Goal: Information Seeking & Learning: Find contact information

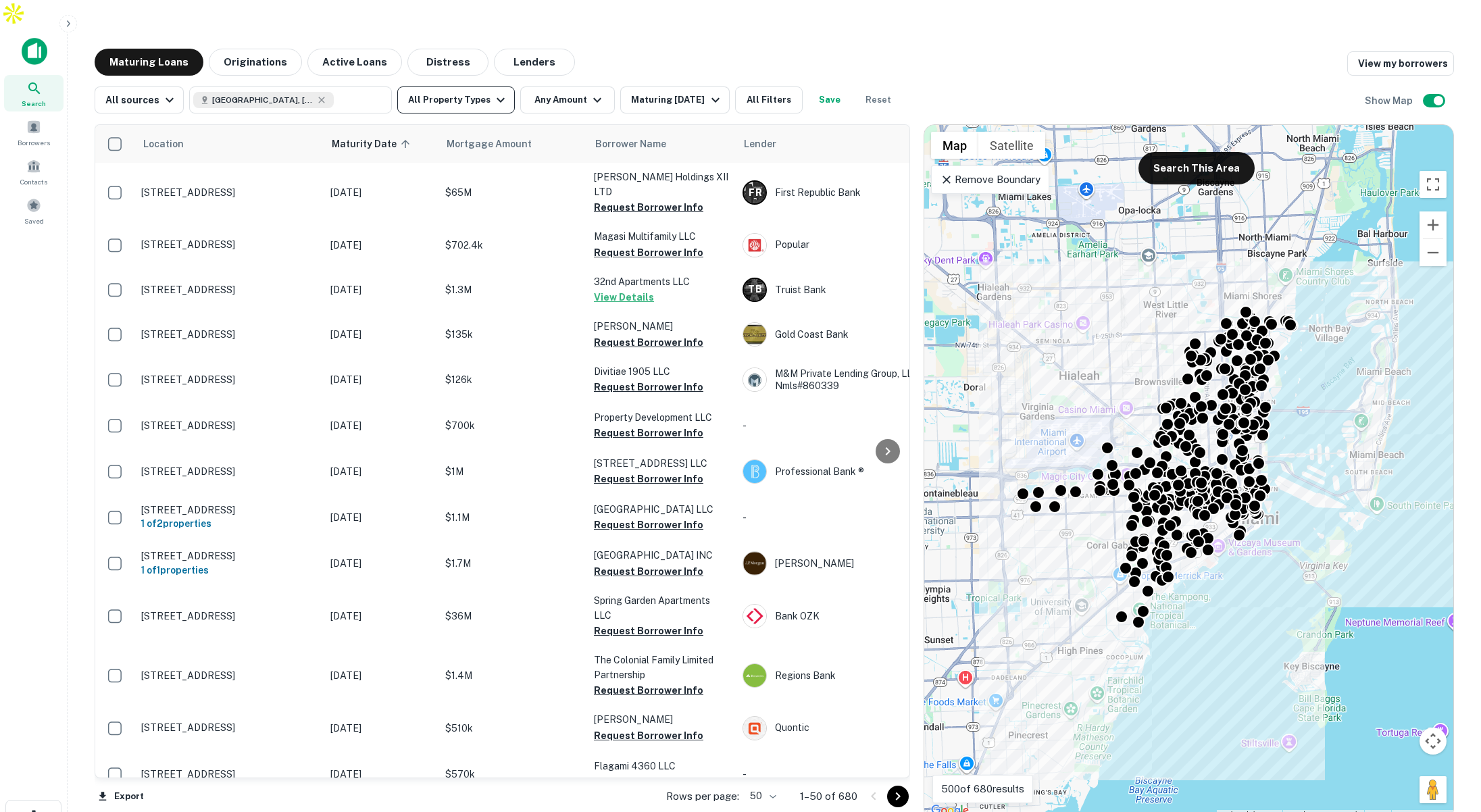
click at [455, 87] on button "All Property Types" at bounding box center [456, 100] width 118 height 27
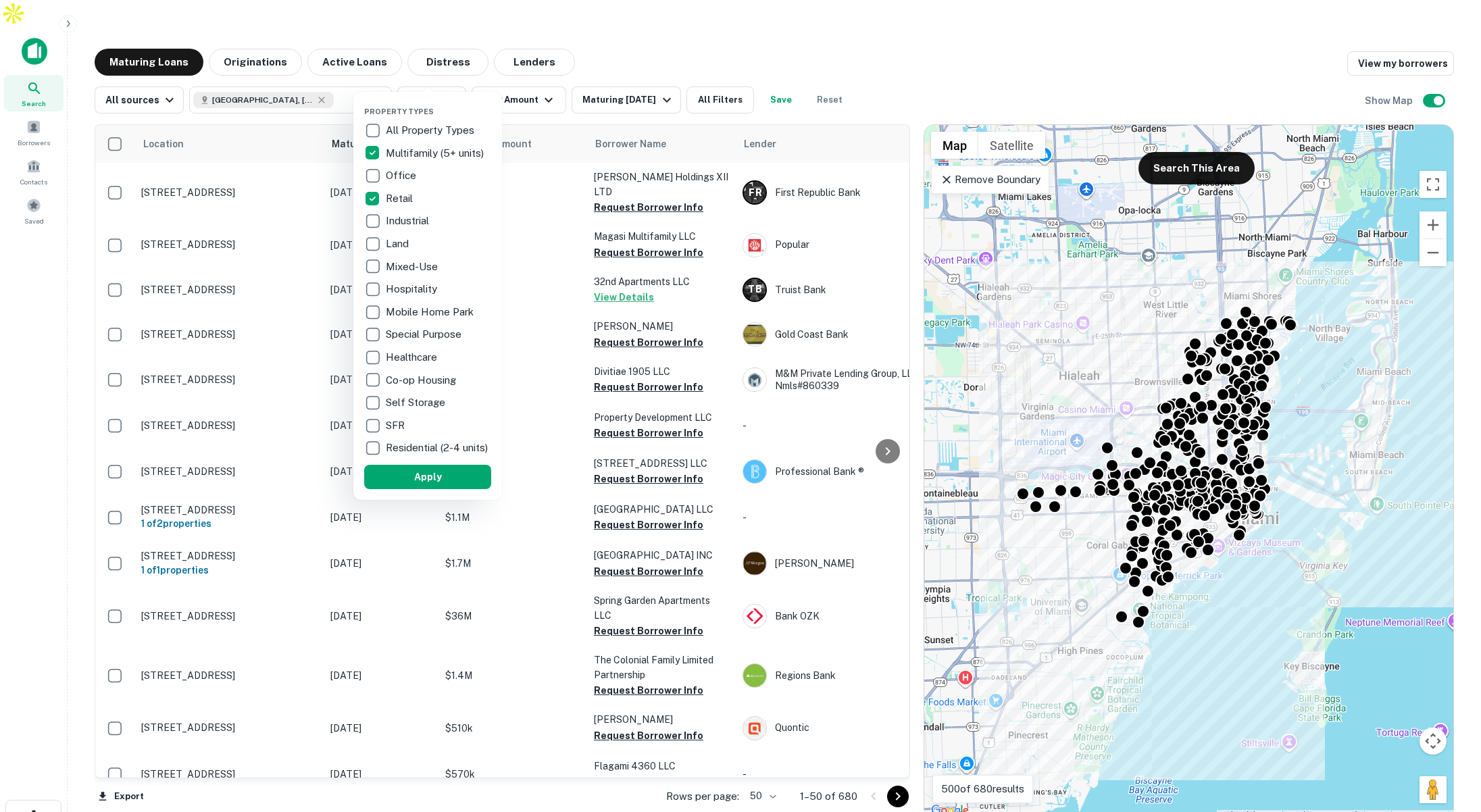
drag, startPoint x: 464, startPoint y: 482, endPoint x: 536, endPoint y: 390, distance: 116.8
click at [464, 482] on button "Apply" at bounding box center [427, 476] width 127 height 24
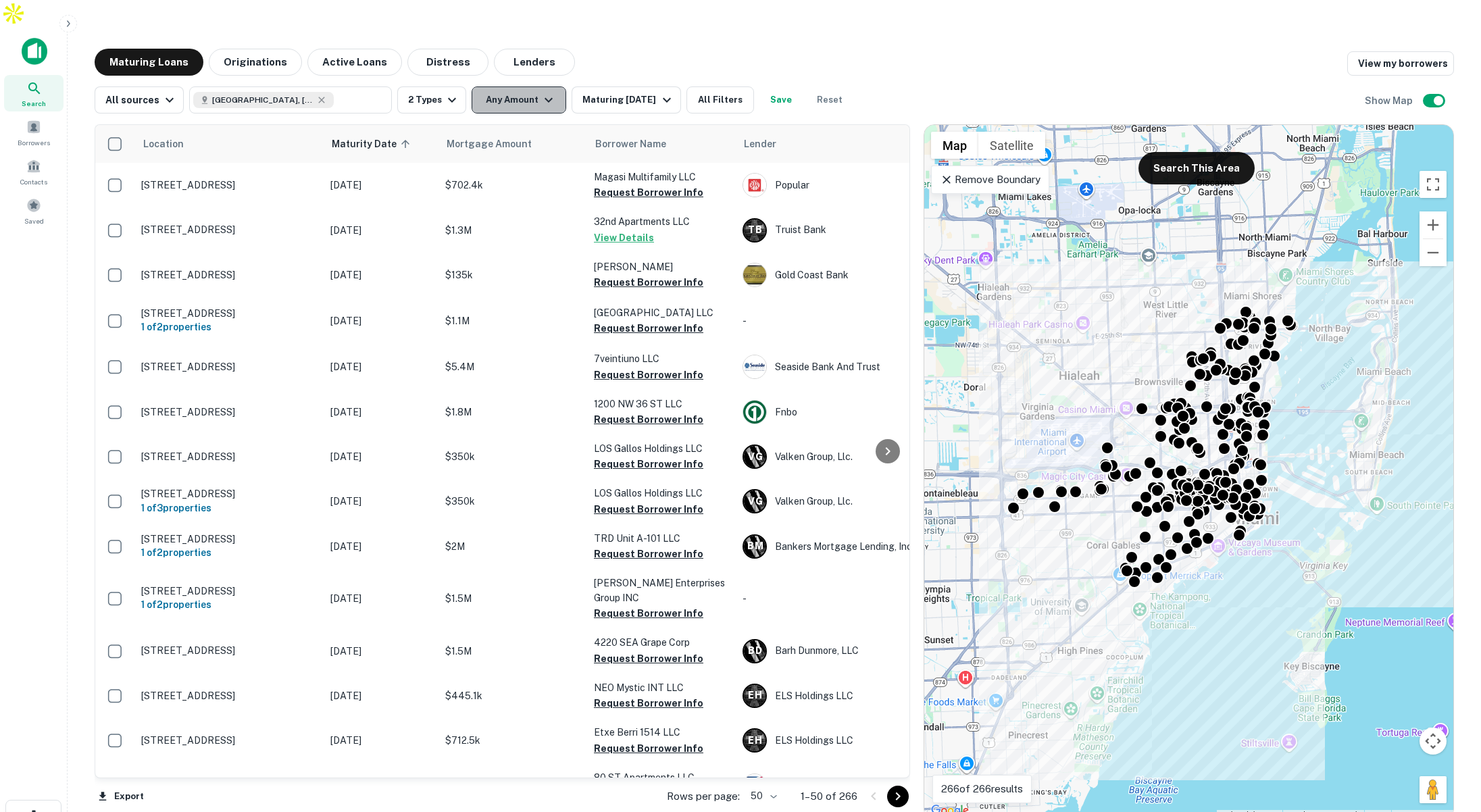
click at [527, 87] on button "Any Amount" at bounding box center [518, 100] width 94 height 27
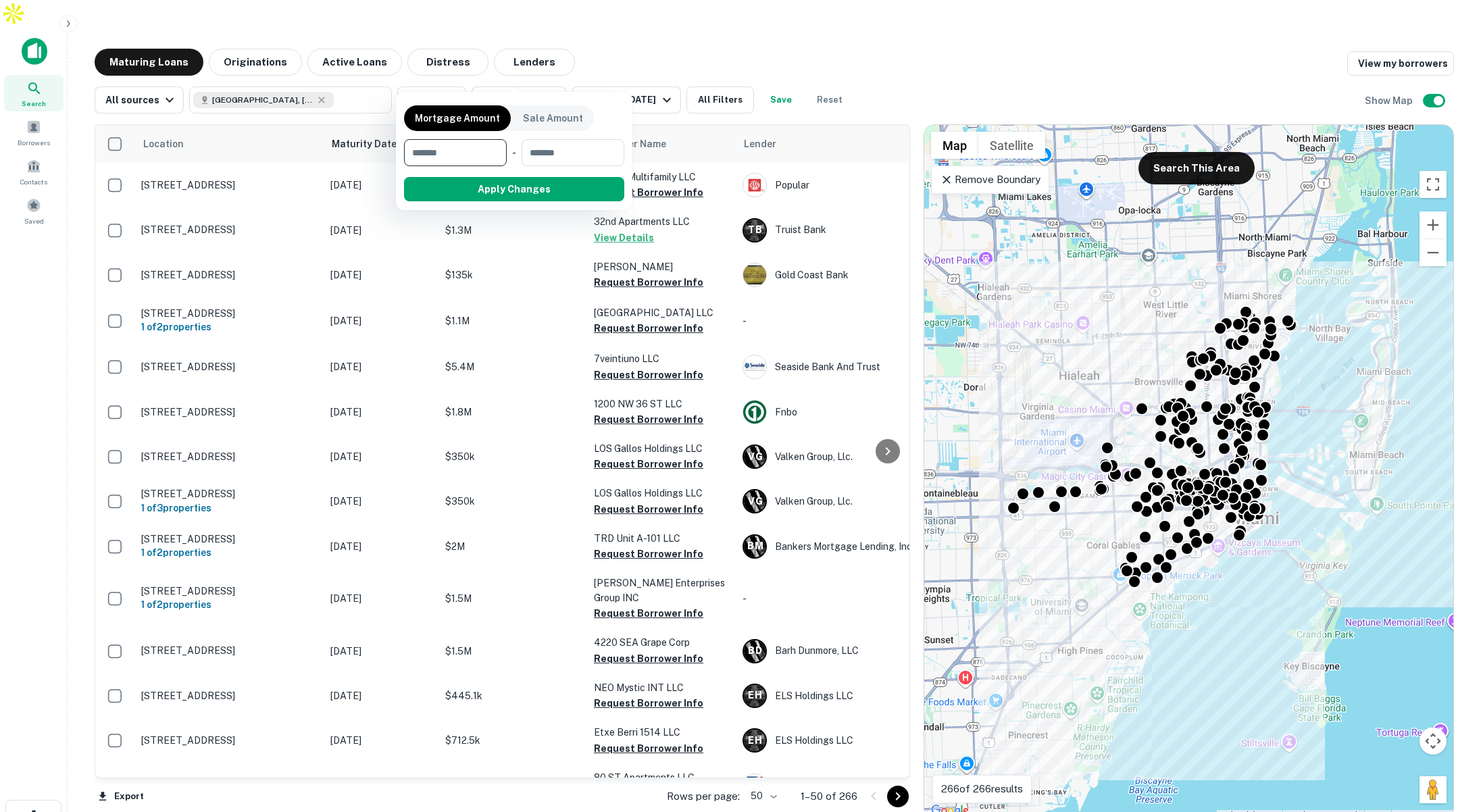
click at [484, 148] on input "number" at bounding box center [450, 152] width 93 height 27
type input "*******"
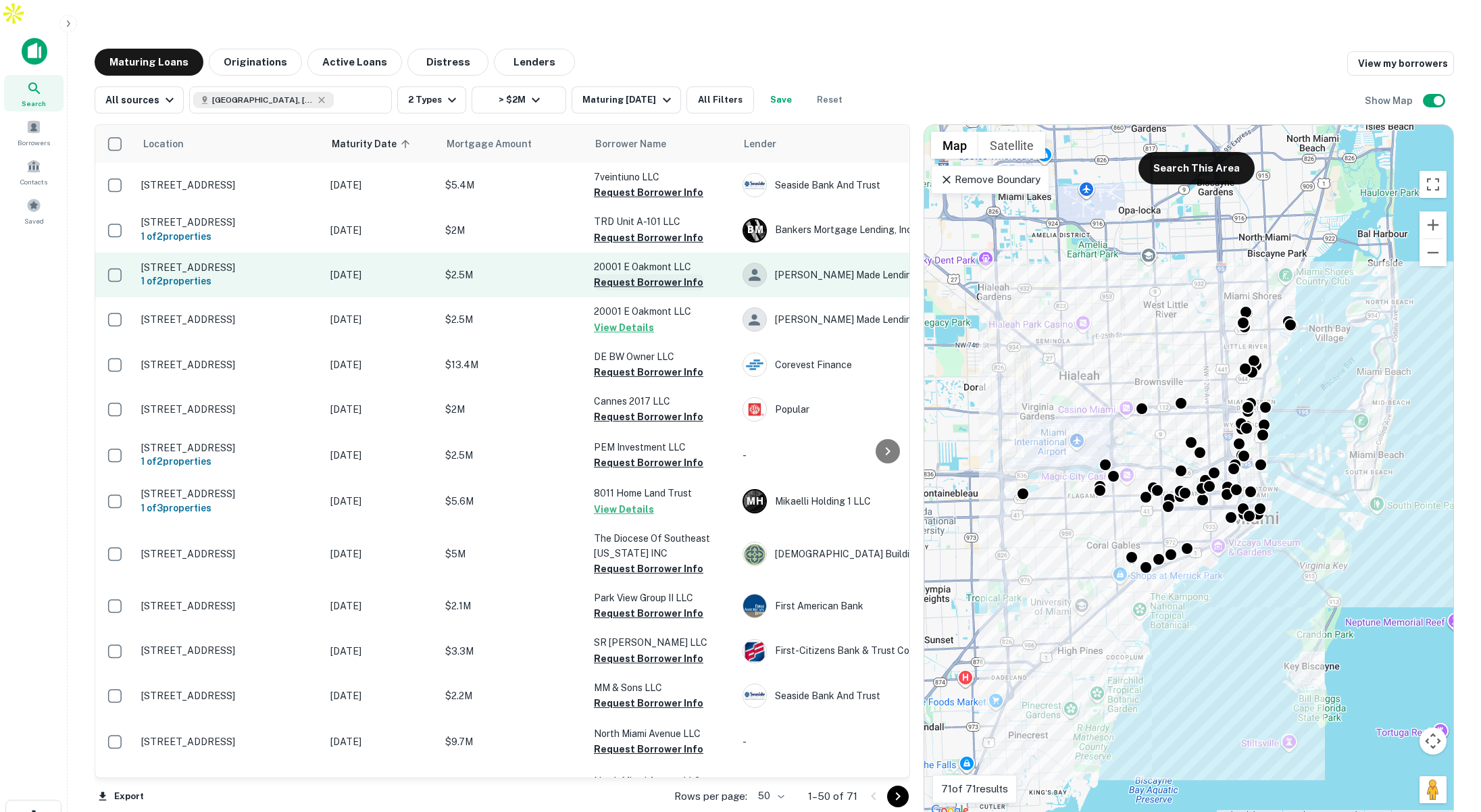
click at [625, 274] on button "Request Borrower Info" at bounding box center [649, 282] width 109 height 16
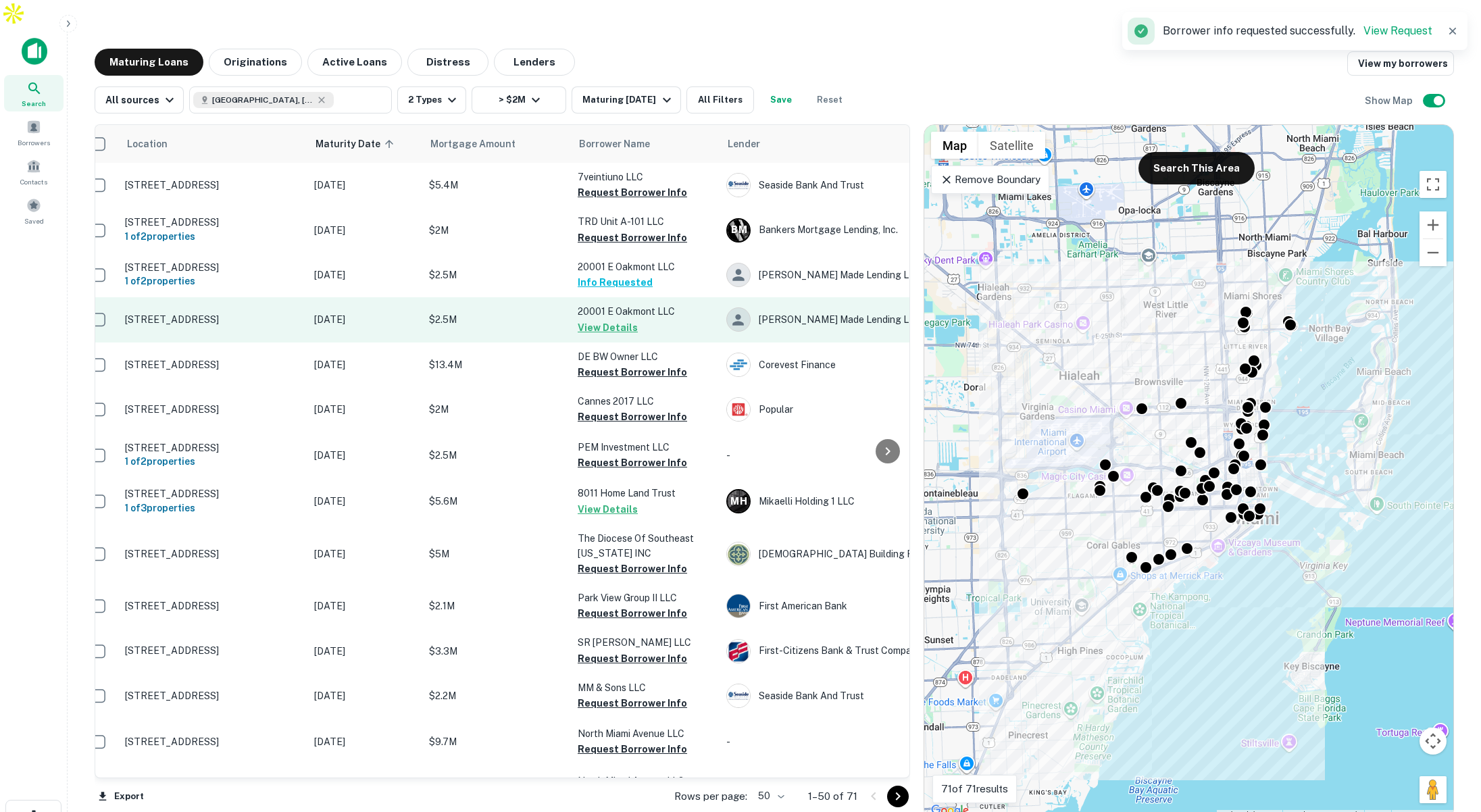
scroll to position [0, 3]
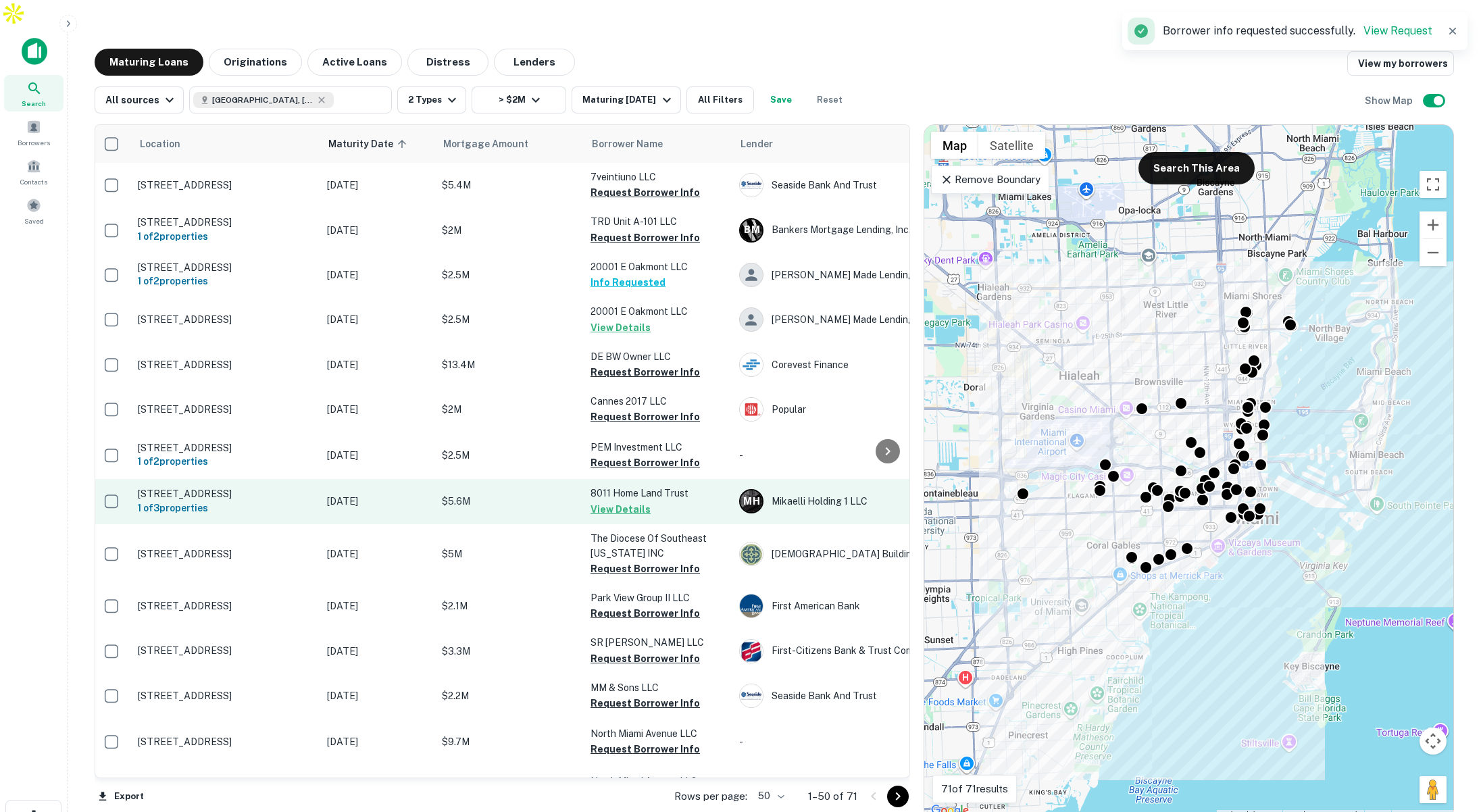
click at [510, 494] on p "$5.6M" at bounding box center [509, 501] width 135 height 15
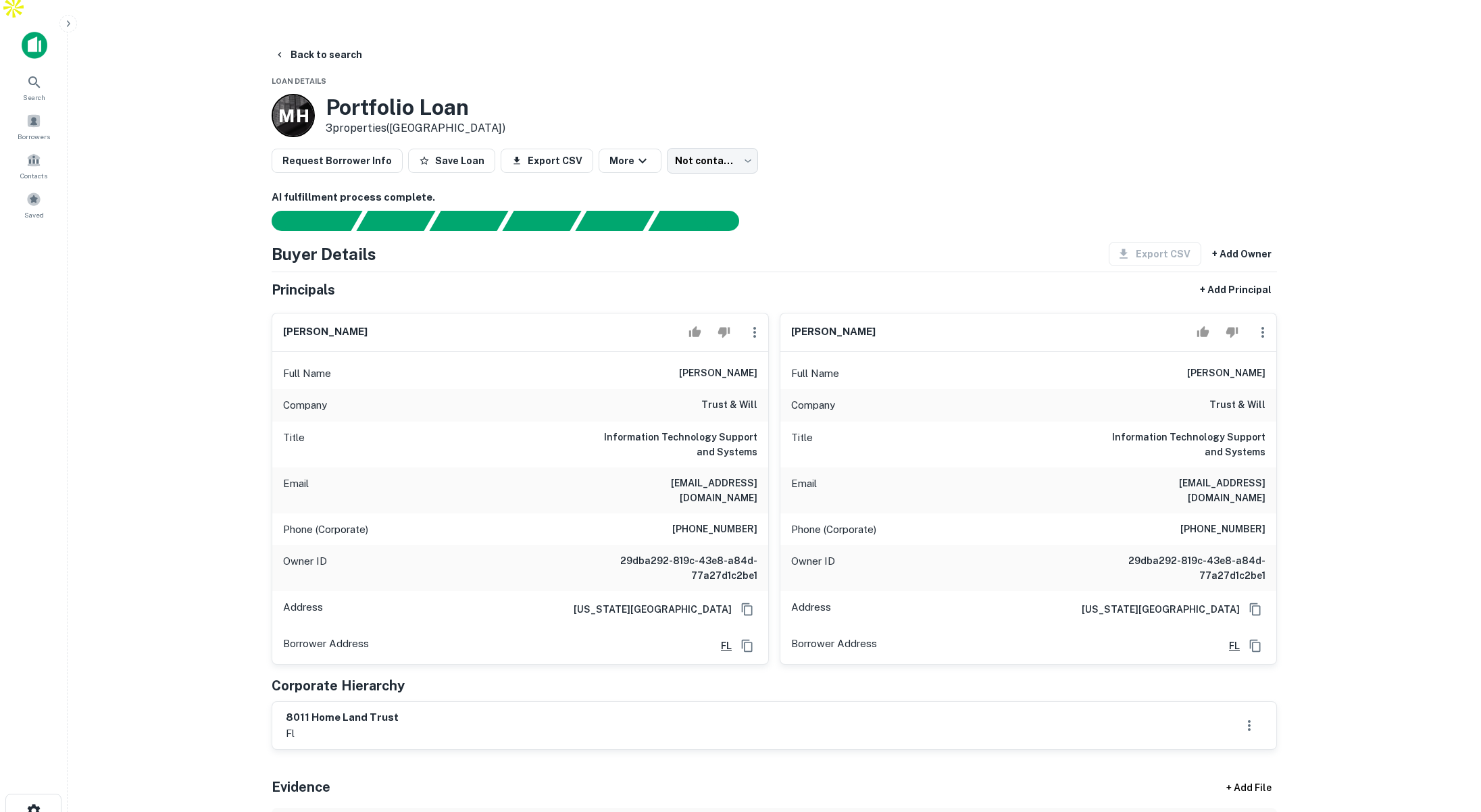
scroll to position [7, 0]
drag, startPoint x: 612, startPoint y: 407, endPoint x: 728, endPoint y: 413, distance: 116.2
click at [725, 429] on h6 "Information Technology Support and Systems" at bounding box center [676, 443] width 162 height 29
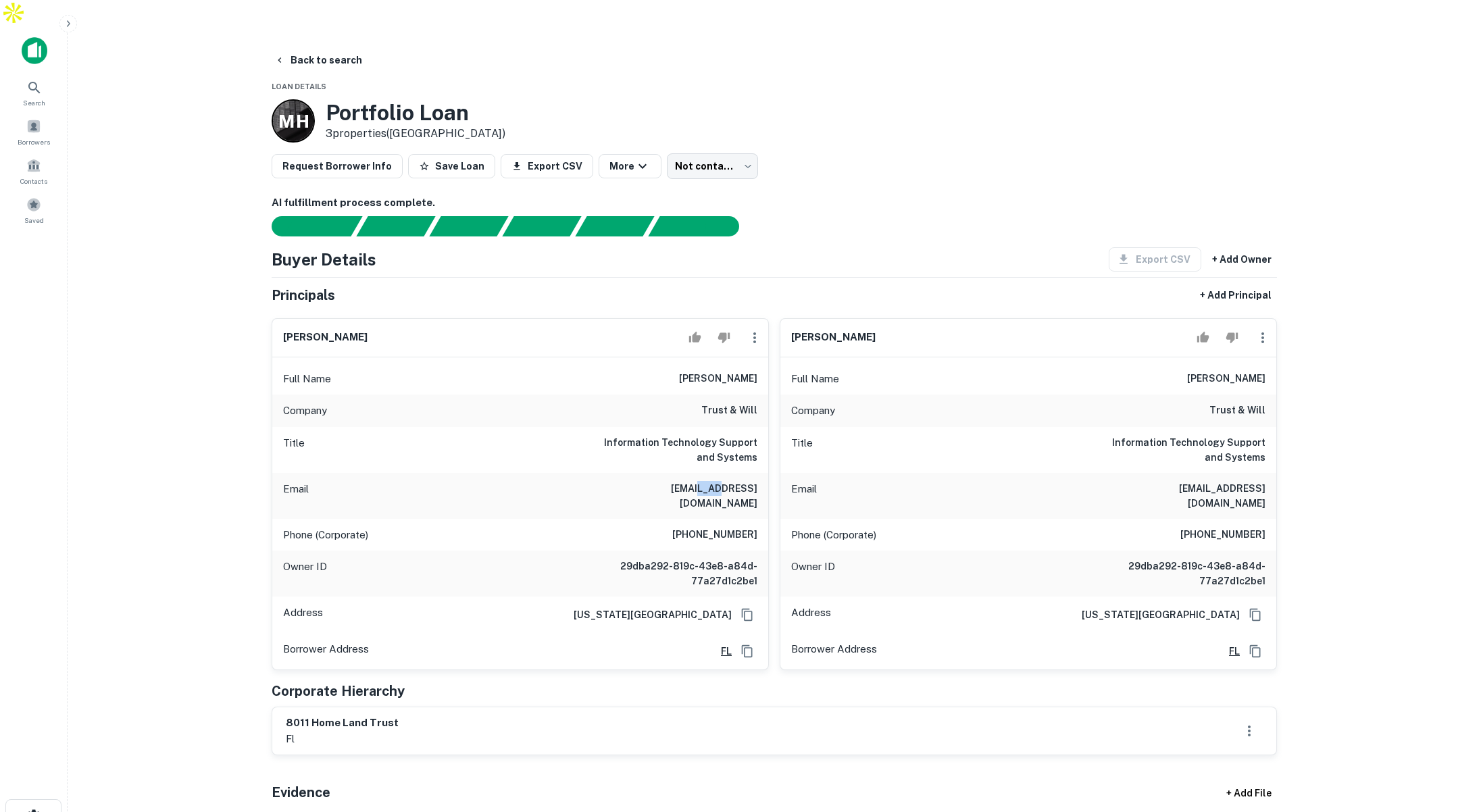
scroll to position [0, 0]
drag, startPoint x: 651, startPoint y: 456, endPoint x: 735, endPoint y: 476, distance: 86.3
click at [737, 473] on div "Email tgrinberg@trustandwill.com" at bounding box center [520, 497] width 496 height 46
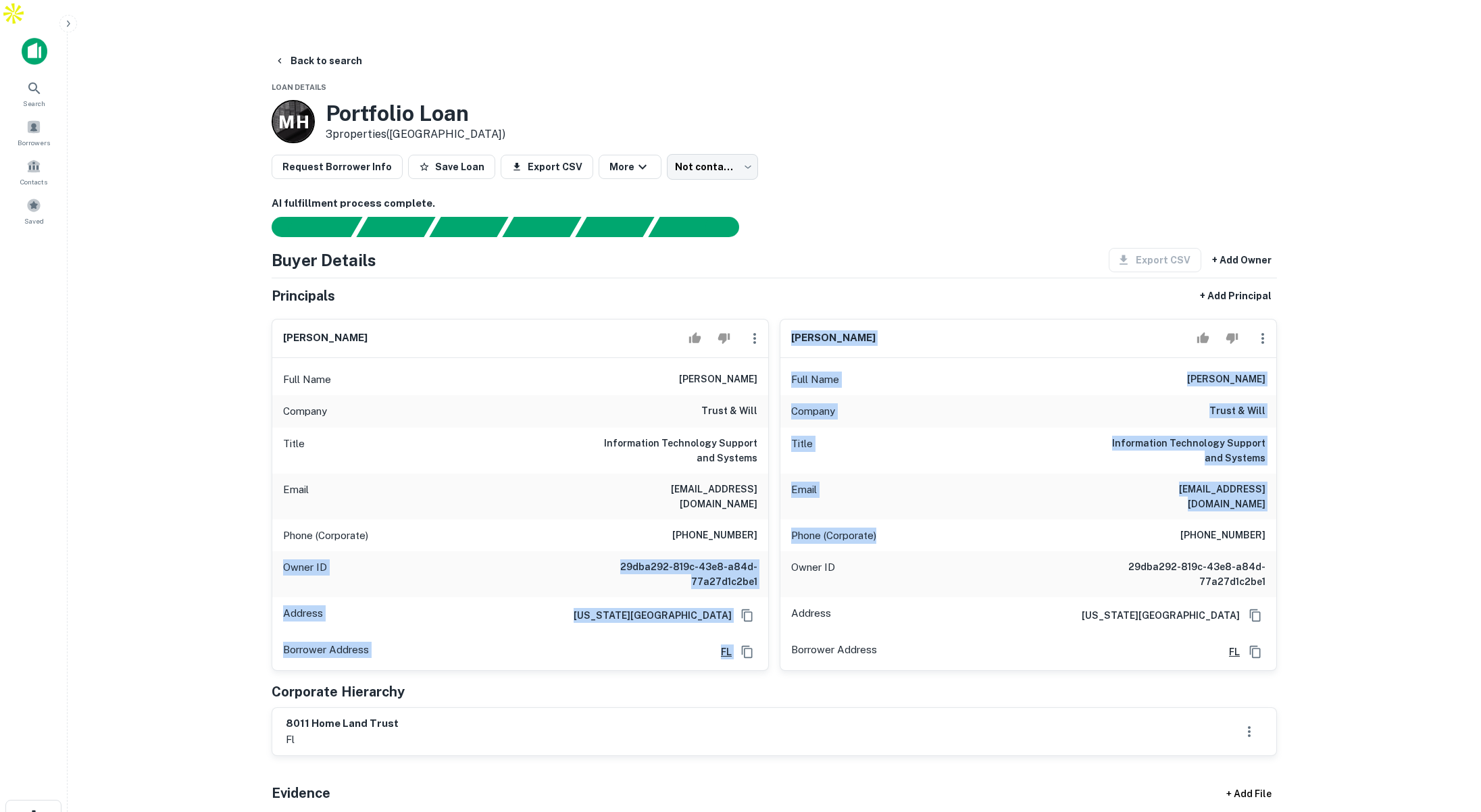
drag, startPoint x: 702, startPoint y: 502, endPoint x: 634, endPoint y: 339, distance: 176.6
click at [770, 508] on div "tom grinberg Full Name tom grinberg Company trust & will Title Information Tech…" at bounding box center [769, 489] width 1016 height 363
click at [342, 49] on button "Back to search" at bounding box center [318, 61] width 99 height 24
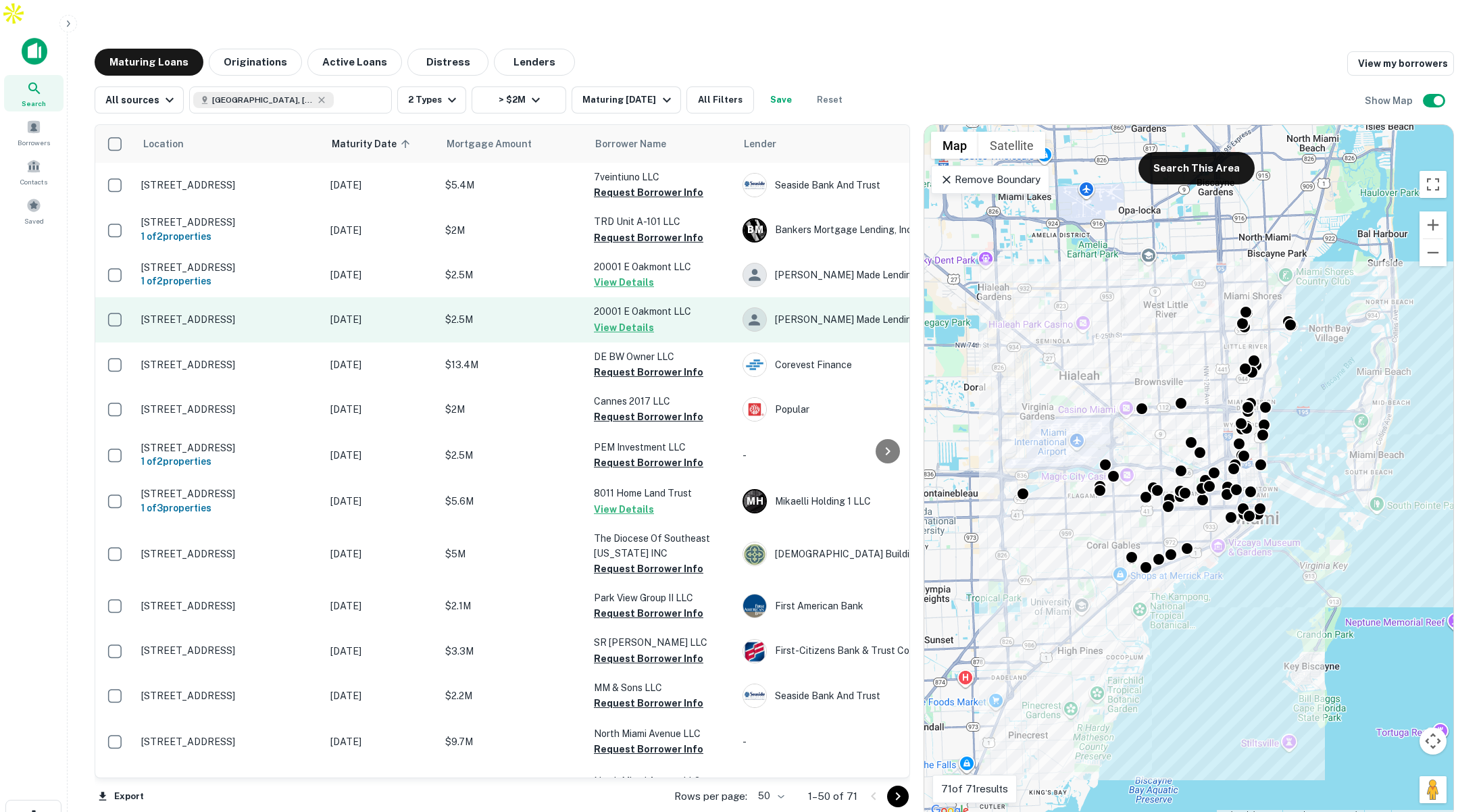
click at [548, 312] on p "$2.5M" at bounding box center [512, 319] width 135 height 15
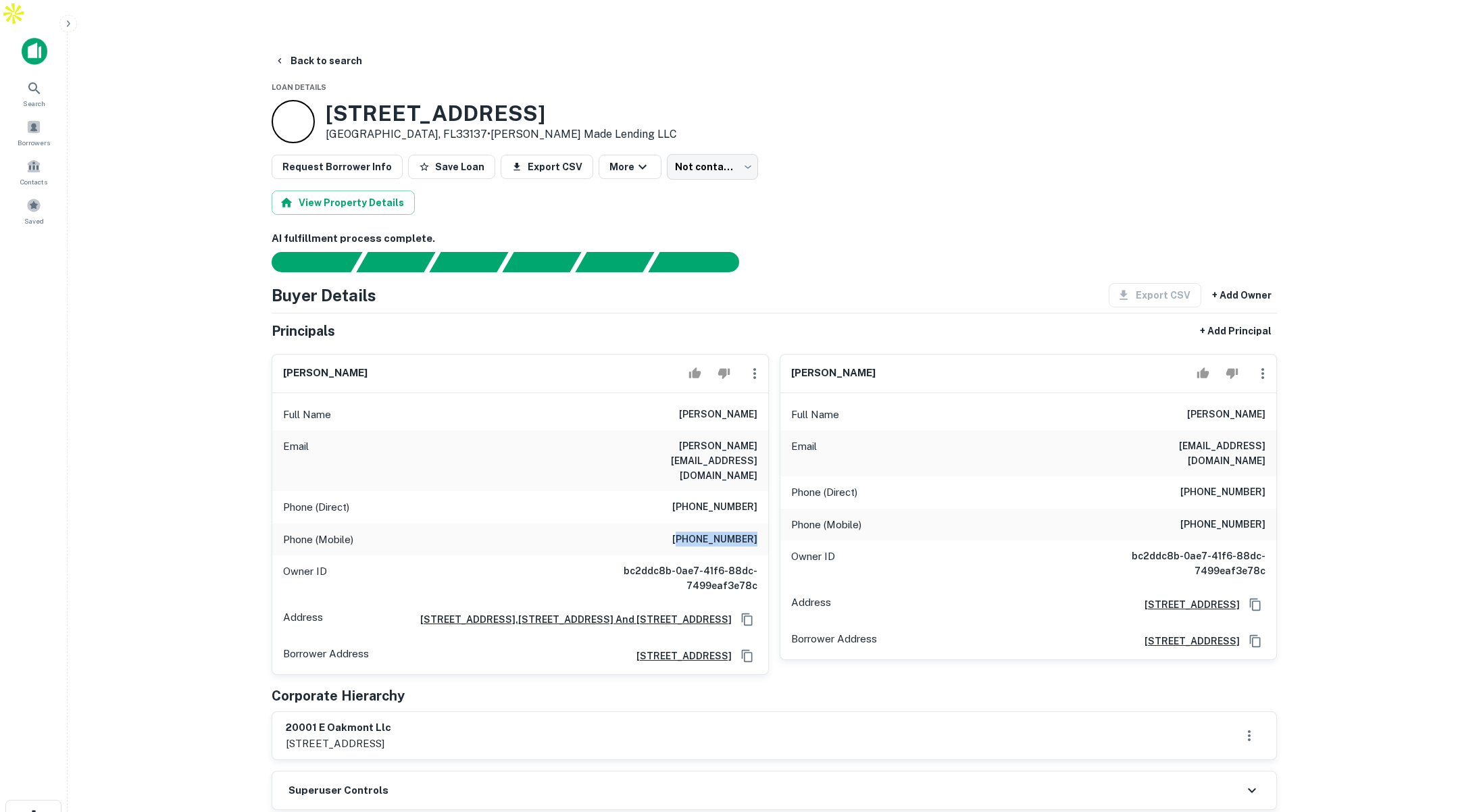
drag, startPoint x: 696, startPoint y: 480, endPoint x: 756, endPoint y: 483, distance: 60.1
click at [756, 532] on h6 "(786) 333-8157" at bounding box center [715, 539] width 85 height 16
click at [327, 49] on button "Back to search" at bounding box center [318, 61] width 99 height 24
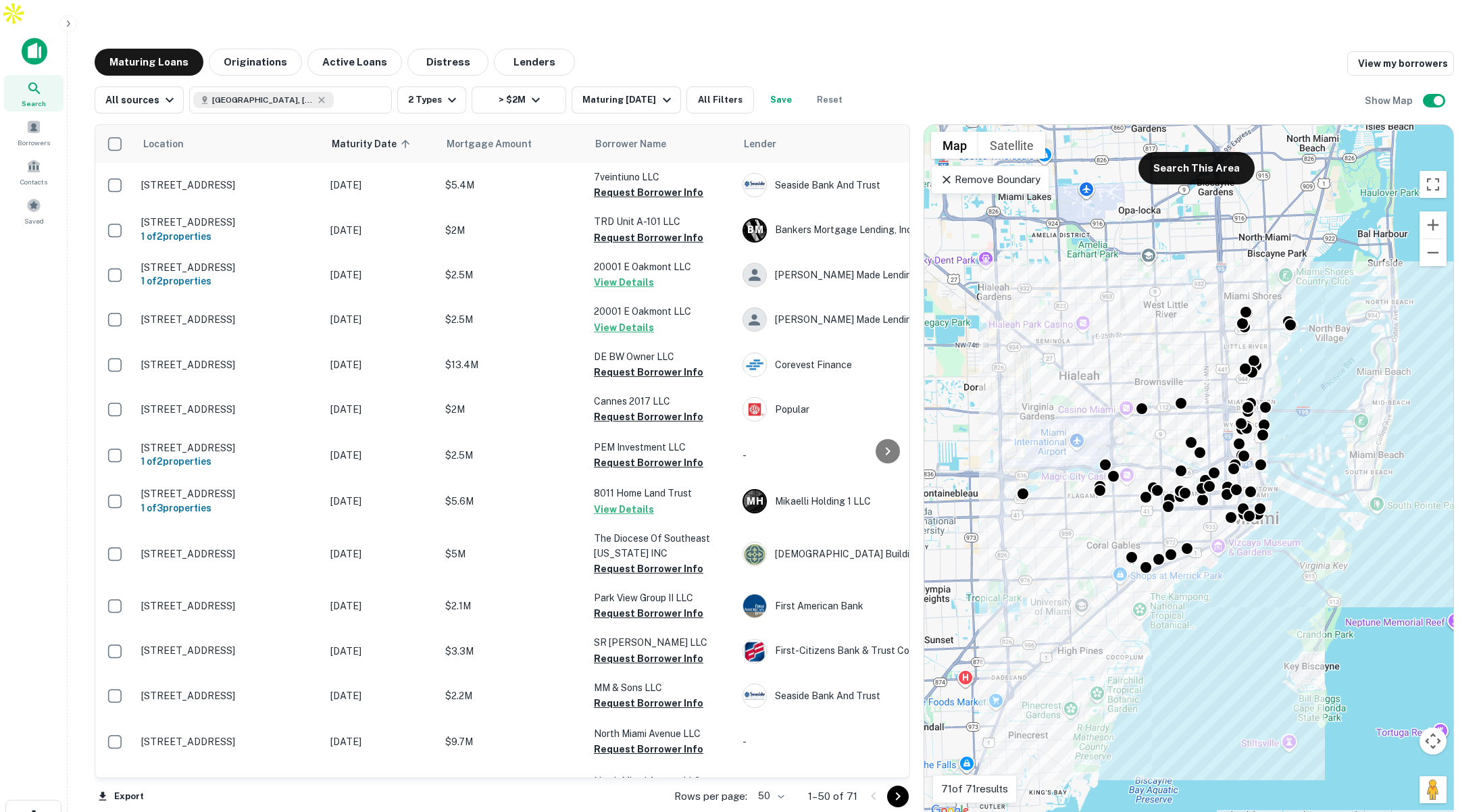
click at [1021, 171] on p "Remove Boundary" at bounding box center [990, 179] width 101 height 16
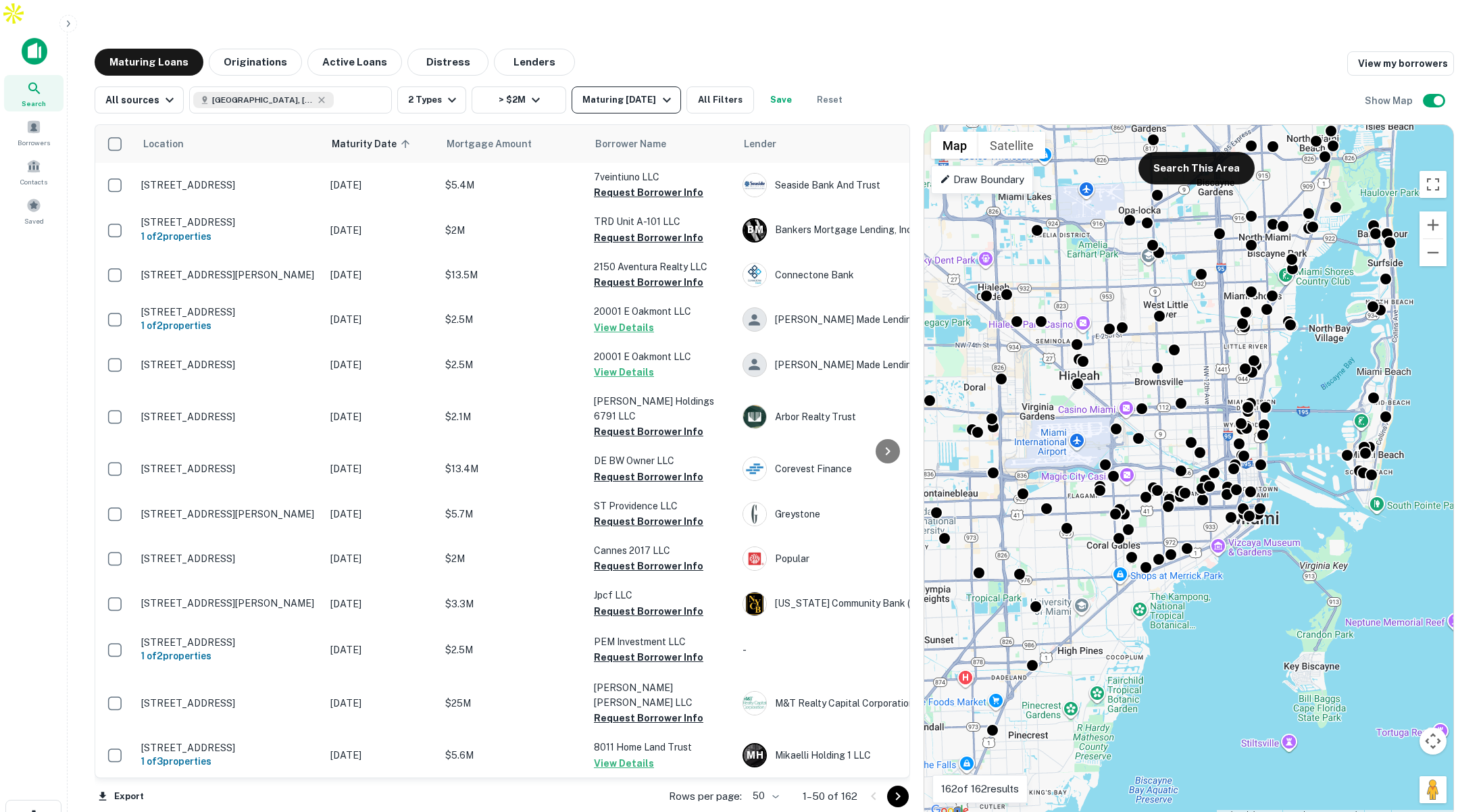
click at [616, 87] on button "Maturing In 1 Year" at bounding box center [625, 100] width 108 height 27
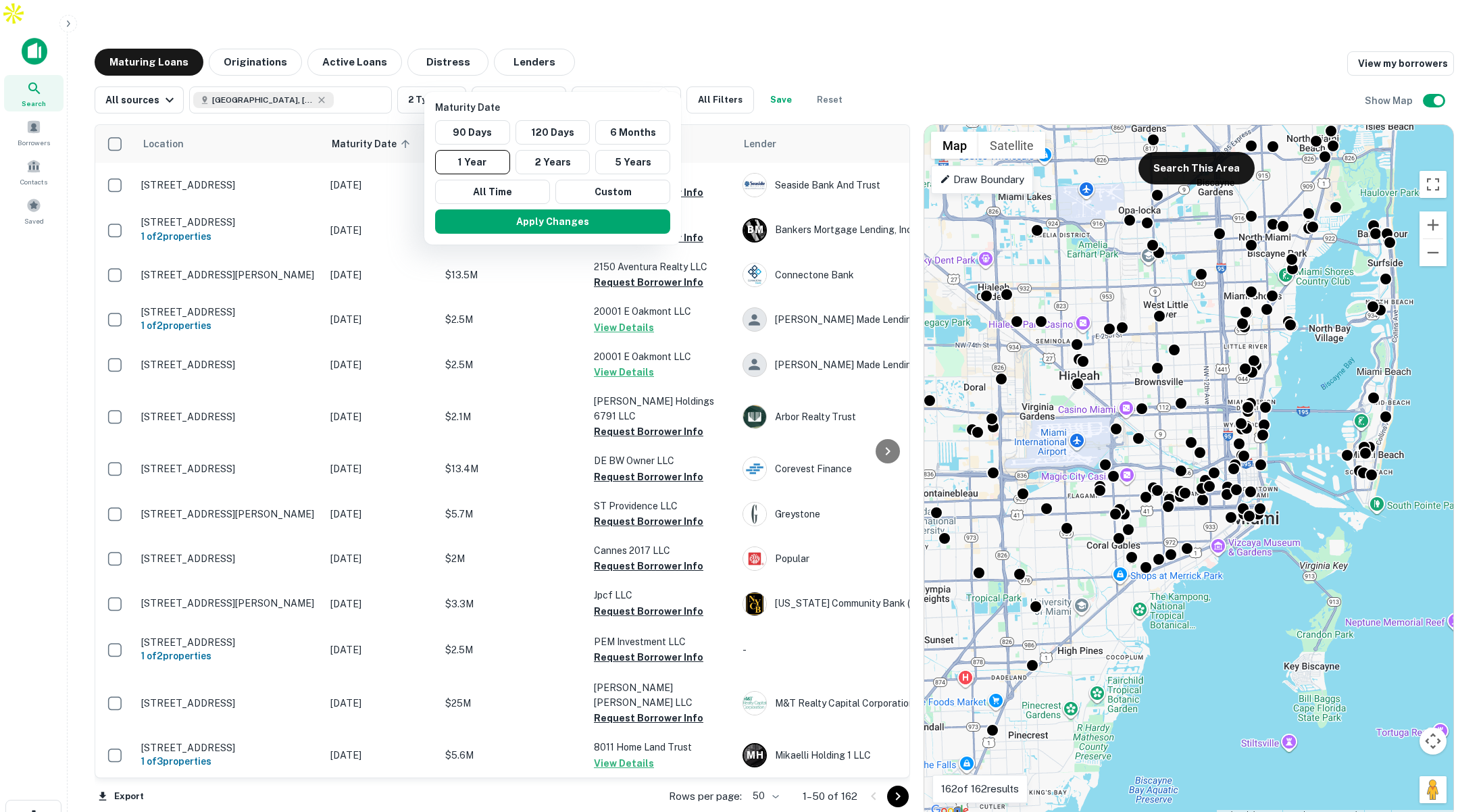
click at [253, 34] on div at bounding box center [740, 406] width 1481 height 812
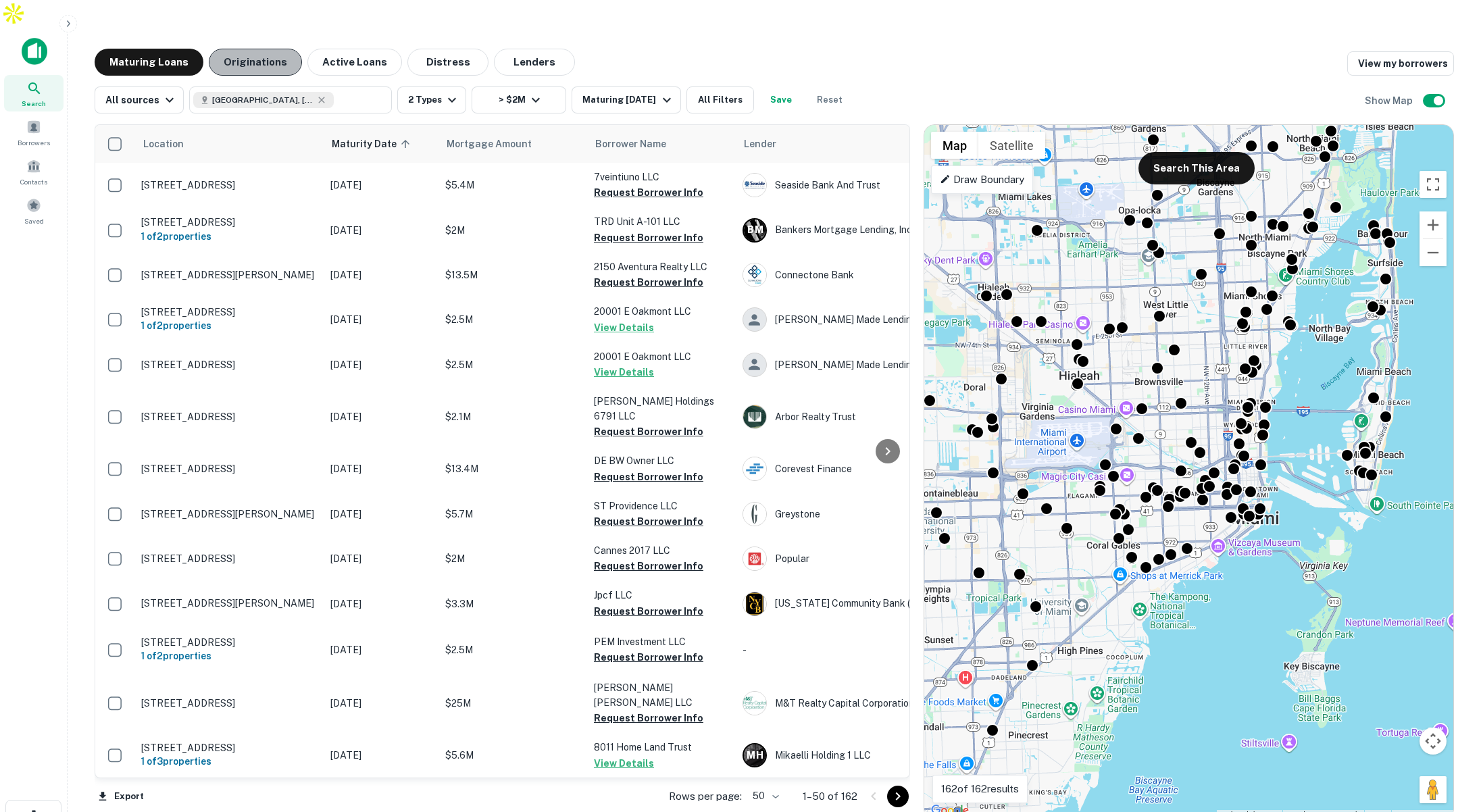
click at [263, 49] on button "Originations" at bounding box center [255, 62] width 93 height 27
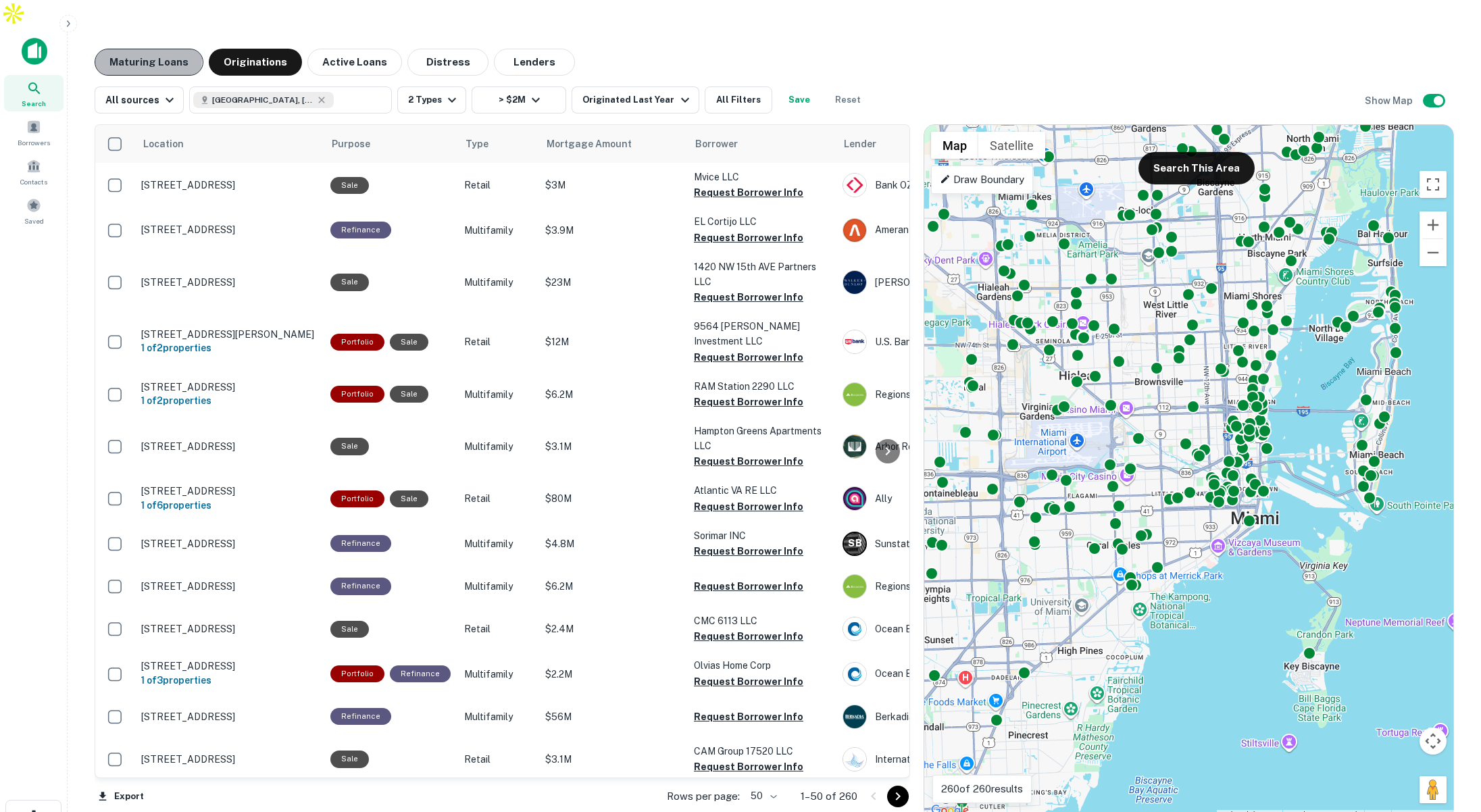
click at [144, 49] on button "Maturing Loans" at bounding box center [148, 62] width 108 height 27
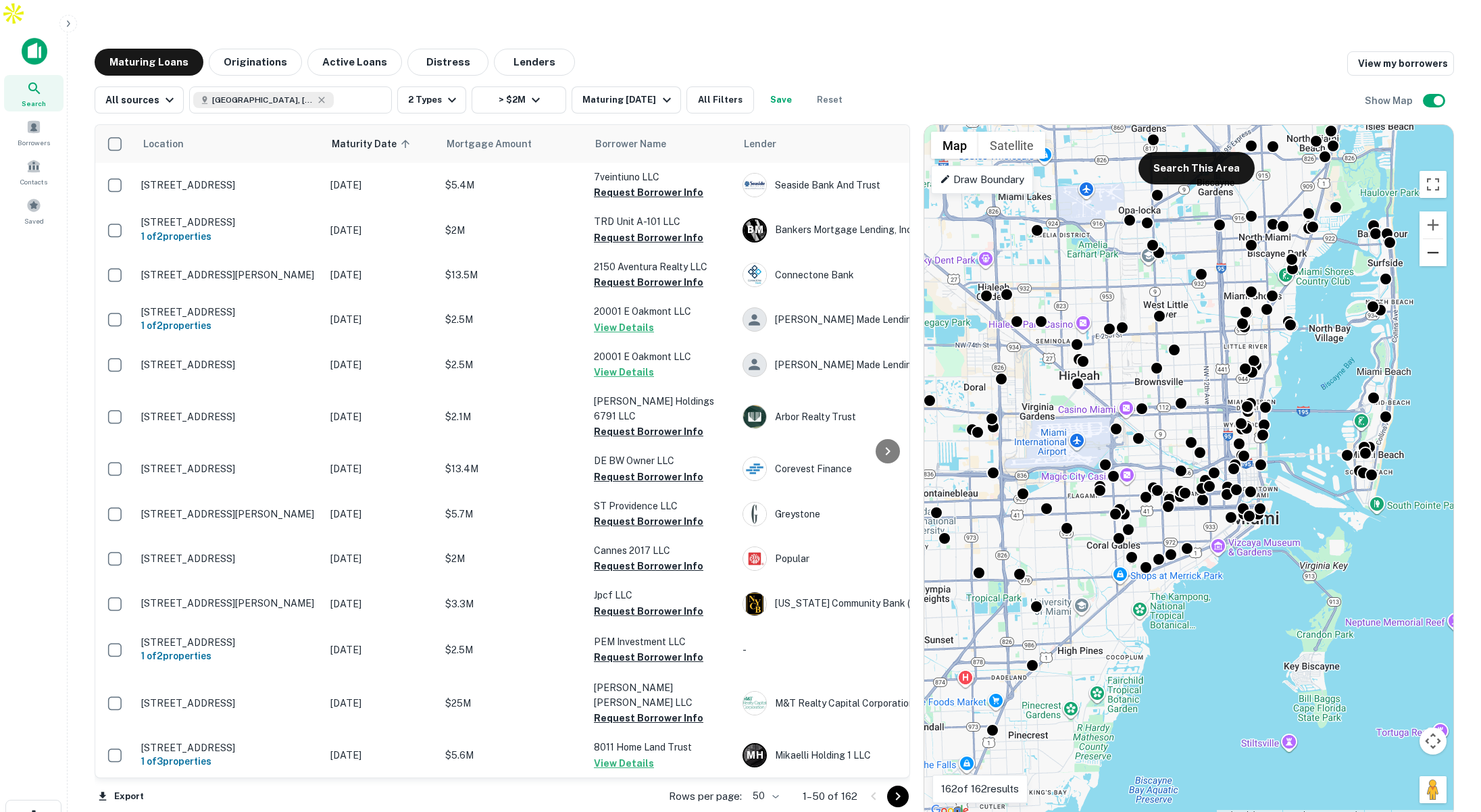
click at [1427, 239] on button "Zoom out" at bounding box center [1433, 252] width 27 height 27
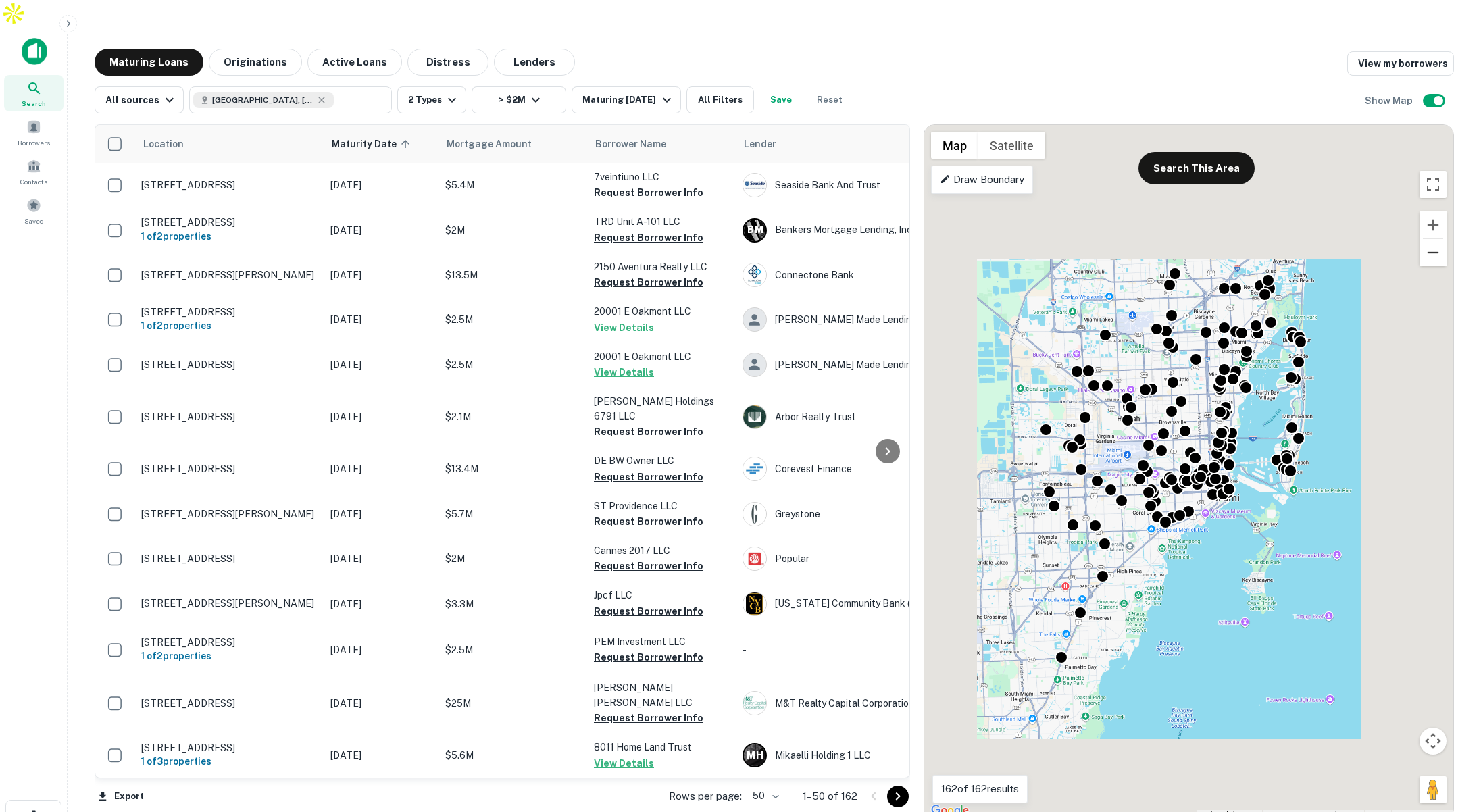
click at [1427, 239] on button "Zoom out" at bounding box center [1433, 252] width 27 height 27
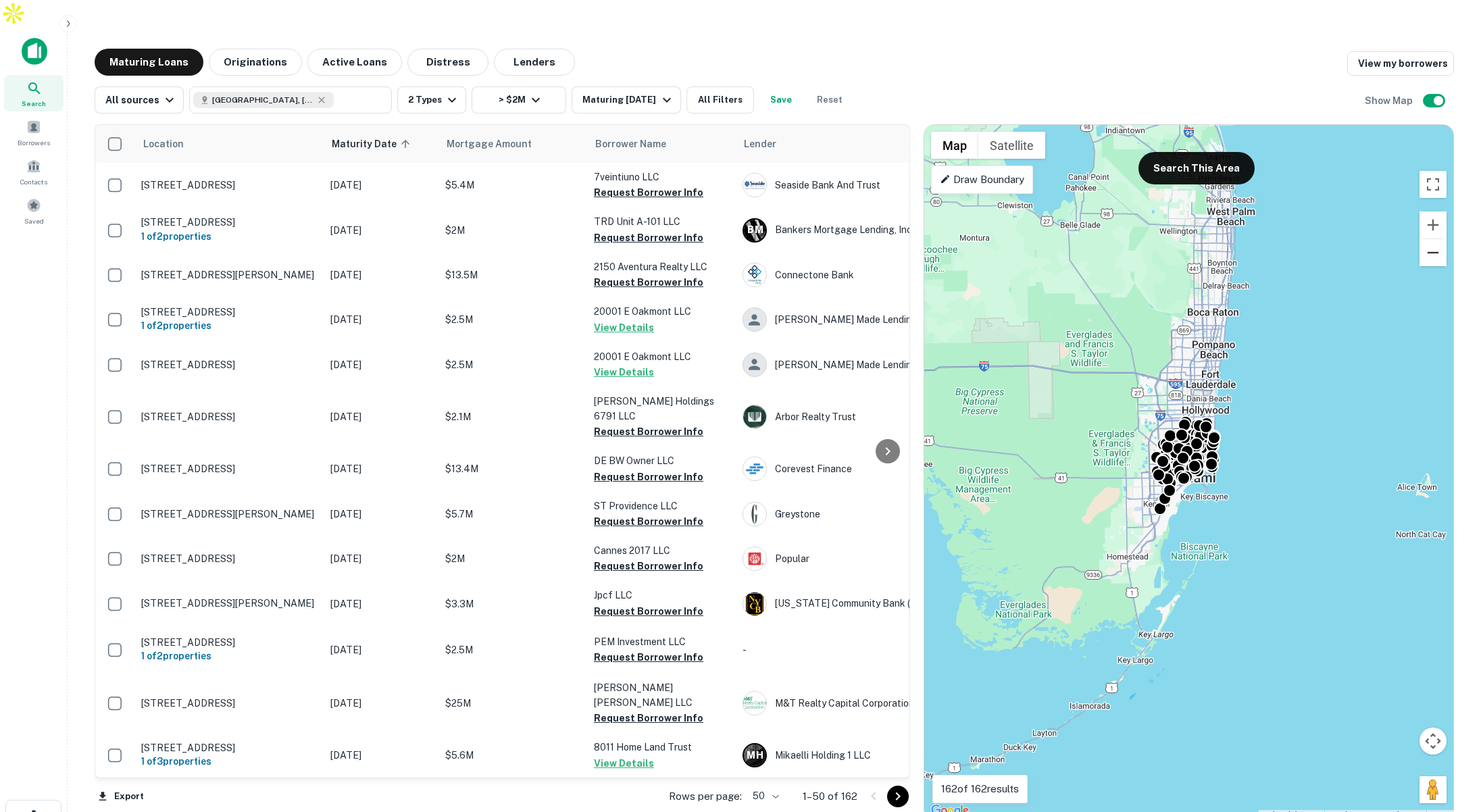
click at [1427, 239] on button "Zoom out" at bounding box center [1433, 252] width 27 height 27
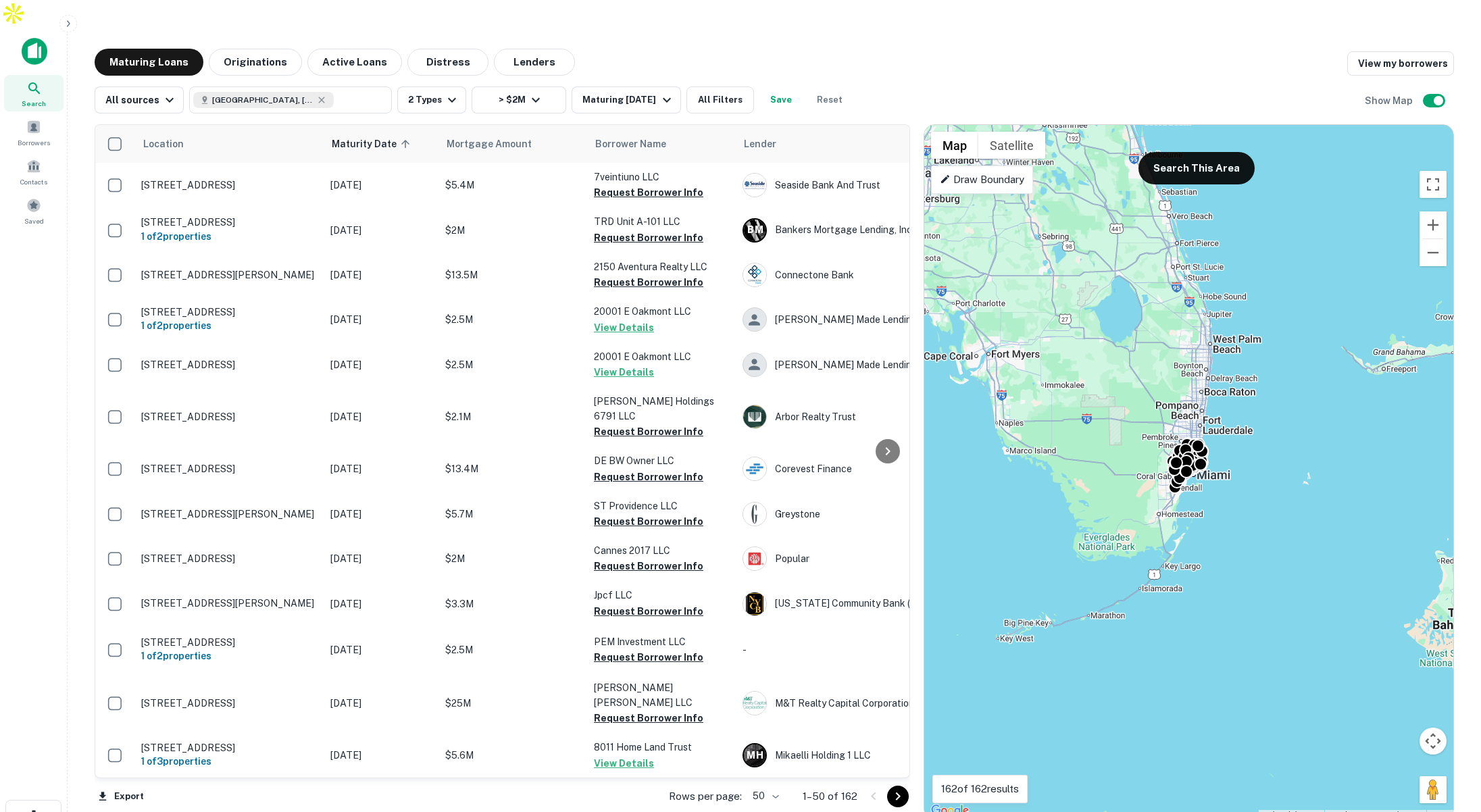
click at [1000, 171] on p "Draw Boundary" at bounding box center [982, 179] width 85 height 16
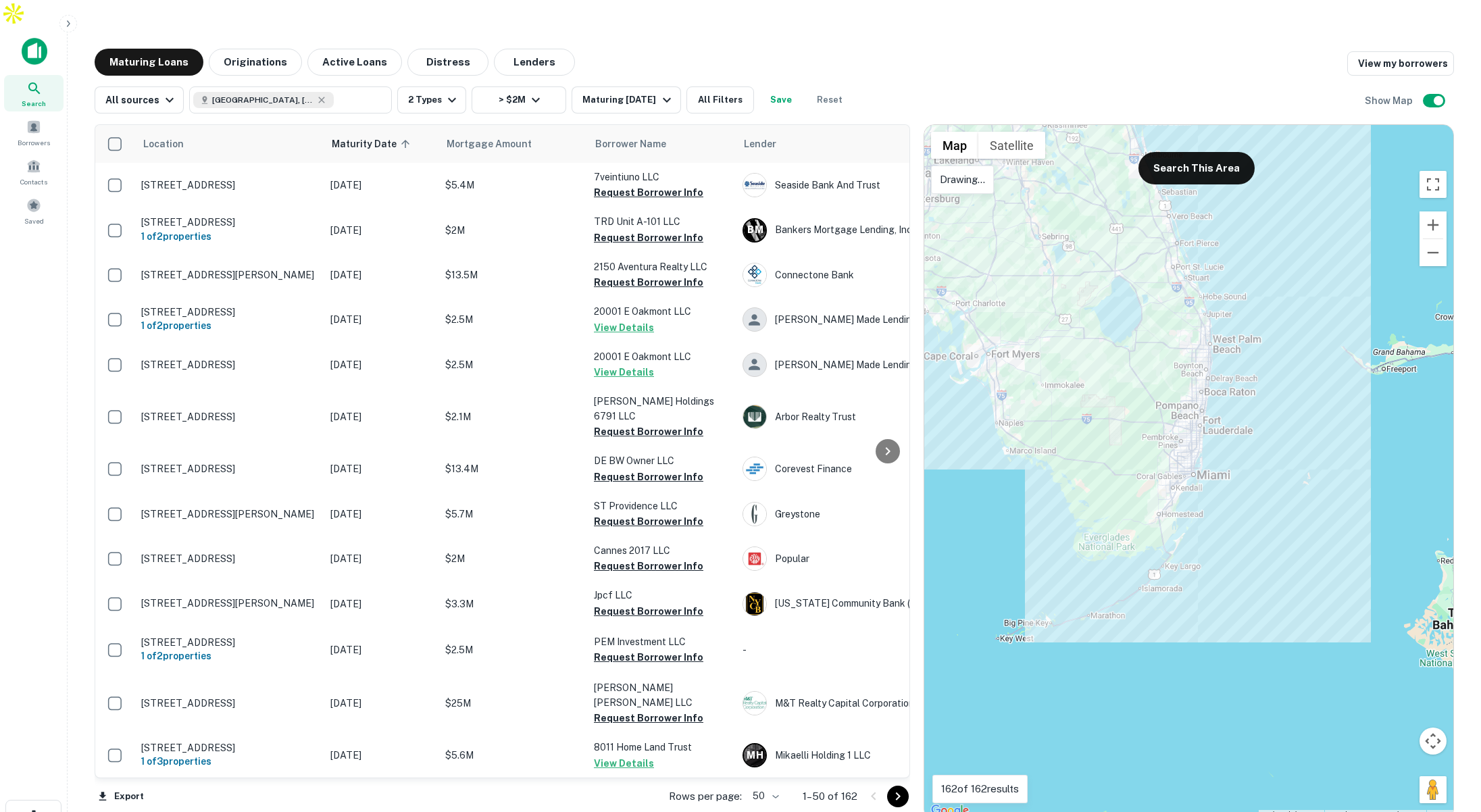
drag, startPoint x: 1046, startPoint y: 270, endPoint x: 1079, endPoint y: 257, distance: 35.5
click at [1079, 257] on div at bounding box center [1189, 472] width 529 height 695
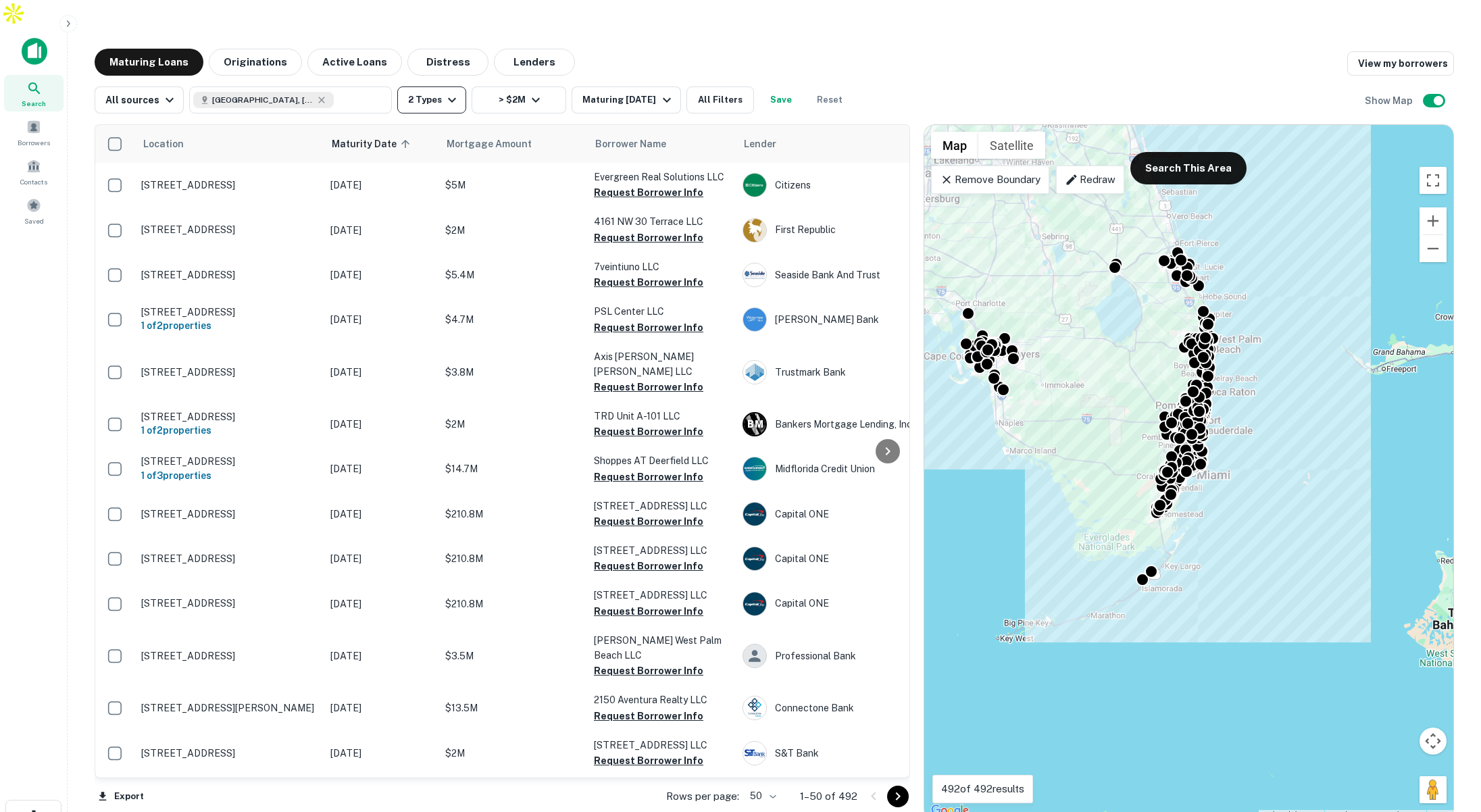
click at [444, 92] on icon "button" at bounding box center [451, 99] width 16 height 16
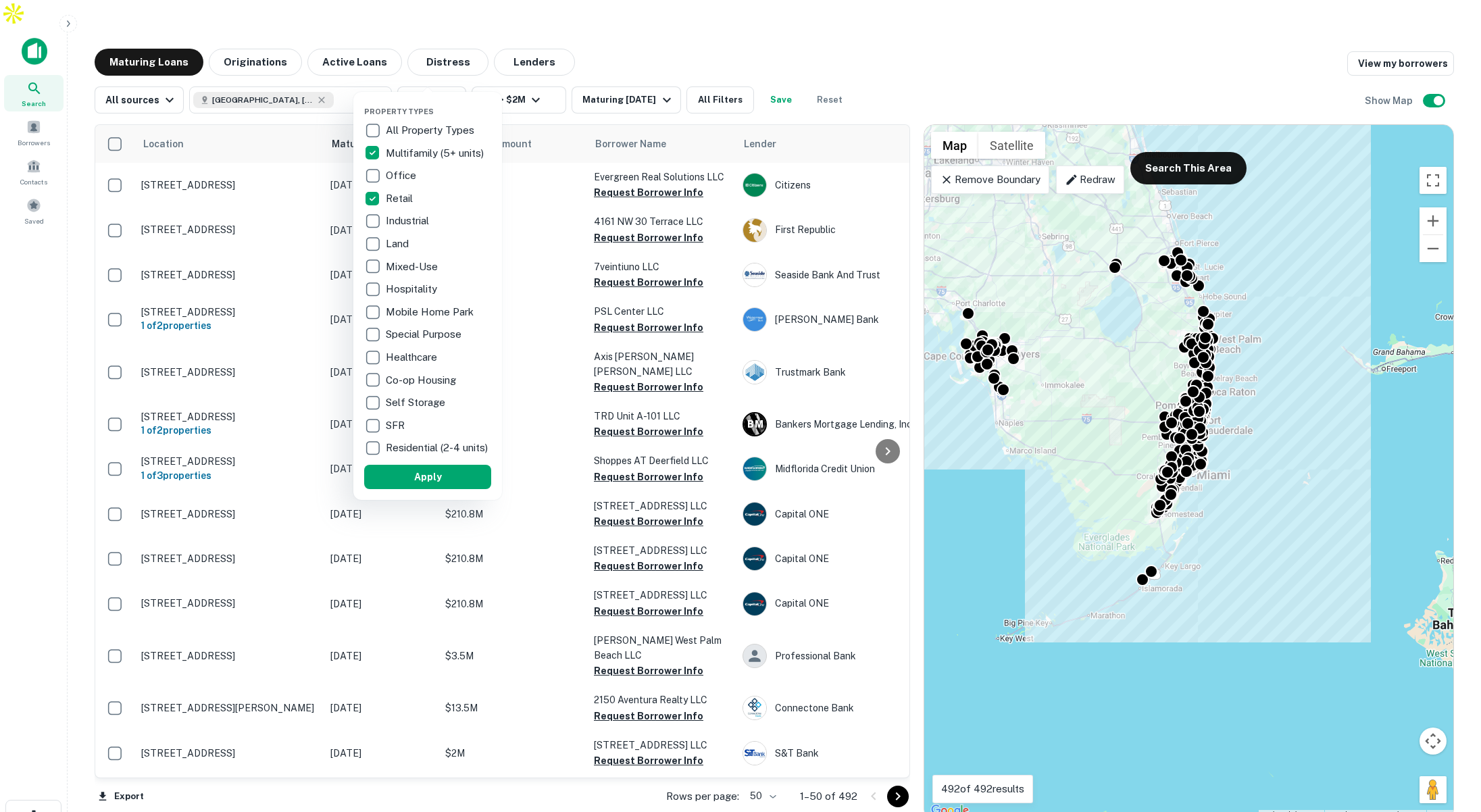
click at [541, 74] on div at bounding box center [740, 406] width 1481 height 812
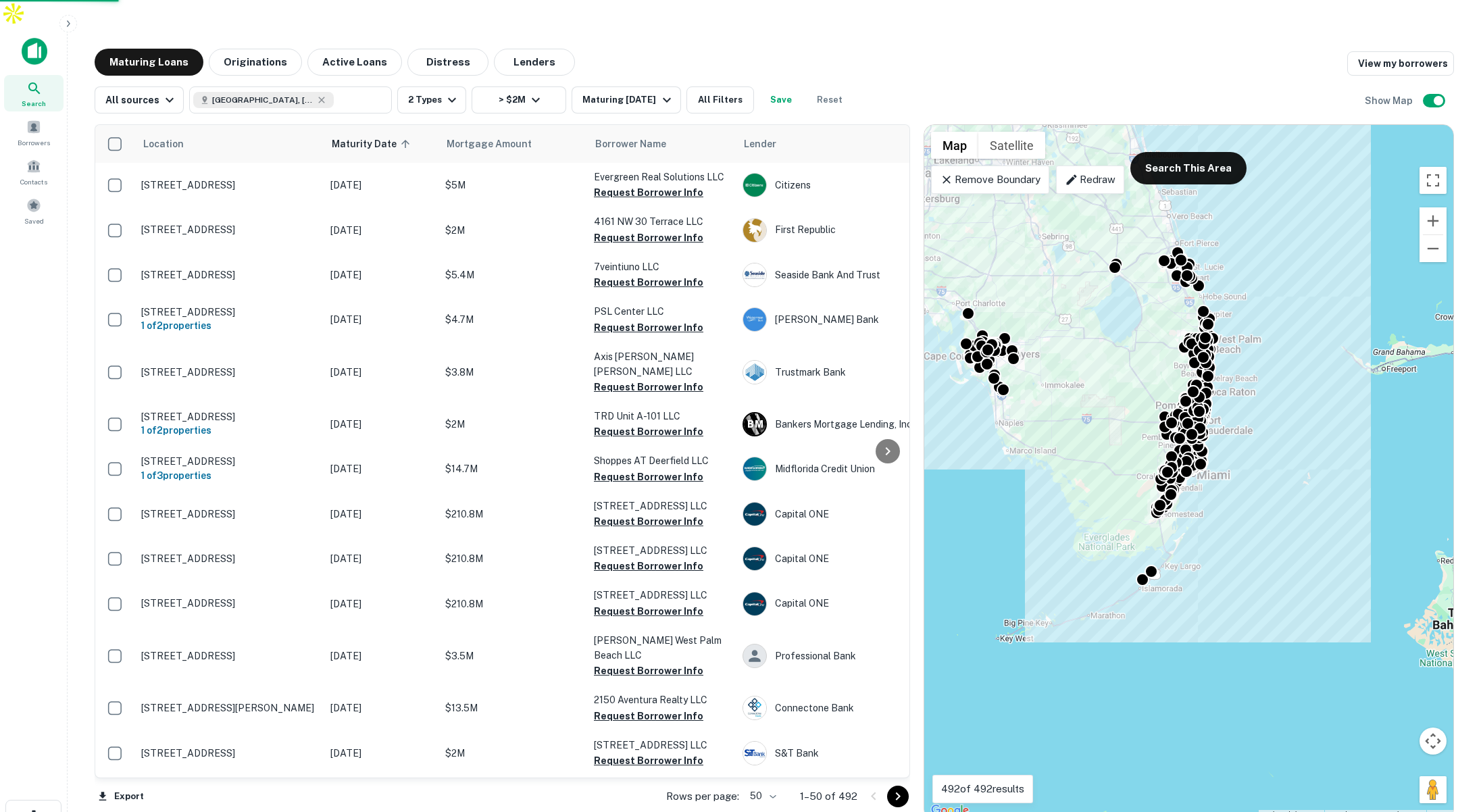
click at [528, 76] on div at bounding box center [740, 406] width 1481 height 812
click at [530, 73] on div "Property Types All Property Types Multifamily (5+ units) Office Retail Industri…" at bounding box center [740, 406] width 1481 height 812
click at [806, 38] on div "Property Types All Property Types Multifamily (5+ units) Office Retail Industri…" at bounding box center [740, 406] width 1481 height 812
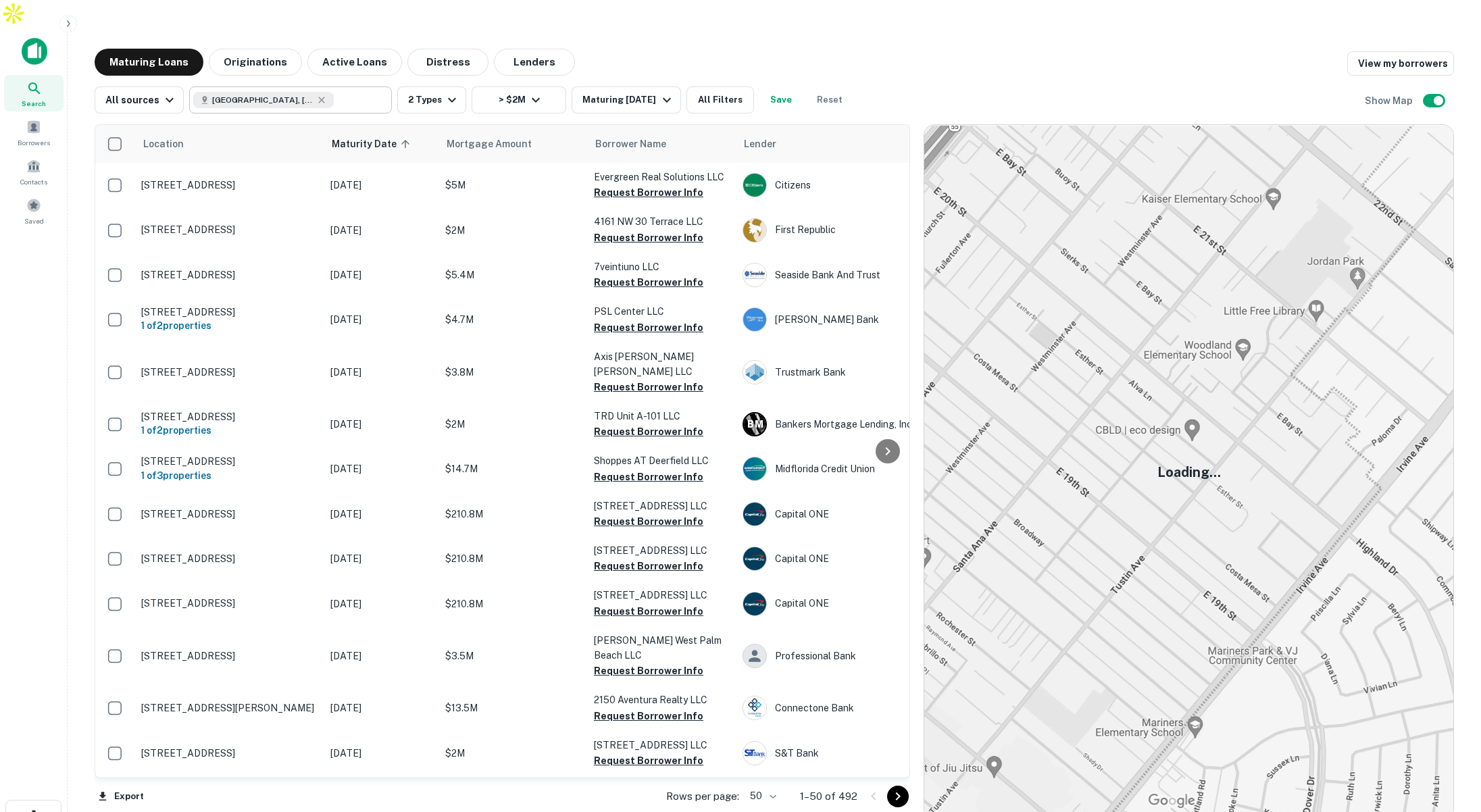
type input "**********"
click at [324, 90] on input "**********" at bounding box center [279, 99] width 172 height 19
click at [166, 49] on button "Maturing Loans" at bounding box center [148, 62] width 108 height 27
click at [37, 80] on icon at bounding box center [34, 88] width 16 height 16
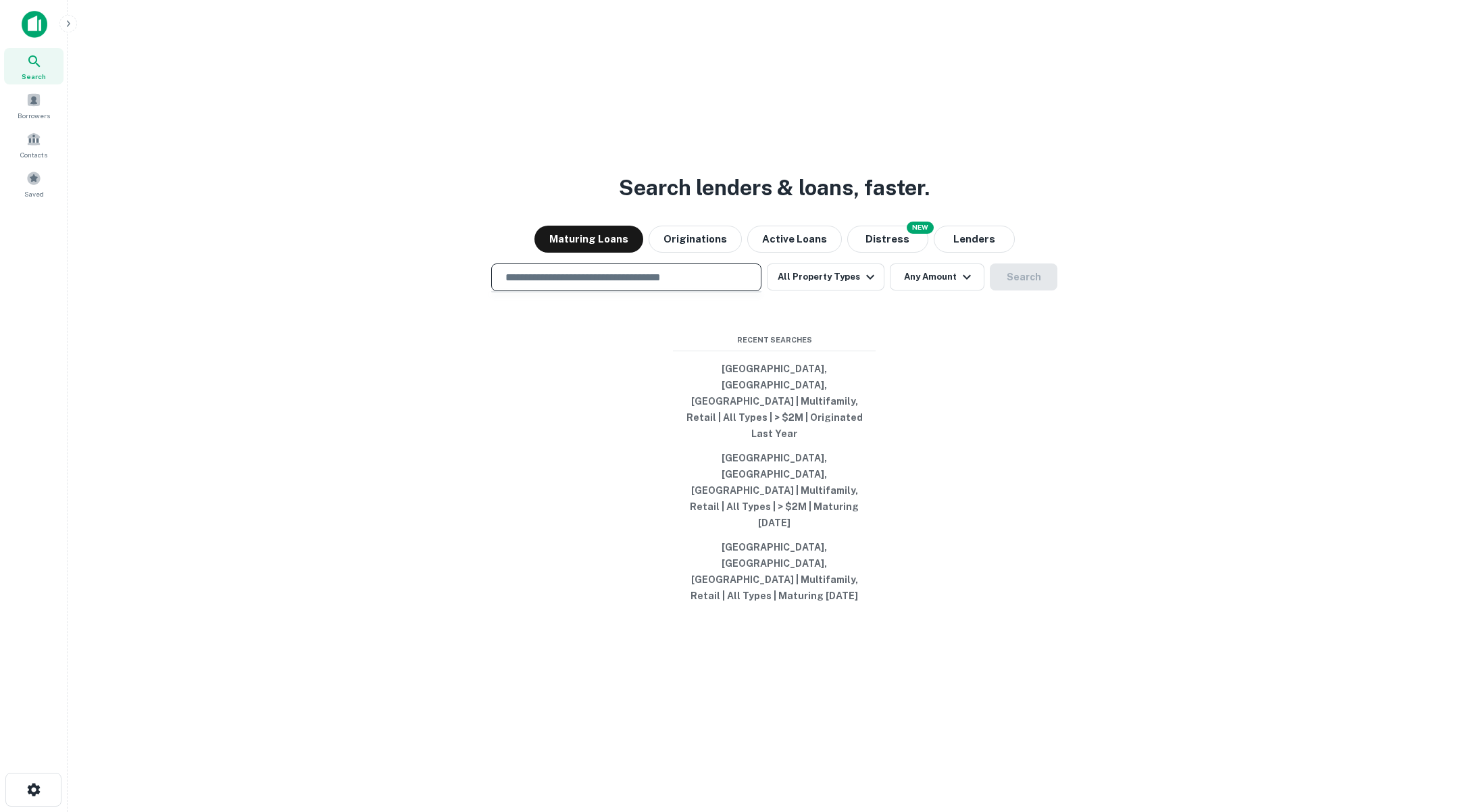
click at [677, 285] on input "text" at bounding box center [626, 277] width 258 height 15
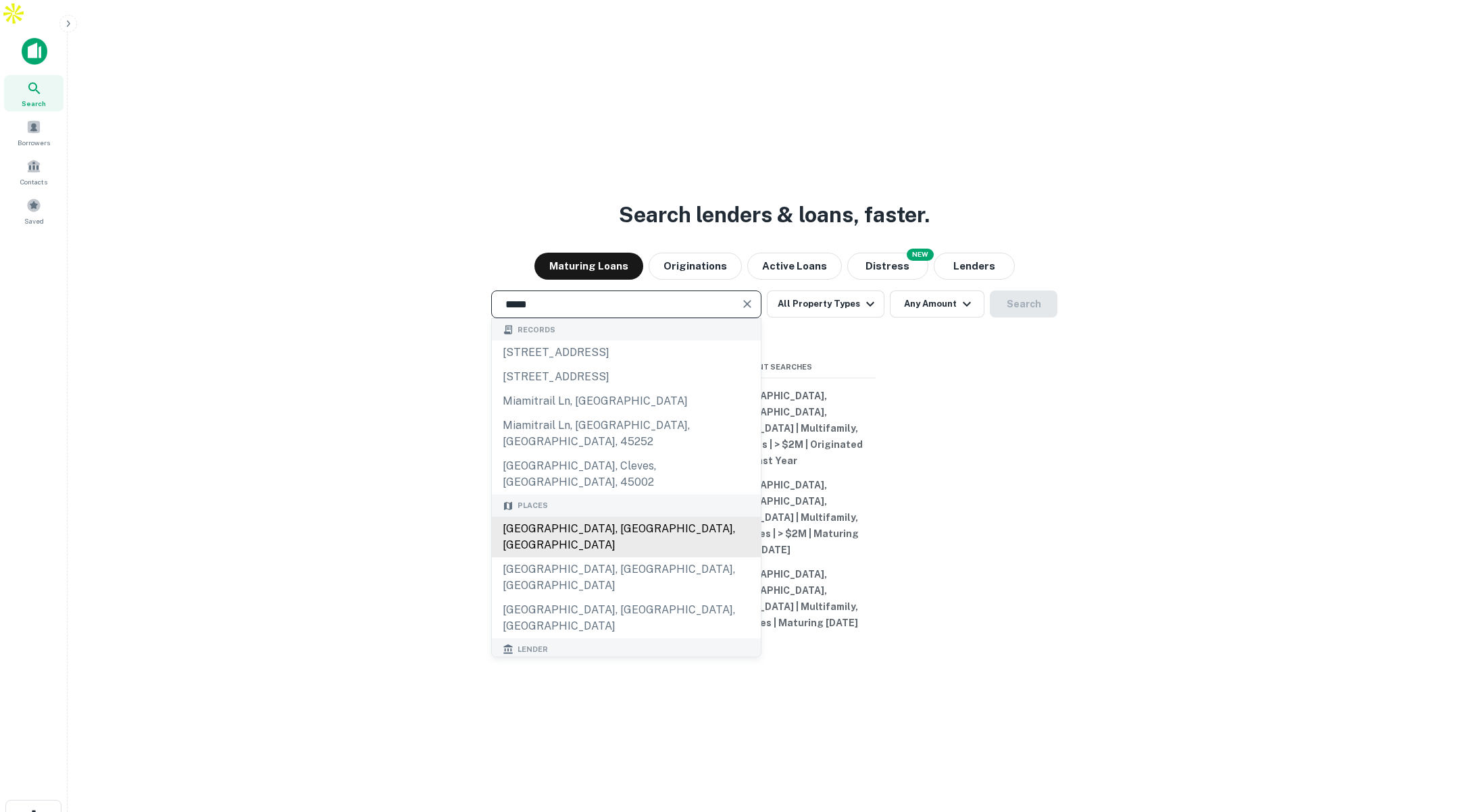
drag, startPoint x: 658, startPoint y: 536, endPoint x: 669, endPoint y: 525, distance: 15.6
click at [658, 535] on div "Miami, FL, USA" at bounding box center [626, 537] width 269 height 41
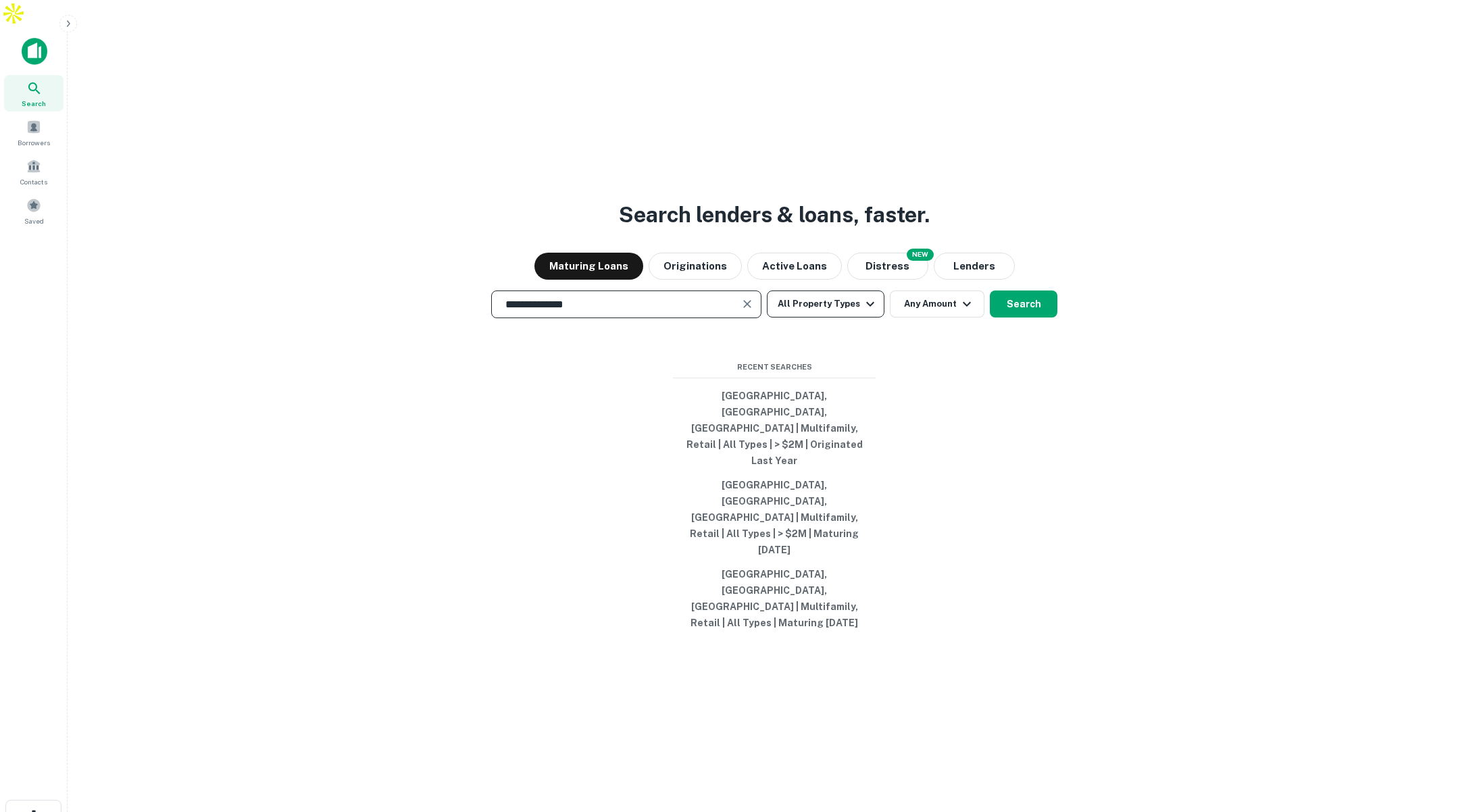
type input "**********"
click at [802, 318] on button "All Property Types" at bounding box center [825, 304] width 118 height 27
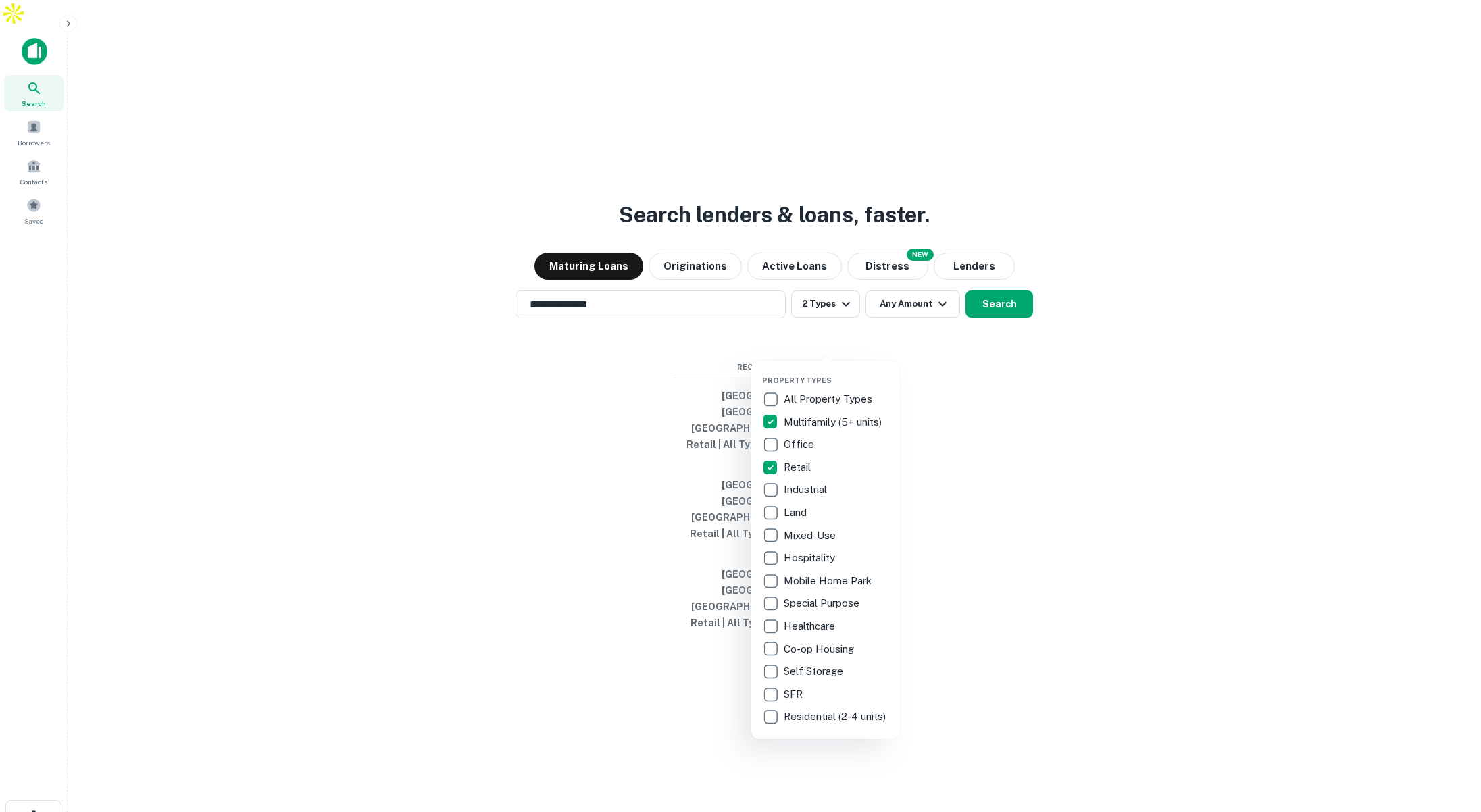
click at [935, 340] on div at bounding box center [740, 406] width 1481 height 812
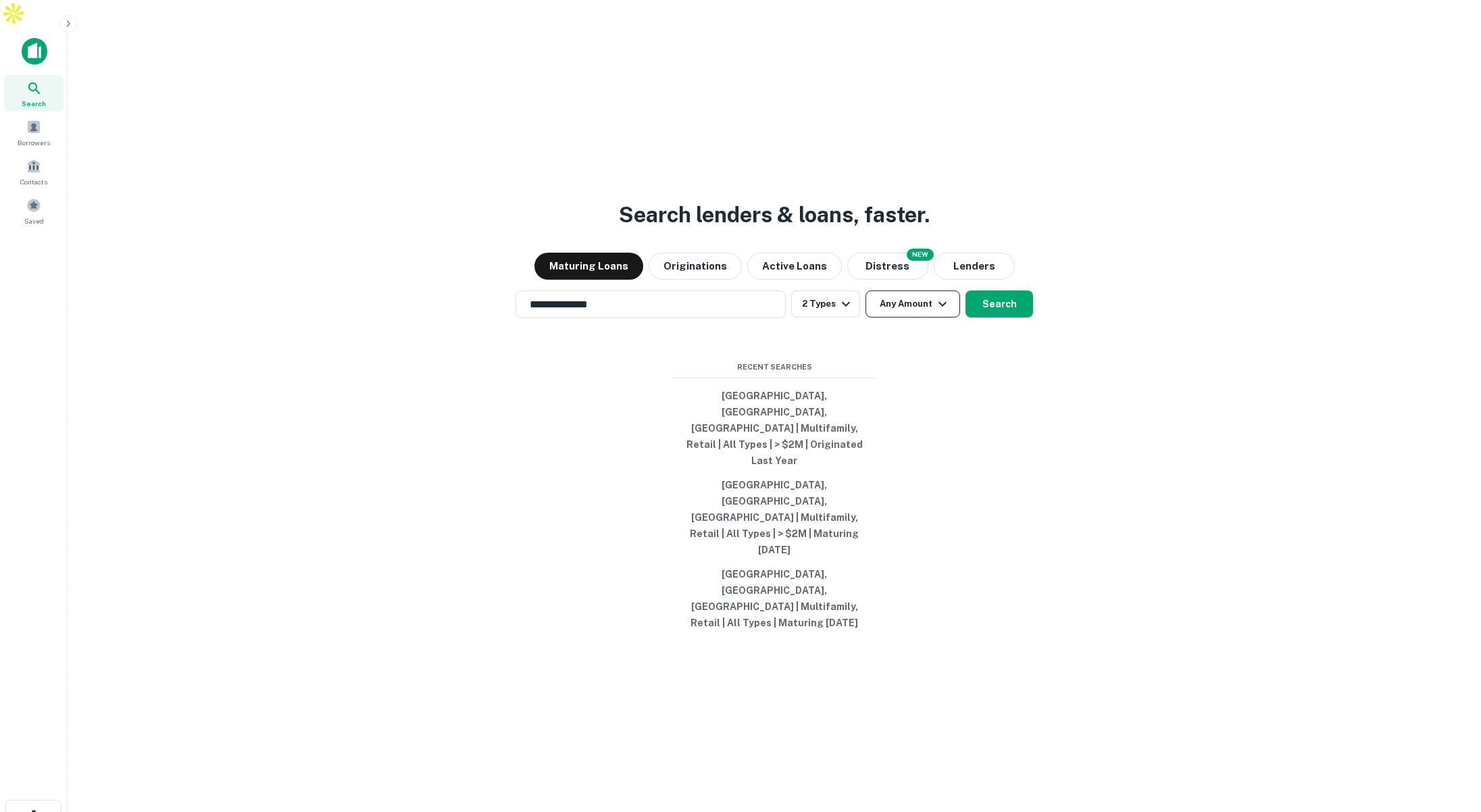
click at [934, 312] on icon "button" at bounding box center [942, 304] width 16 height 16
click at [881, 415] on input "number" at bounding box center [848, 421] width 93 height 27
type input "*******"
click at [1022, 318] on button "Search" at bounding box center [999, 304] width 68 height 27
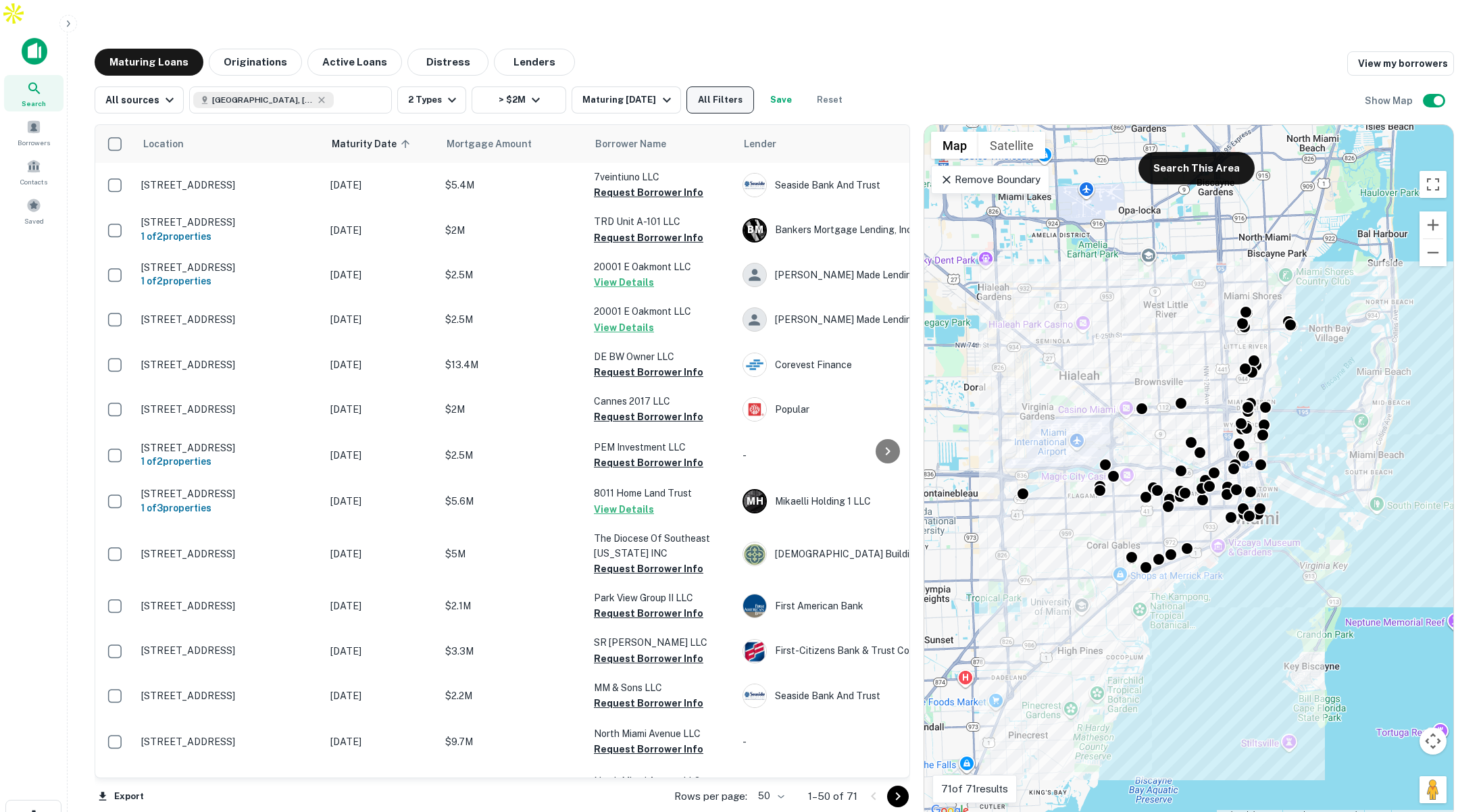
click at [704, 87] on button "All Filters" at bounding box center [720, 100] width 68 height 27
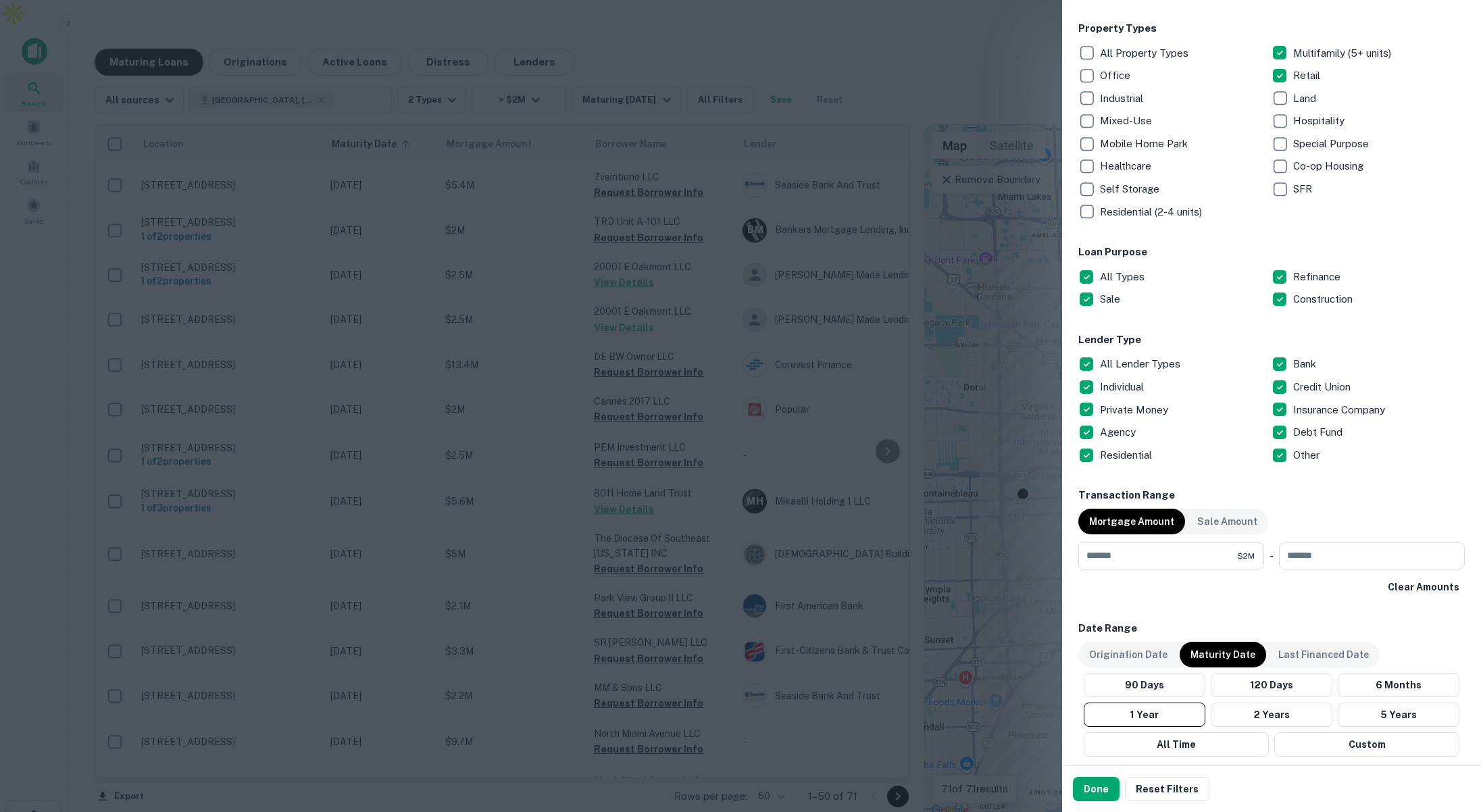
scroll to position [295, 0]
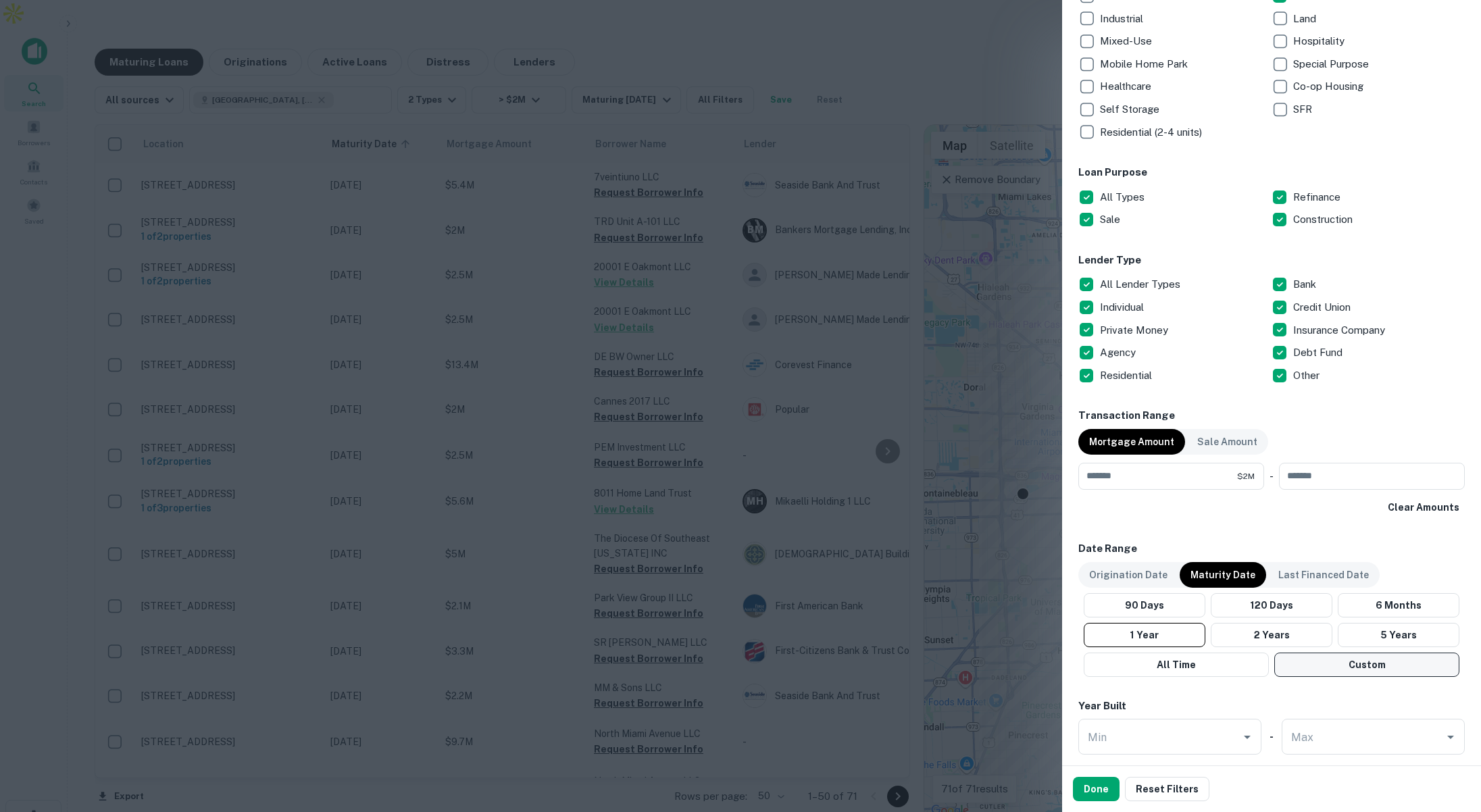
click at [1349, 662] on button "Custom" at bounding box center [1366, 664] width 185 height 24
click at [1260, 706] on icon "Choose date, selected date is May 14, 2025" at bounding box center [1253, 706] width 16 height 16
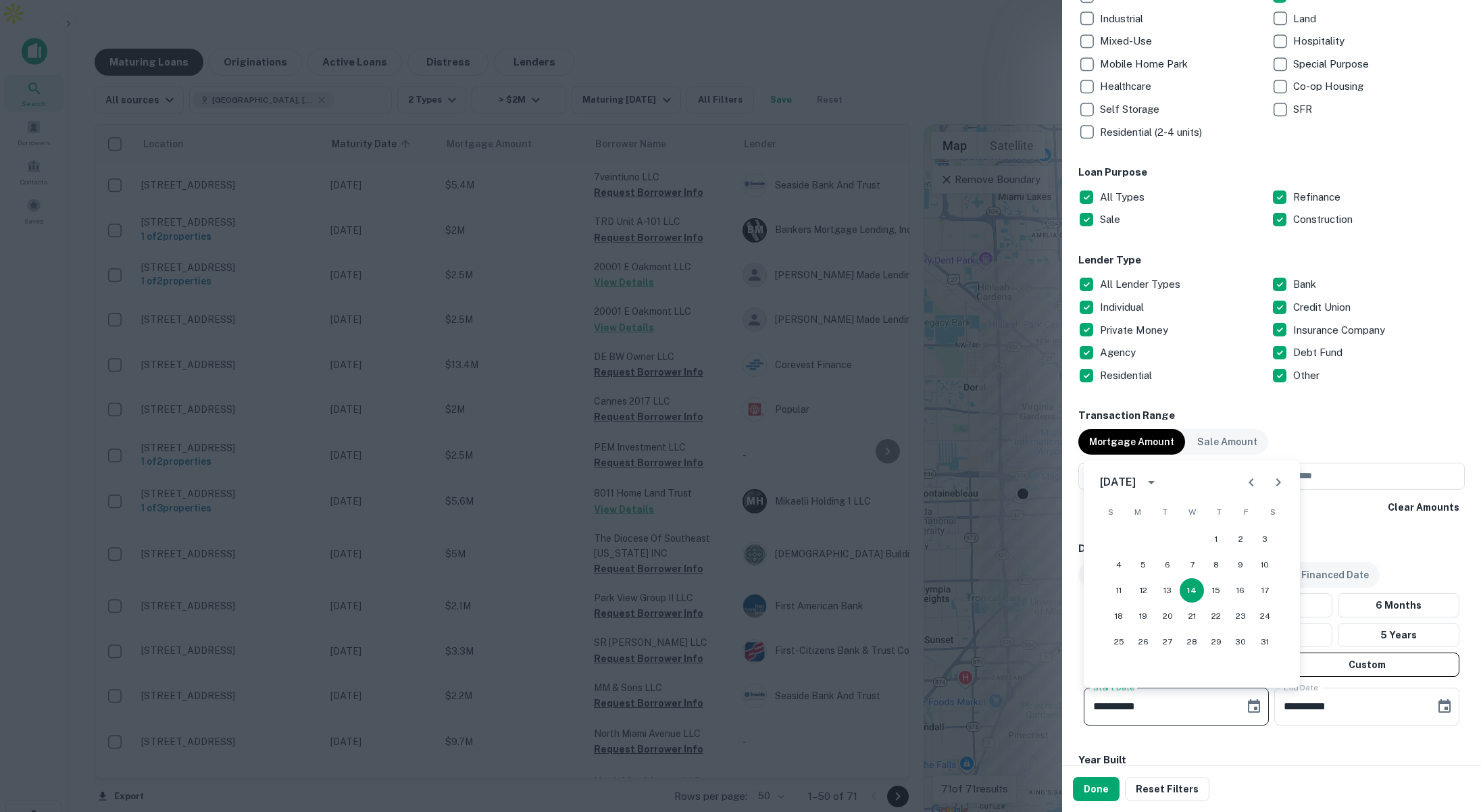
click at [1273, 478] on icon "Next month" at bounding box center [1277, 482] width 16 height 16
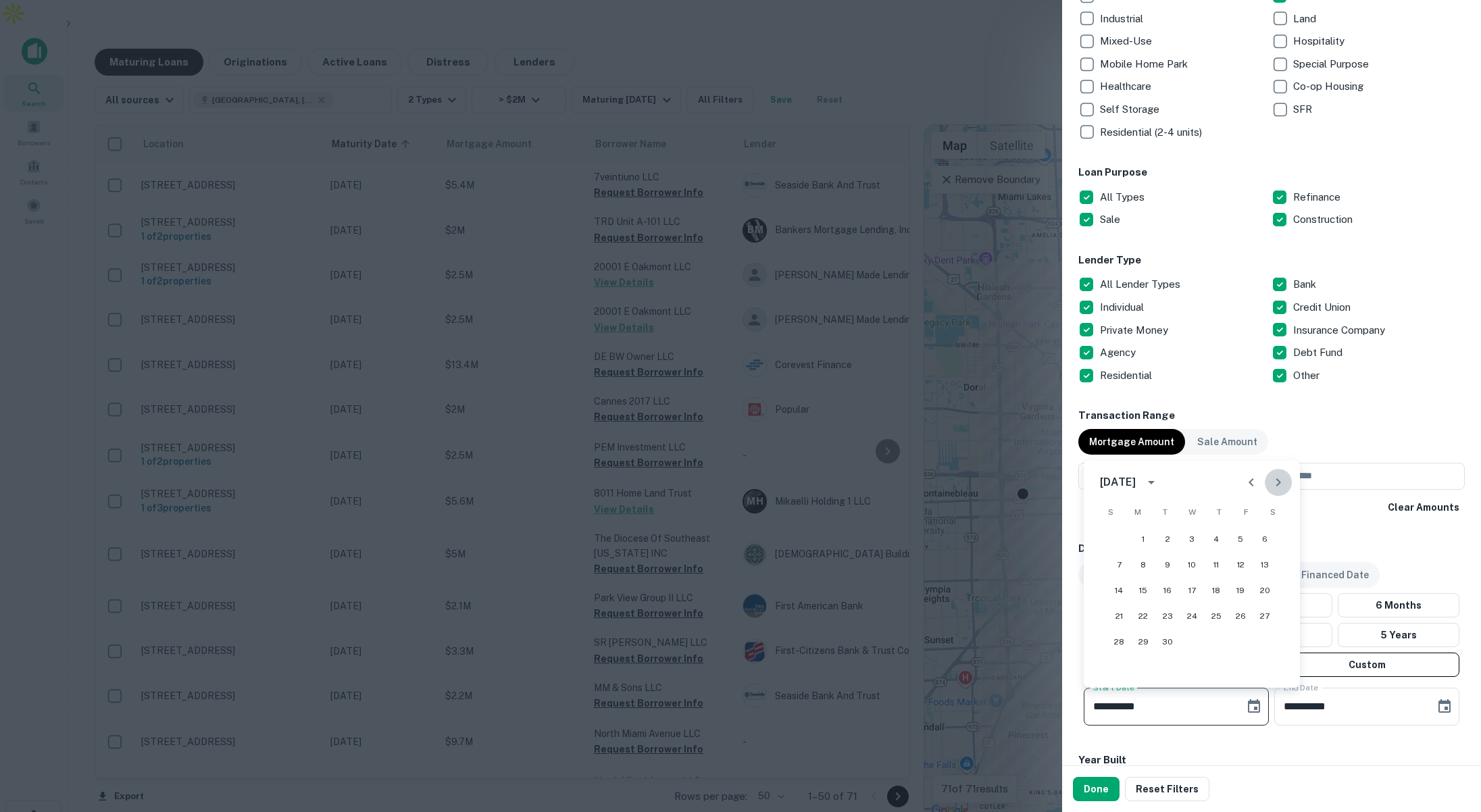
click at [1273, 478] on icon "Next month" at bounding box center [1277, 482] width 16 height 16
click at [1118, 539] on button "1" at bounding box center [1119, 539] width 24 height 24
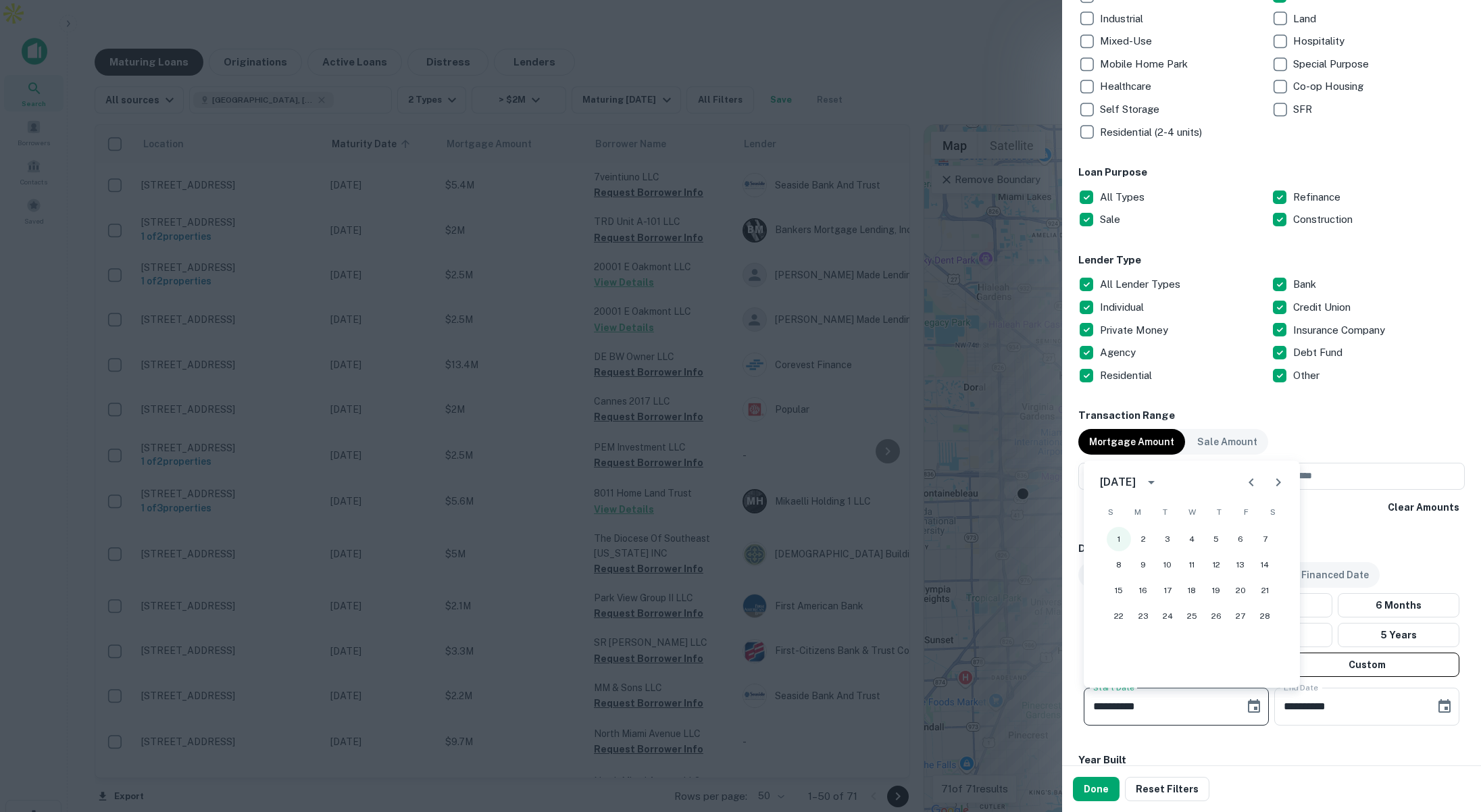
type input "**********"
click at [1319, 702] on input "**********" at bounding box center [1349, 706] width 151 height 38
click at [1352, 708] on input "**********" at bounding box center [1349, 706] width 151 height 38
click at [1304, 701] on input "**********" at bounding box center [1349, 706] width 151 height 38
click at [1340, 703] on input "**********" at bounding box center [1349, 706] width 151 height 38
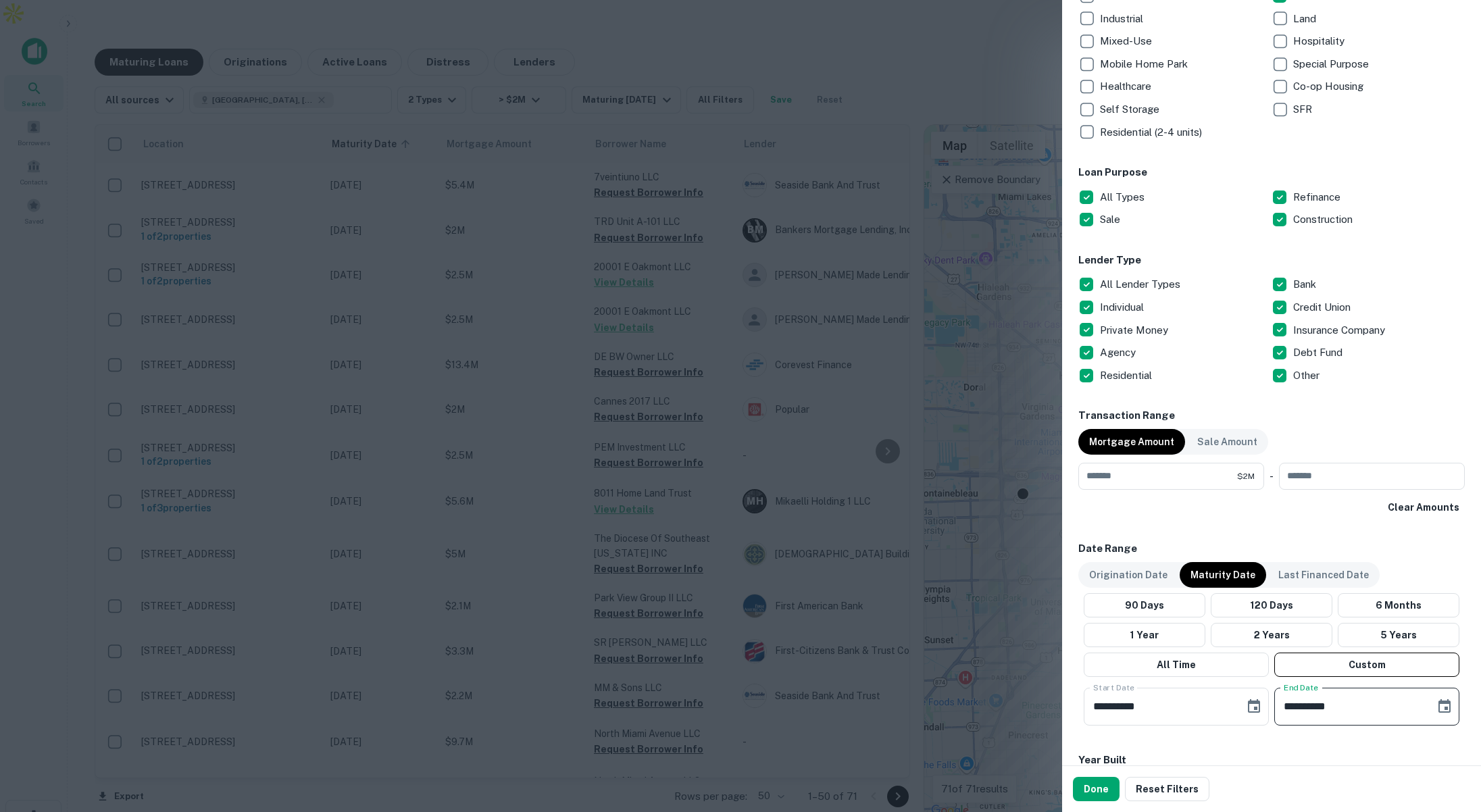
click at [1339, 703] on input "**********" at bounding box center [1349, 706] width 151 height 38
type input "**********"
click at [1107, 792] on button "Done" at bounding box center [1096, 788] width 47 height 24
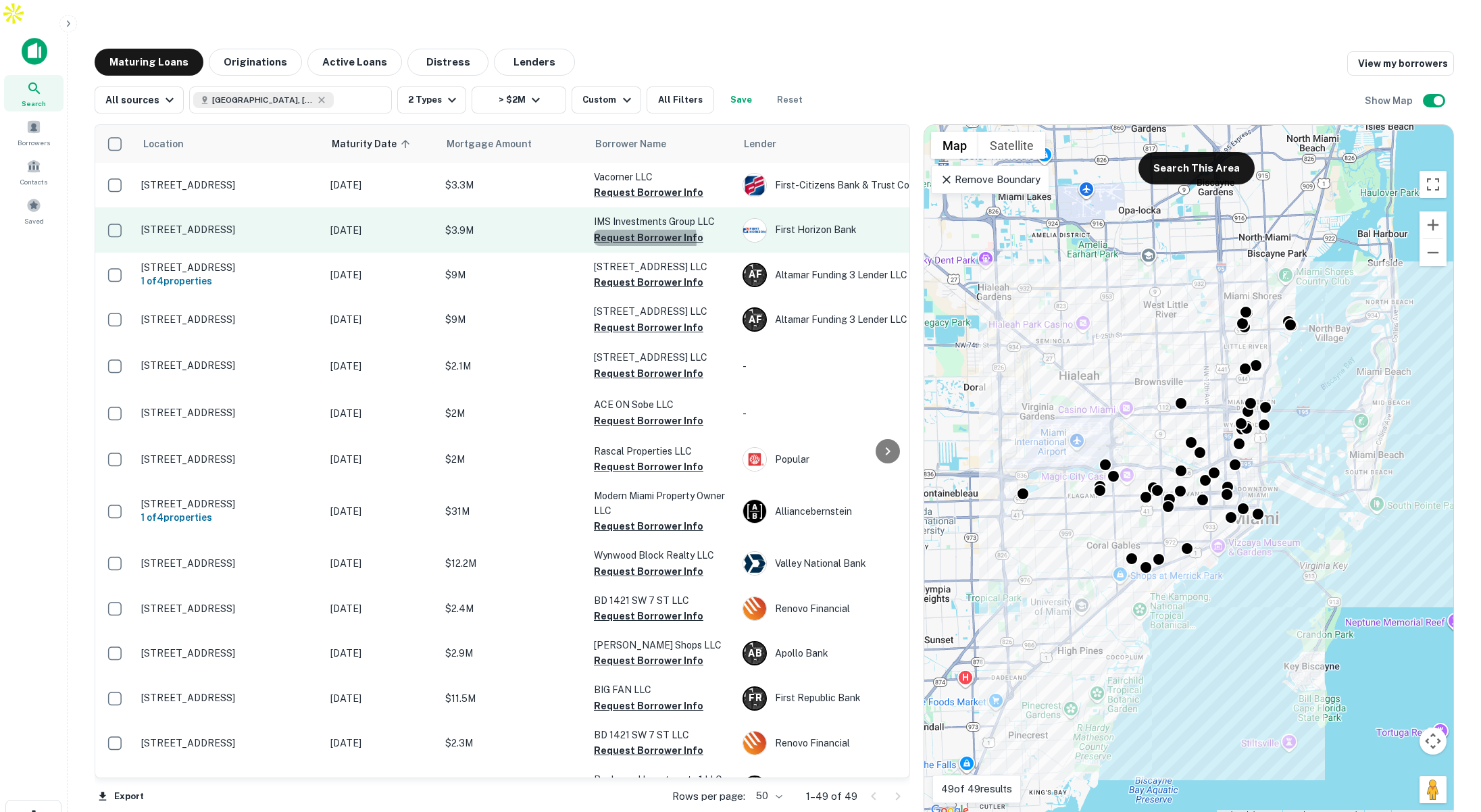
click at [621, 229] on button "Request Borrower Info" at bounding box center [649, 237] width 109 height 16
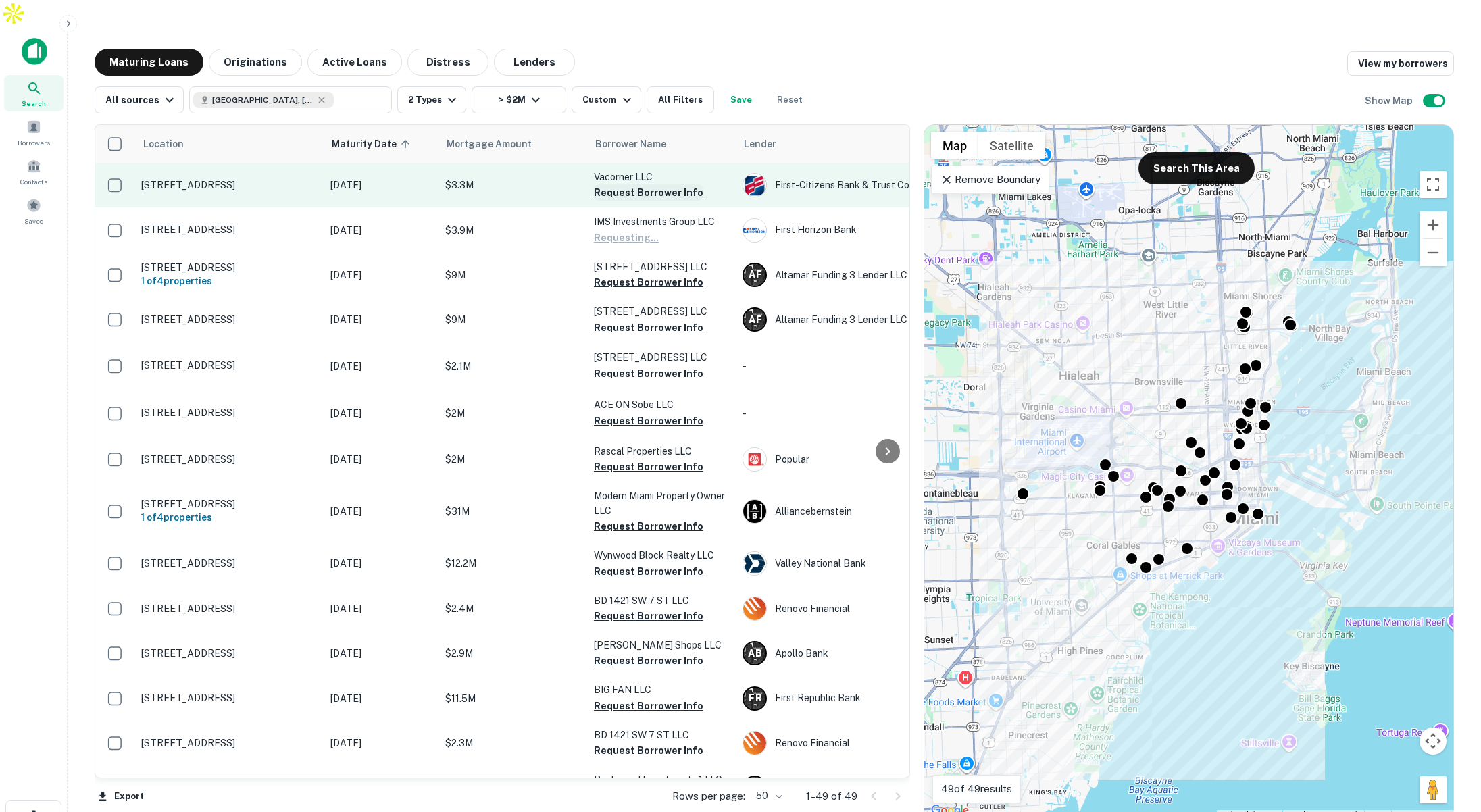
click at [623, 185] on button "Request Borrower Info" at bounding box center [649, 192] width 109 height 16
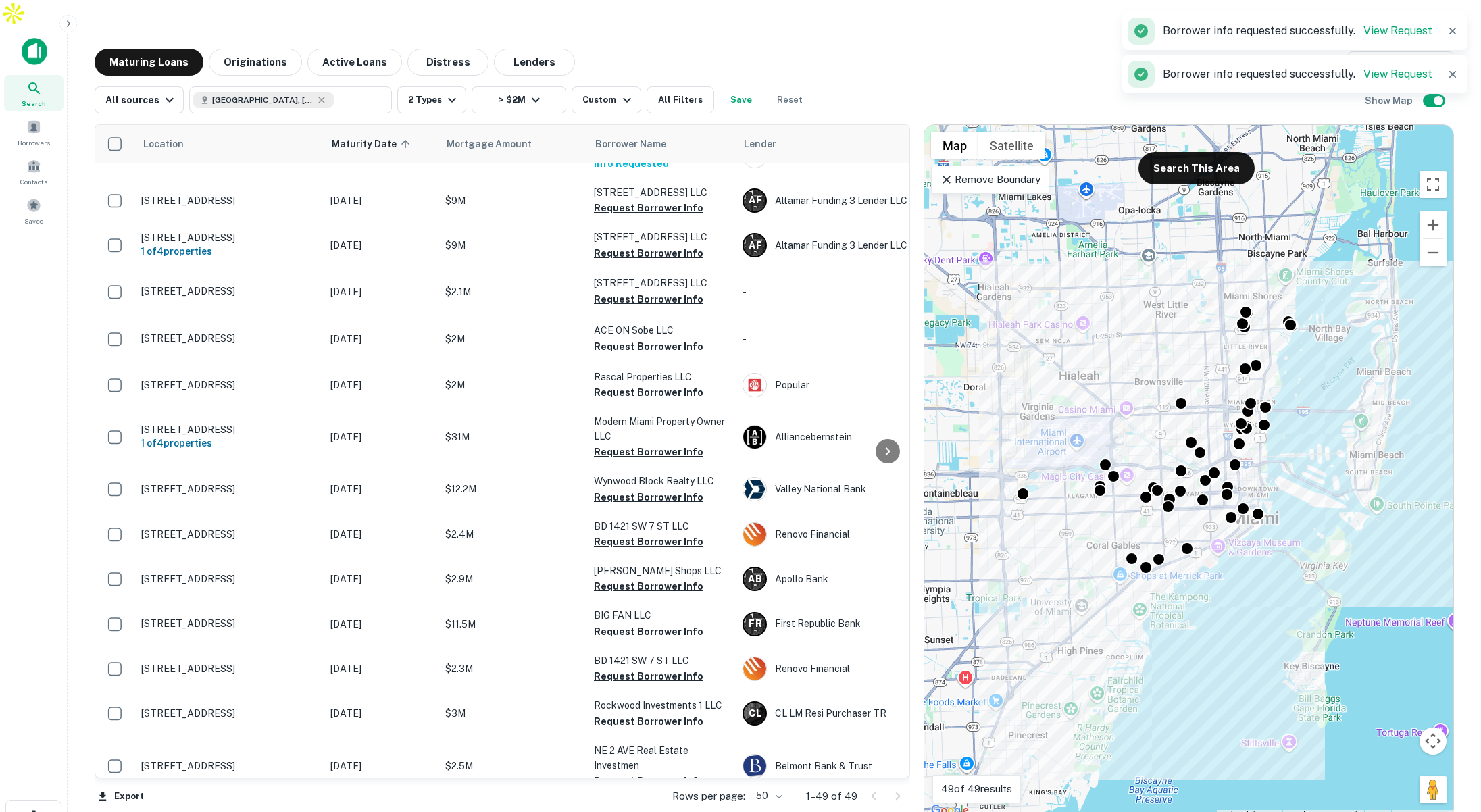
scroll to position [79, 0]
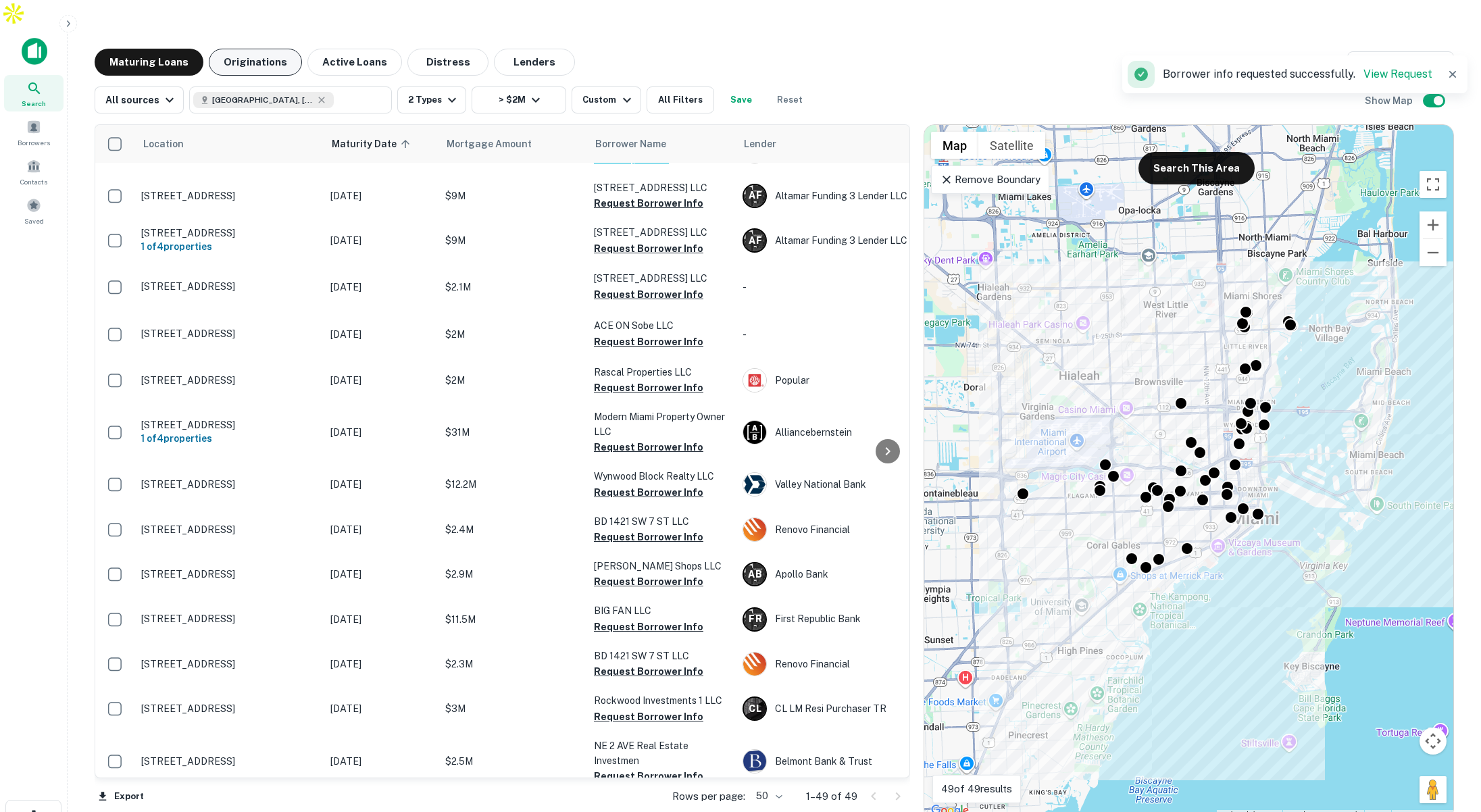
click at [271, 49] on button "Originations" at bounding box center [255, 62] width 93 height 27
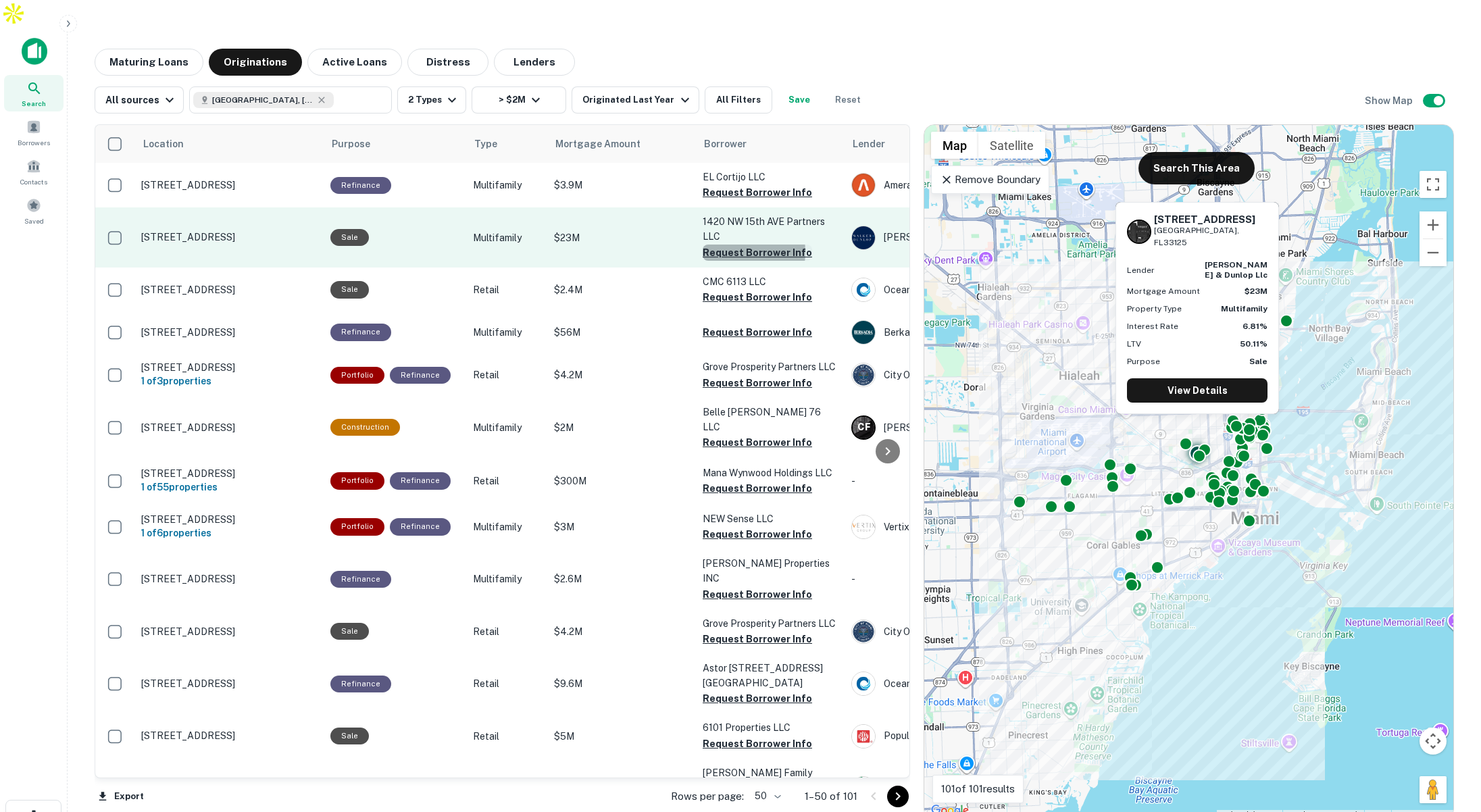
click at [721, 245] on button "Request Borrower Info" at bounding box center [757, 252] width 109 height 16
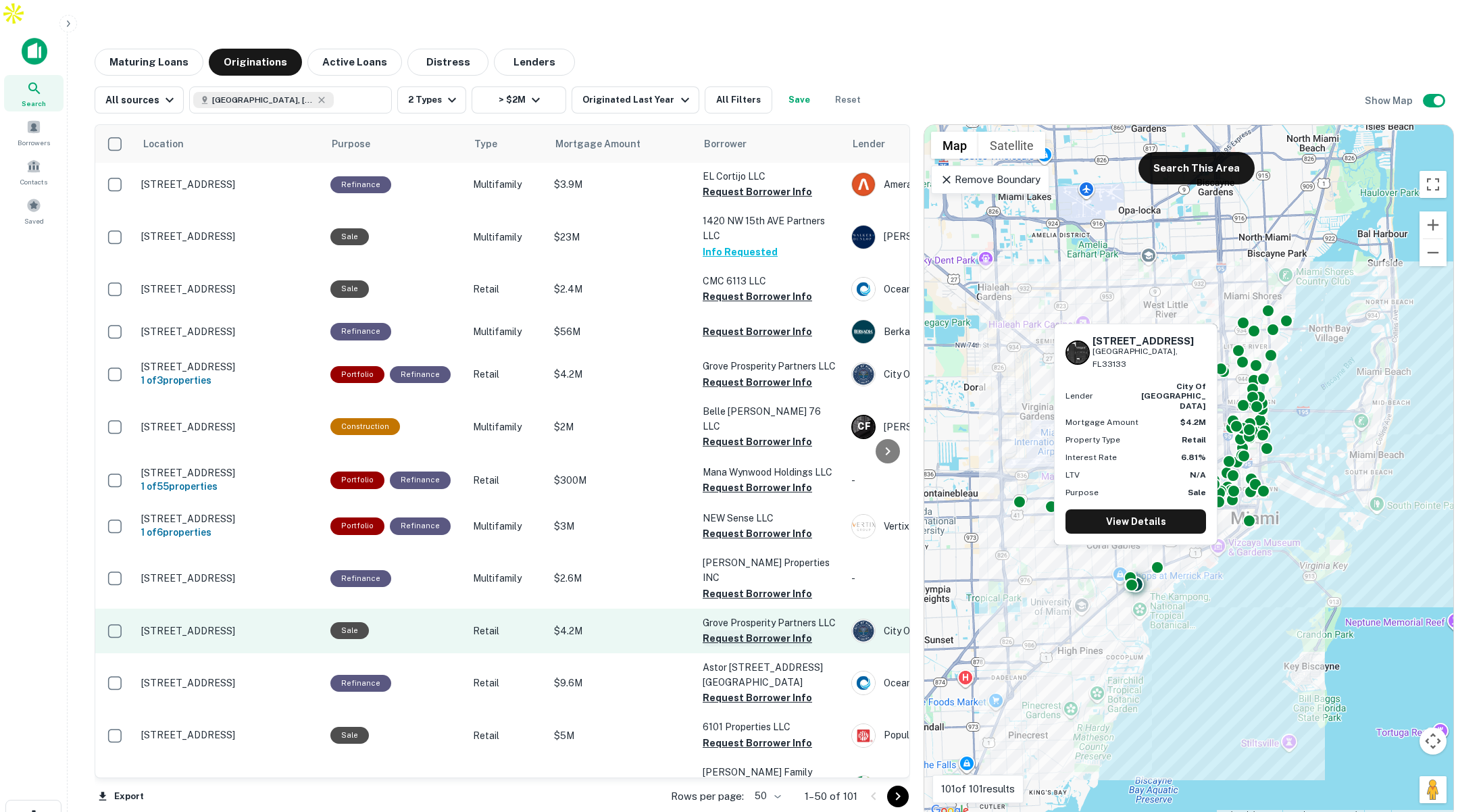
click at [730, 630] on button "Request Borrower Info" at bounding box center [757, 638] width 109 height 16
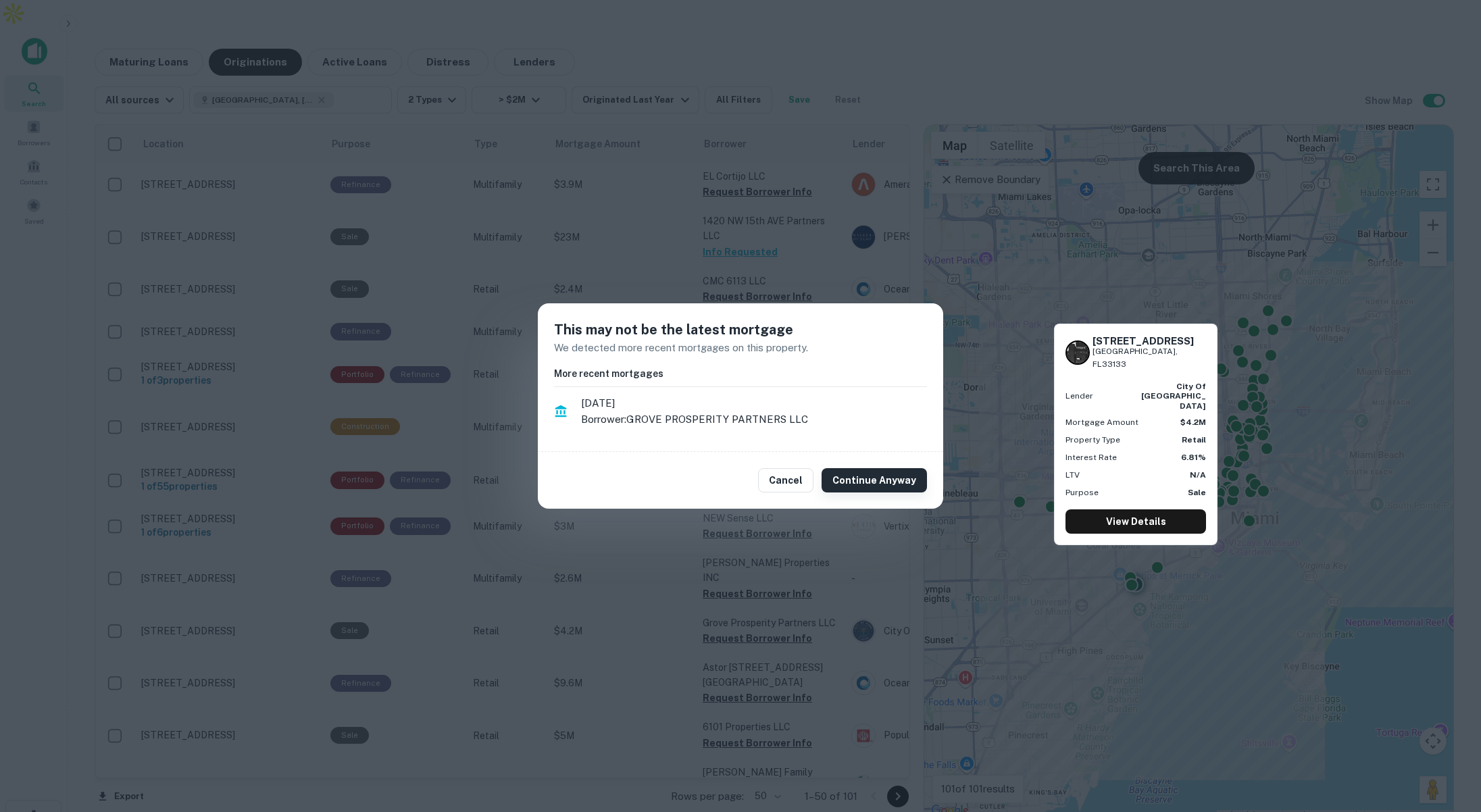
click at [865, 482] on button "Continue Anyway" at bounding box center [874, 480] width 106 height 24
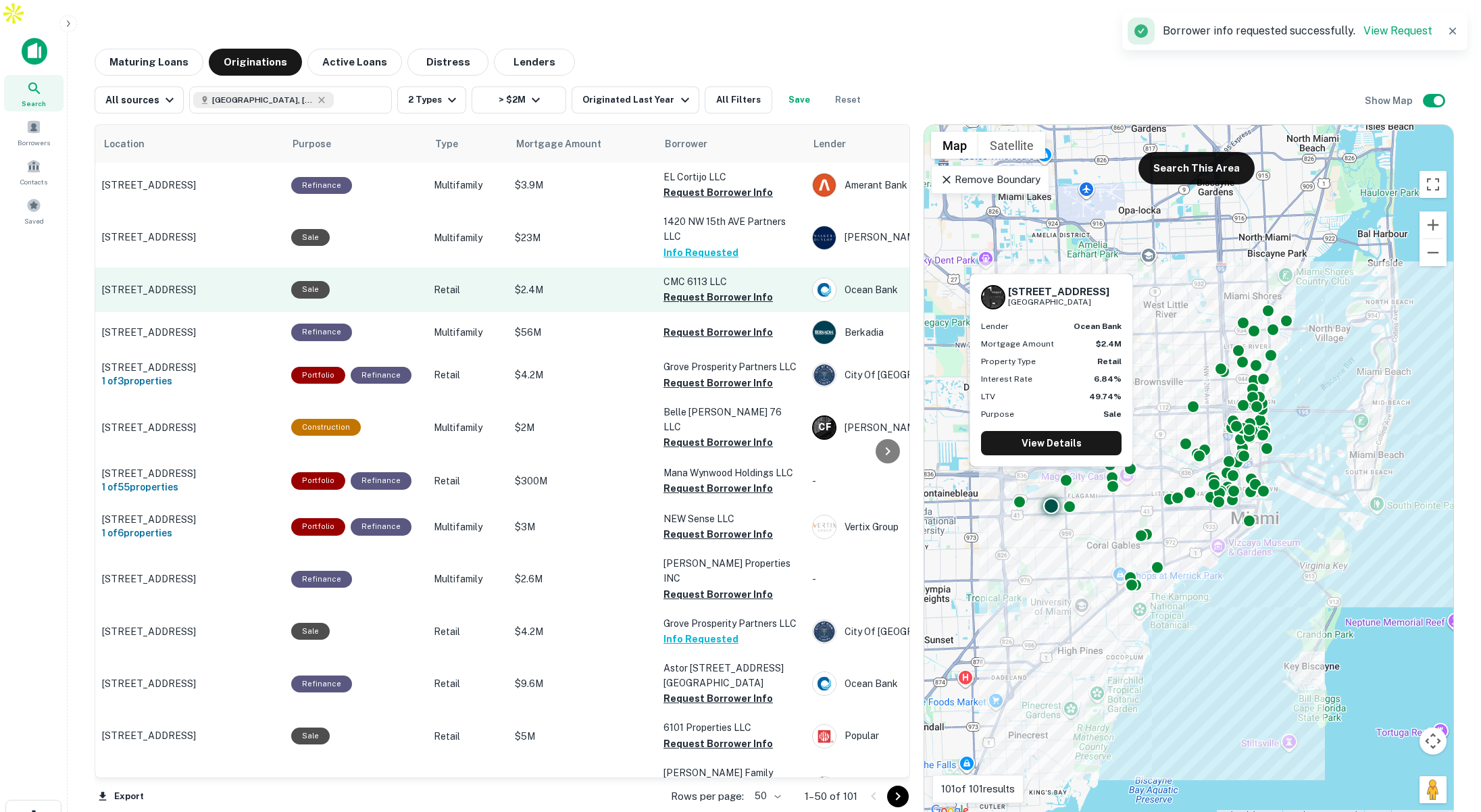
scroll to position [0, 0]
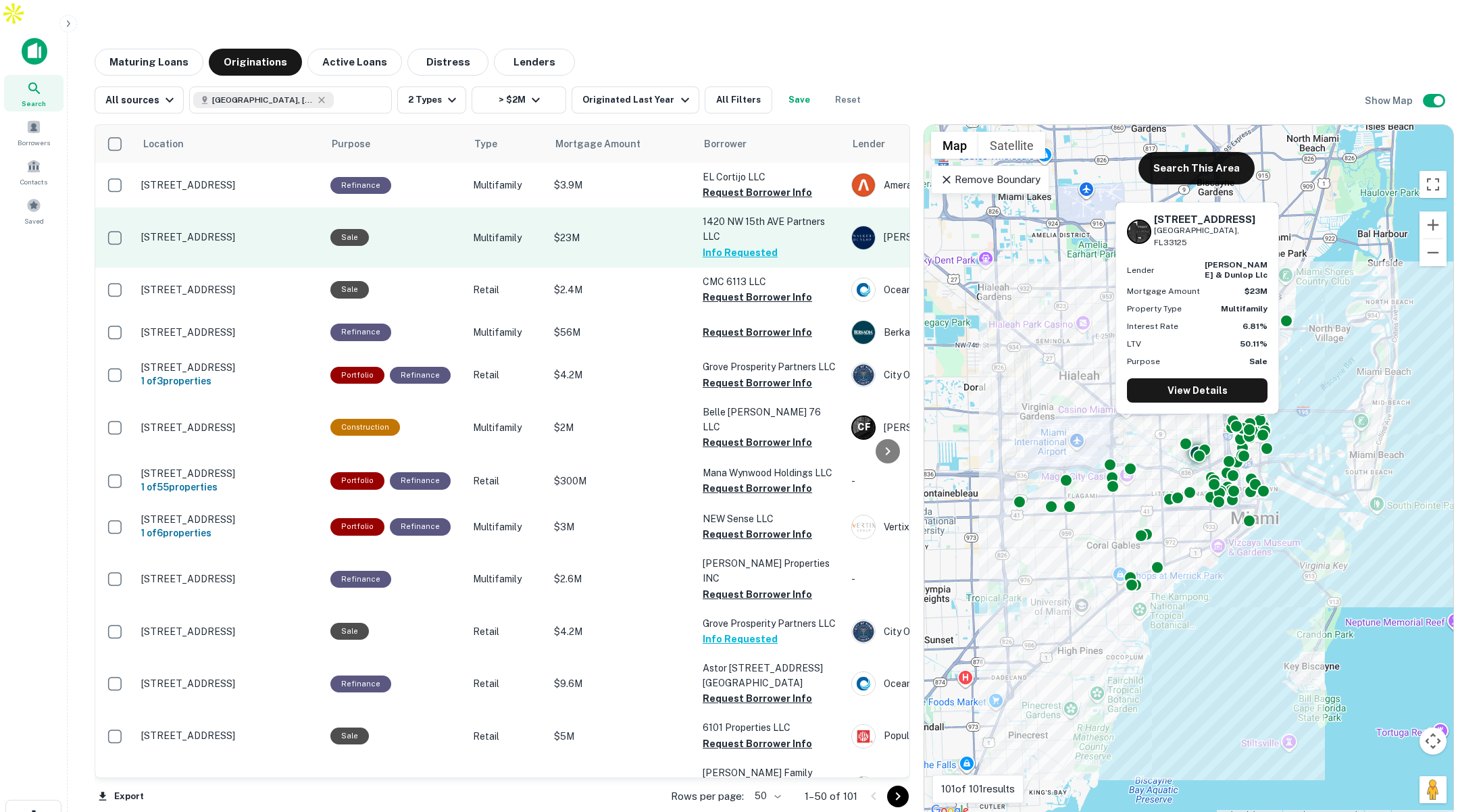
click at [434, 229] on div "Sale" at bounding box center [395, 237] width 129 height 17
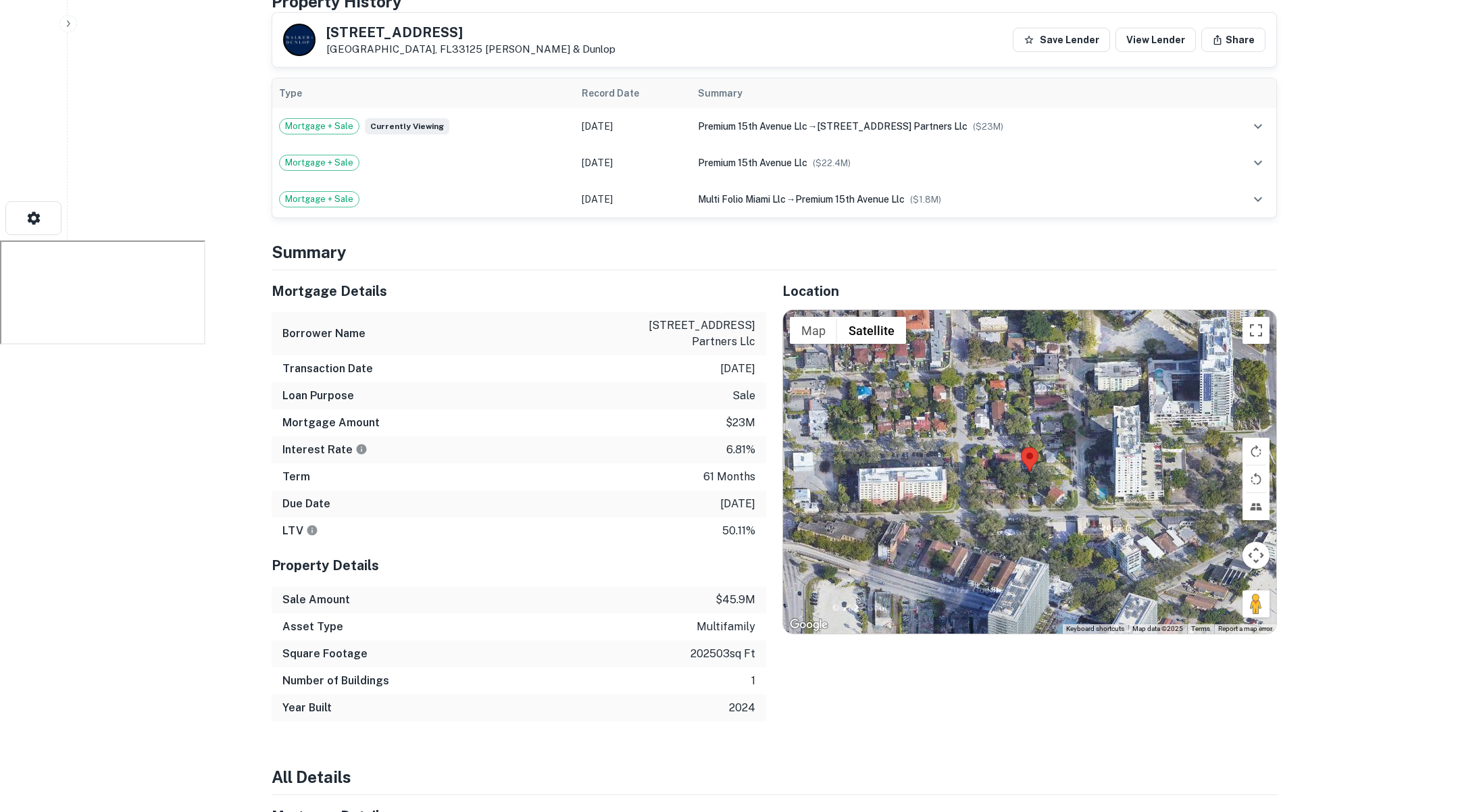
scroll to position [641, 0]
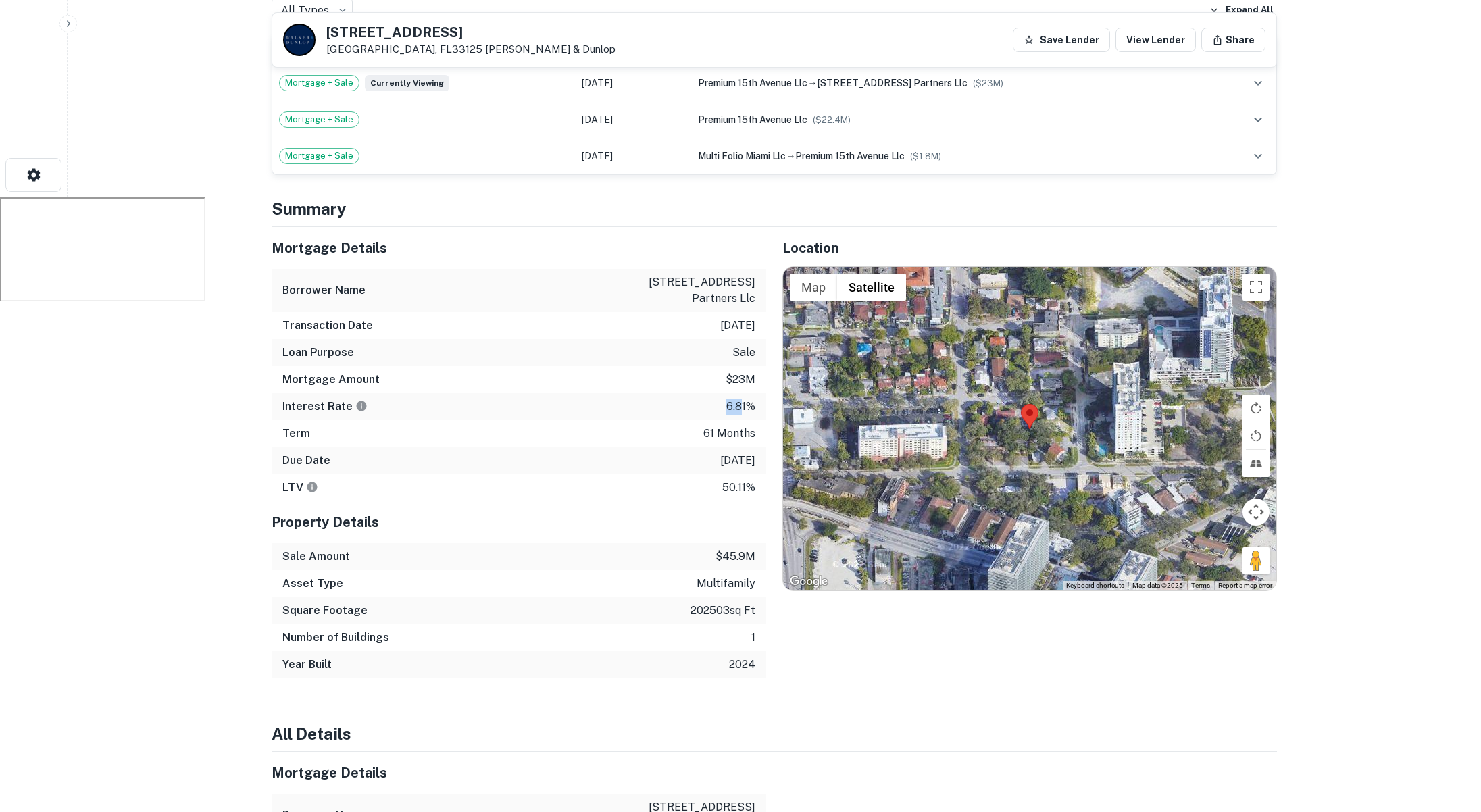
drag, startPoint x: 722, startPoint y: 378, endPoint x: 710, endPoint y: 397, distance: 22.5
click at [742, 393] on div "Interest Rate 6.81%" at bounding box center [518, 406] width 495 height 27
click at [747, 420] on div "Term 61 months" at bounding box center [518, 434] width 495 height 27
drag, startPoint x: 717, startPoint y: 457, endPoint x: 752, endPoint y: 459, distance: 35.1
click at [752, 474] on div "LTV 50.11%" at bounding box center [518, 487] width 495 height 27
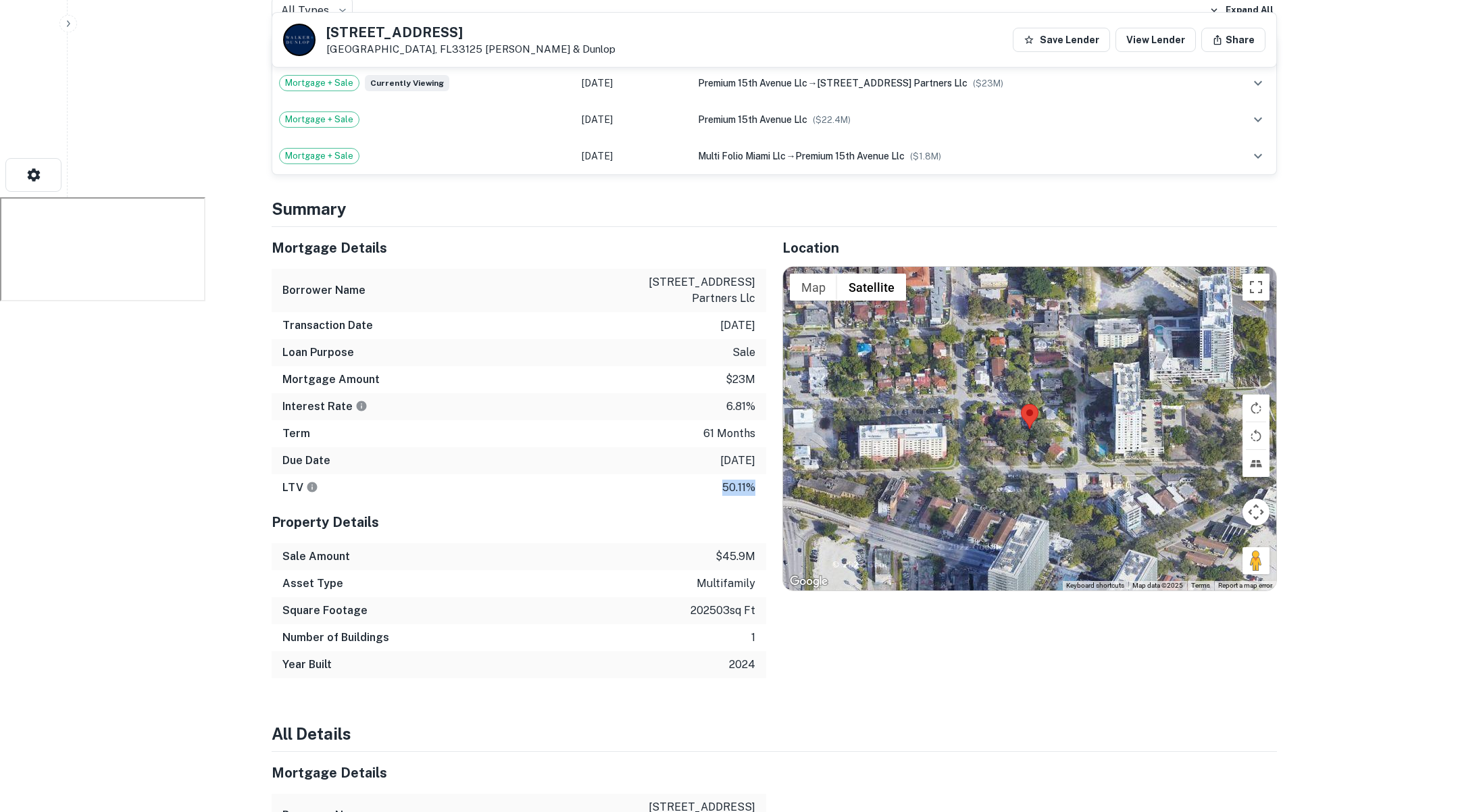
drag, startPoint x: 688, startPoint y: 583, endPoint x: 765, endPoint y: 579, distance: 77.1
click at [765, 597] on div "Square Footage 202503 sq ft" at bounding box center [518, 611] width 495 height 27
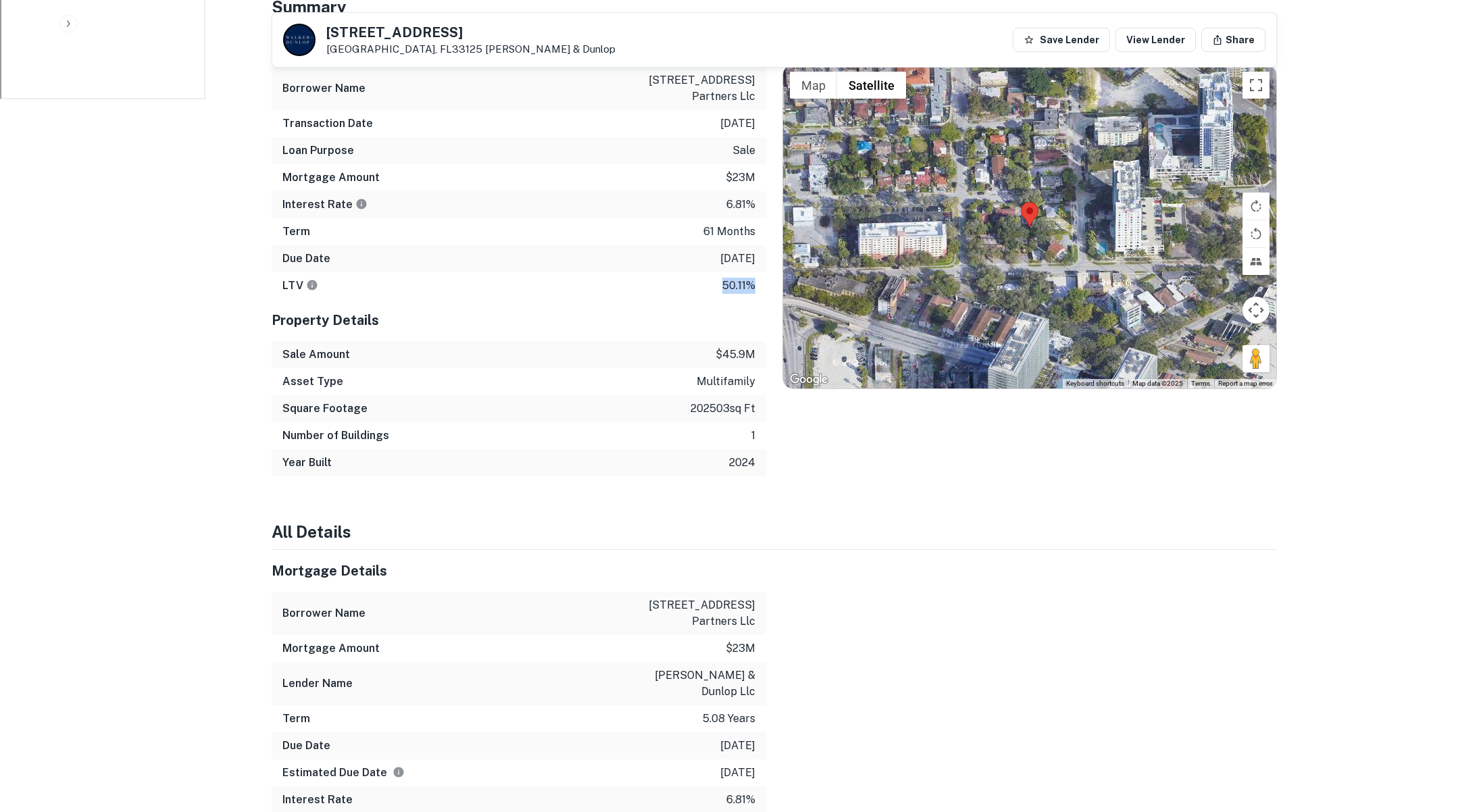
scroll to position [766, 0]
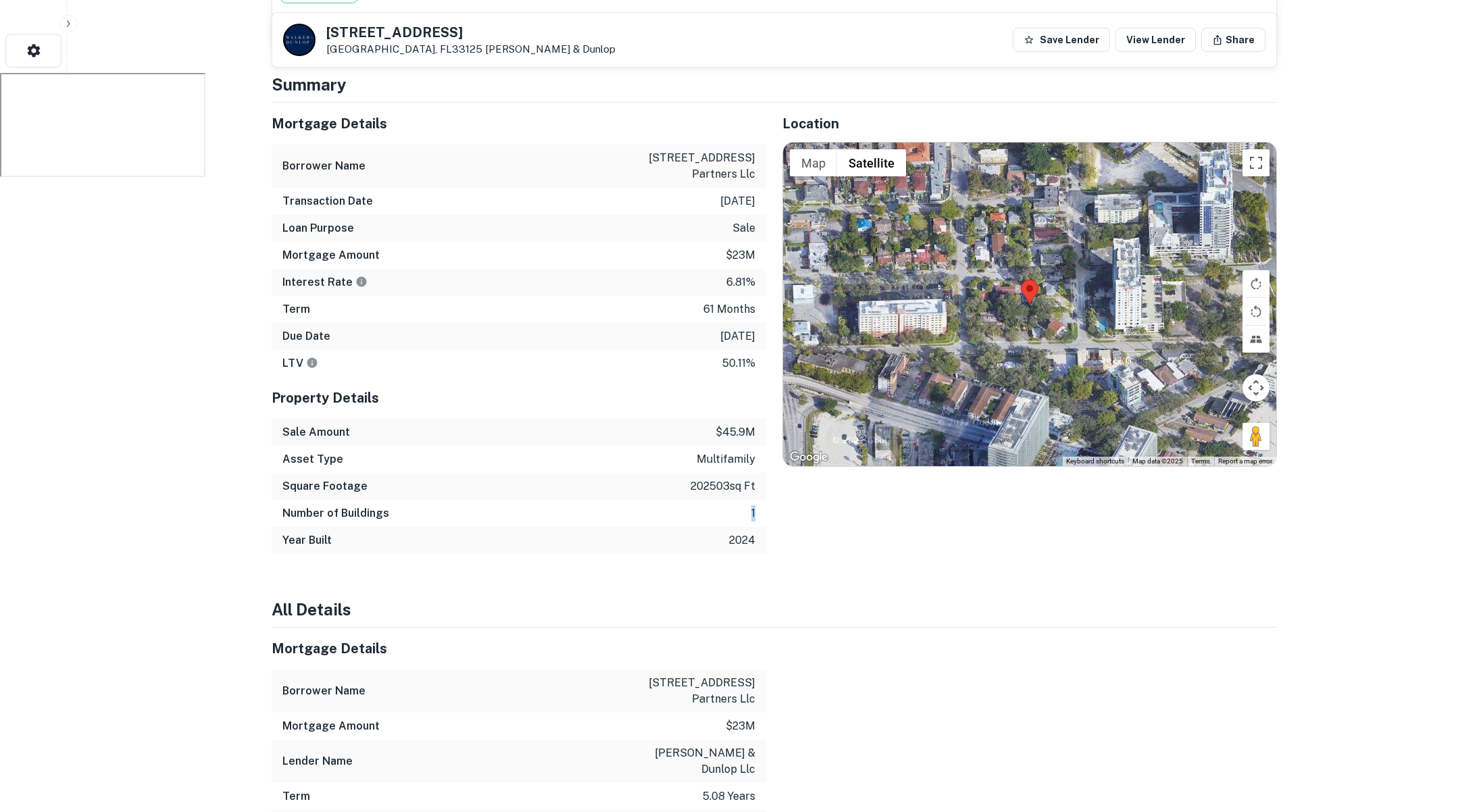
drag, startPoint x: 744, startPoint y: 485, endPoint x: 765, endPoint y: 485, distance: 21.0
click at [765, 485] on div "Mortgage Details Borrower Name 1420 nw 15th ave partners llc Transaction Date 7…" at bounding box center [766, 328] width 1021 height 451
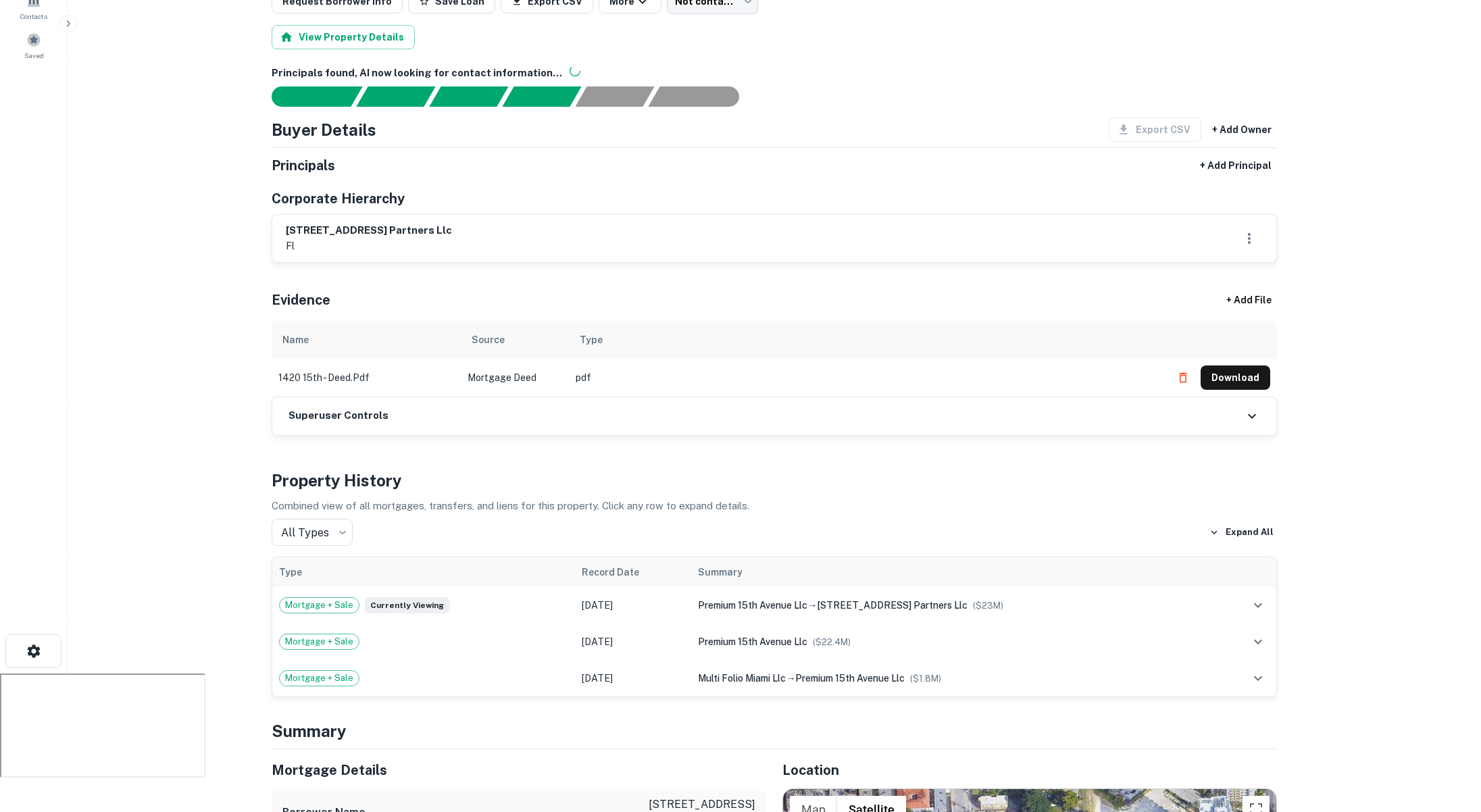
scroll to position [0, 0]
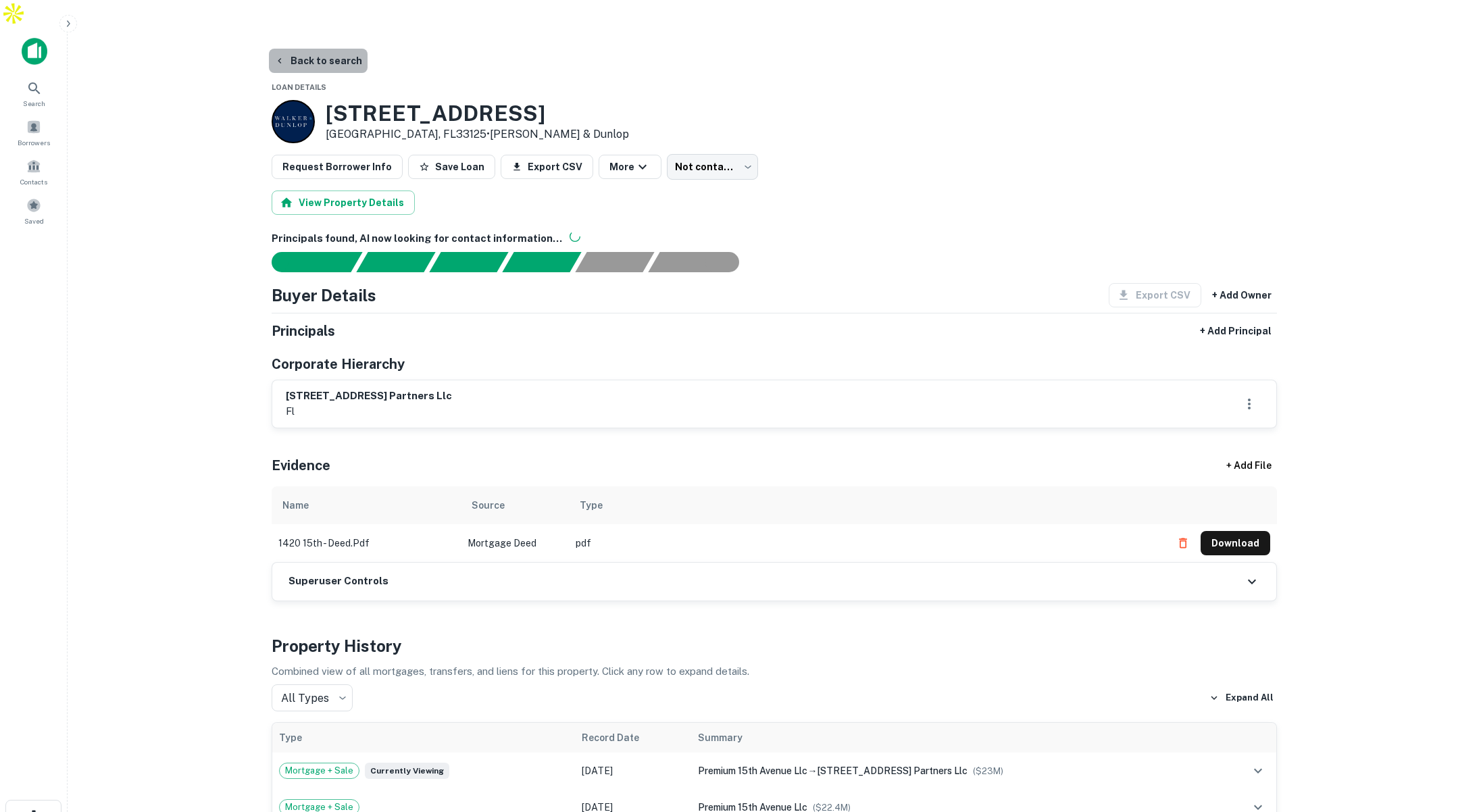
click at [329, 49] on button "Back to search" at bounding box center [318, 61] width 99 height 24
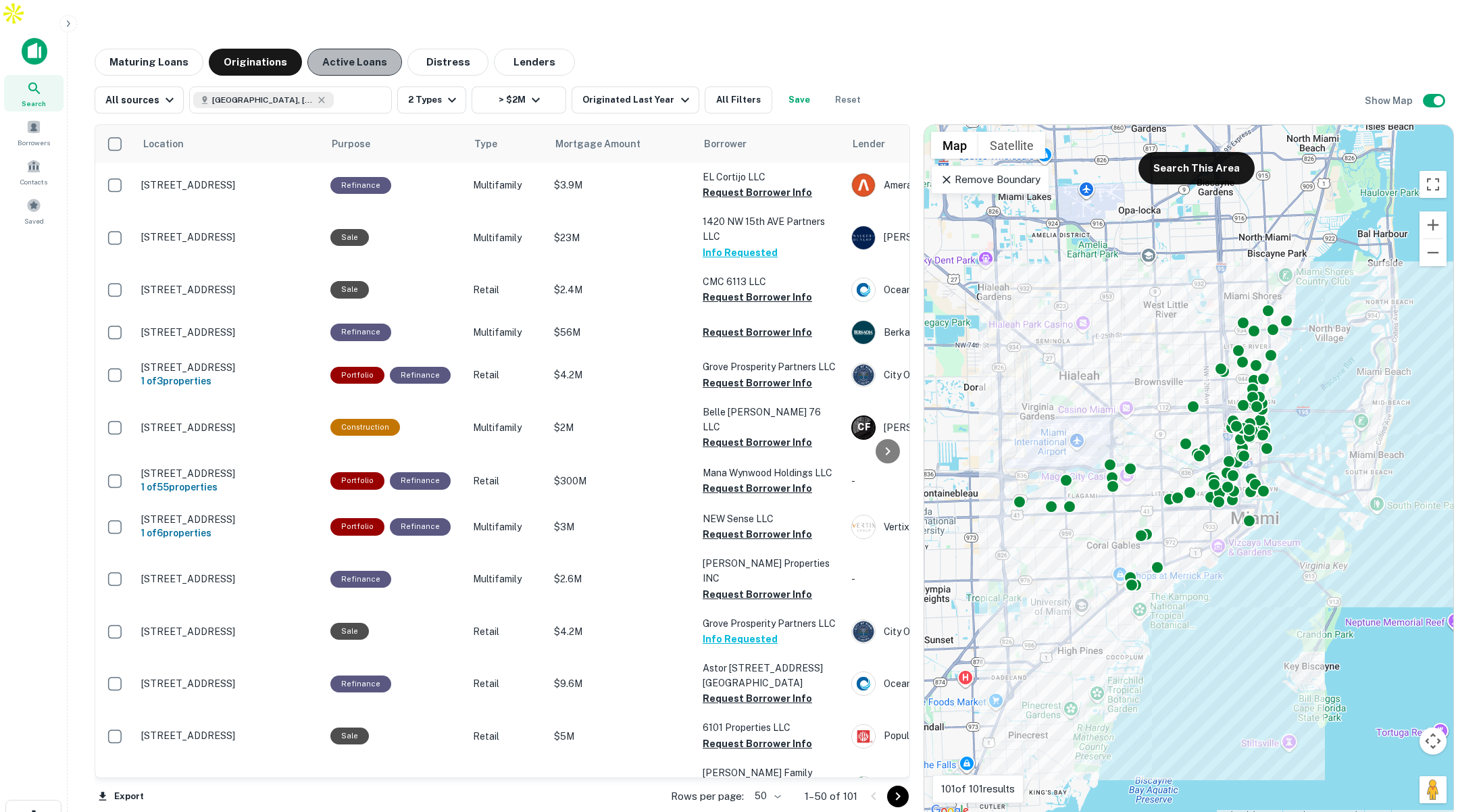
click at [371, 49] on button "Active Loans" at bounding box center [354, 62] width 94 height 27
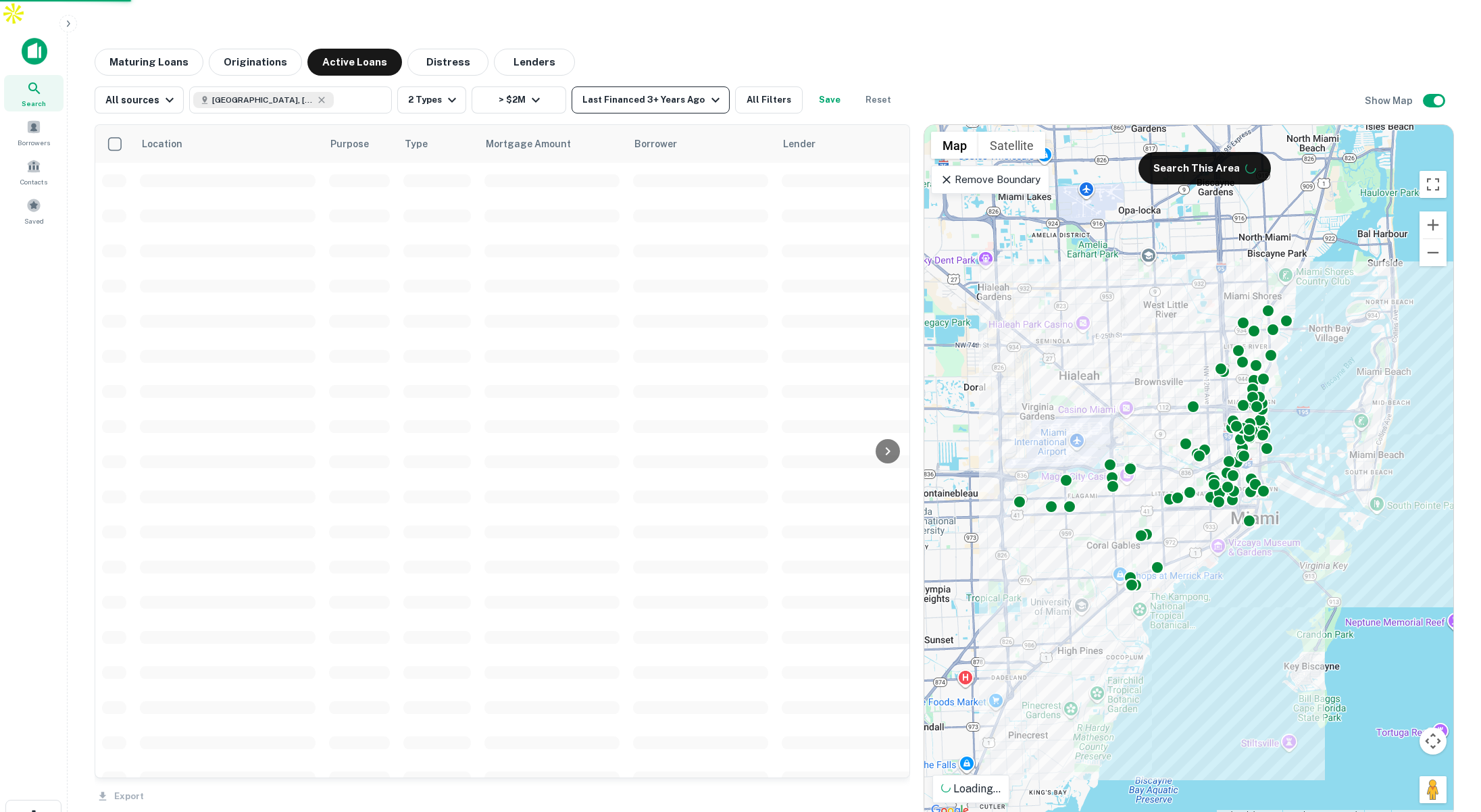
click at [665, 92] on div "Last Financed 3+ Years Ago" at bounding box center [652, 99] width 141 height 16
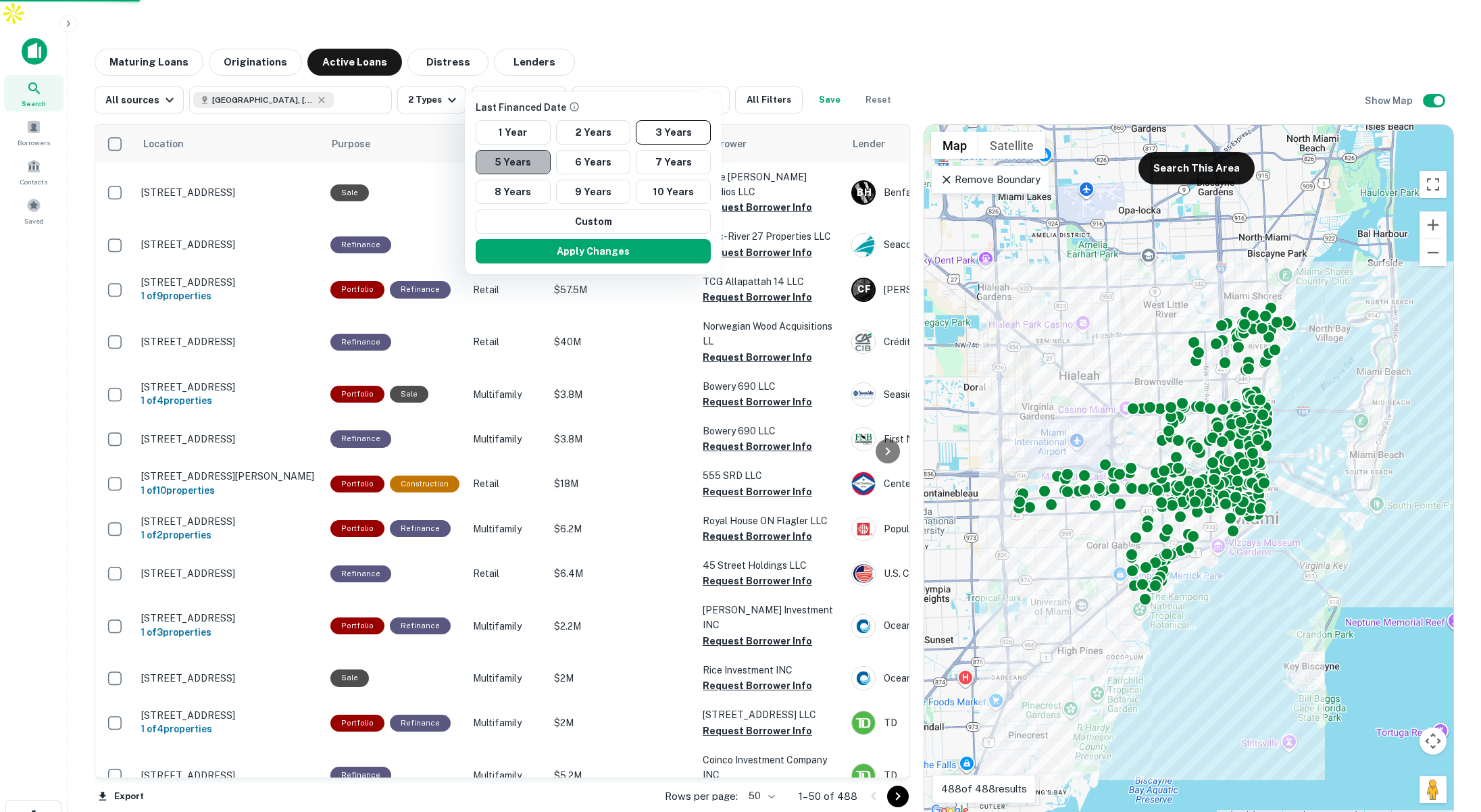
click at [528, 162] on button "5 Years" at bounding box center [513, 162] width 75 height 24
click at [610, 247] on button "Apply Changes" at bounding box center [593, 251] width 235 height 24
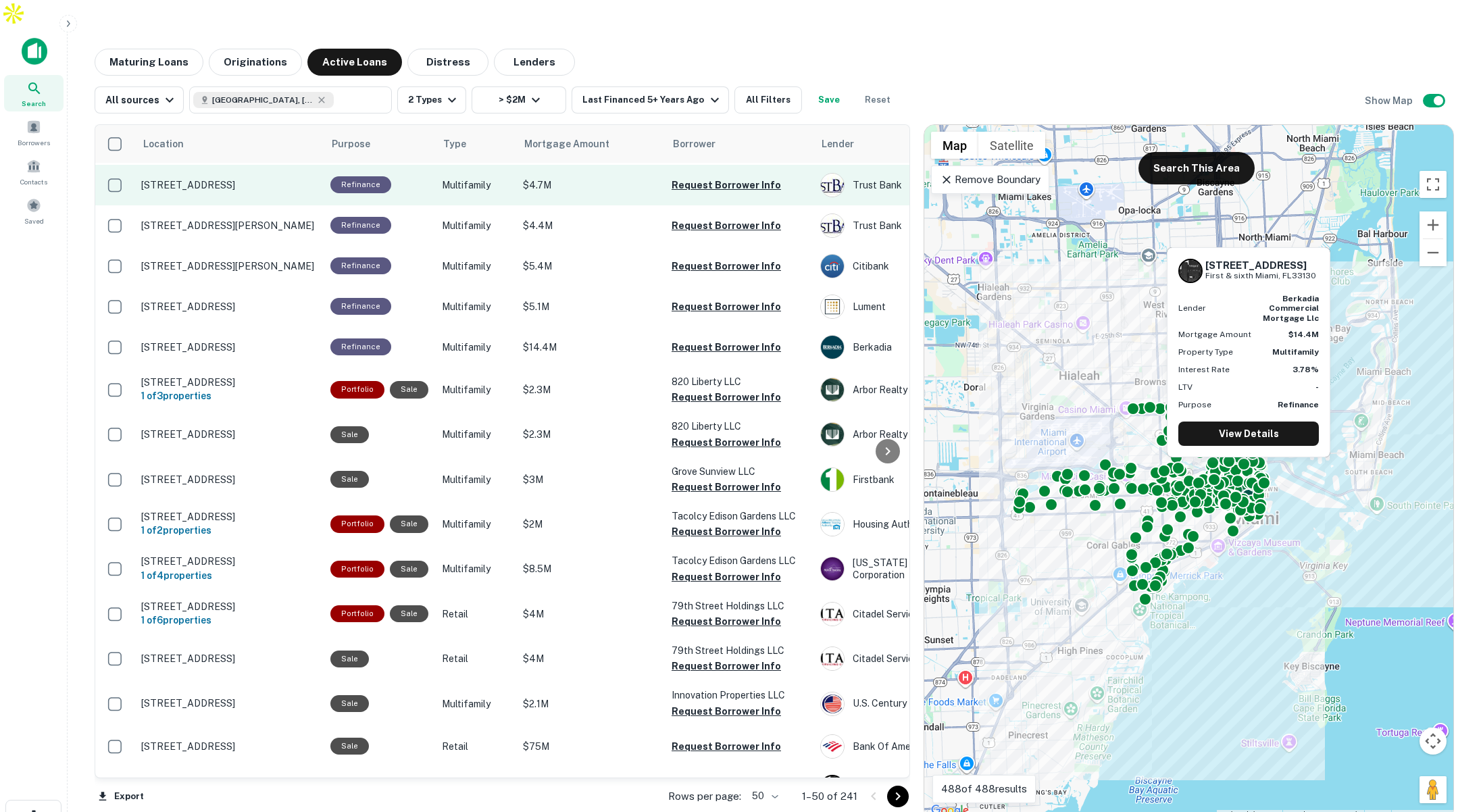
scroll to position [207, 0]
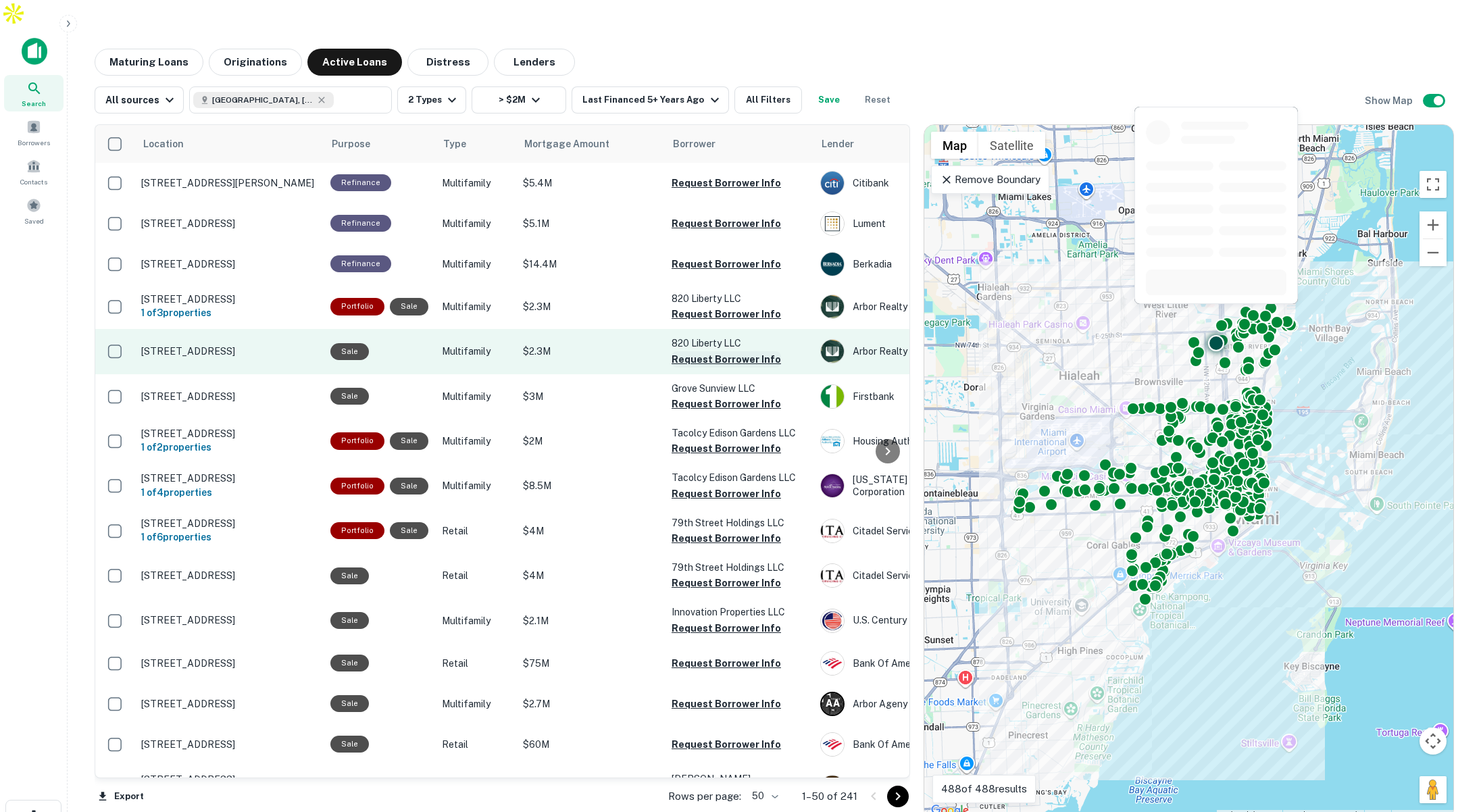
click at [686, 351] on button "Request Borrower Info" at bounding box center [726, 359] width 109 height 16
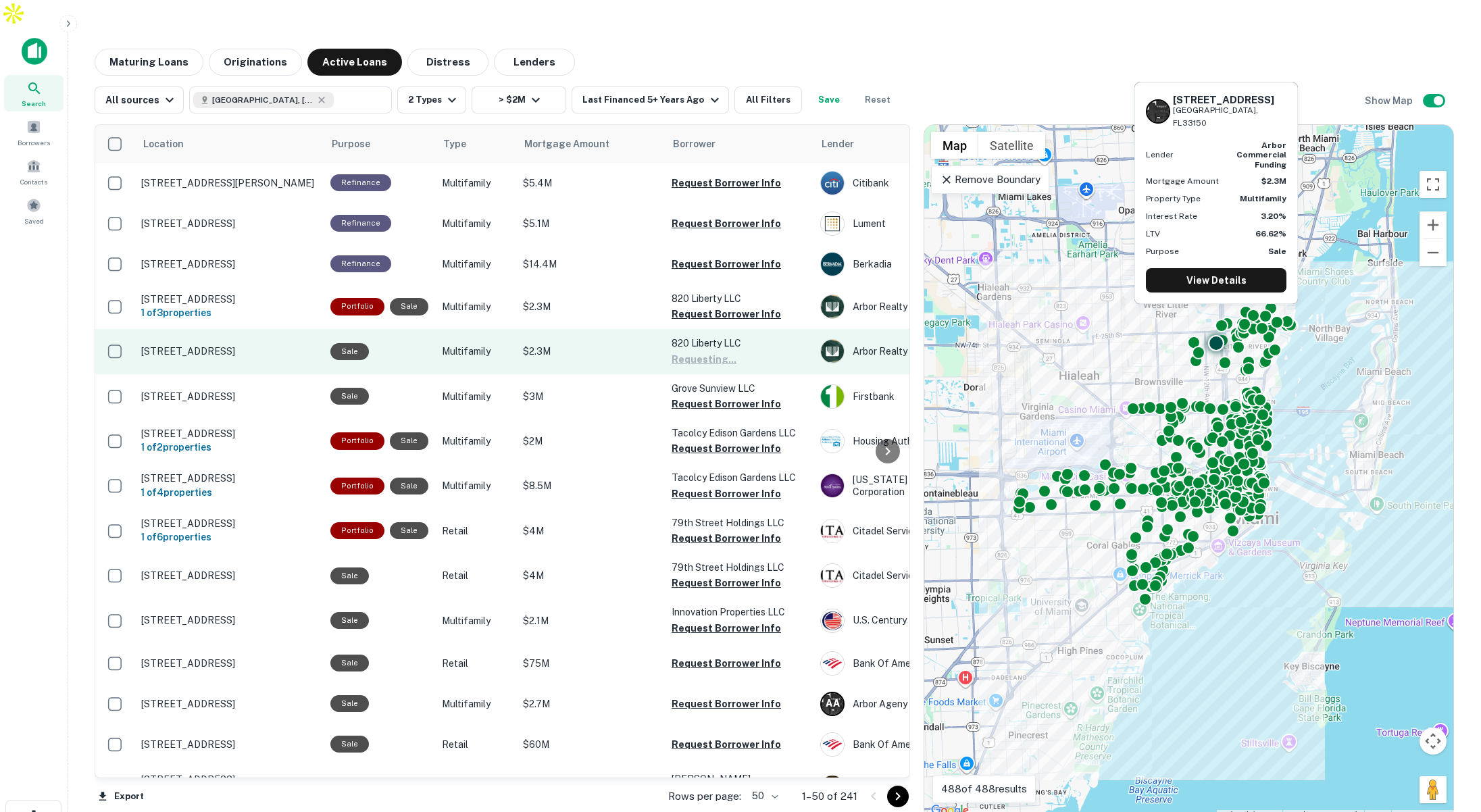
scroll to position [287, 0]
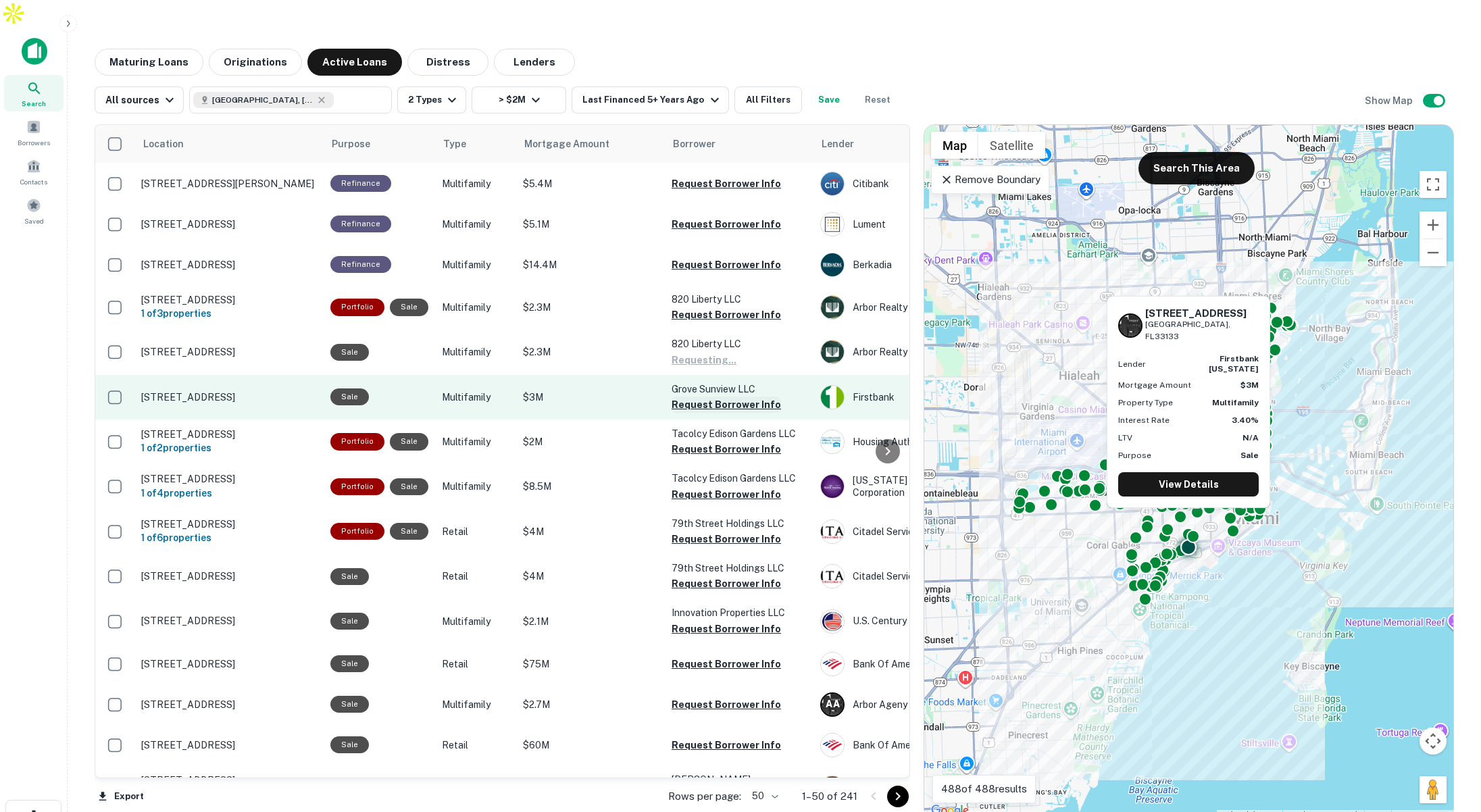
click at [683, 397] on button "Request Borrower Info" at bounding box center [726, 404] width 109 height 16
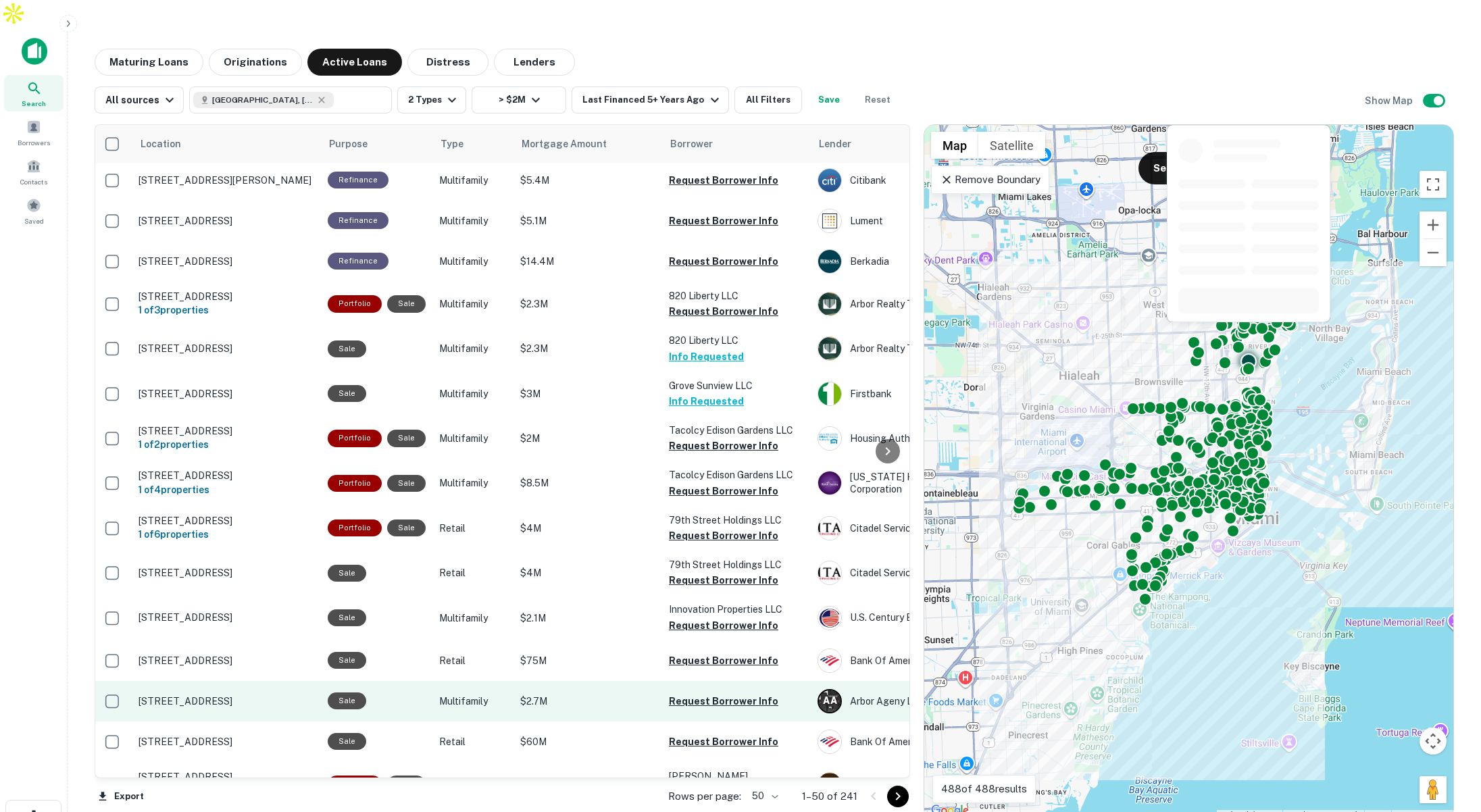
scroll to position [290, 3]
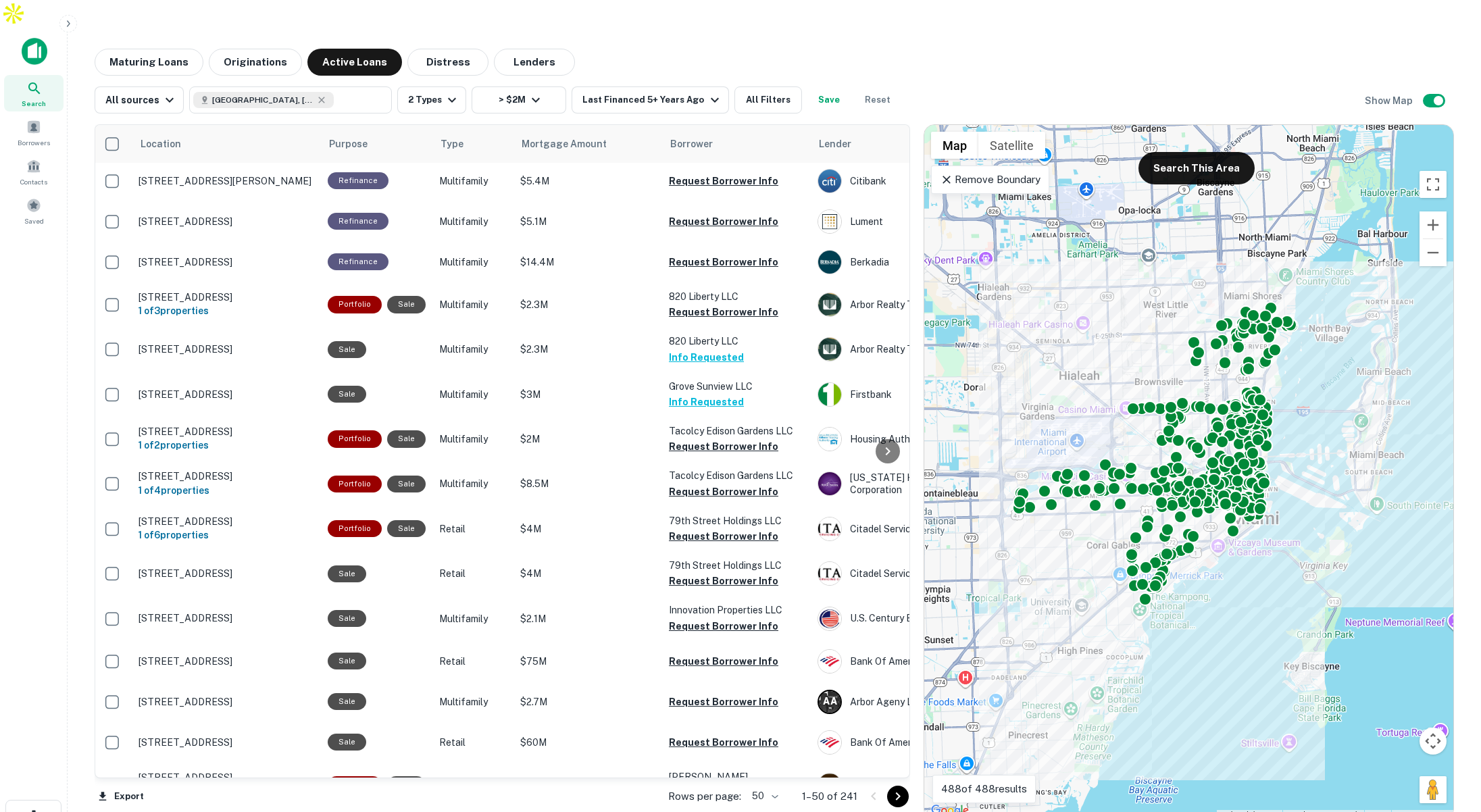
click at [779, 765] on body "Search Borrowers Contacts Saved Maturing Loans Originations Active Loans Distre…" at bounding box center [740, 406] width 1481 height 812
click at [113, 245] on div at bounding box center [740, 406] width 1481 height 812
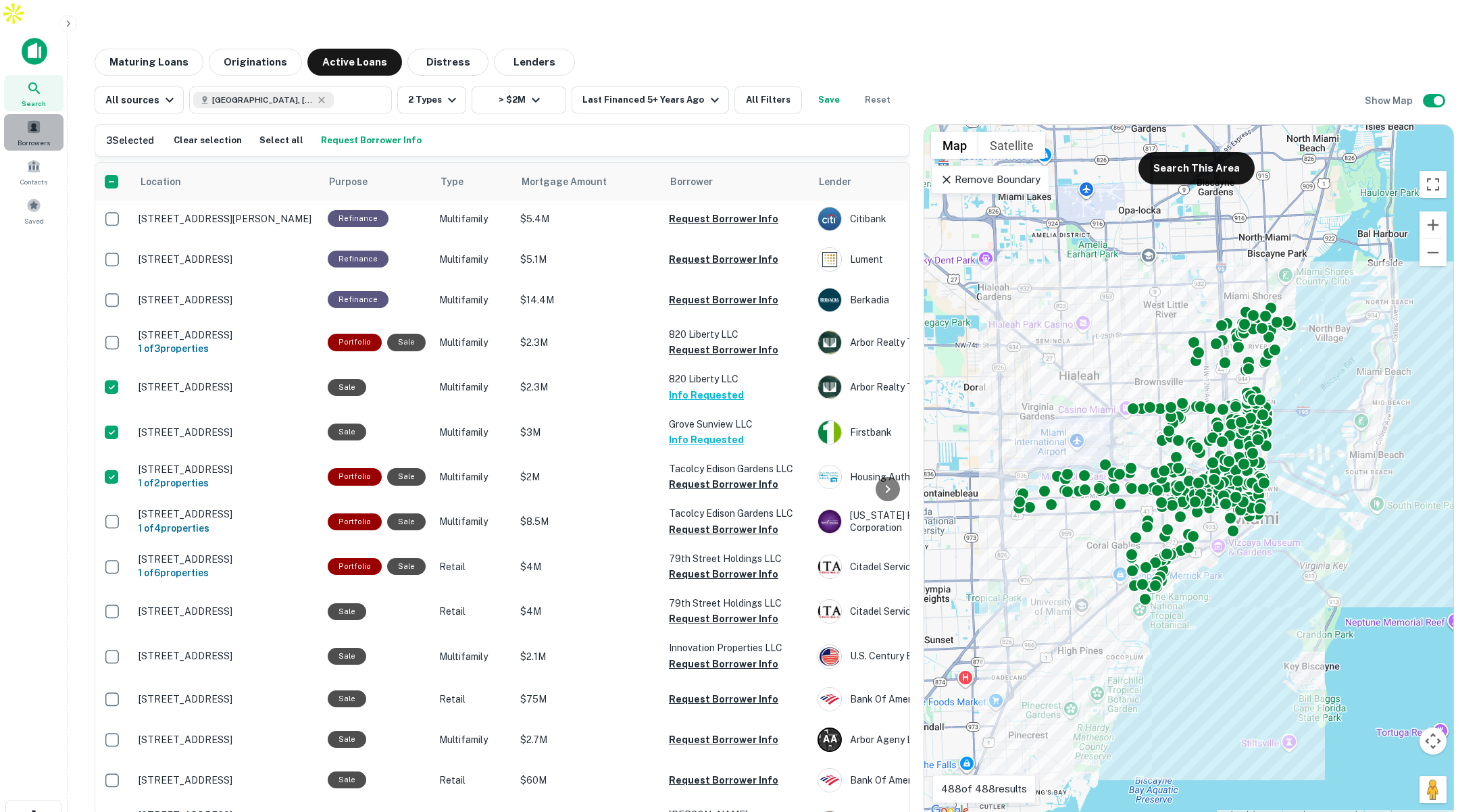
click at [27, 120] on span at bounding box center [34, 127] width 15 height 15
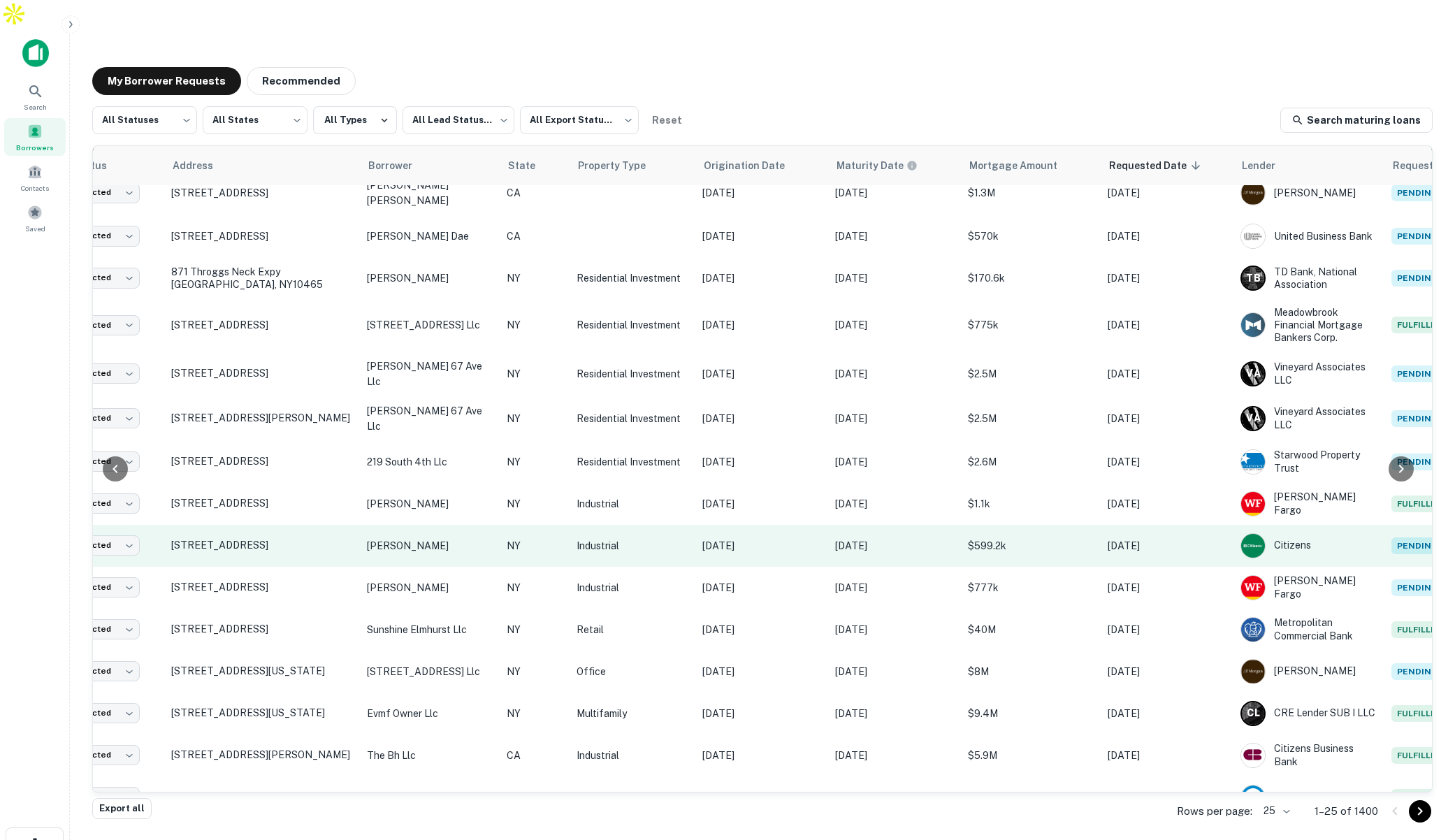
scroll to position [314, 0]
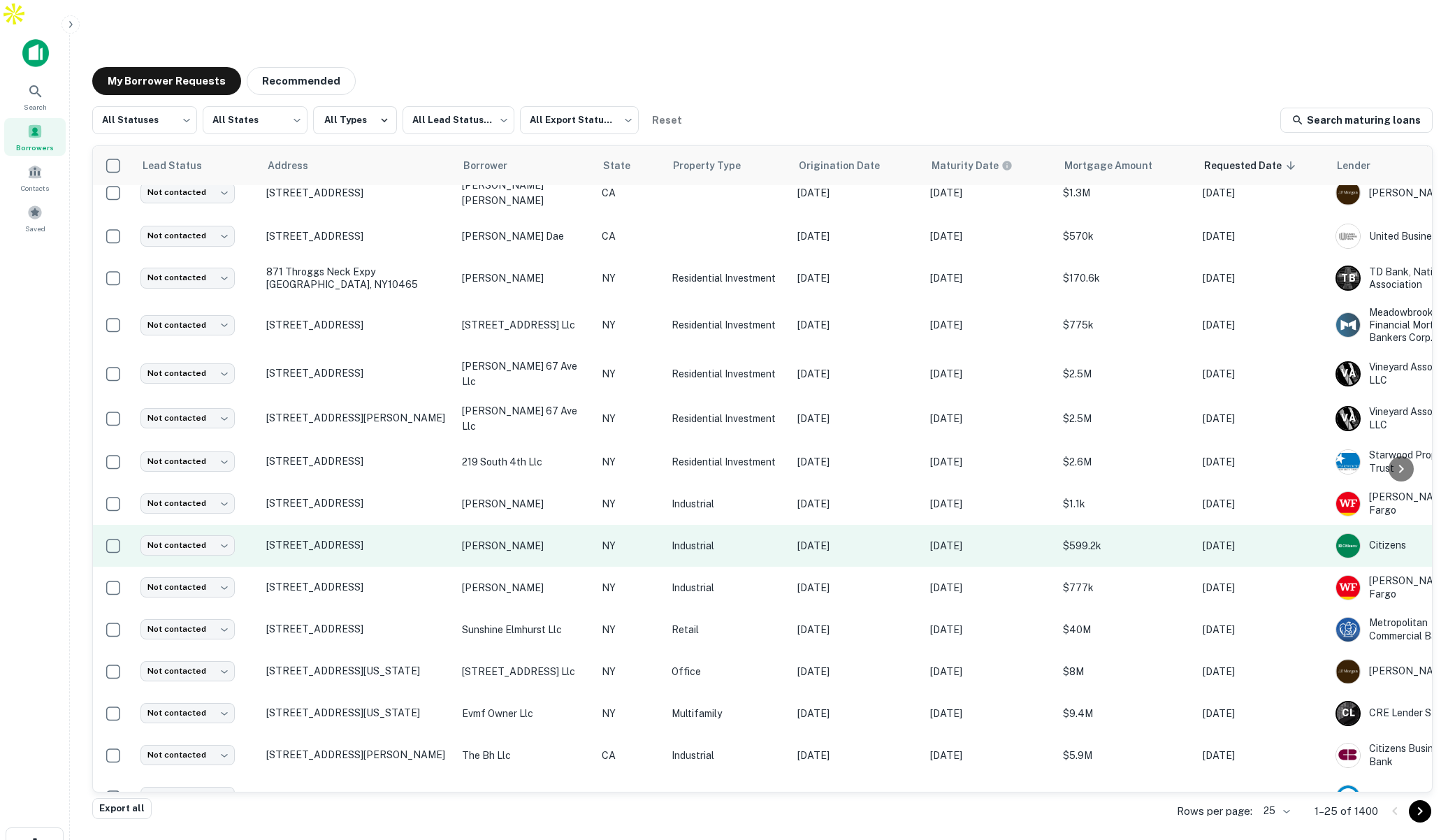
click at [665, 525] on td "Industrial" at bounding box center [728, 546] width 126 height 42
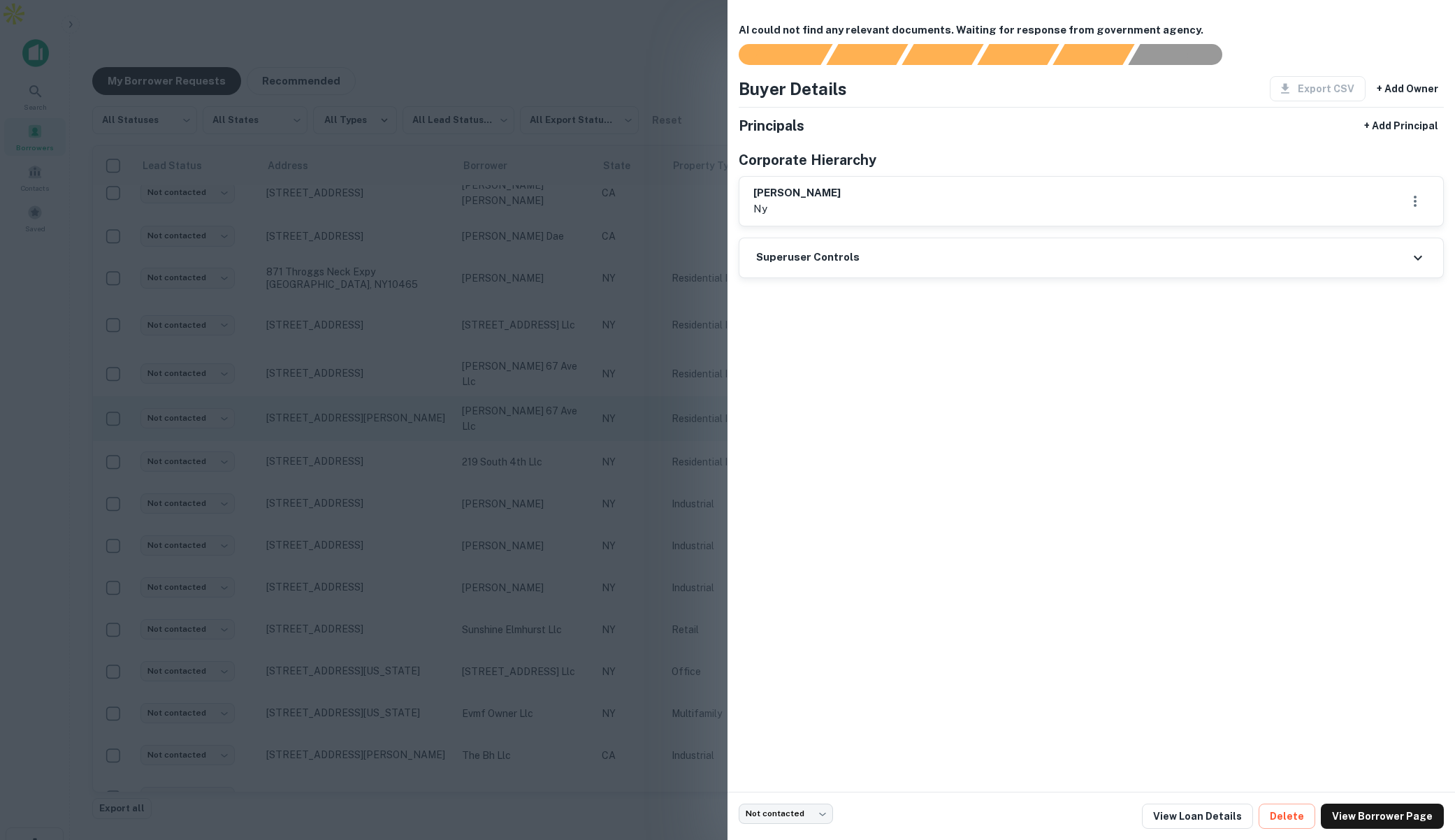
click at [641, 390] on div at bounding box center [728, 420] width 1455 height 840
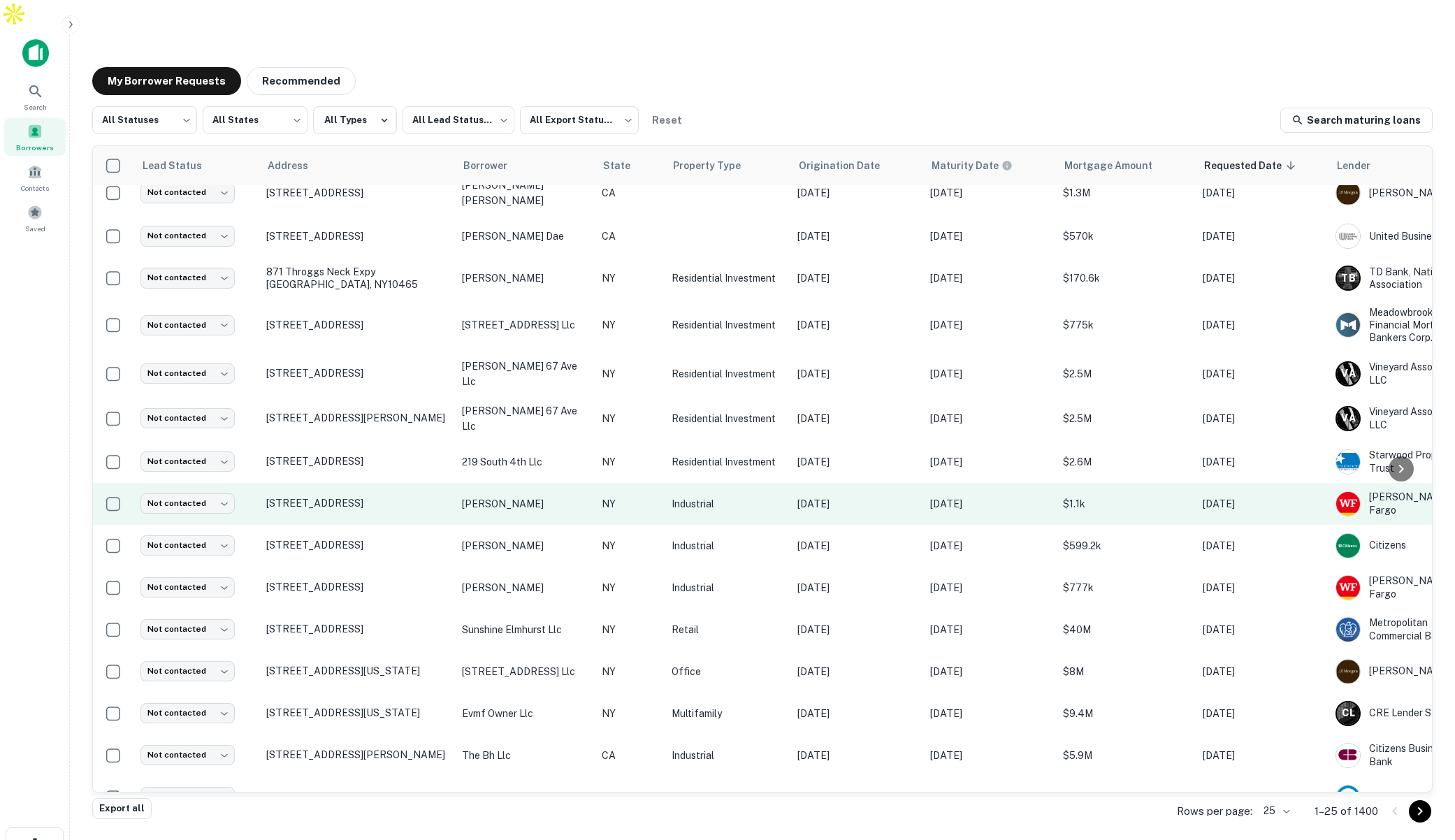
click at [650, 483] on td "NY" at bounding box center [630, 504] width 70 height 42
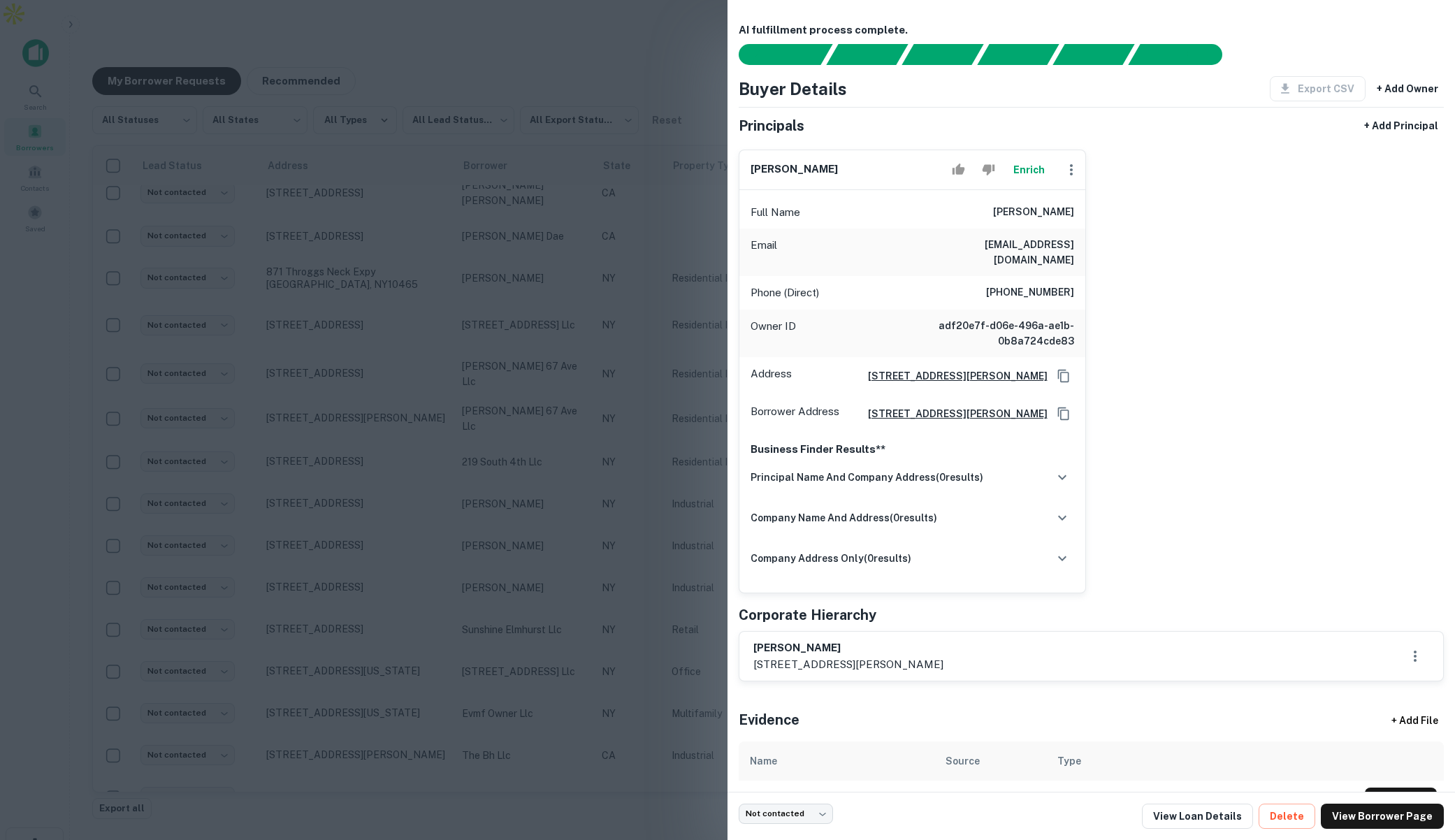
click at [690, 219] on div at bounding box center [728, 420] width 1455 height 840
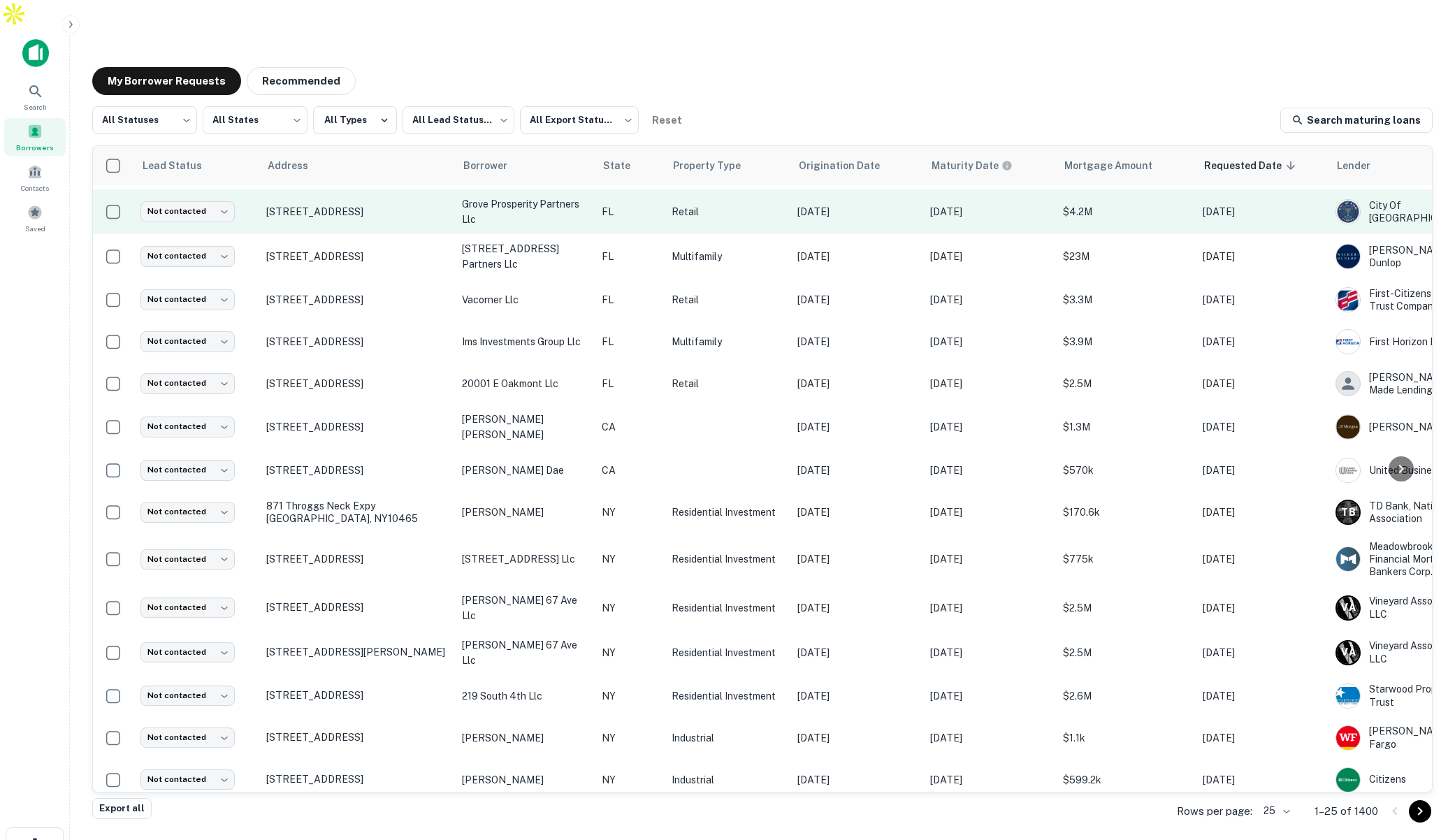
scroll to position [0, 0]
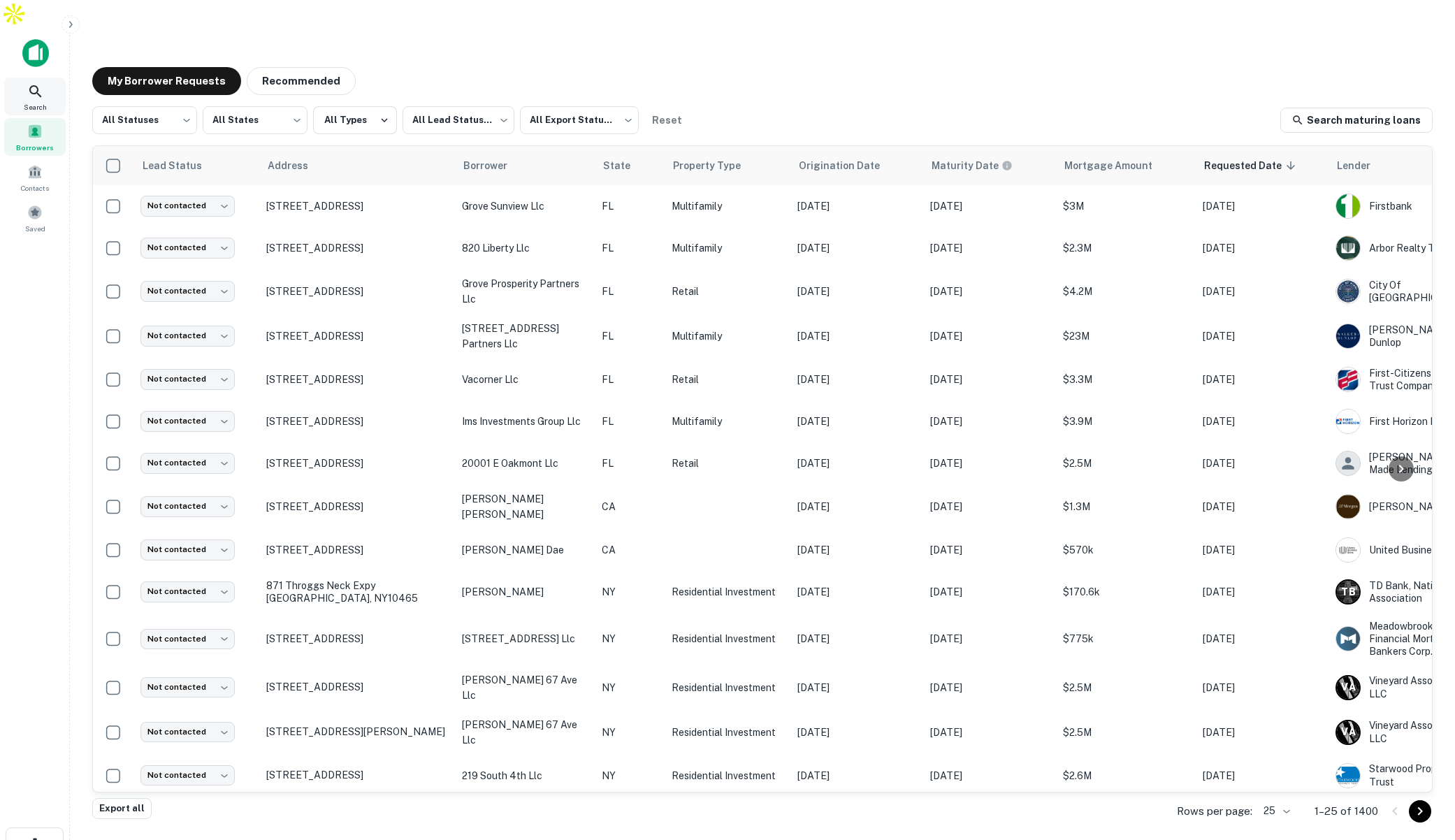
click at [39, 85] on icon at bounding box center [35, 91] width 12 height 12
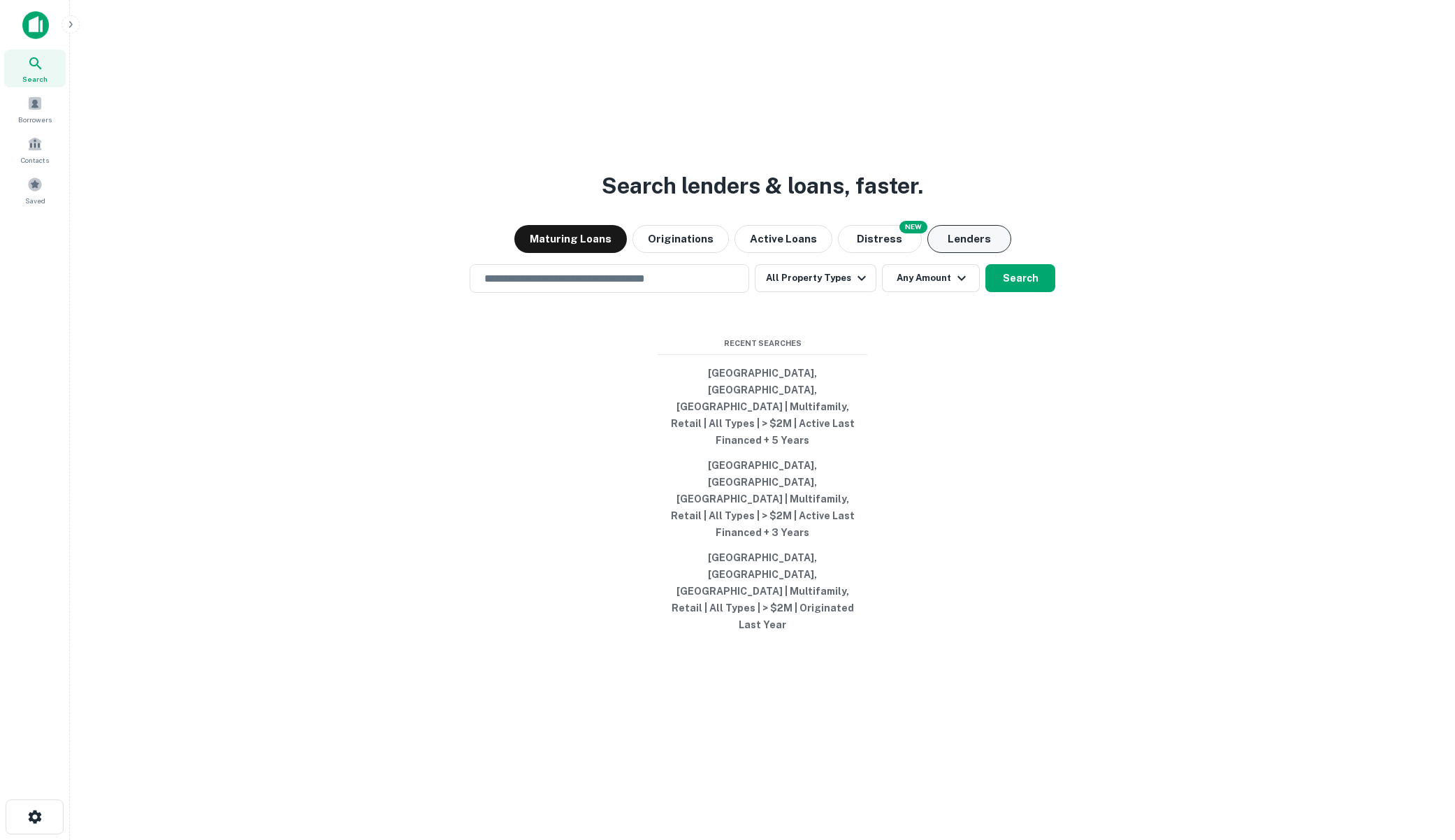
click at [966, 253] on button "Lenders" at bounding box center [969, 239] width 84 height 28
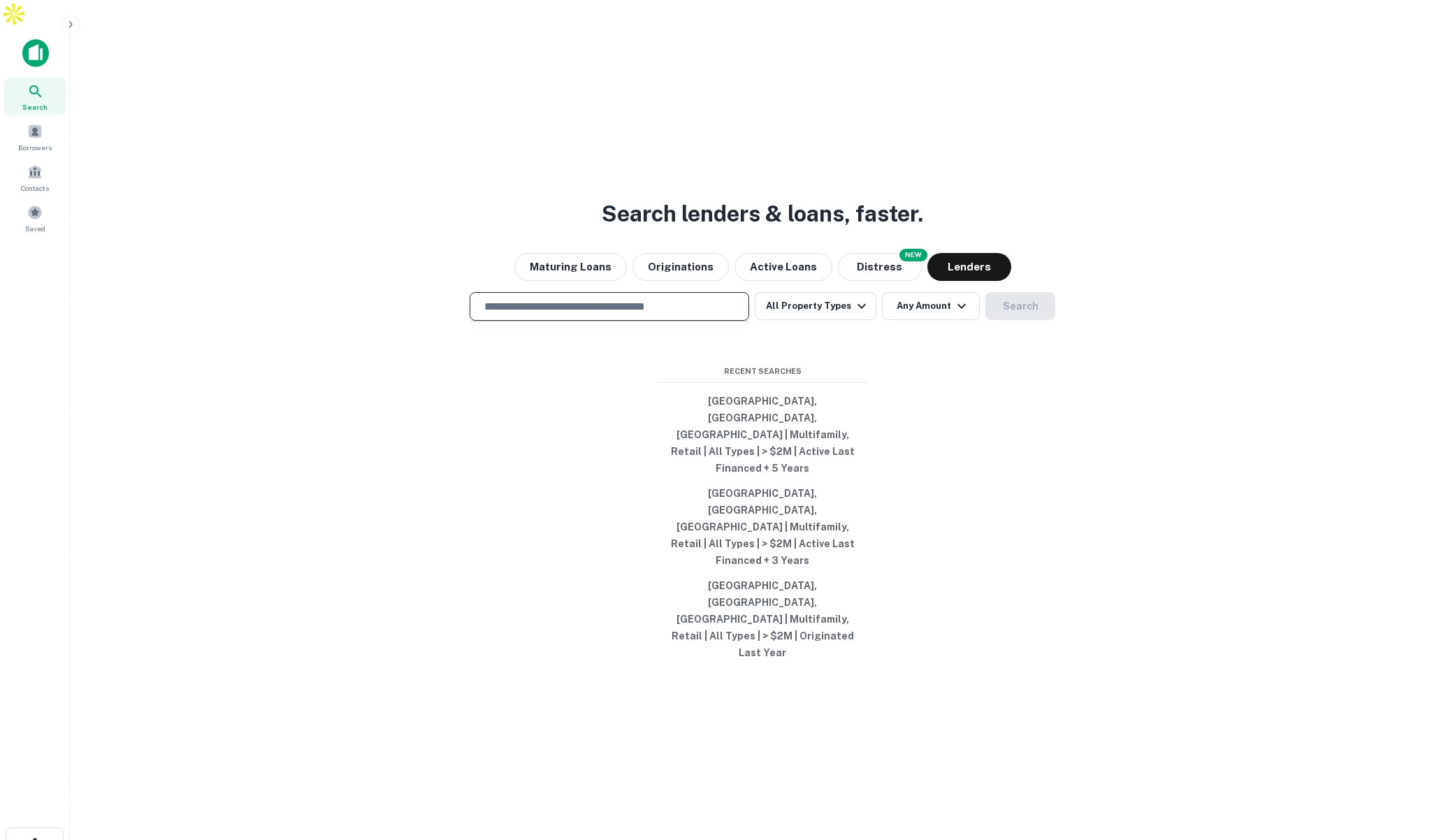
click at [660, 315] on input "text" at bounding box center [610, 306] width 267 height 16
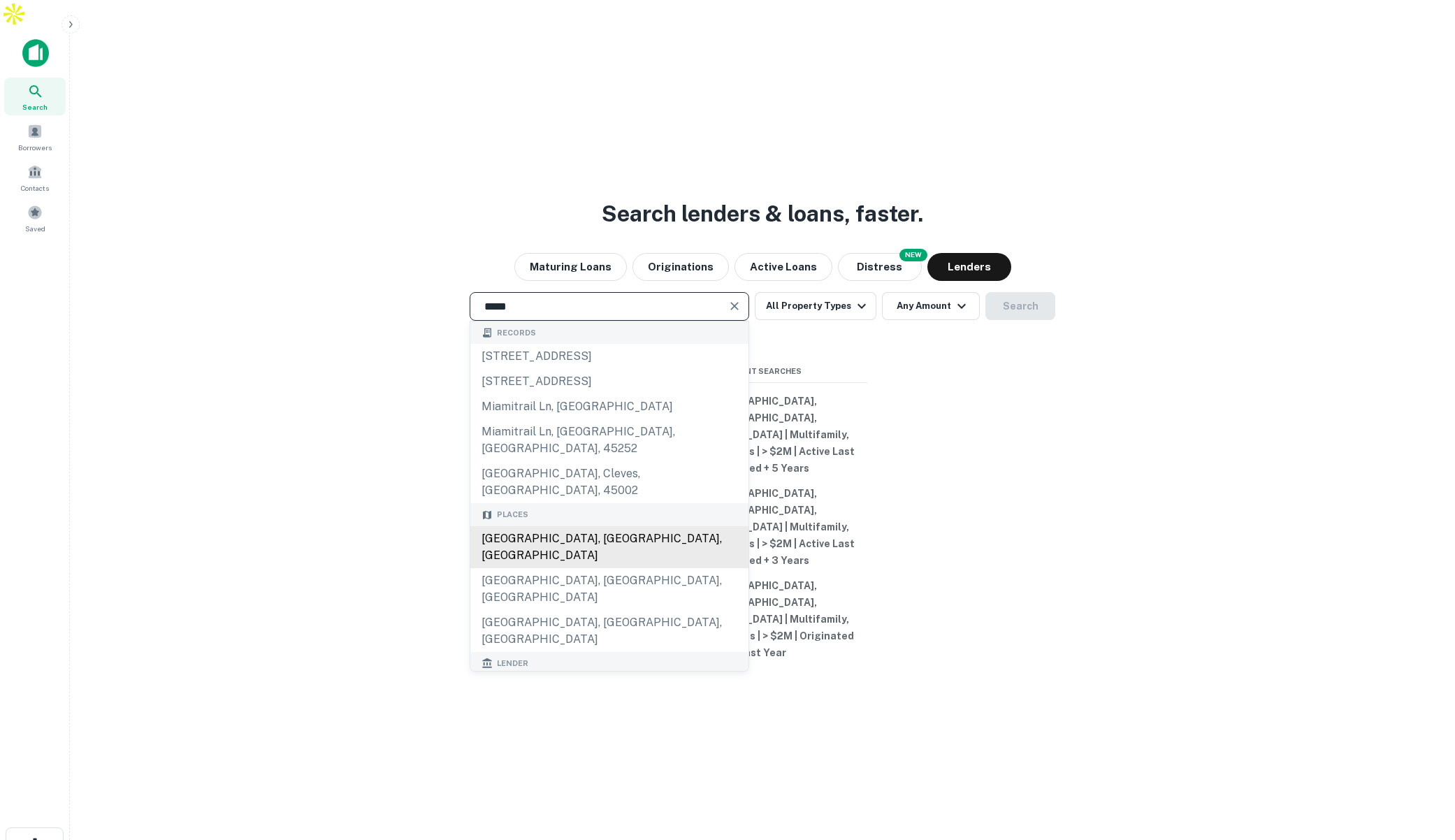
drag, startPoint x: 618, startPoint y: 535, endPoint x: 610, endPoint y: 535, distance: 8.0
click at [611, 535] on div "[GEOGRAPHIC_DATA], [GEOGRAPHIC_DATA], [GEOGRAPHIC_DATA]" at bounding box center [610, 547] width 278 height 42
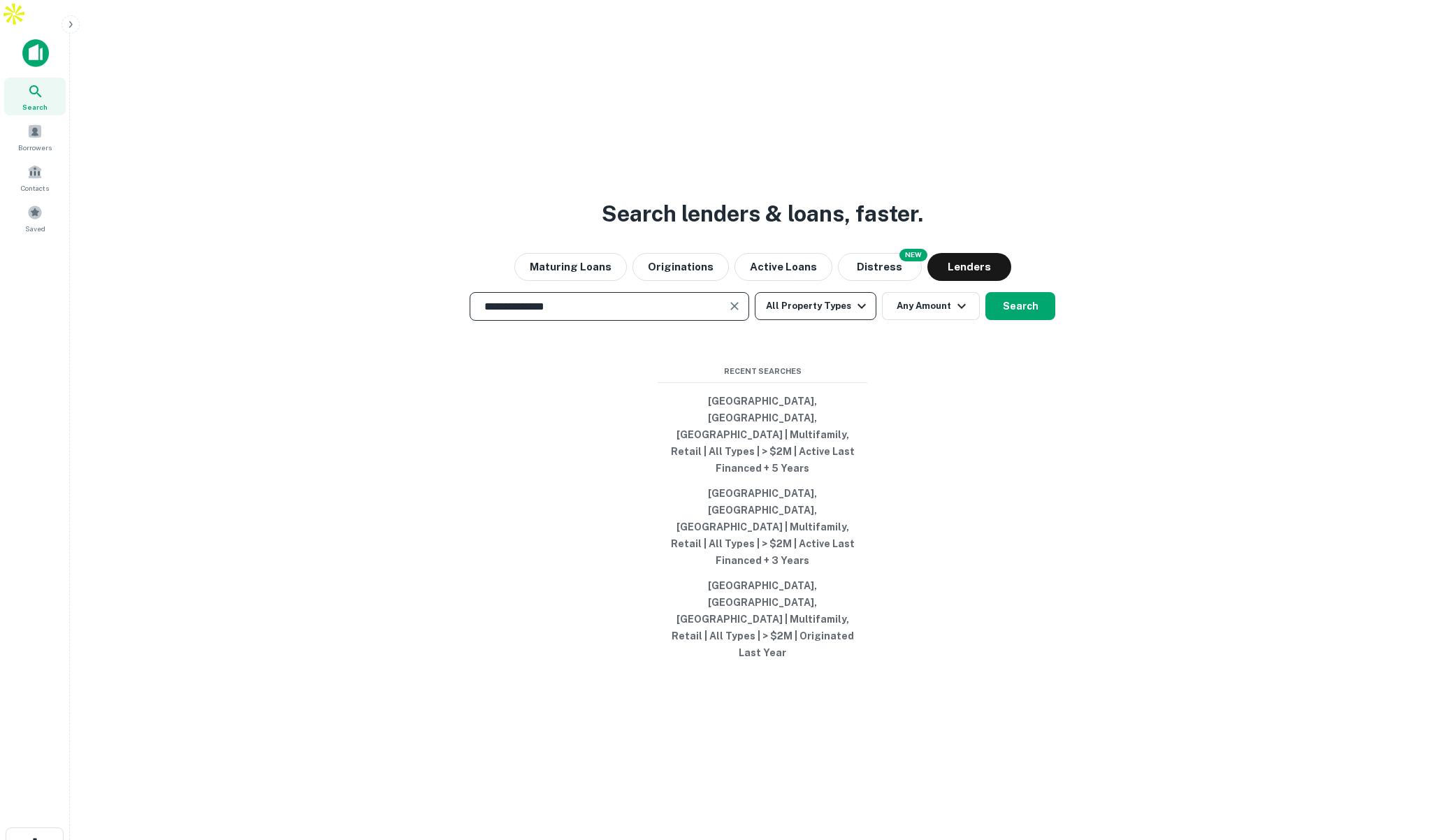
type input "**********"
click at [843, 320] on button "All Property Types" at bounding box center [816, 306] width 122 height 28
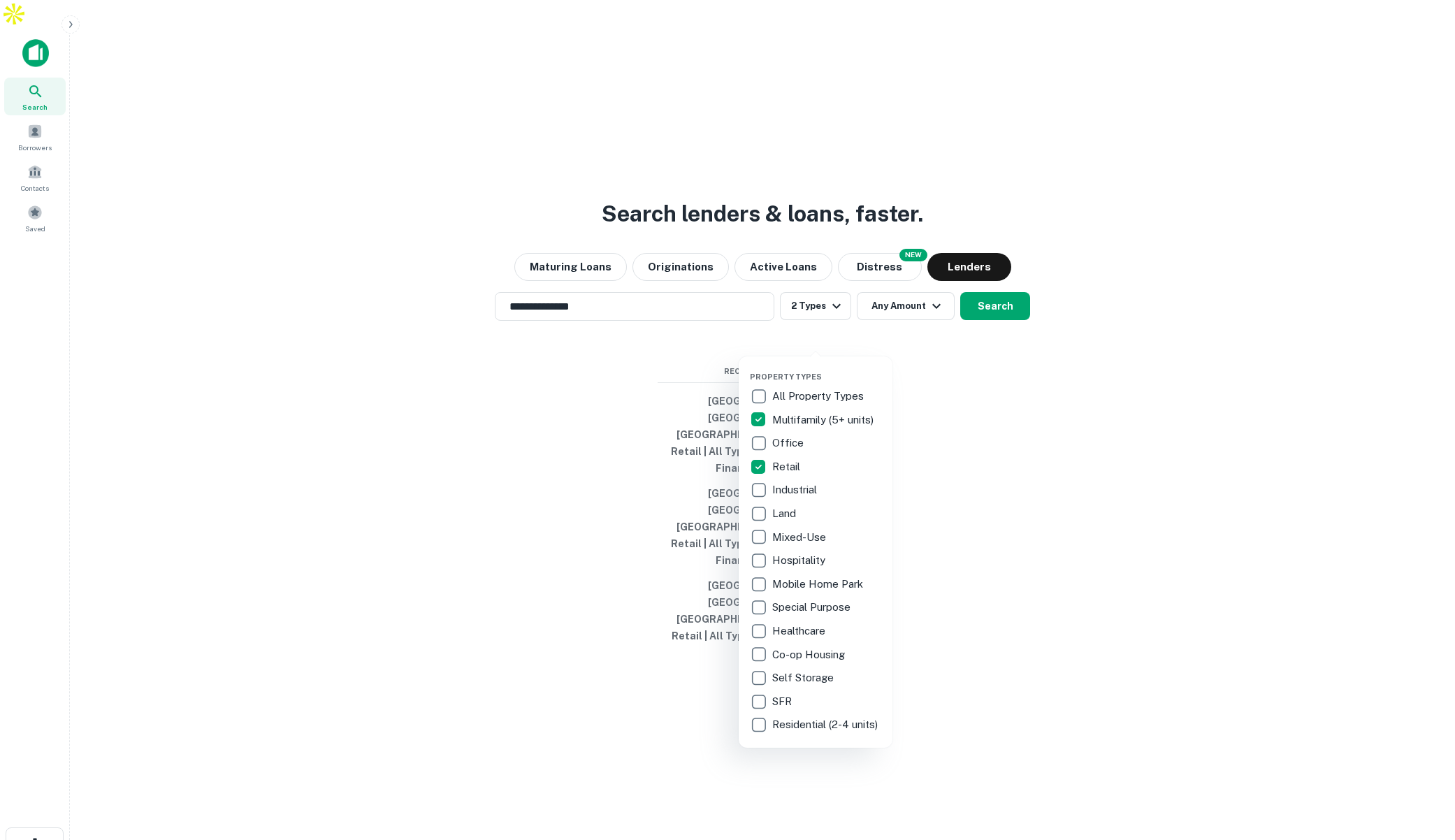
click at [938, 337] on div at bounding box center [728, 420] width 1455 height 840
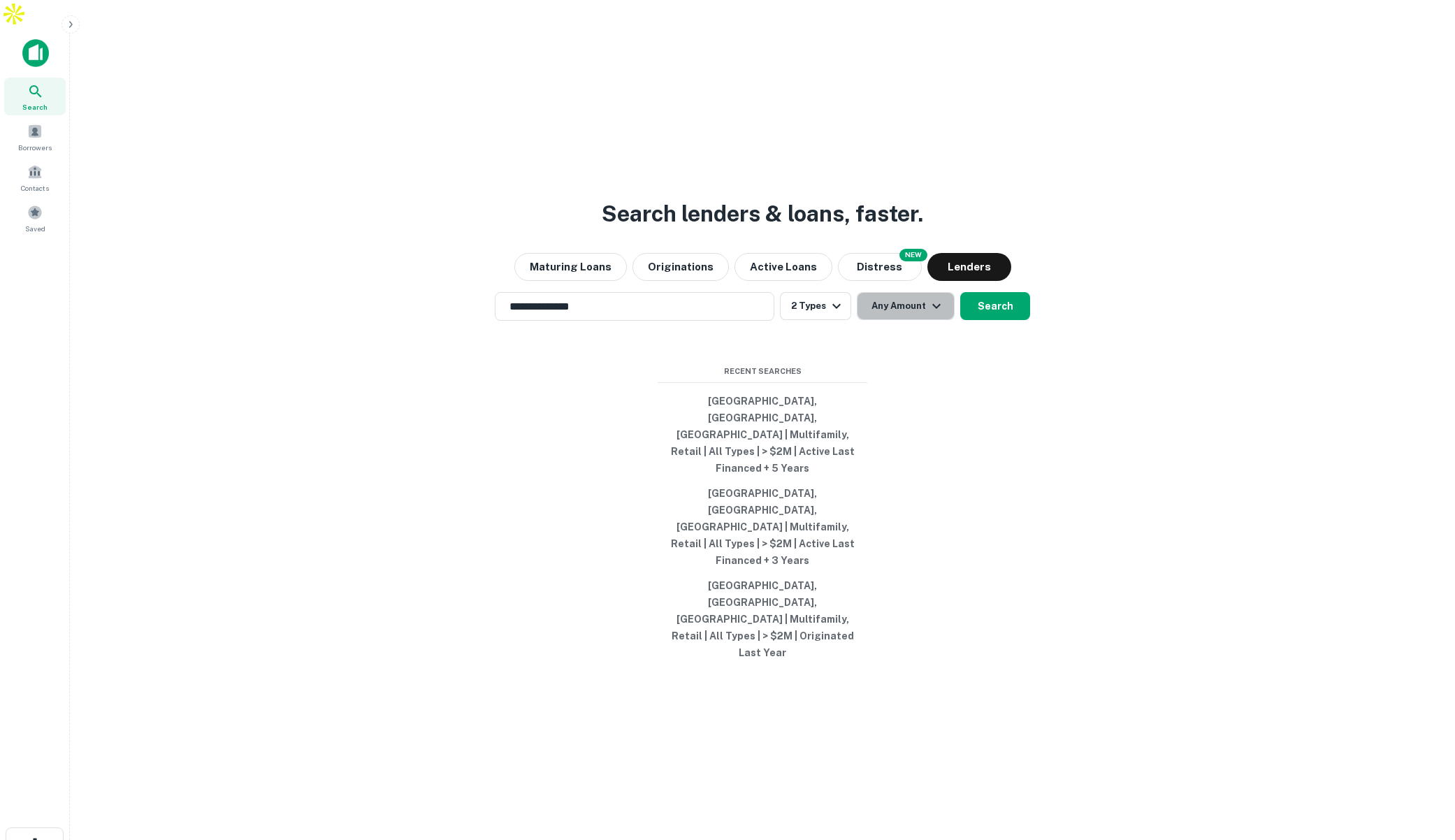
click at [928, 315] on icon "button" at bounding box center [936, 305] width 17 height 17
click at [862, 416] on input "number" at bounding box center [839, 419] width 96 height 28
type input "*******"
click at [1018, 320] on button "Search" at bounding box center [995, 306] width 70 height 28
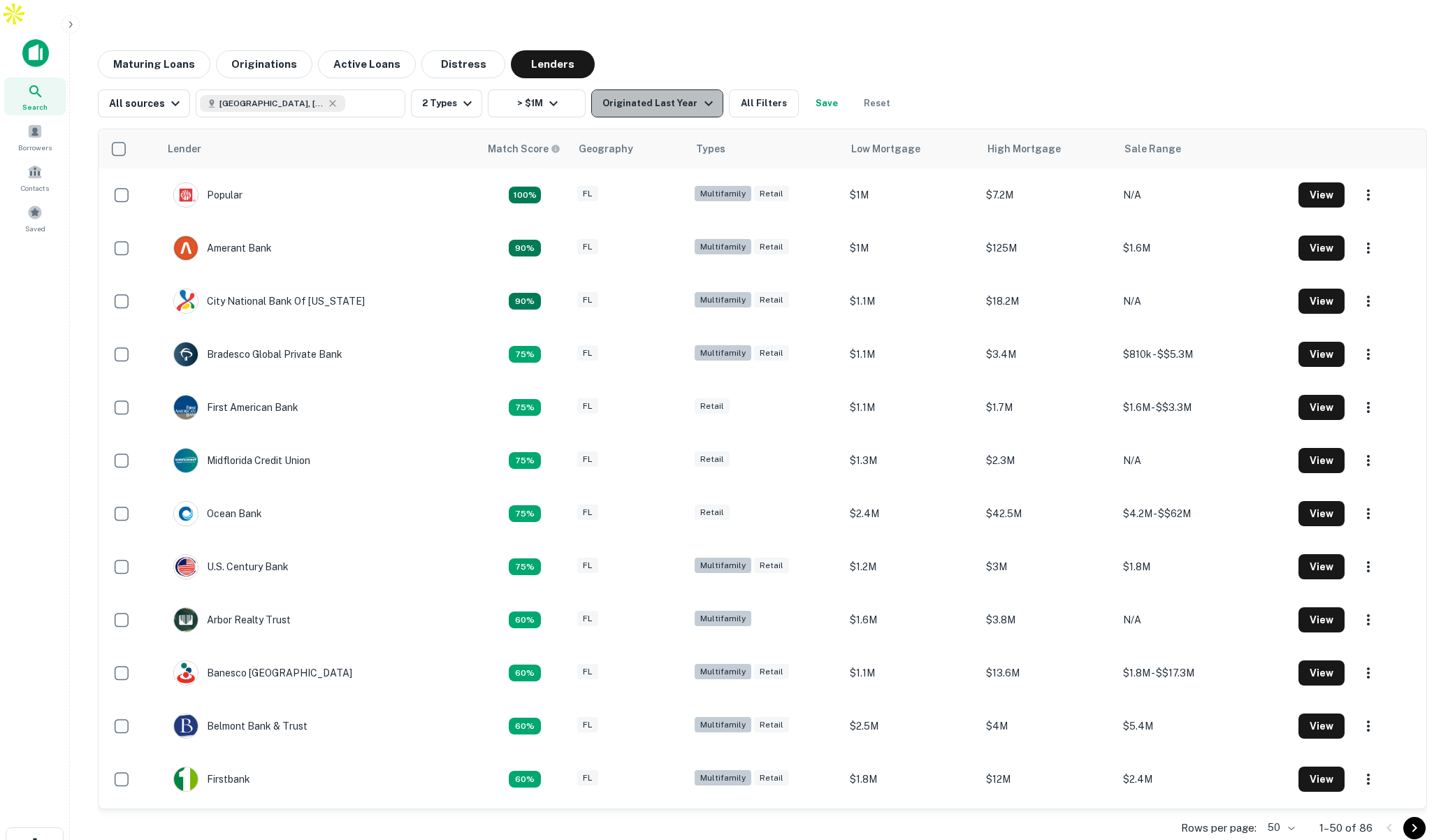
click at [678, 95] on div "Originated Last Year" at bounding box center [659, 103] width 114 height 17
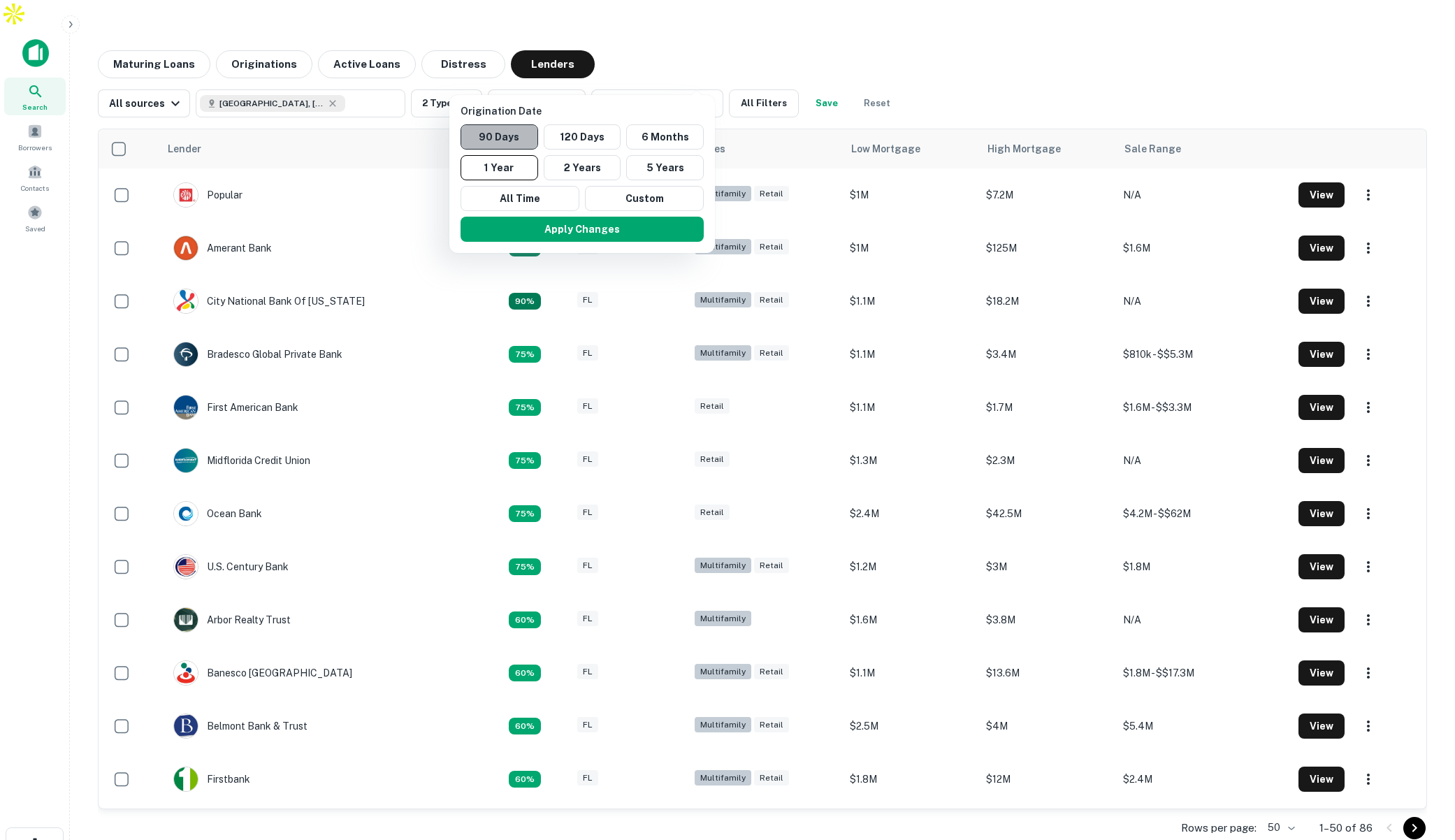
click at [523, 141] on button "90 Days" at bounding box center [499, 137] width 77 height 25
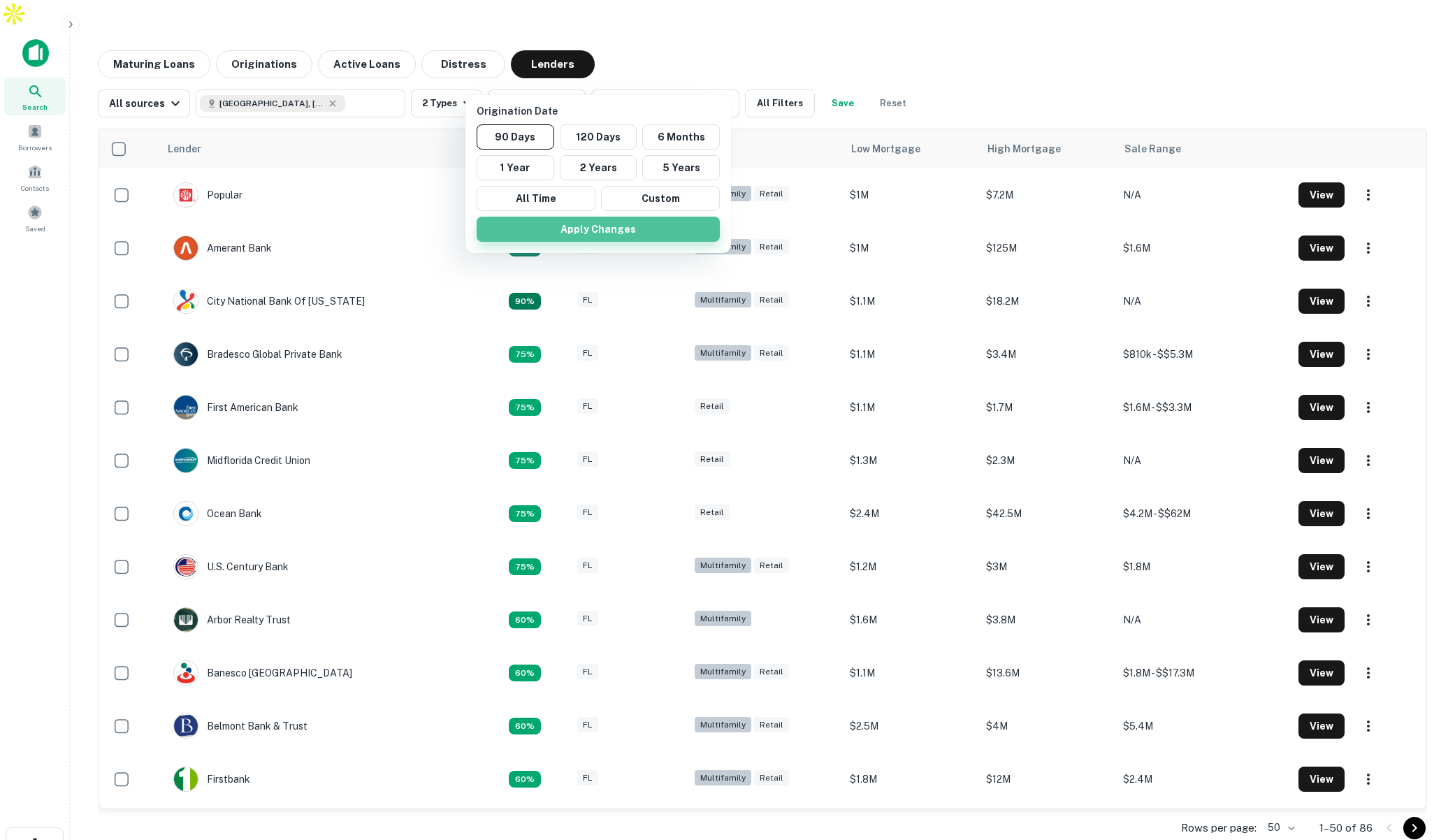
click at [591, 229] on button "Apply Changes" at bounding box center [599, 229] width 243 height 25
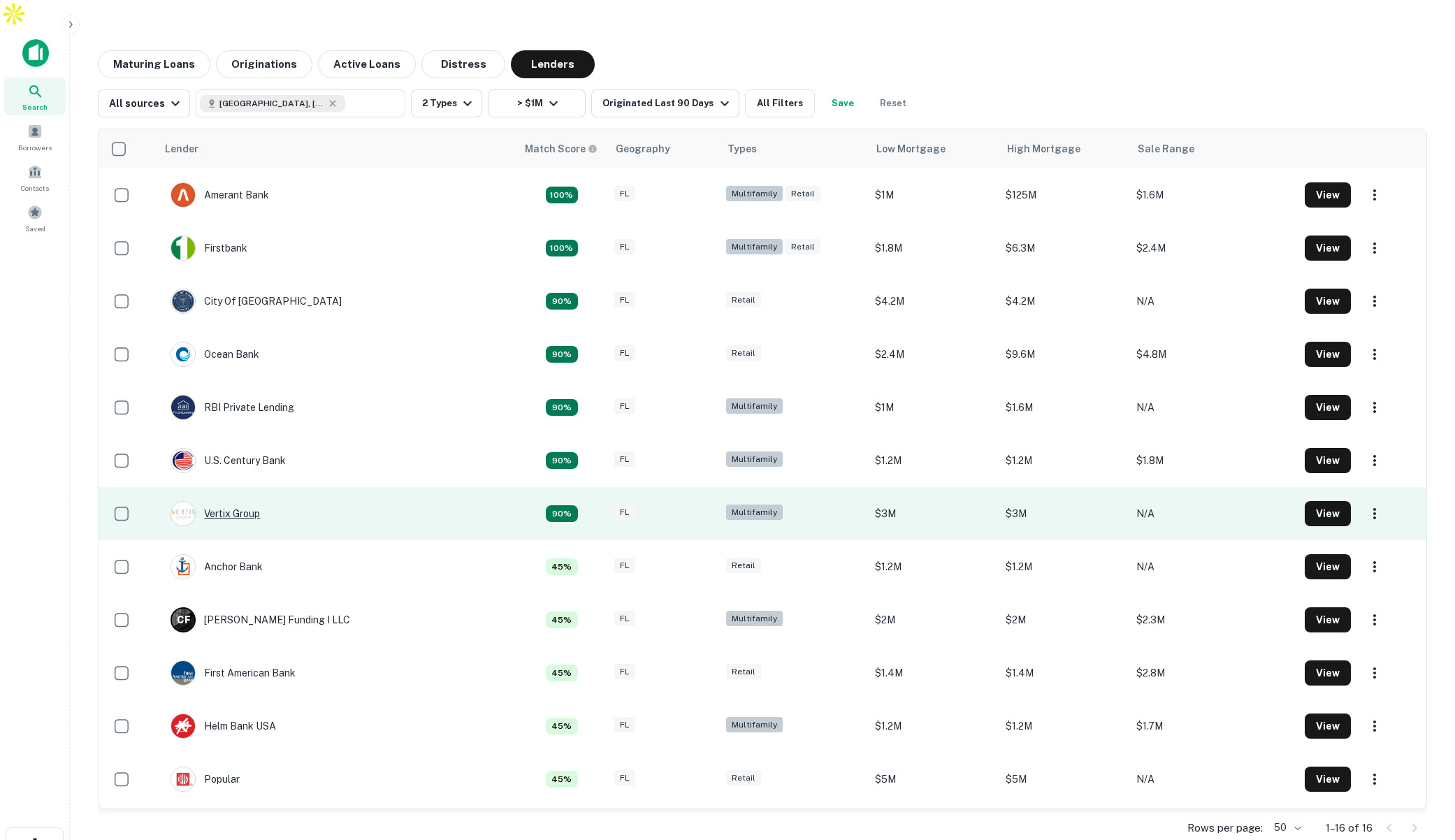
click at [247, 501] on div "Vertix Group" at bounding box center [216, 513] width 90 height 25
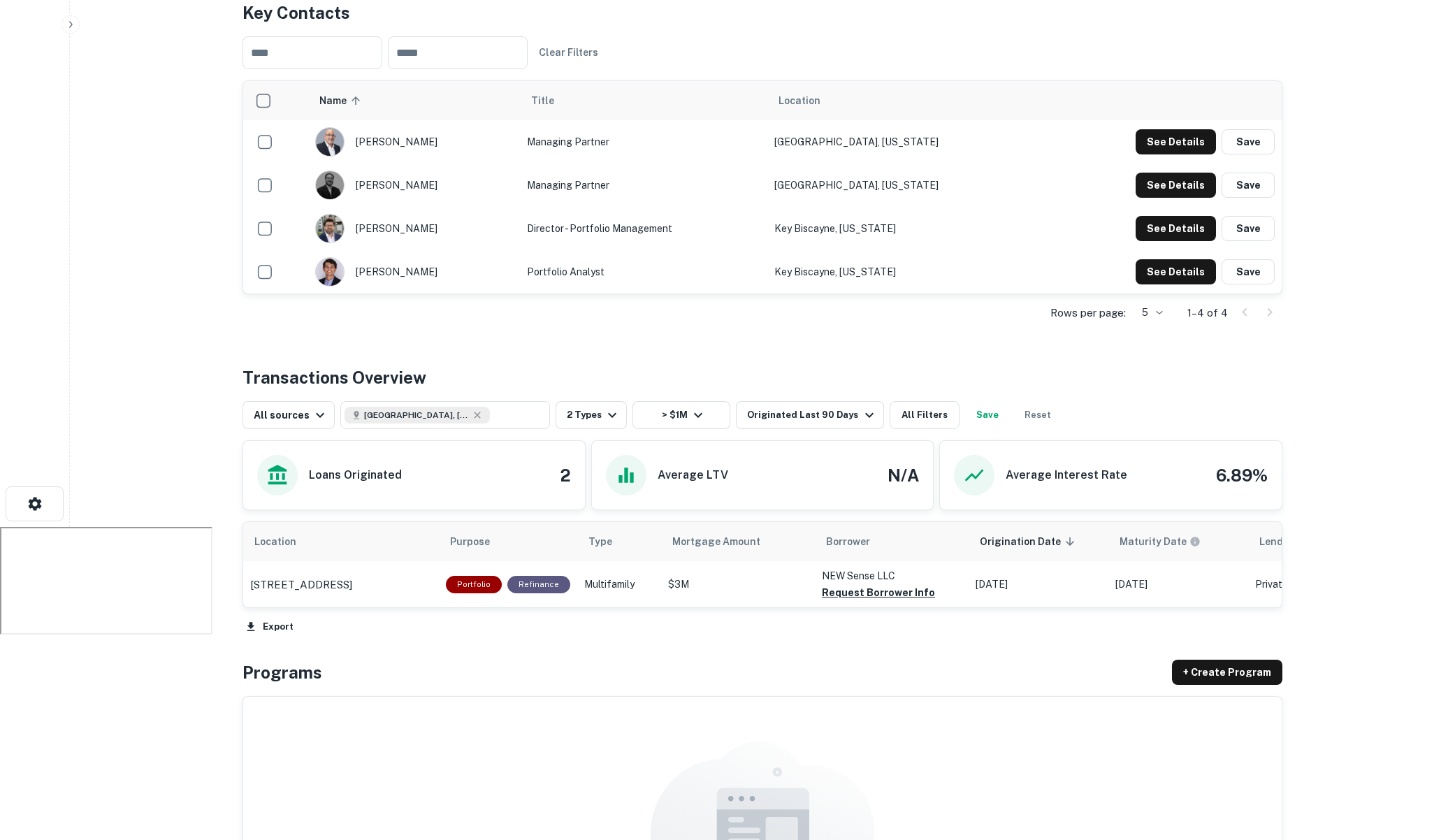
scroll to position [344, 0]
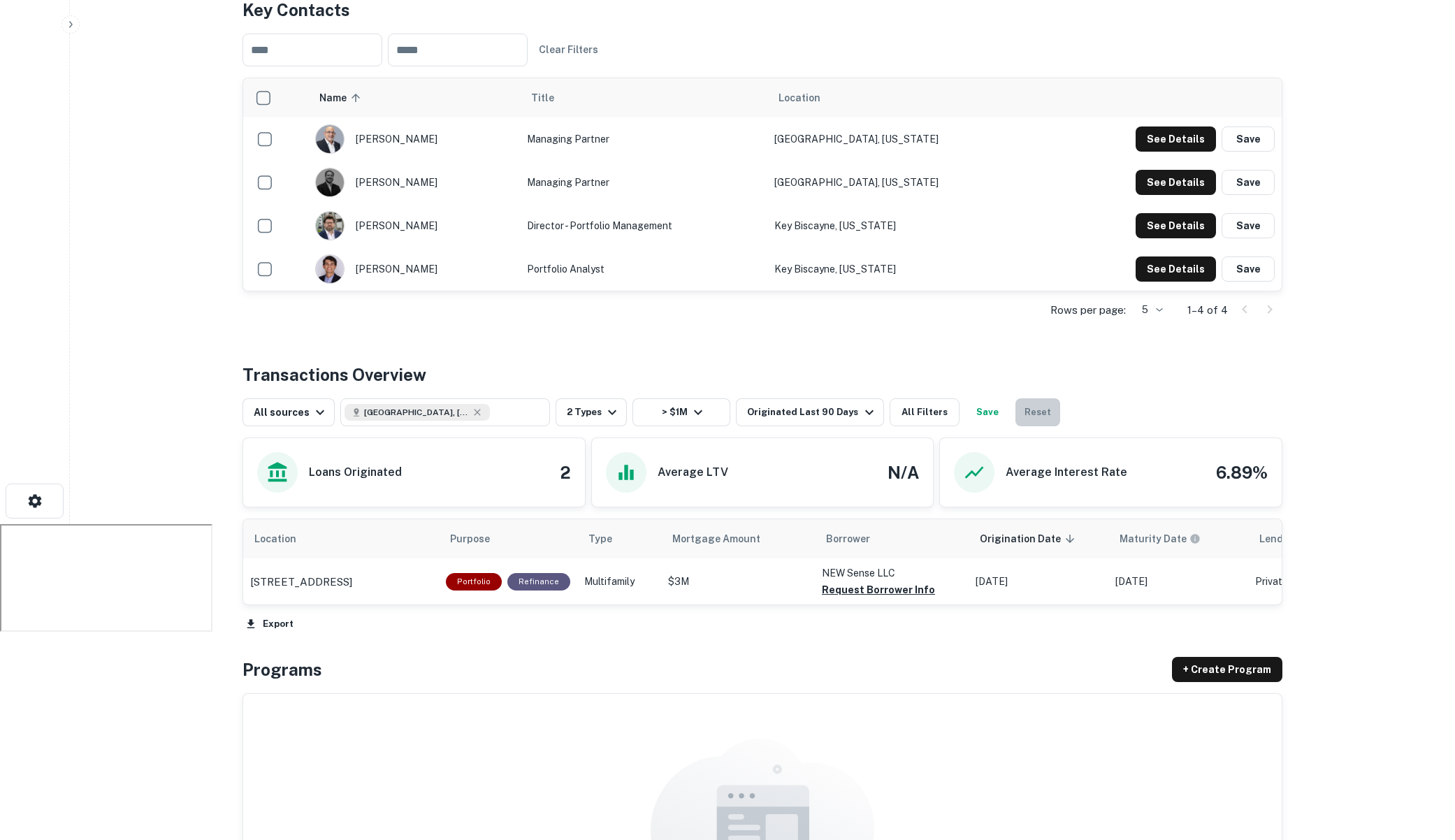
click at [1022, 398] on button "Reset" at bounding box center [1038, 412] width 45 height 28
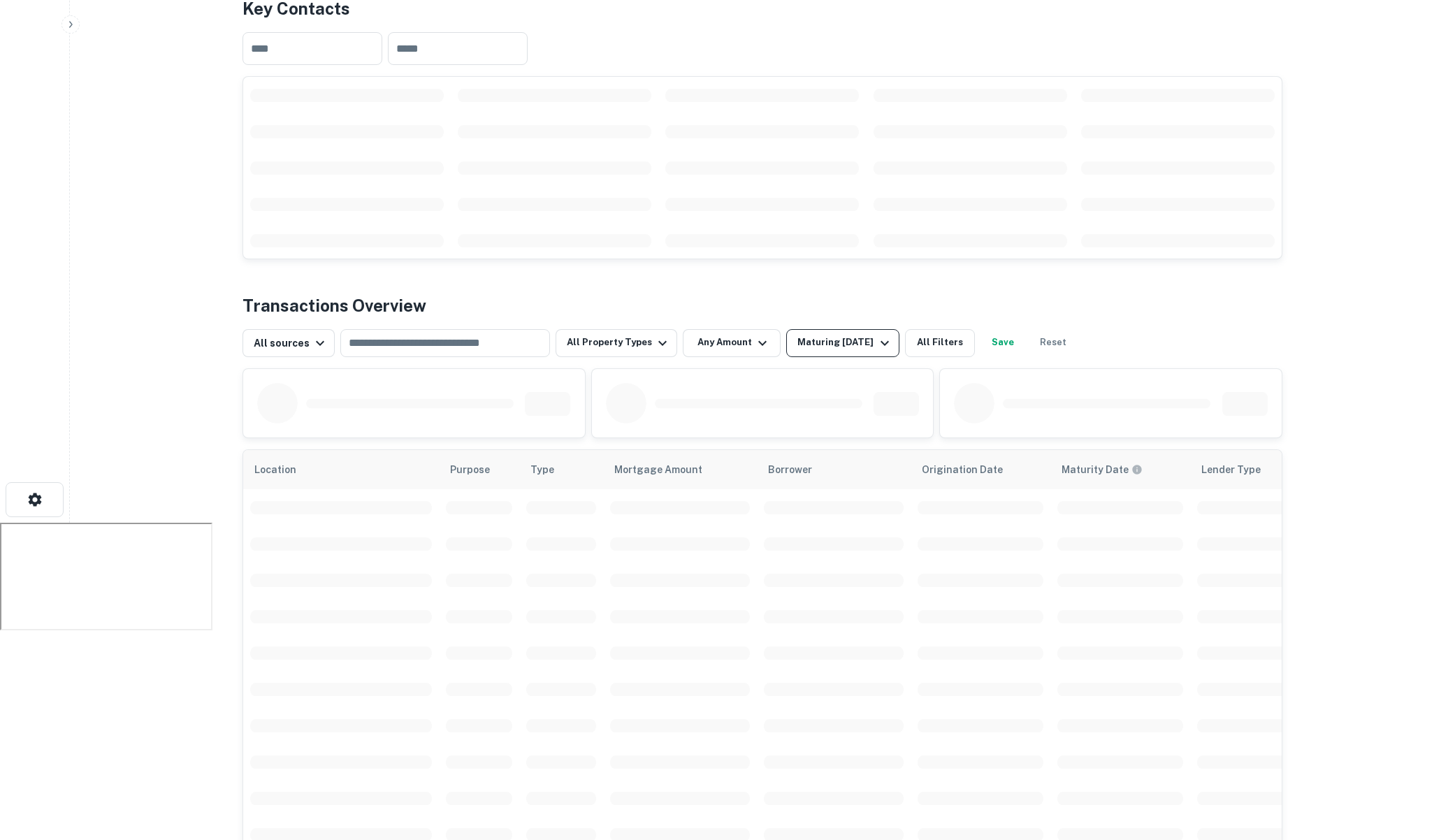
scroll to position [351, 0]
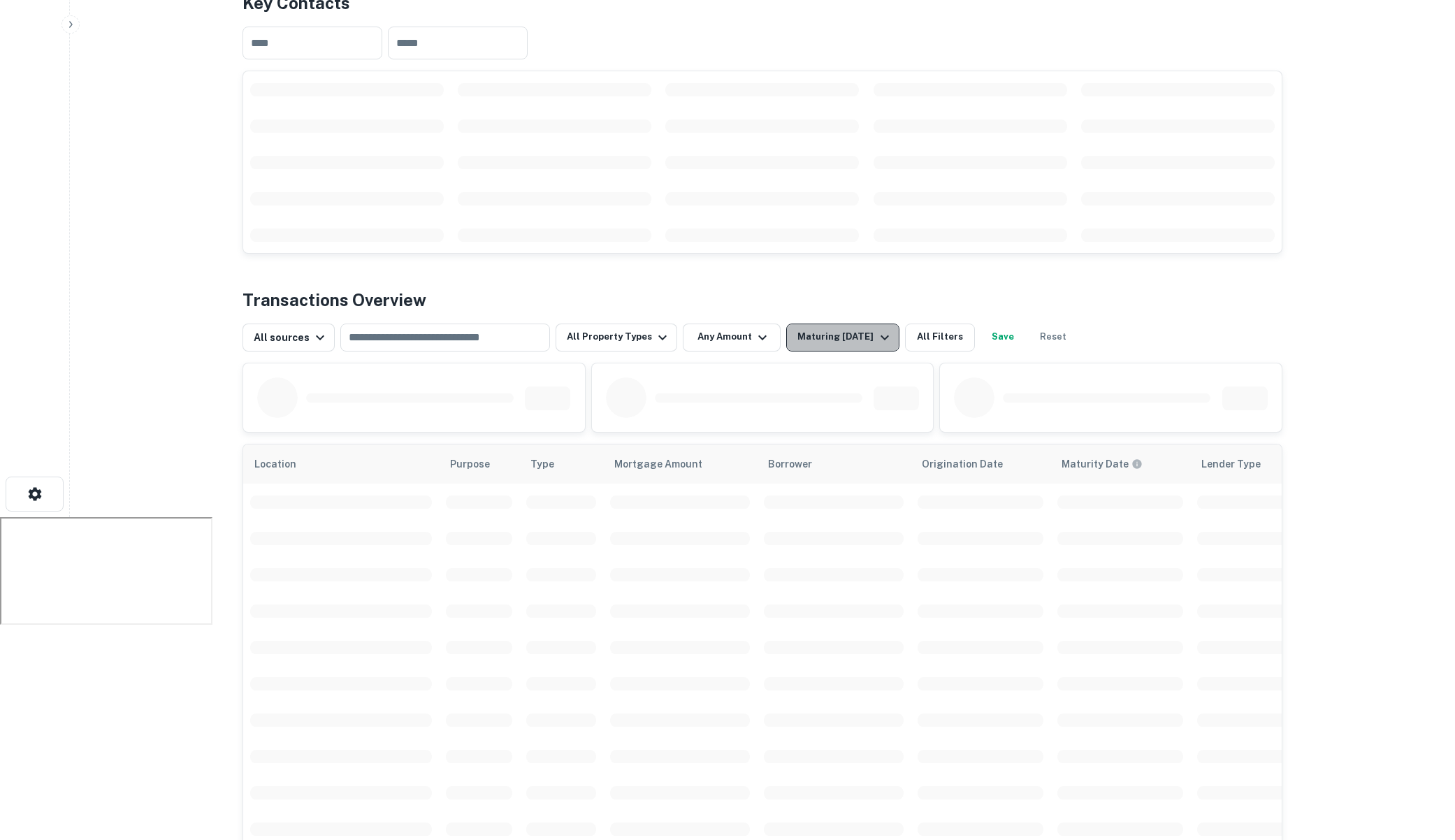
click at [861, 329] on div "Maturing In 1 Year" at bounding box center [845, 337] width 95 height 17
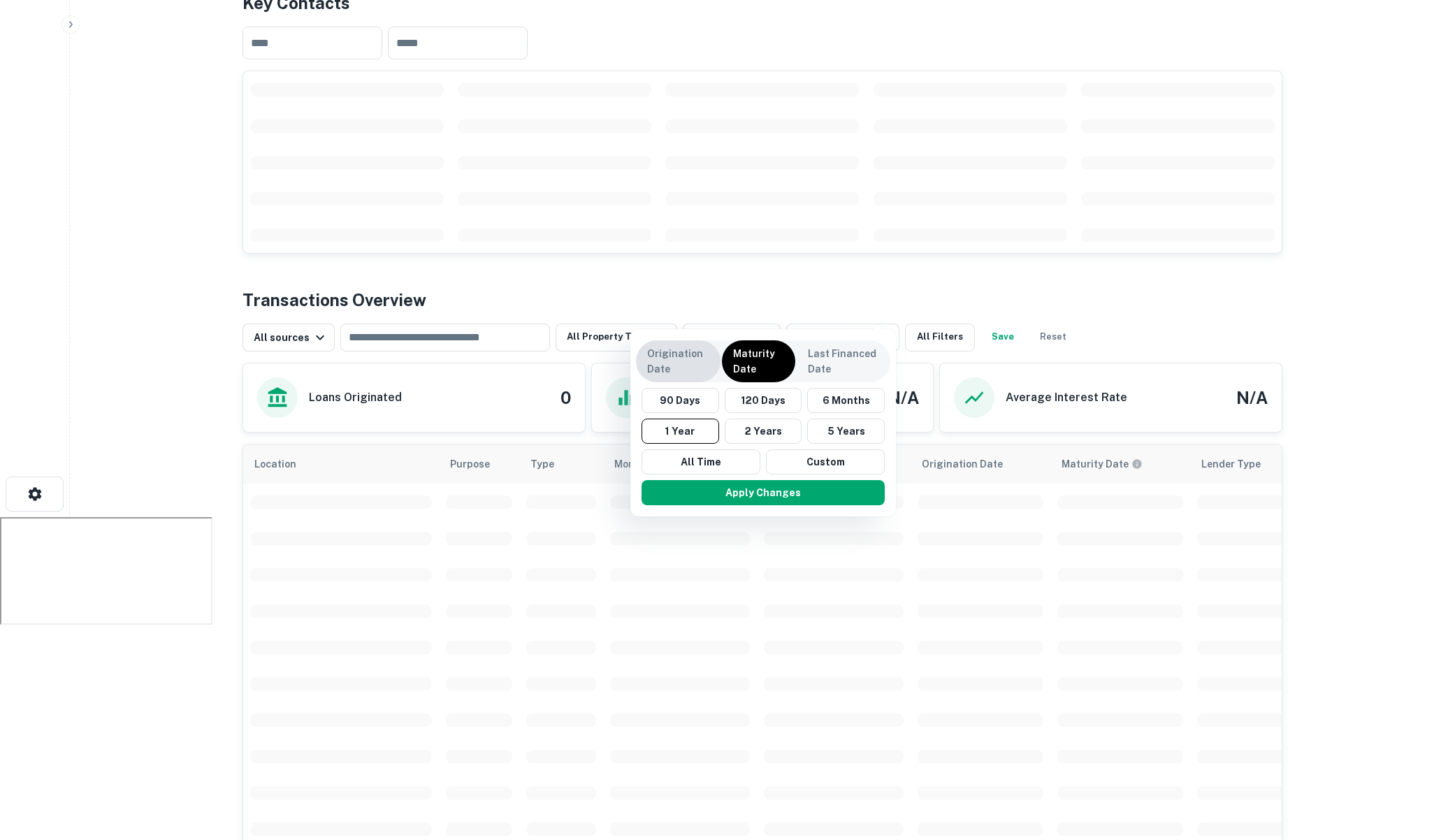
click at [675, 360] on div "Origination Date Maturity Date Last Financed Date 90 Days 120 Days 6 Months 1 Y…" at bounding box center [728, 420] width 1455 height 840
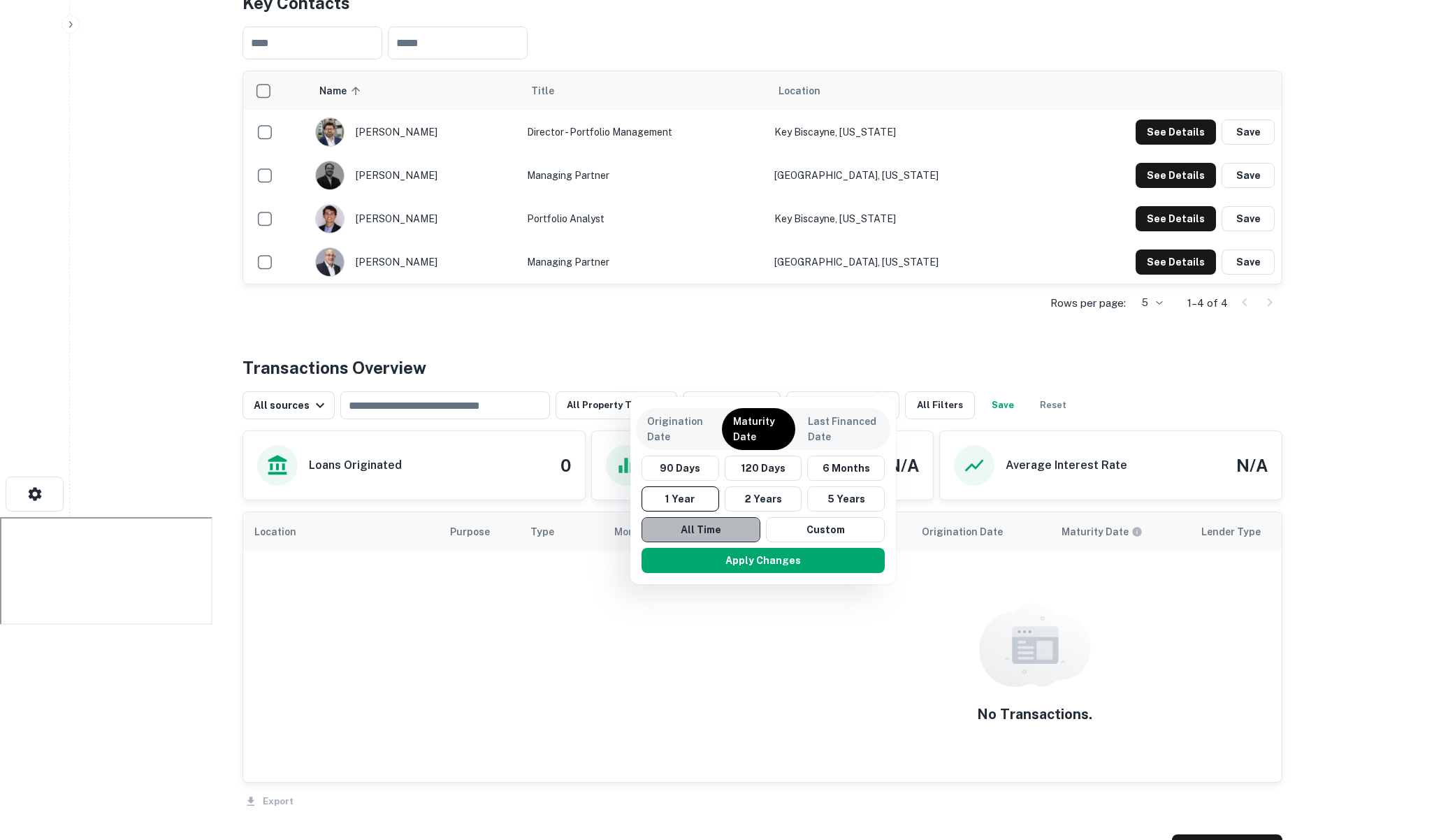
click at [733, 532] on button "All Time" at bounding box center [701, 530] width 119 height 25
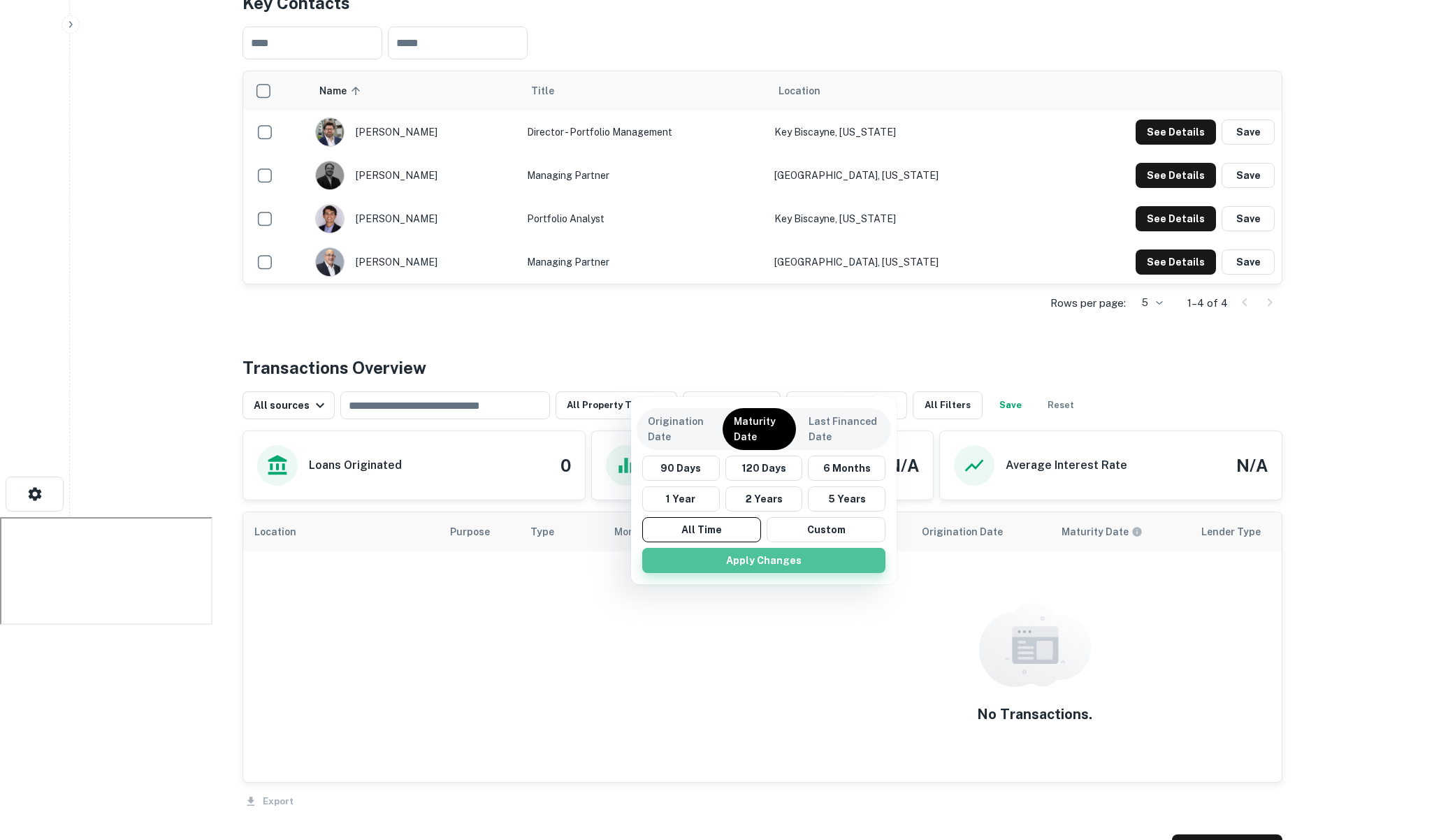
click at [780, 561] on button "Apply Changes" at bounding box center [764, 560] width 243 height 25
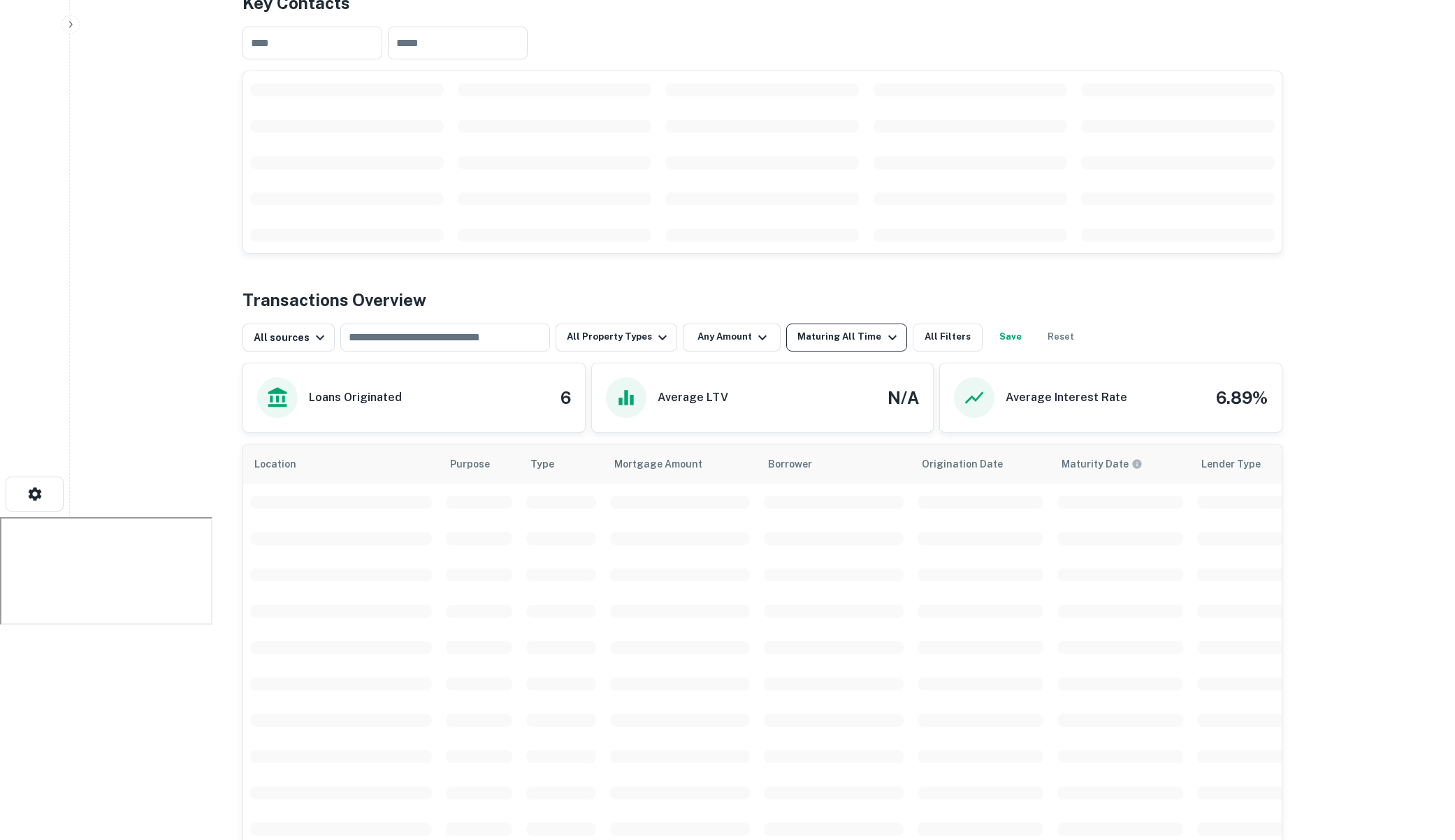
scroll to position [352, 0]
click at [884, 328] on icon "button" at bounding box center [892, 336] width 17 height 17
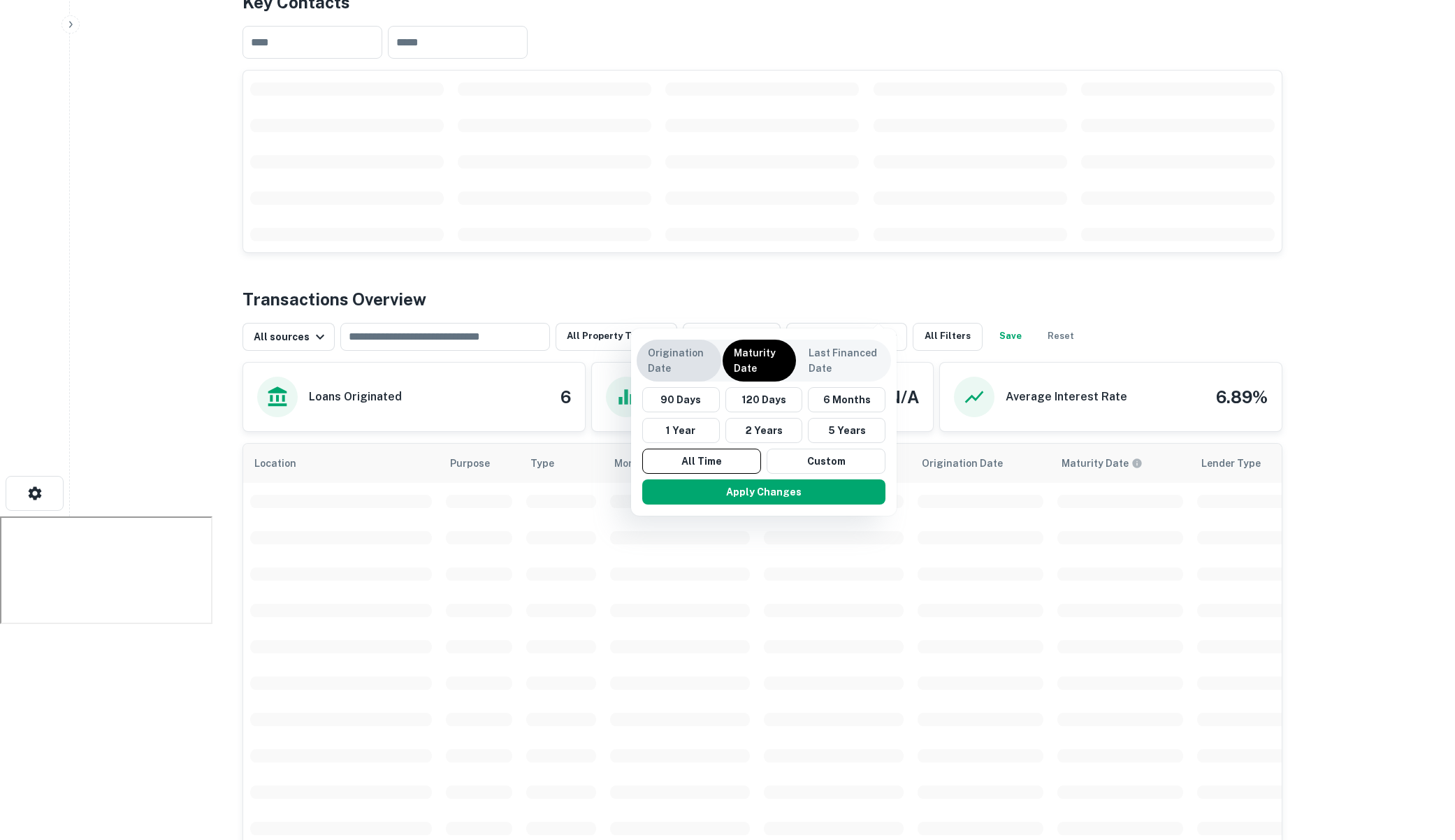
click at [670, 366] on p "Origination Date" at bounding box center [679, 360] width 62 height 30
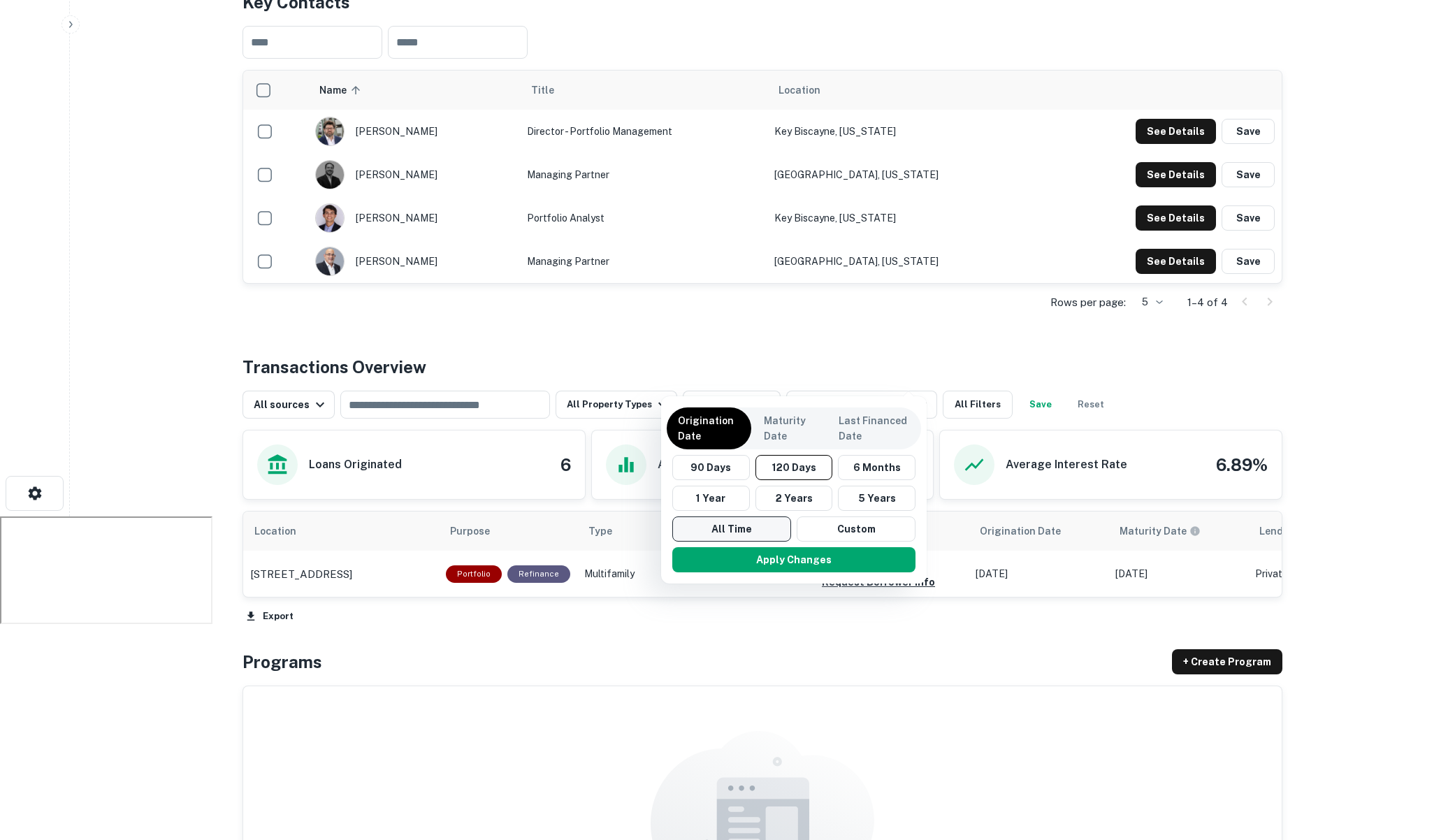
click at [731, 525] on button "All Time" at bounding box center [732, 529] width 119 height 25
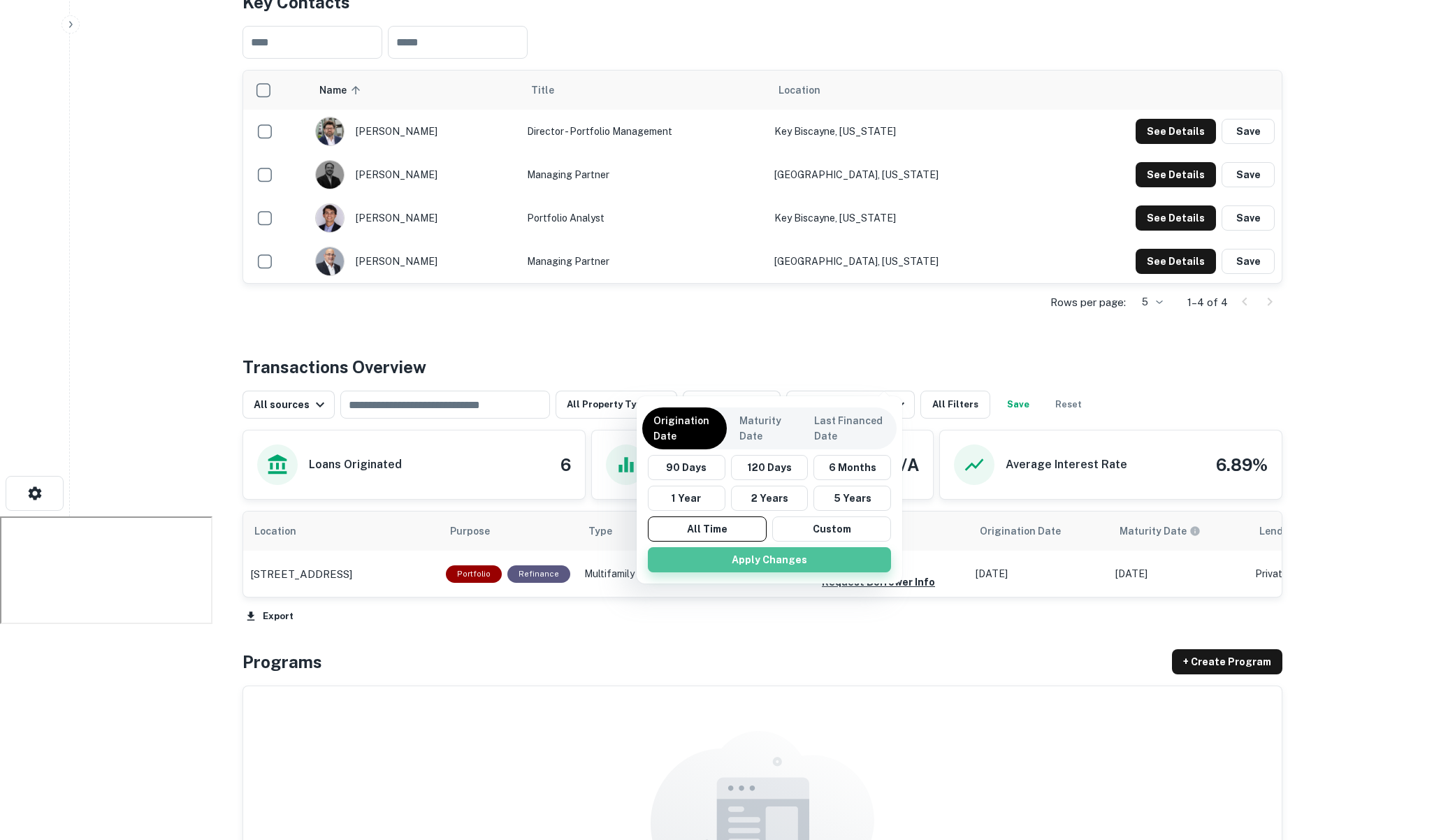
click at [779, 560] on button "Apply Changes" at bounding box center [769, 559] width 243 height 25
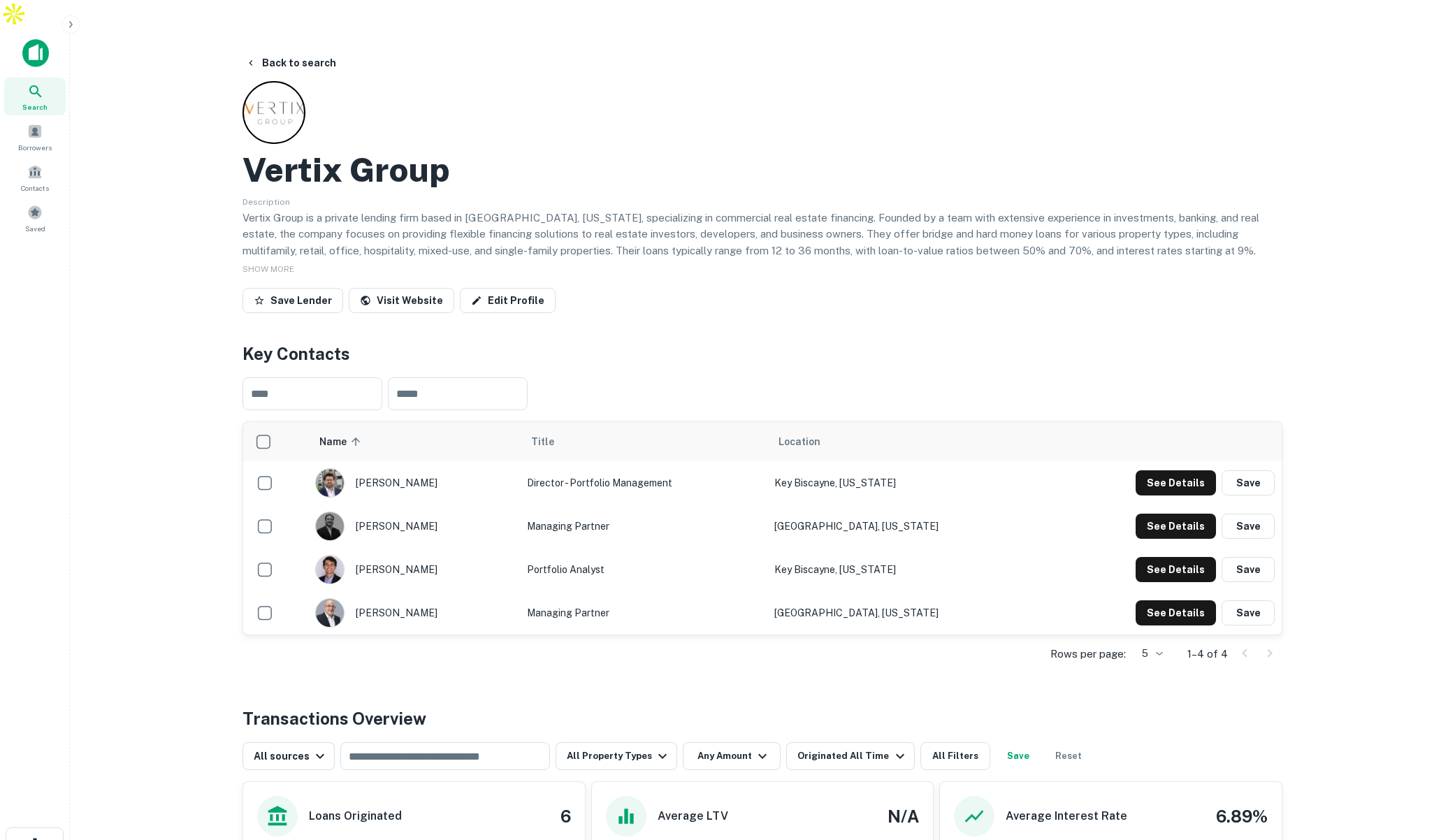
click at [292, 51] on button "Back to search" at bounding box center [290, 63] width 102 height 25
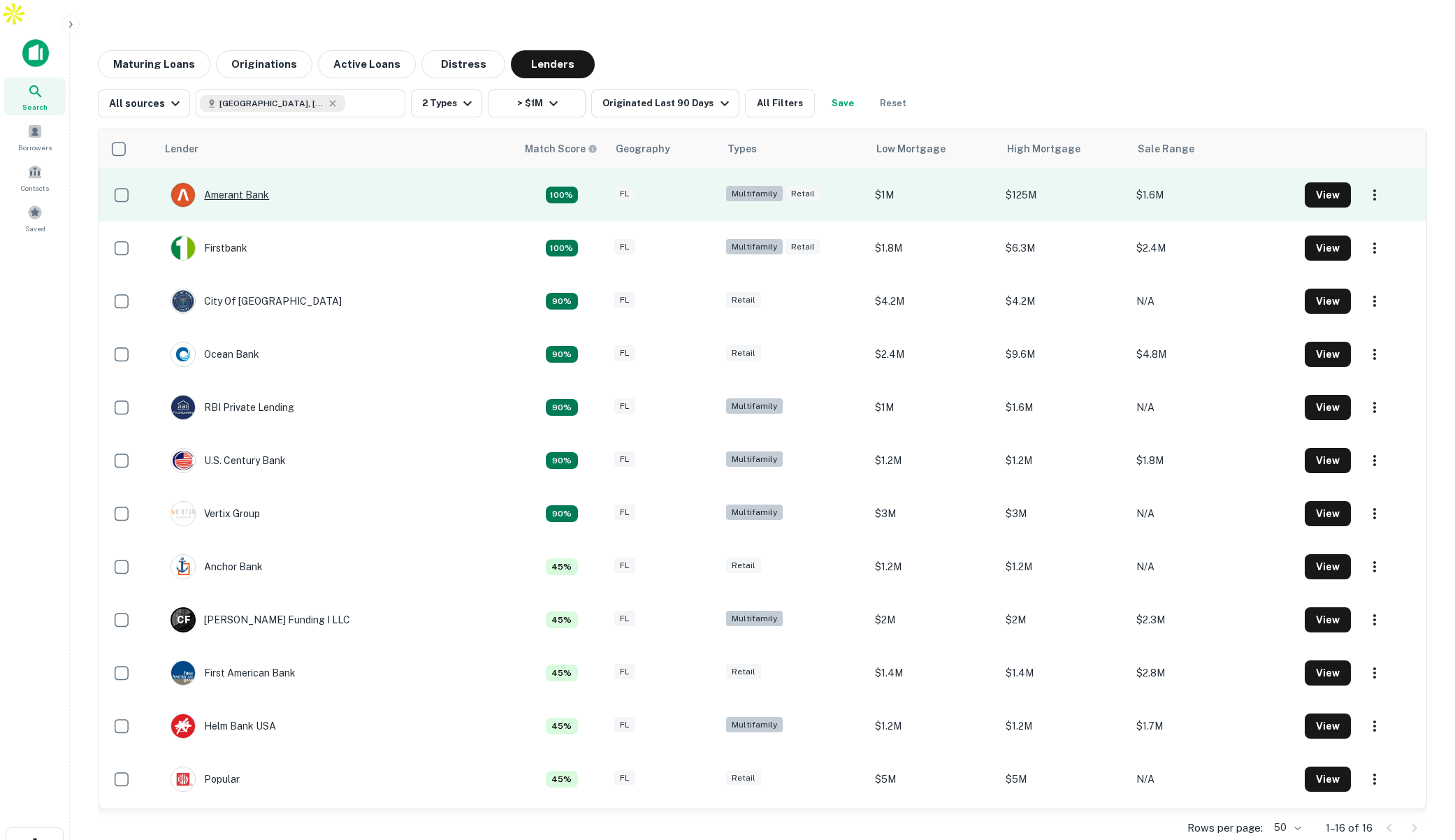
click at [254, 182] on div "Amerant Bank" at bounding box center [220, 195] width 98 height 25
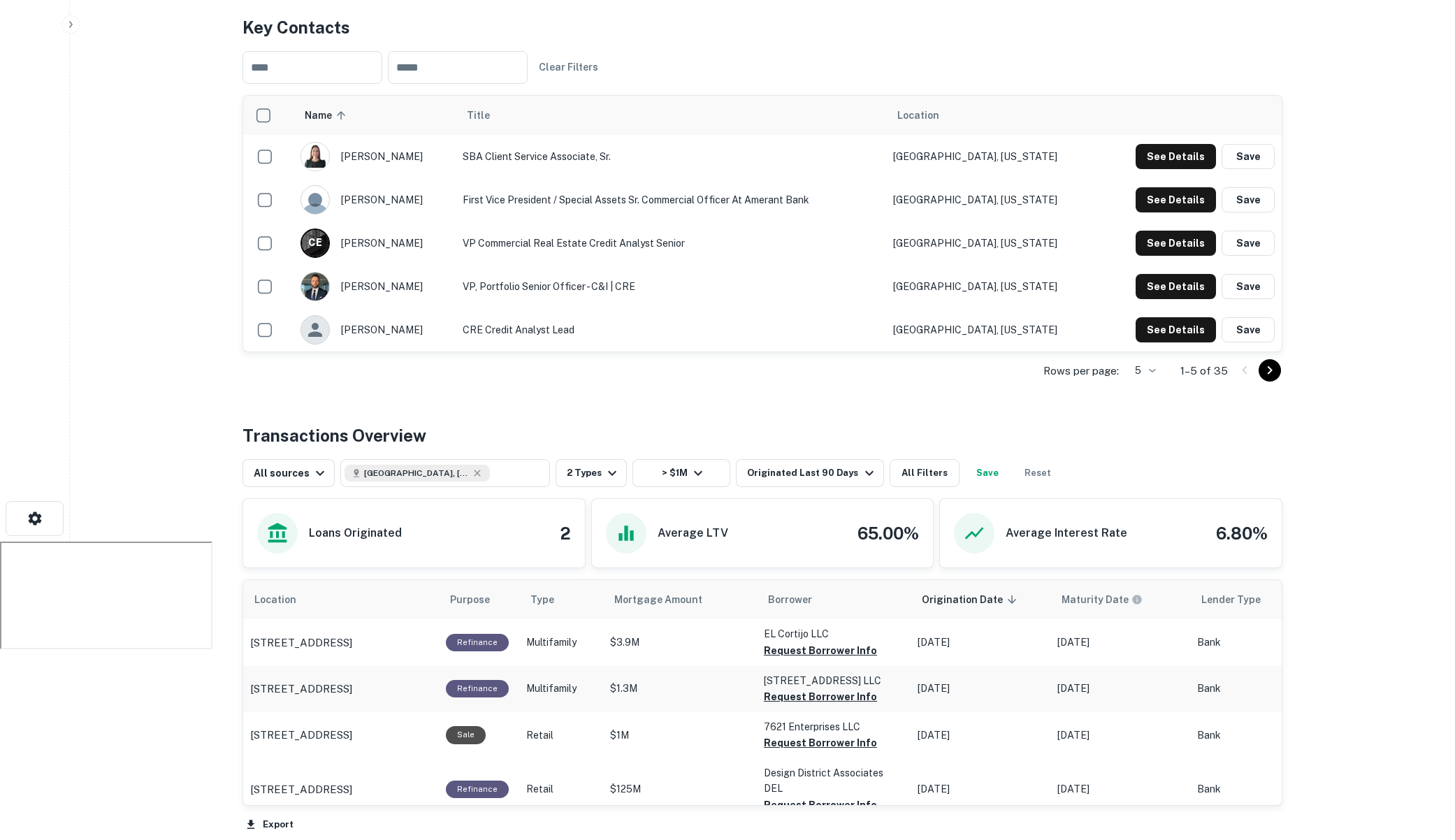
scroll to position [337, 0]
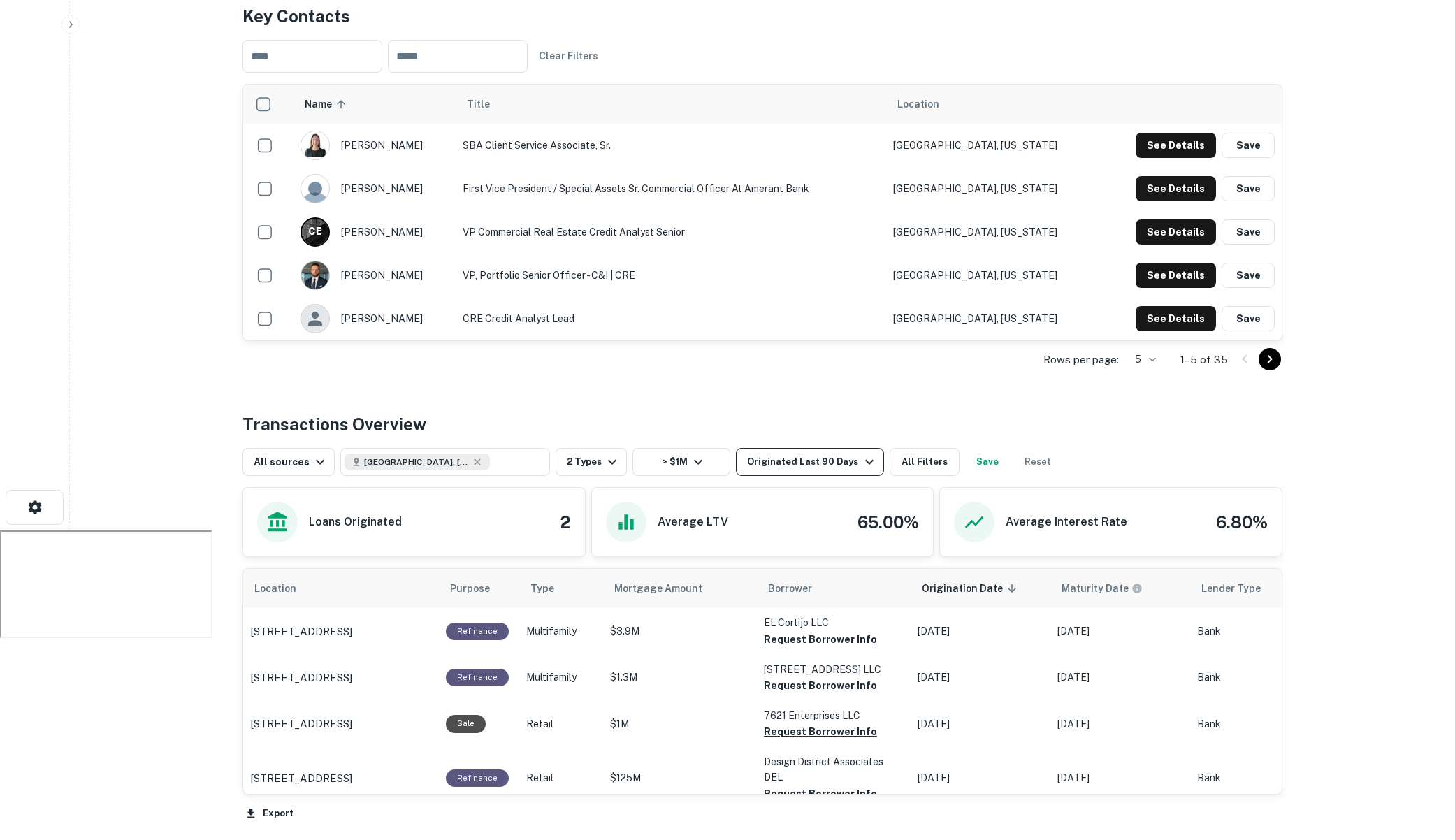
click at [796, 454] on div "Originated Last 90 Days" at bounding box center [812, 462] width 130 height 17
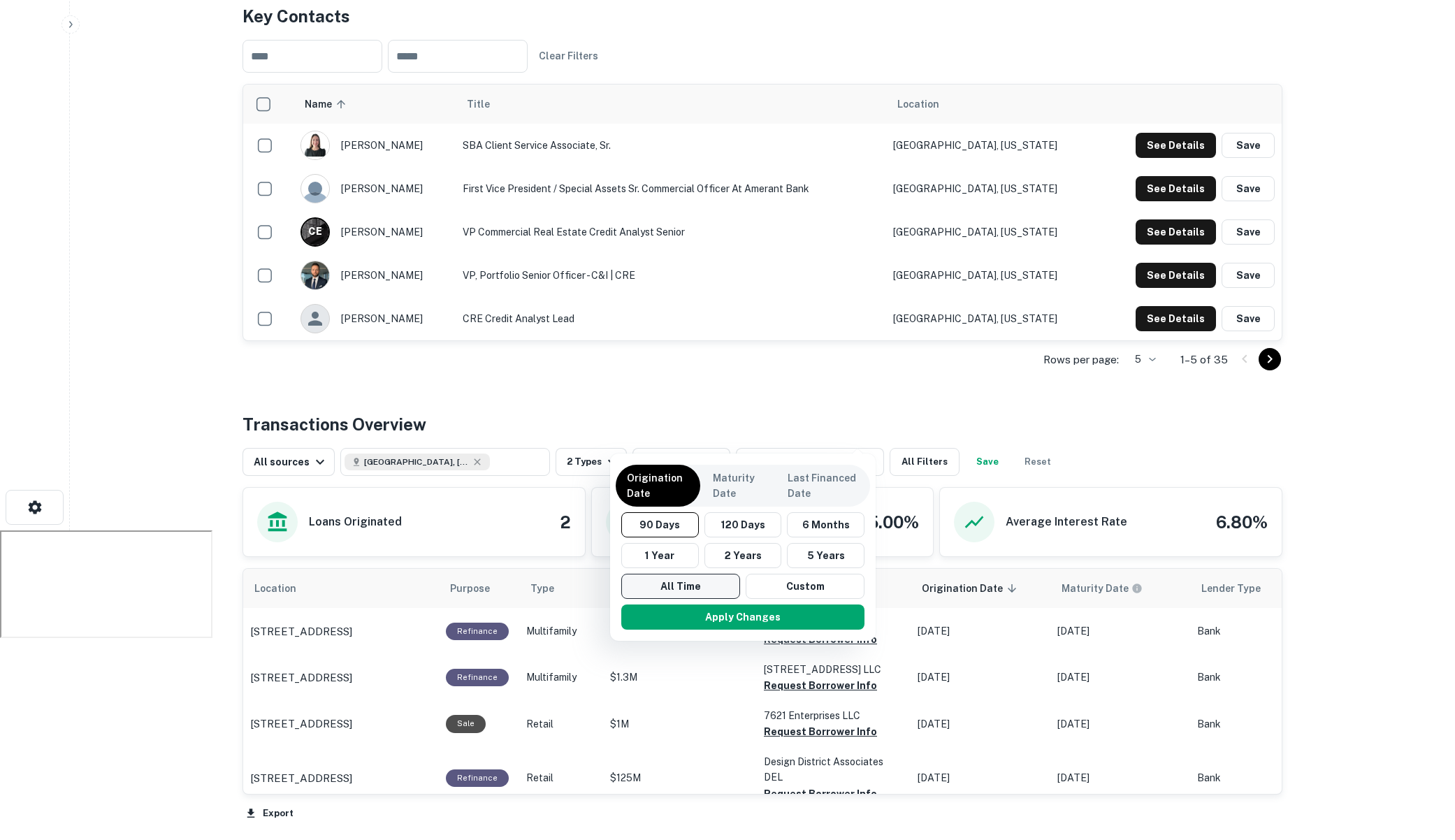
click at [678, 589] on button "All Time" at bounding box center [680, 586] width 119 height 25
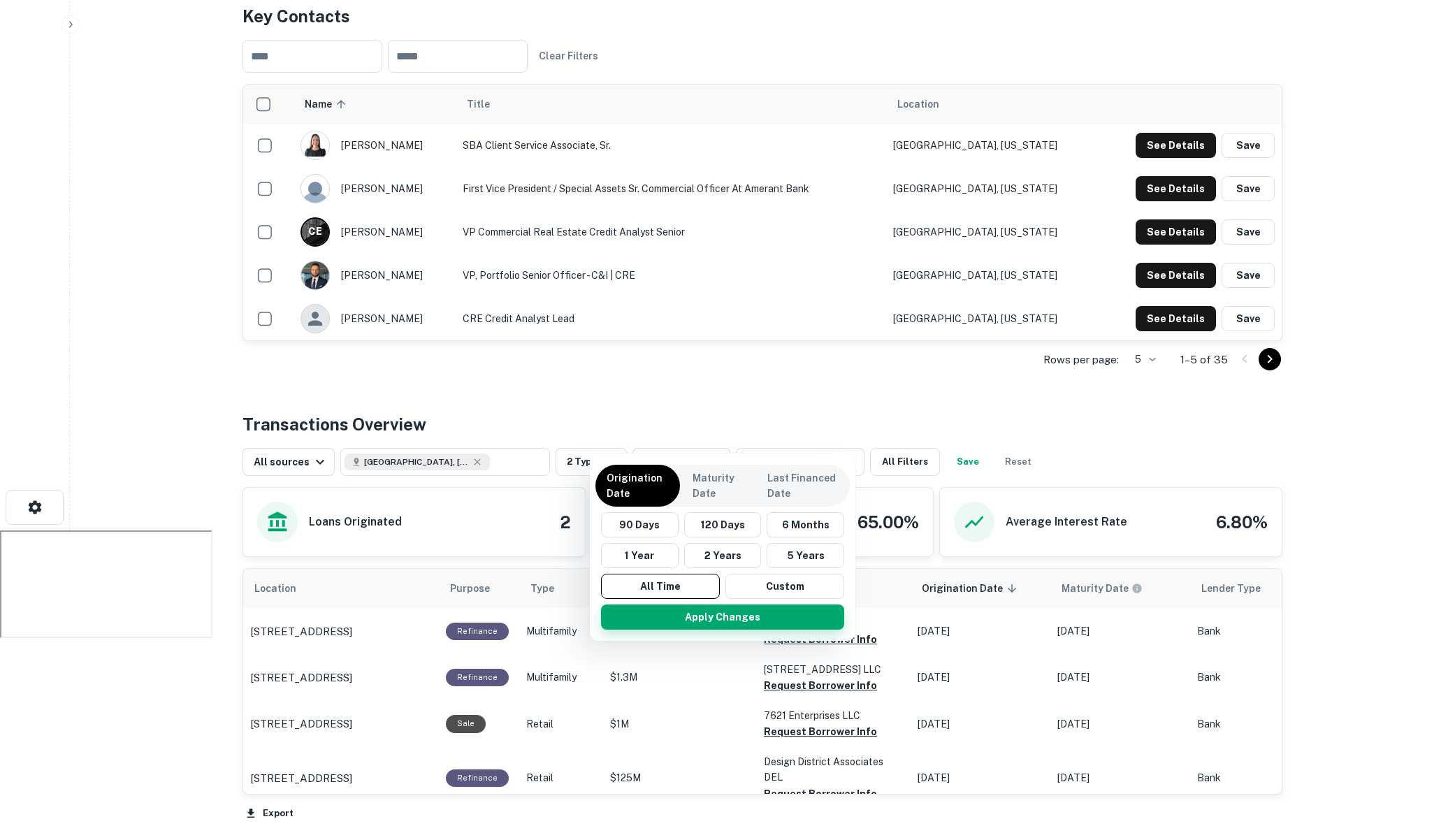
click at [713, 614] on button "Apply Changes" at bounding box center [722, 616] width 243 height 25
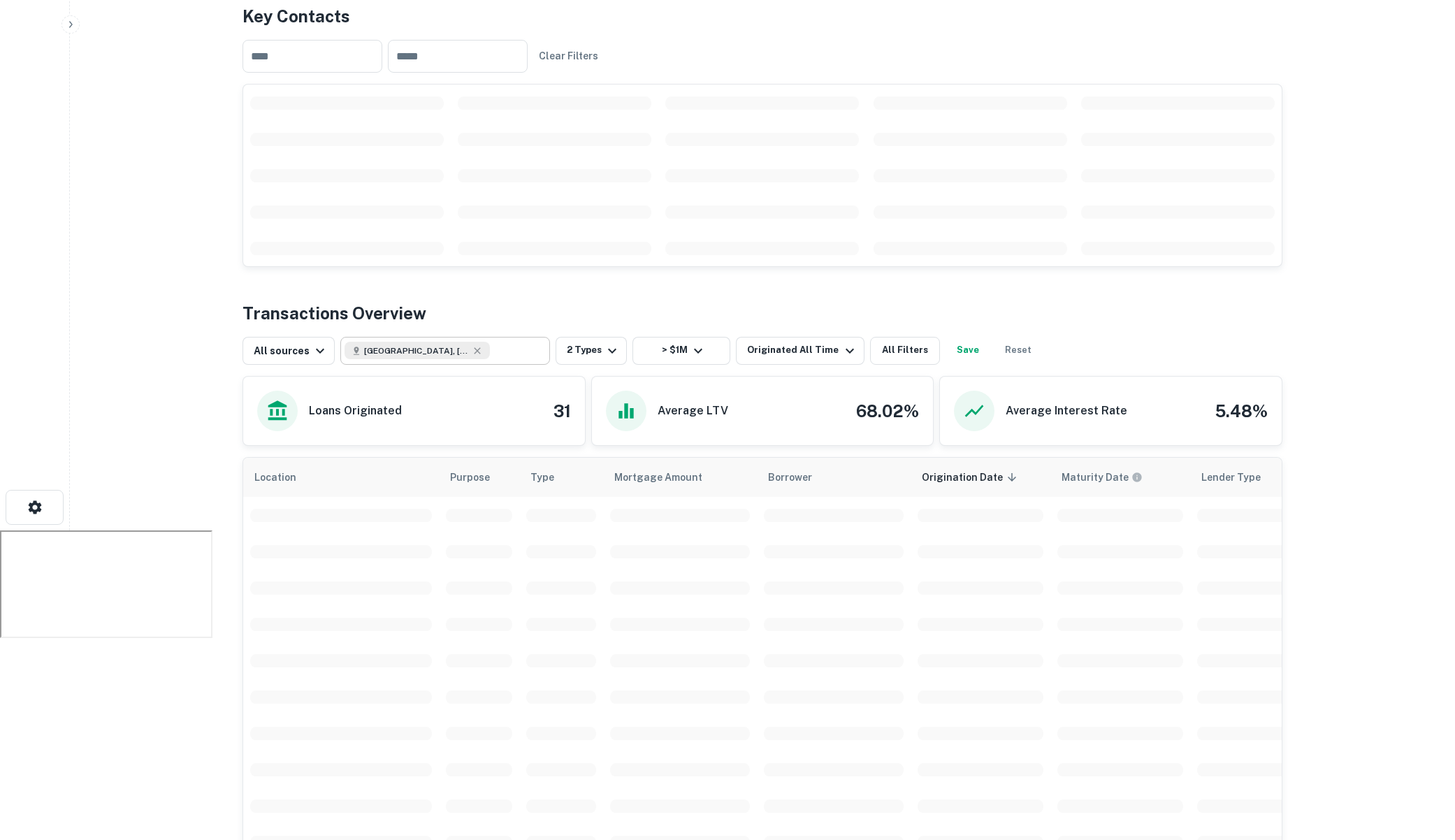
type input "**********"
click at [520, 336] on div "**********" at bounding box center [445, 350] width 210 height 28
click at [536, 344] on icon "Clear" at bounding box center [535, 350] width 14 height 14
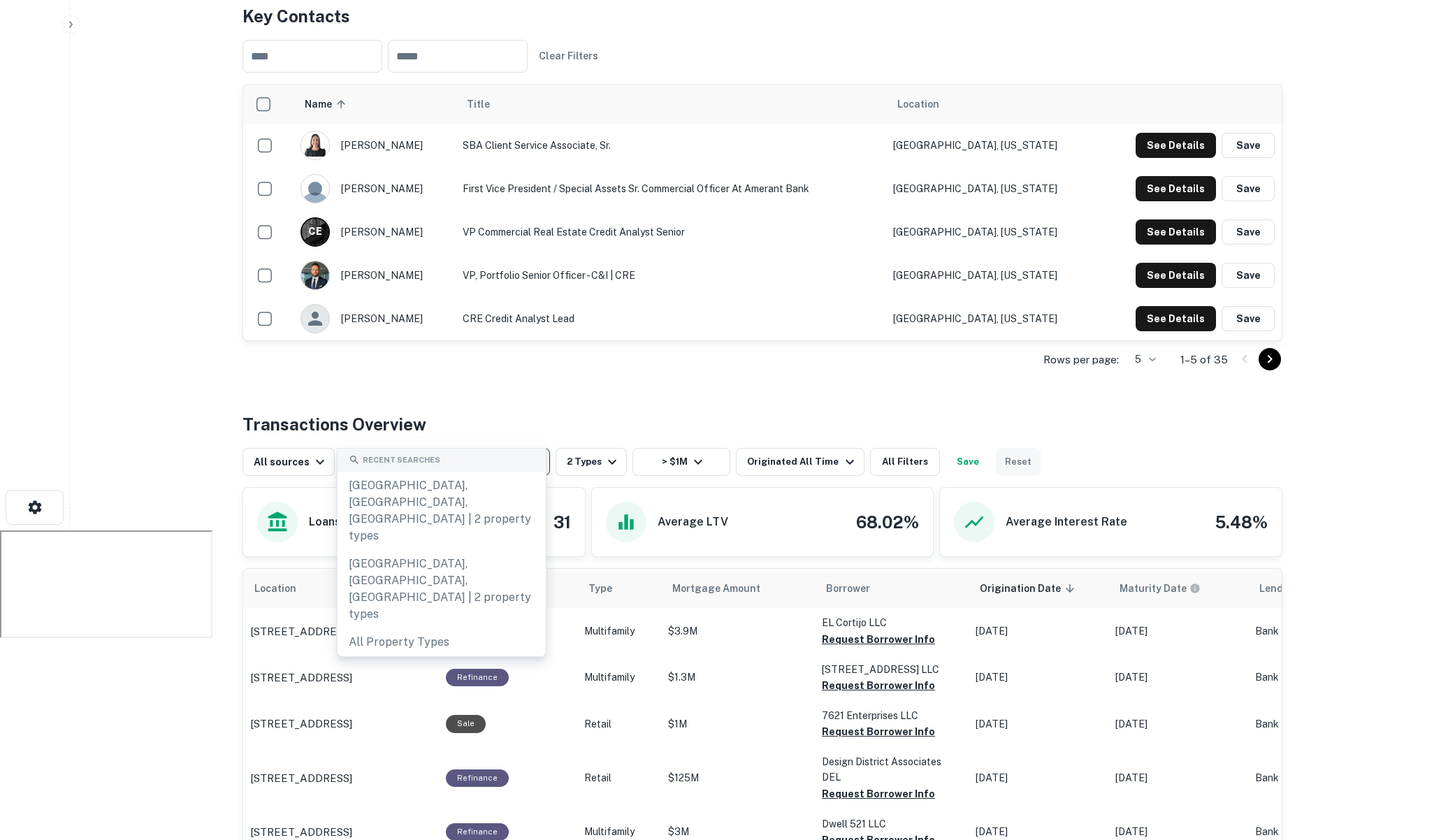
click at [996, 448] on button "Reset" at bounding box center [1018, 462] width 45 height 28
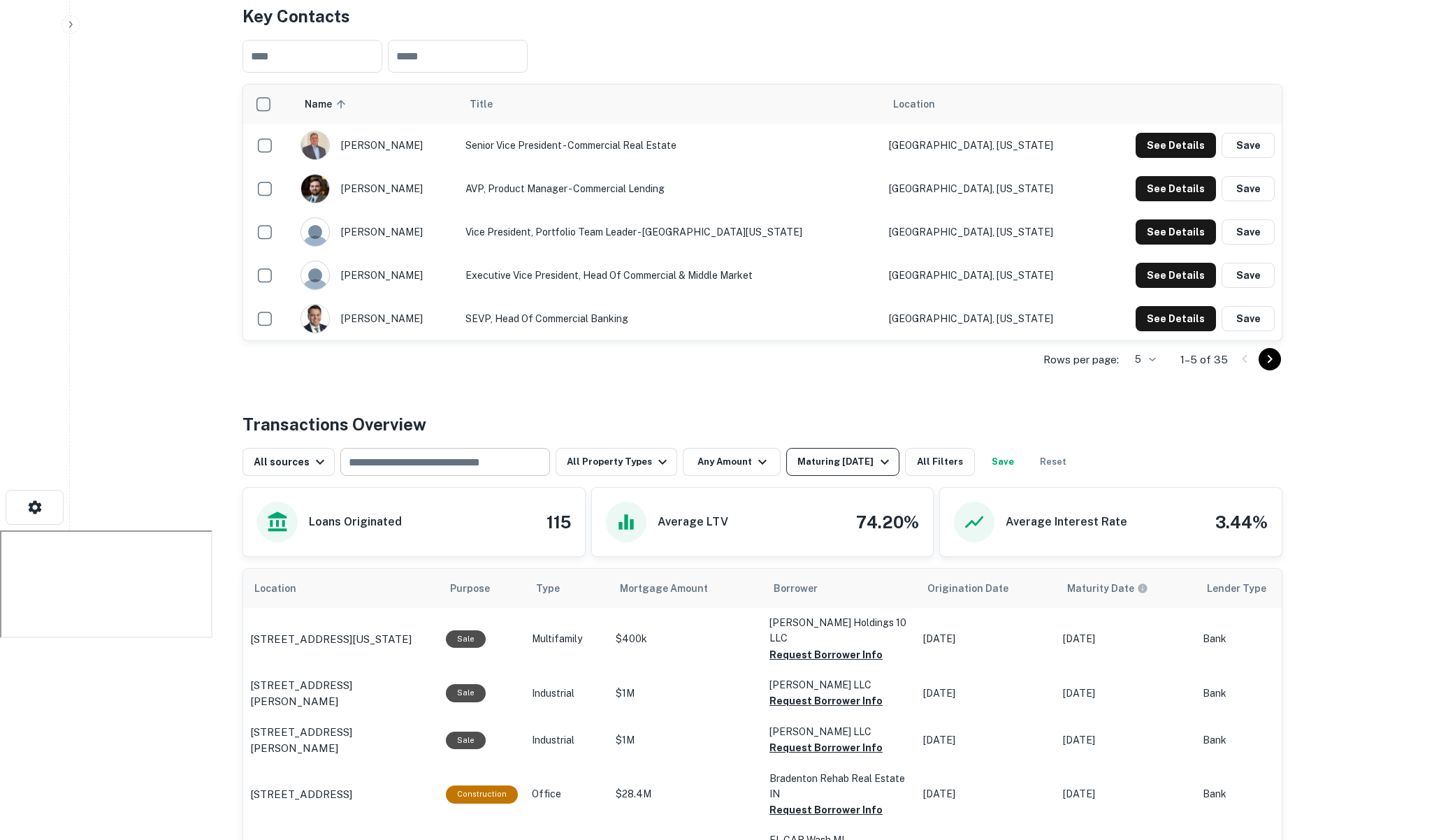
click at [850, 341] on div "Rows per page: 5 * 1–5 of 35" at bounding box center [762, 360] width 1040 height 38
click at [818, 454] on div "Maturing In 1 Year" at bounding box center [845, 462] width 95 height 17
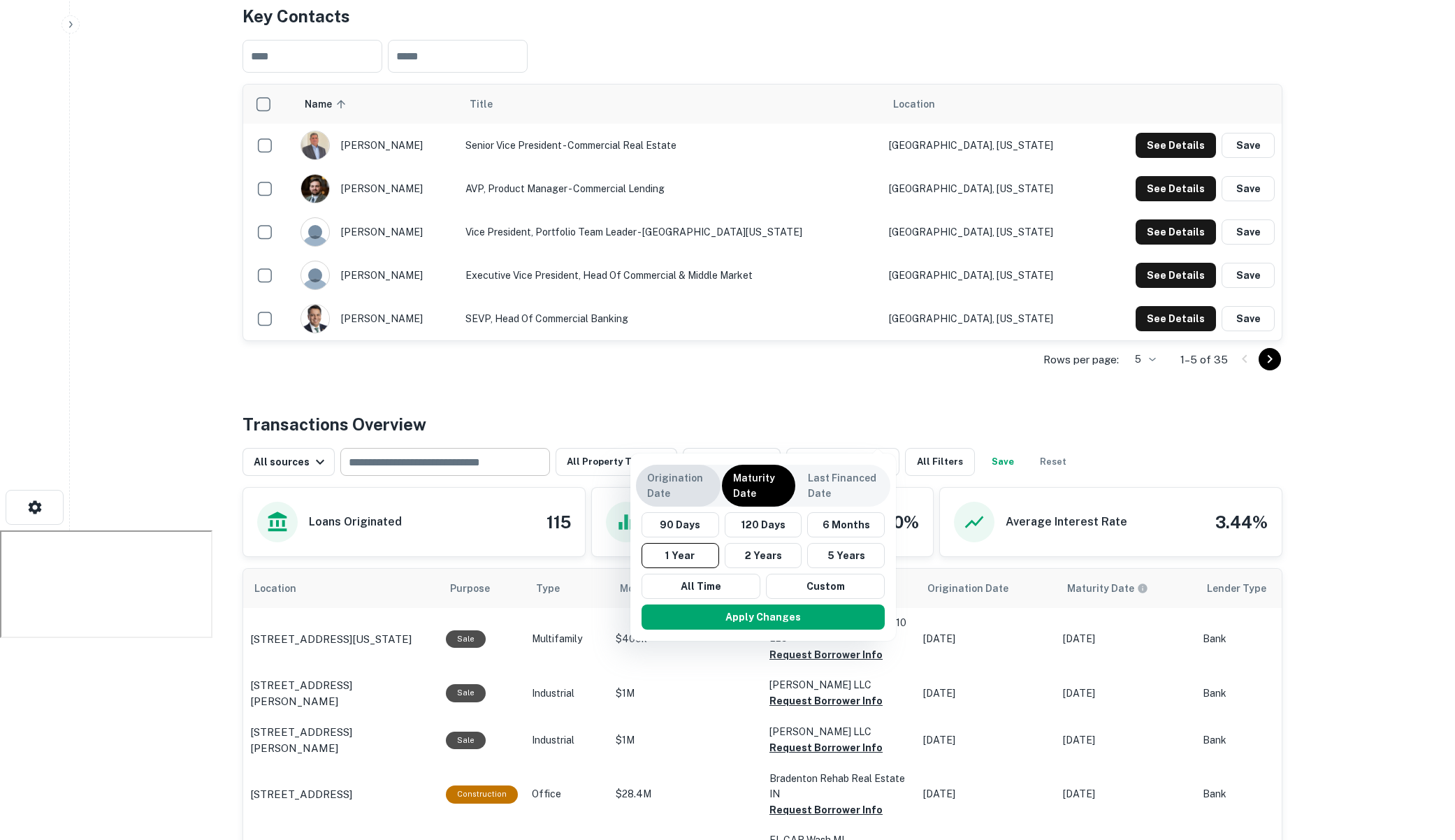
click at [703, 493] on p "Origination Date" at bounding box center [678, 485] width 62 height 30
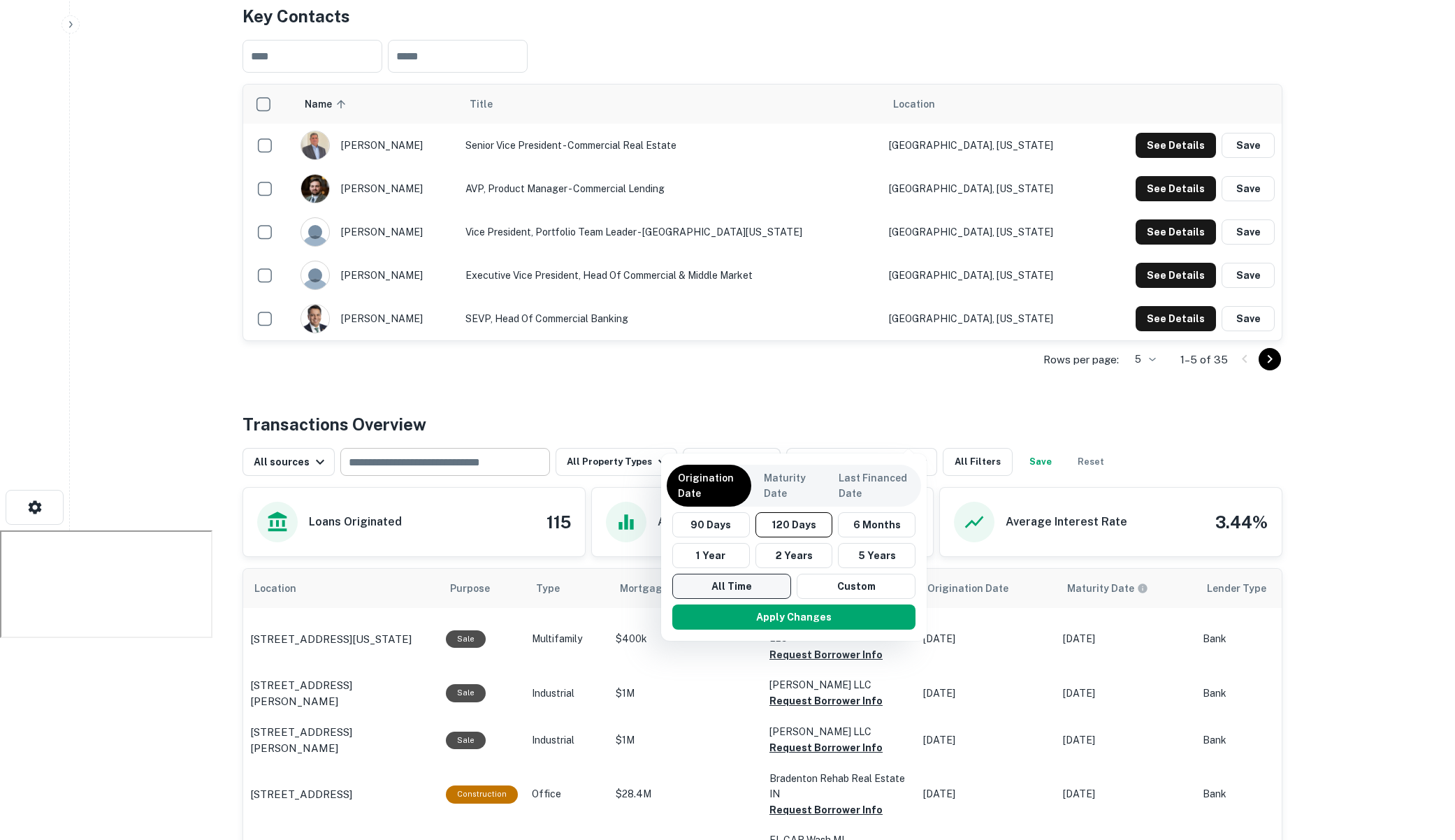
click at [721, 587] on button "All Time" at bounding box center [732, 586] width 119 height 25
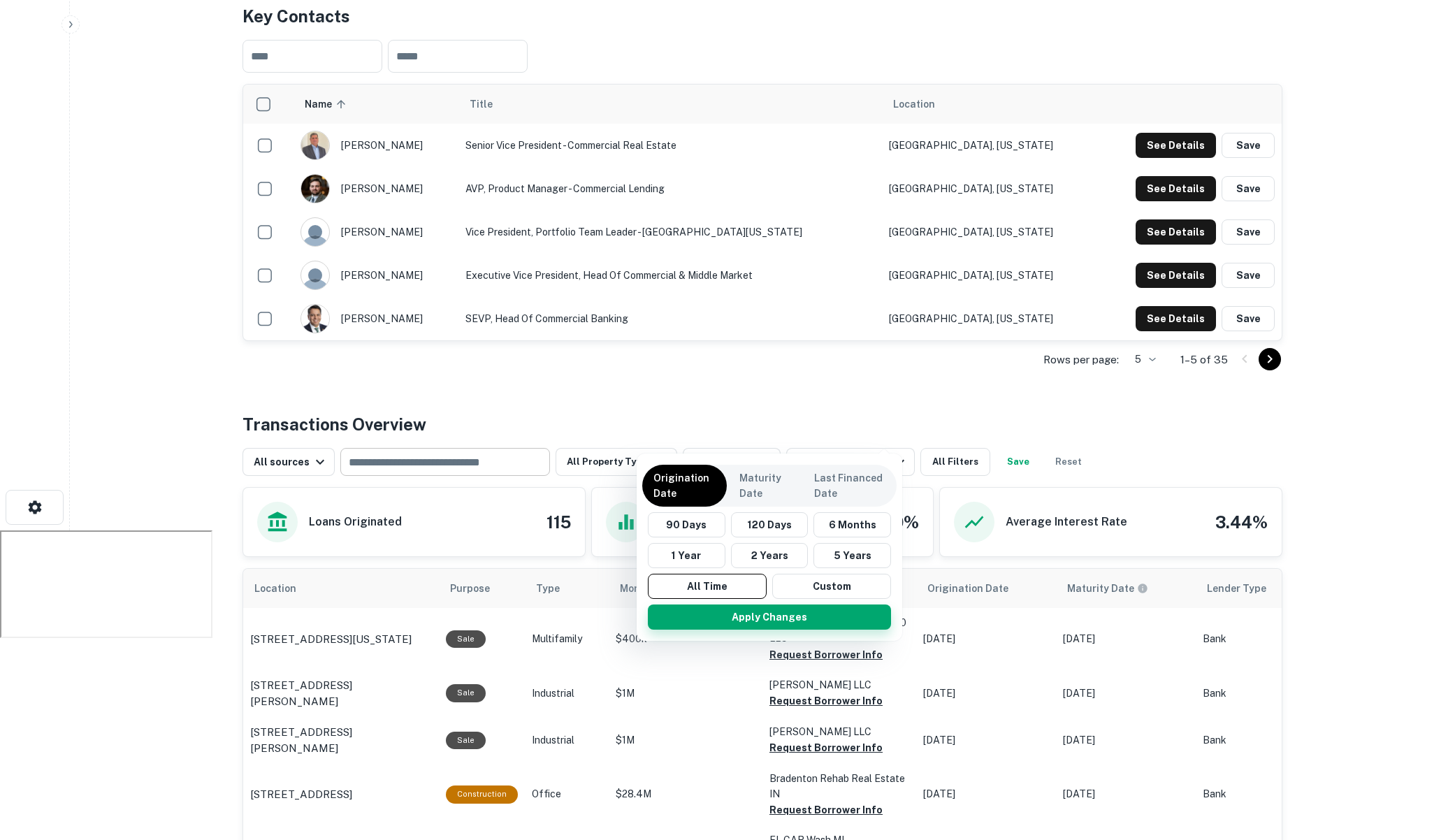
click at [767, 614] on button "Apply Changes" at bounding box center [769, 616] width 243 height 25
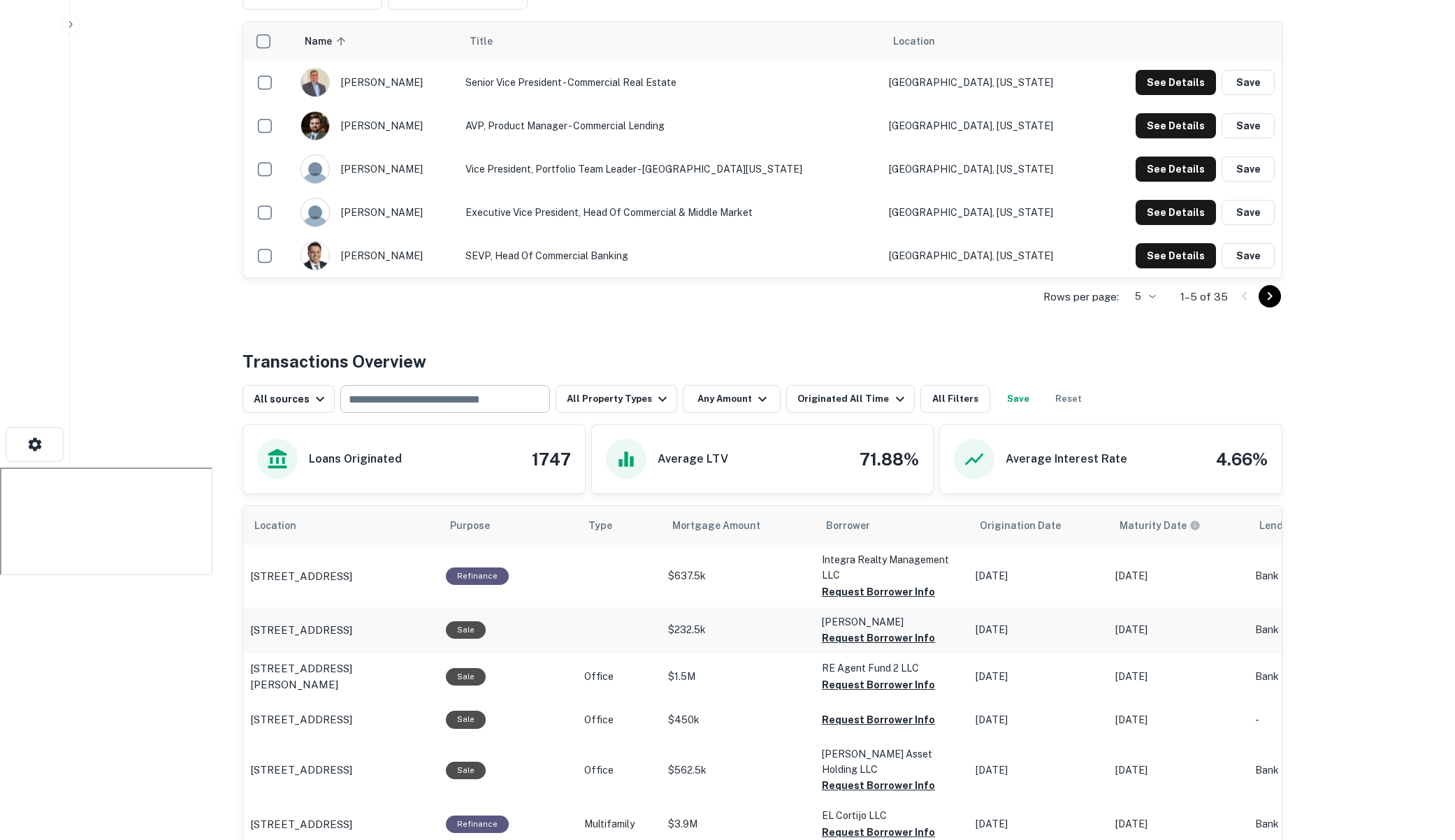
scroll to position [404, 0]
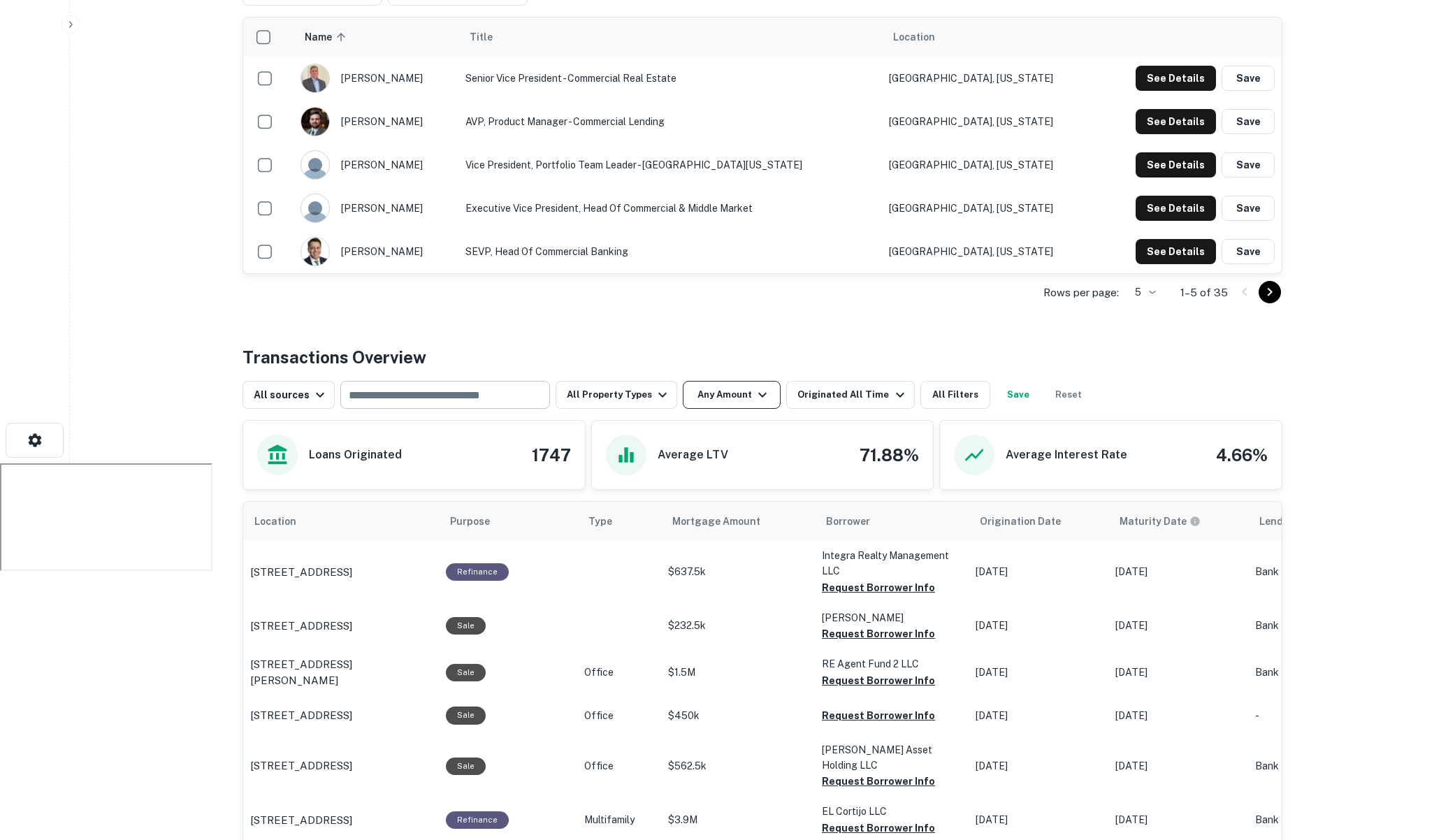
click at [736, 381] on button "Any Amount" at bounding box center [731, 394] width 98 height 28
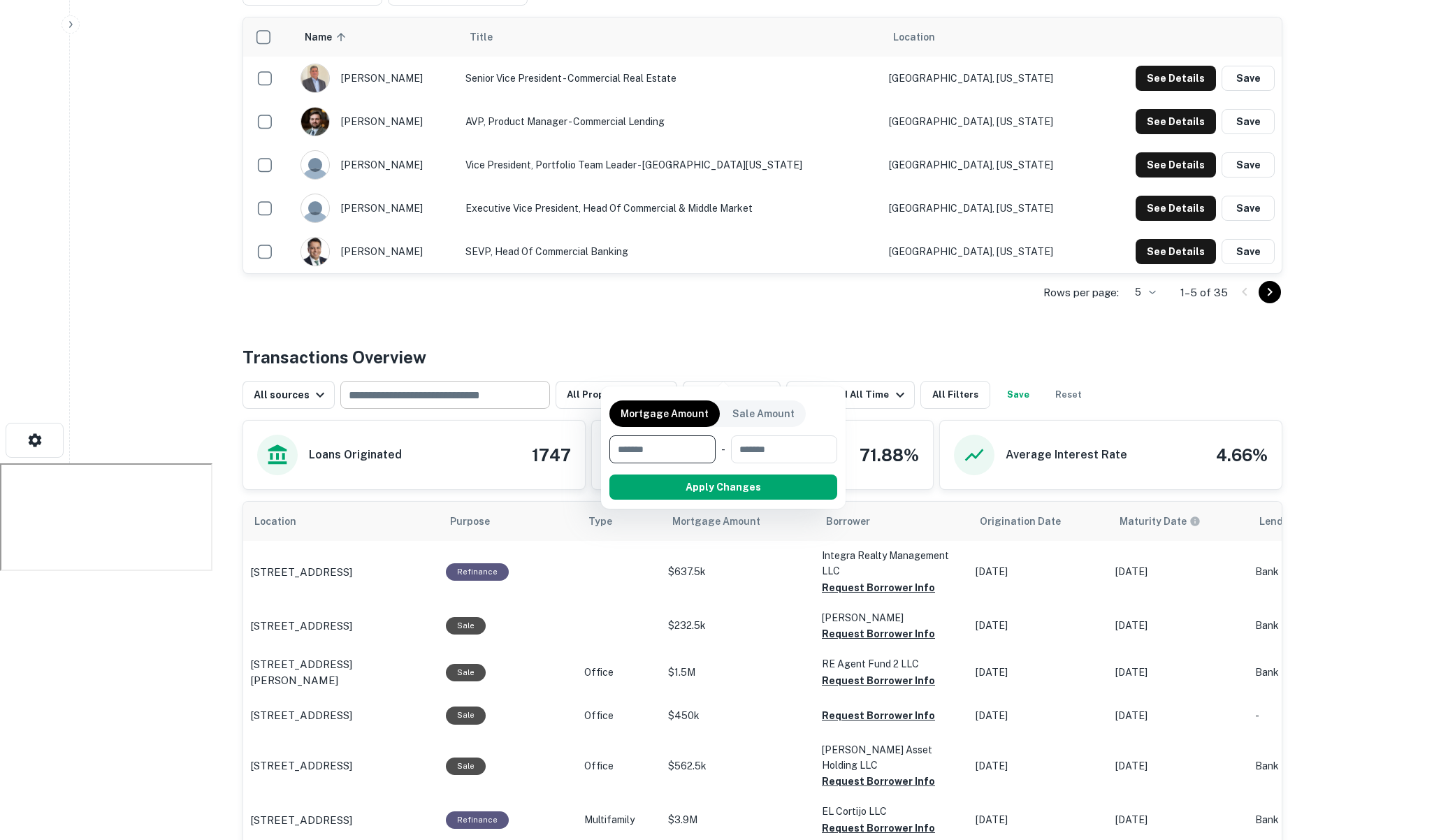
click at [478, 373] on div at bounding box center [728, 420] width 1455 height 840
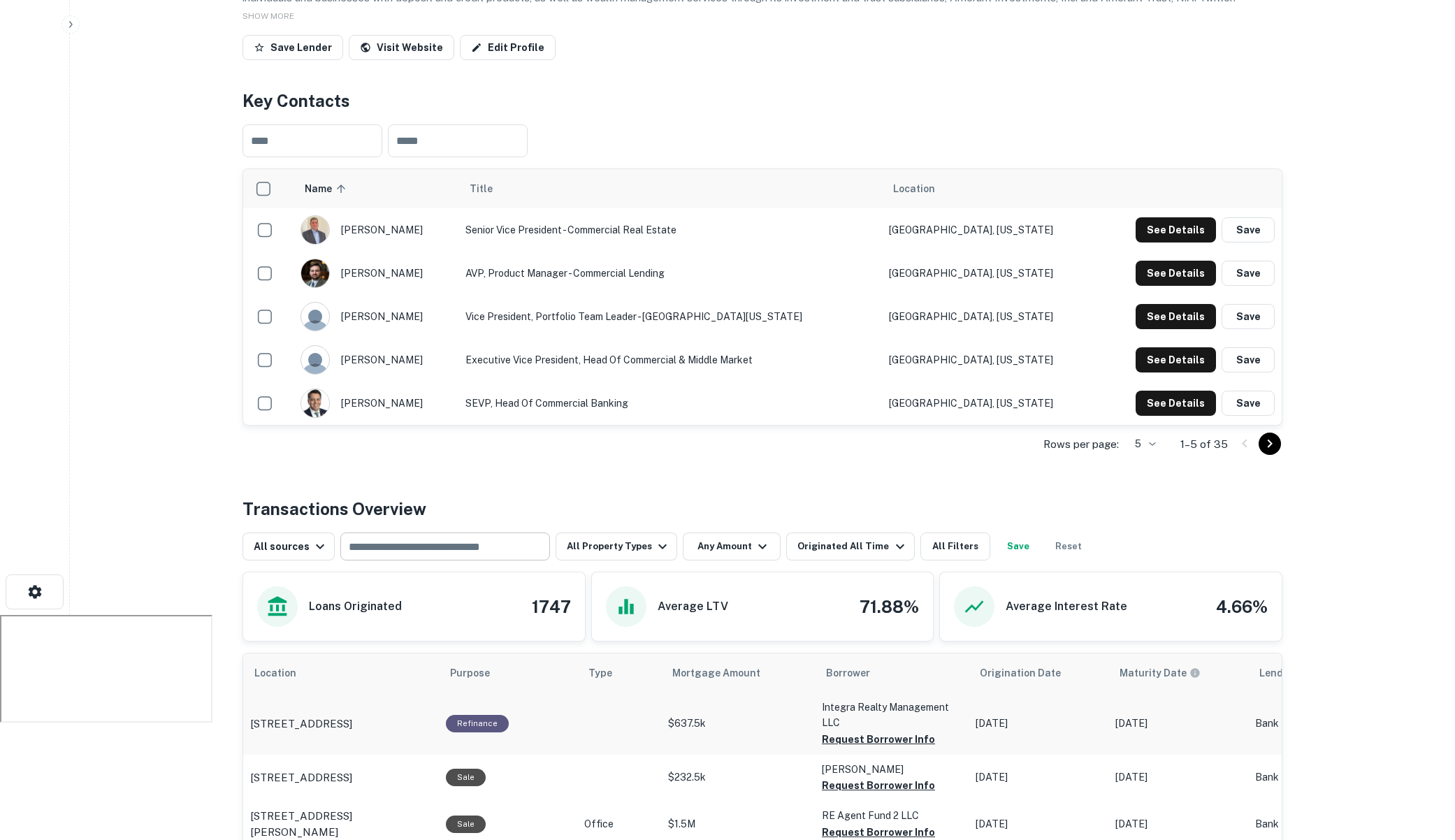
scroll to position [187, 0]
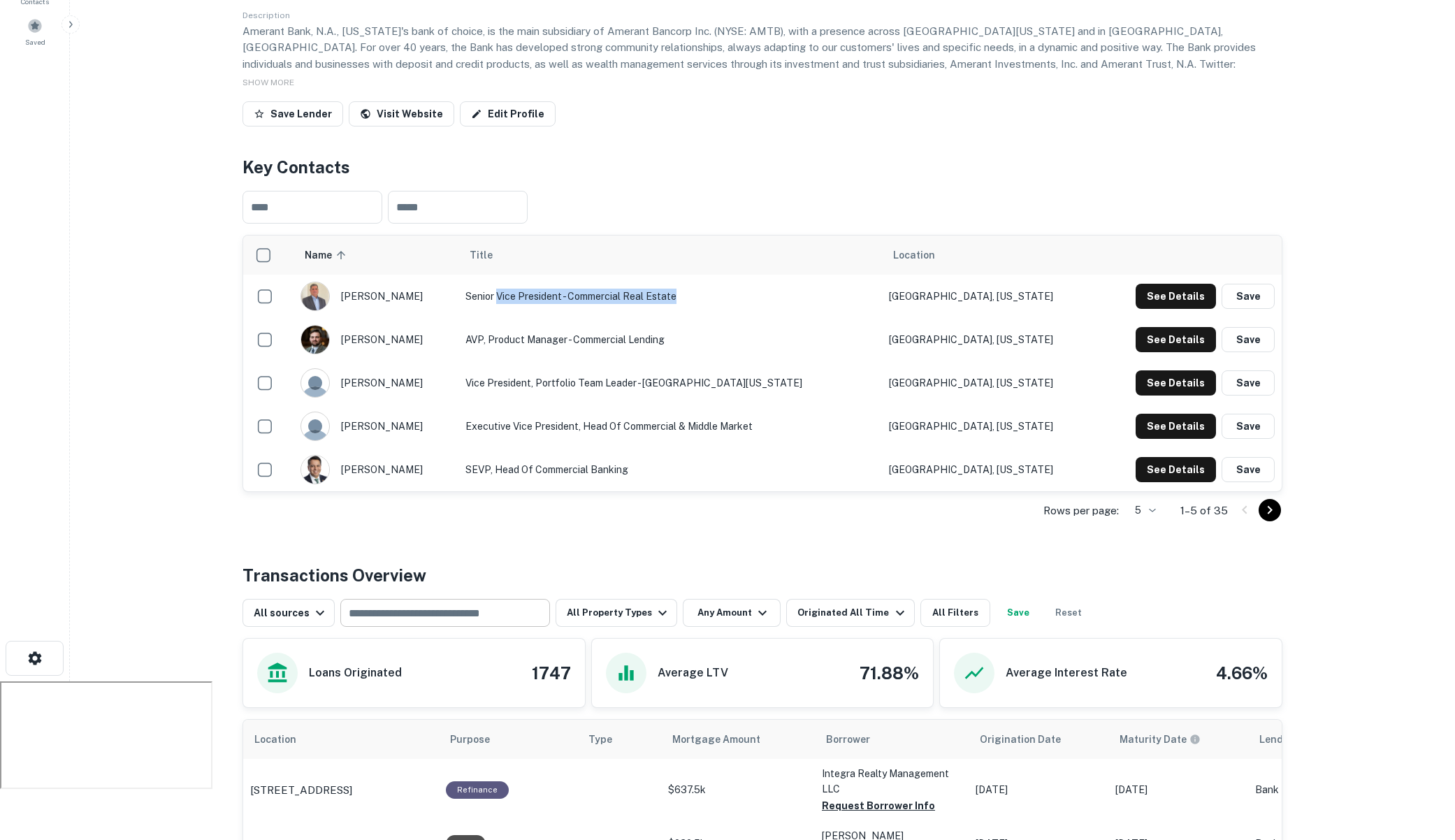
drag, startPoint x: 524, startPoint y: 271, endPoint x: 705, endPoint y: 269, distance: 181.0
click at [705, 274] on td "Senior Vice President - Commercial Real estate" at bounding box center [670, 296] width 423 height 43
click at [1186, 284] on button "See Details" at bounding box center [1176, 296] width 80 height 25
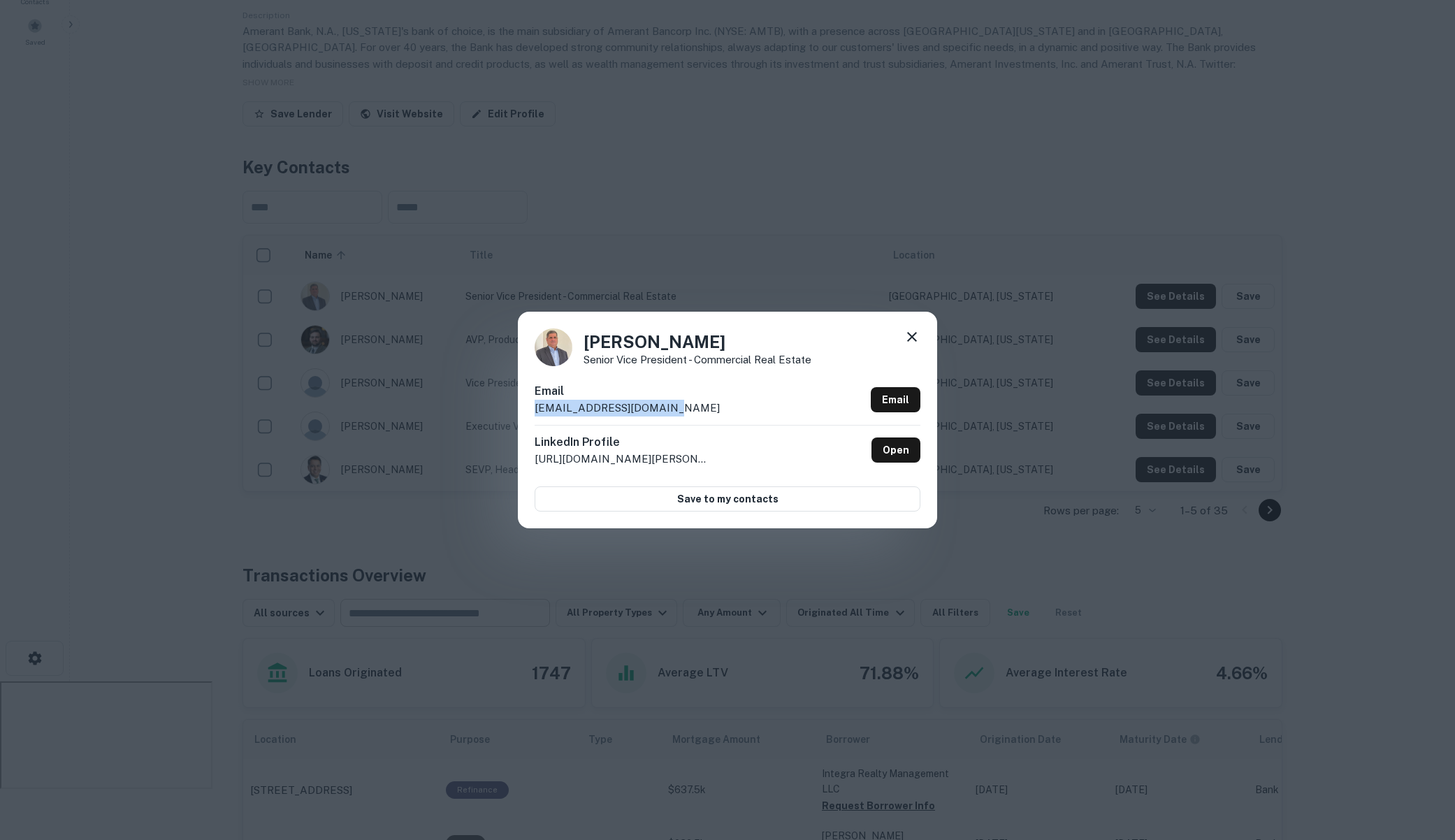
drag, startPoint x: 546, startPoint y: 407, endPoint x: 526, endPoint y: 405, distance: 20.1
click at [513, 406] on div "Jose Duarte Senior Vice President - Commercial Real estate Email jduarte@ameran…" at bounding box center [728, 420] width 1455 height 840
click at [916, 335] on icon at bounding box center [911, 336] width 17 height 17
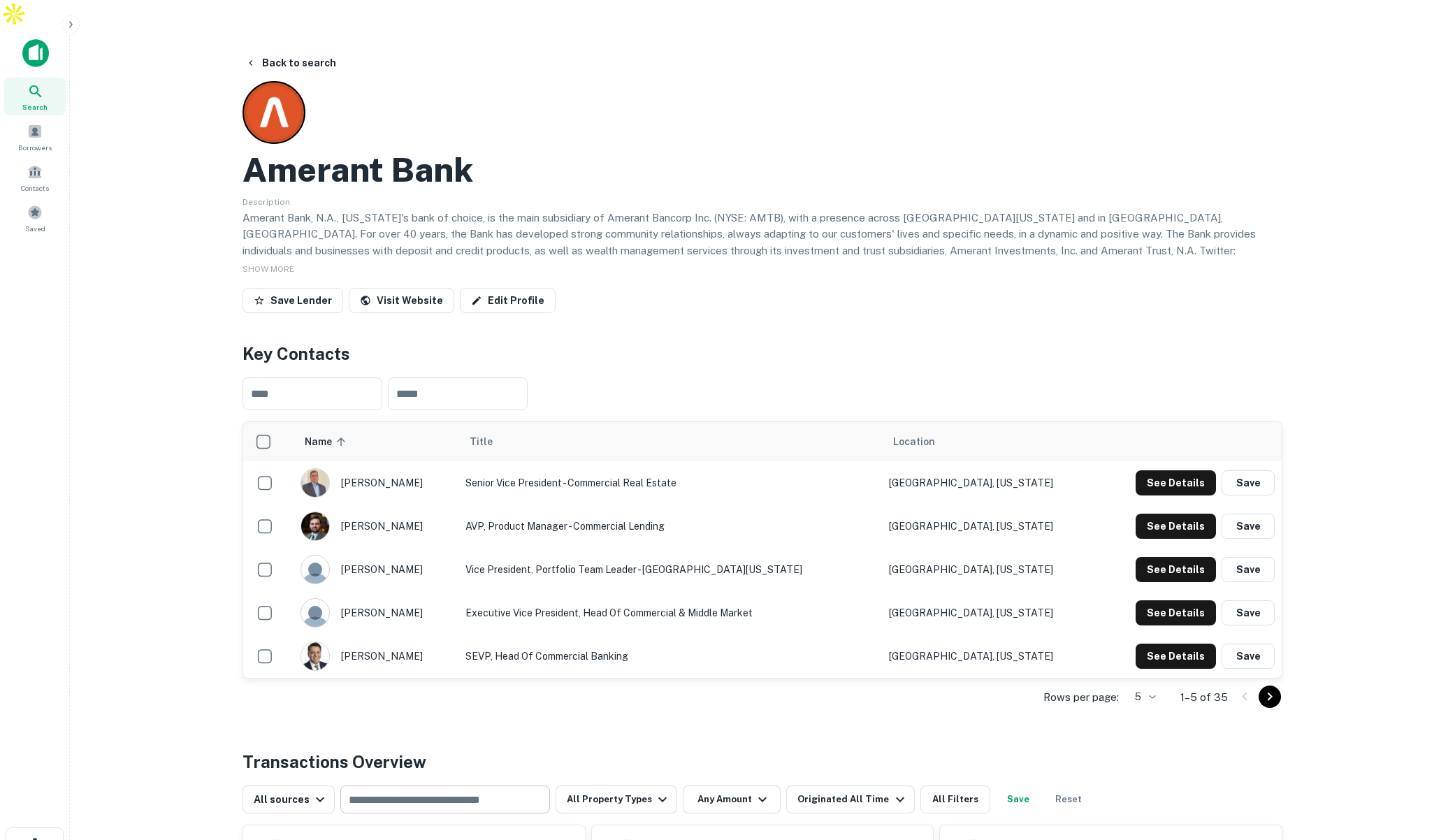
scroll to position [27, 0]
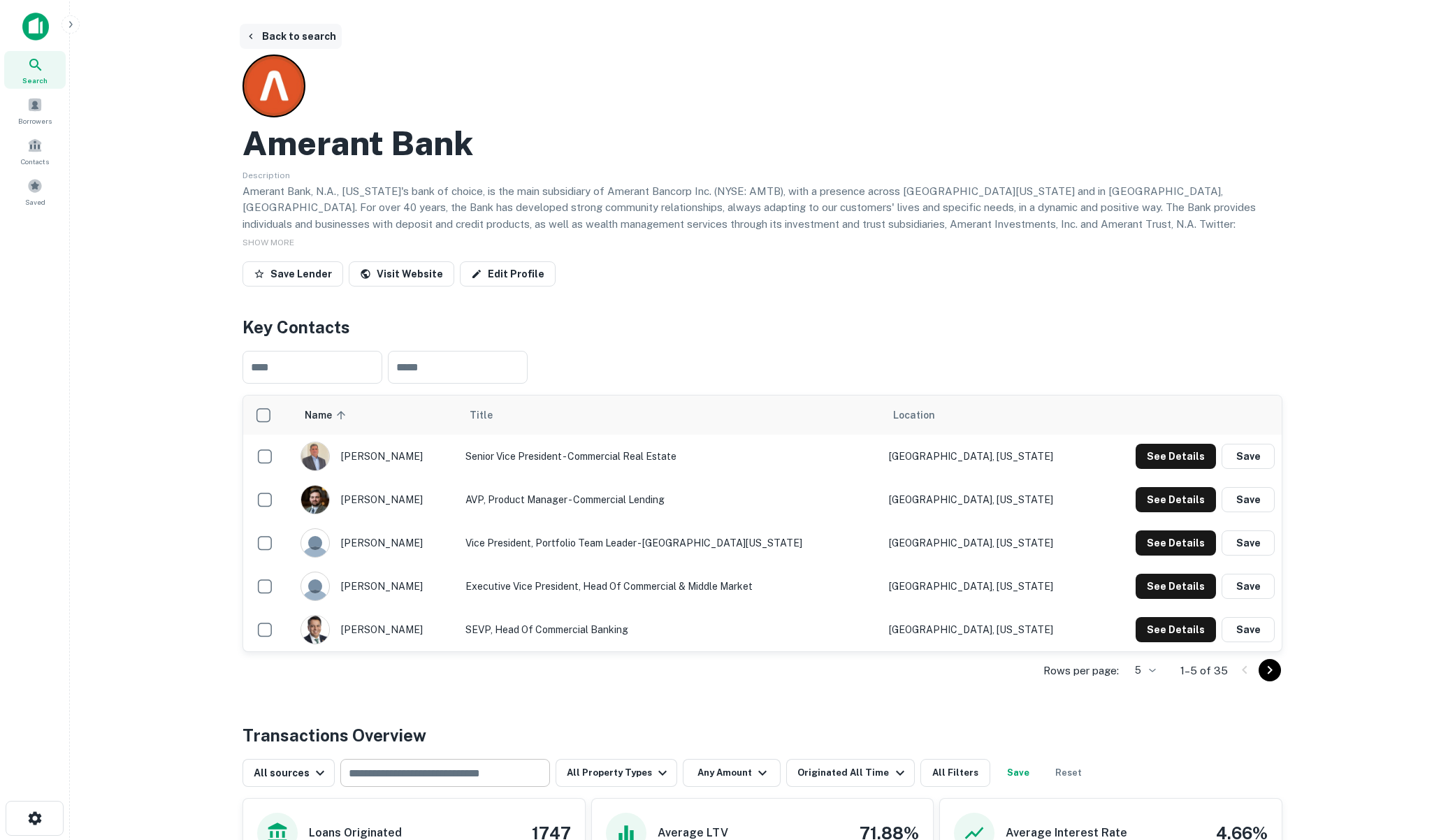
click at [309, 24] on button "Back to search" at bounding box center [290, 36] width 102 height 25
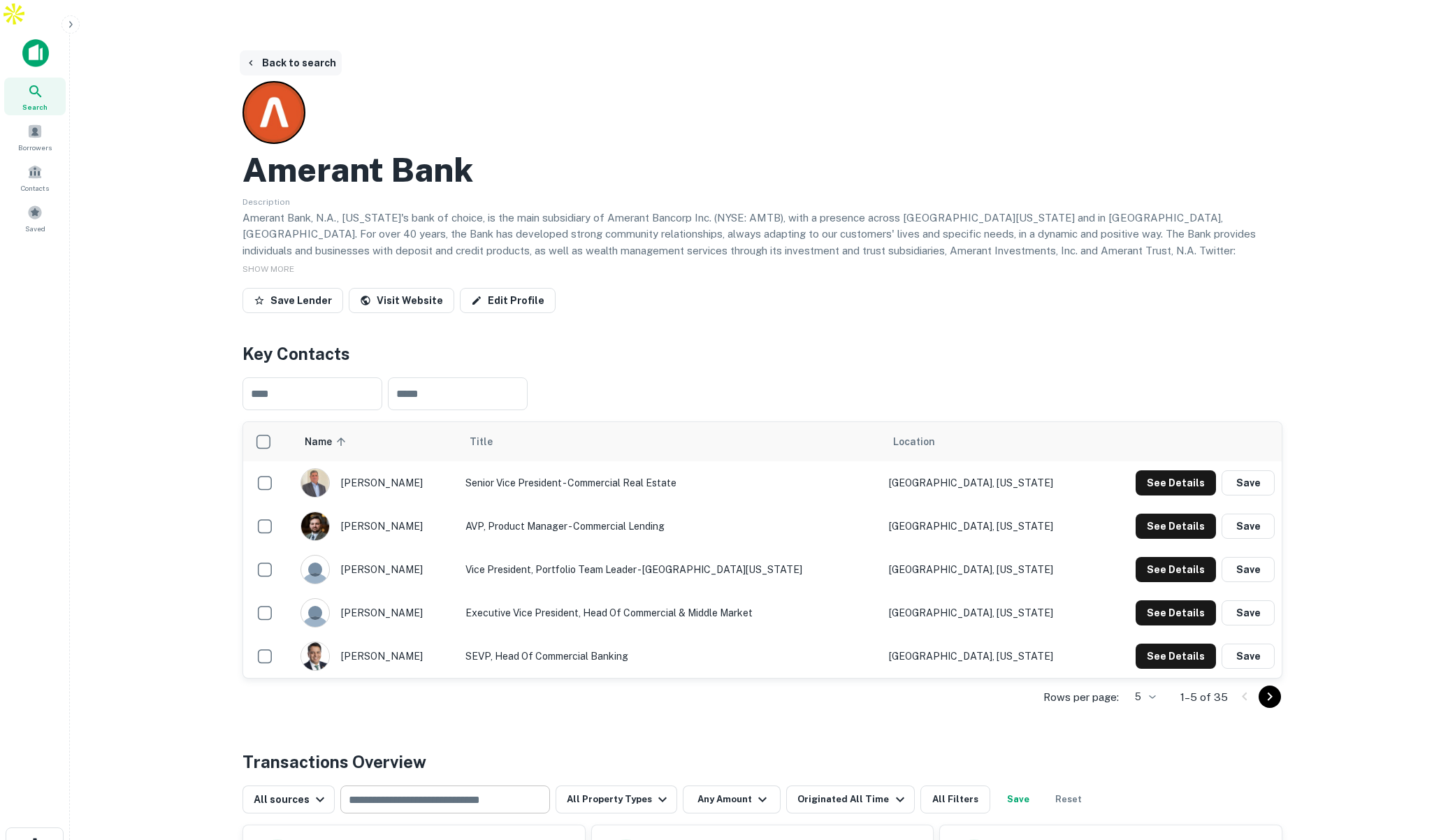
click at [287, 51] on button "Back to search" at bounding box center [290, 63] width 102 height 25
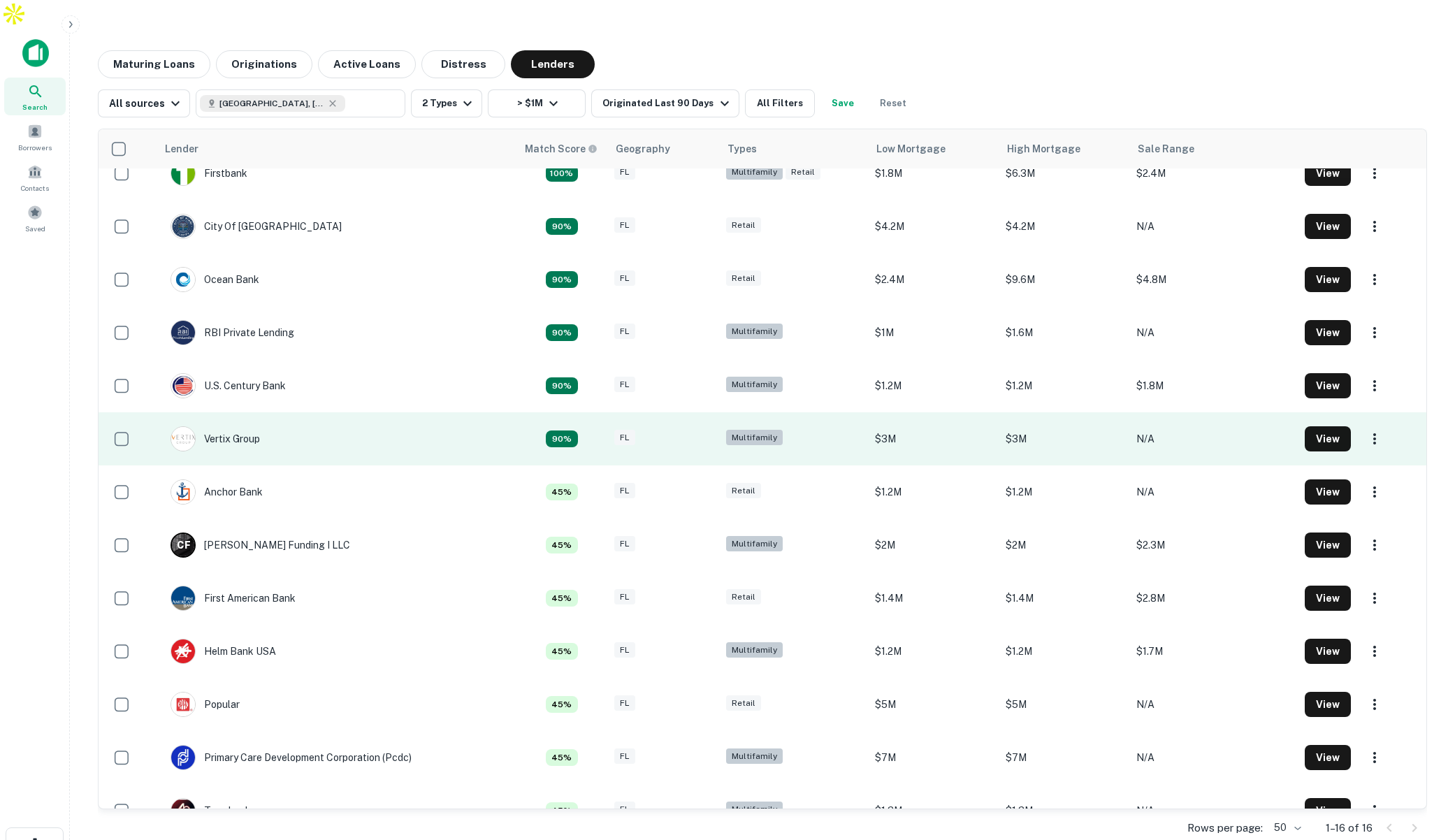
scroll to position [80, 0]
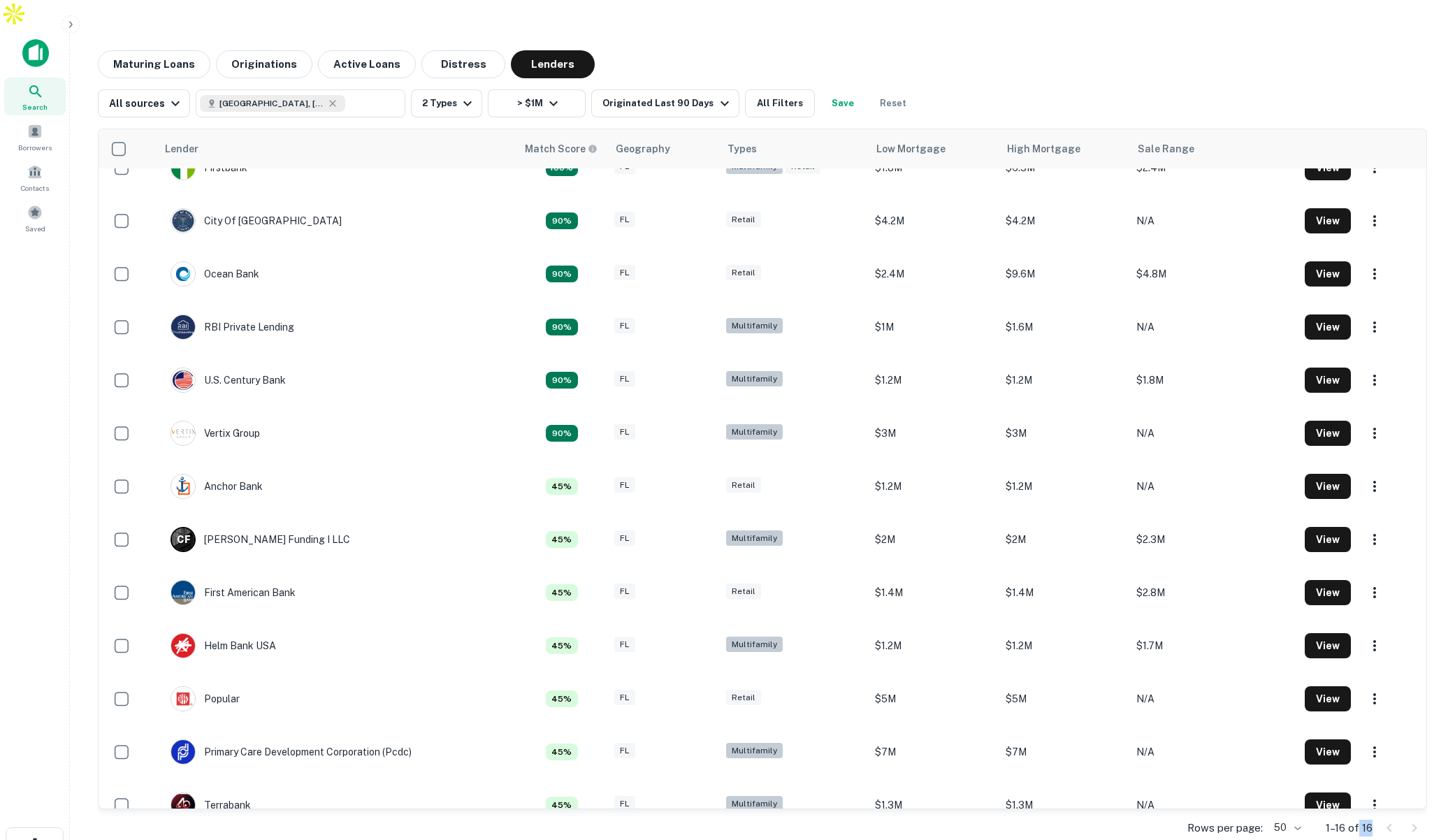
drag, startPoint x: 1374, startPoint y: 799, endPoint x: 1359, endPoint y: 799, distance: 15.0
click at [1359, 809] on div "Rows per page: 50 ** 1–16 of 16" at bounding box center [762, 828] width 1329 height 38
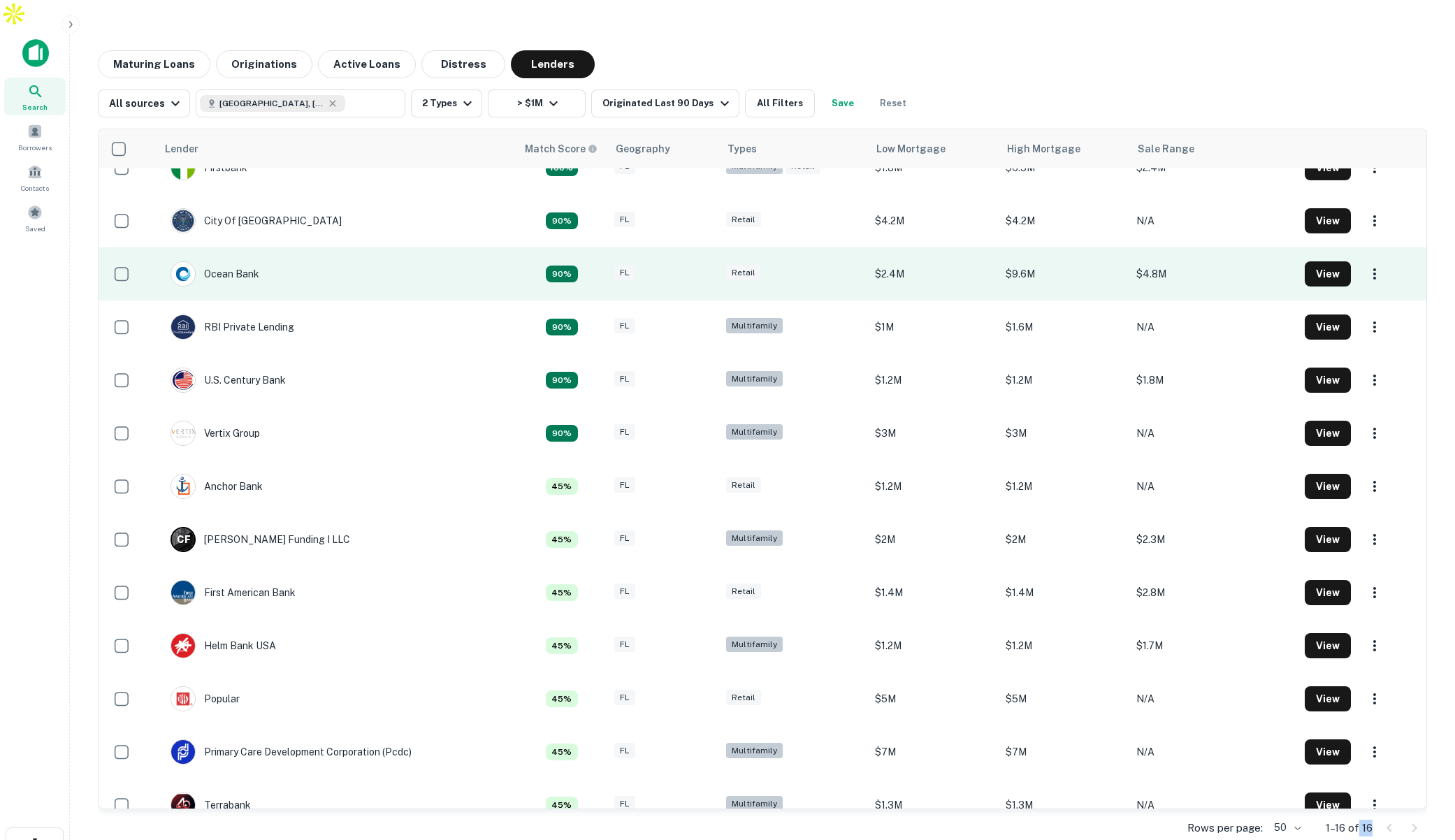
scroll to position [81, 0]
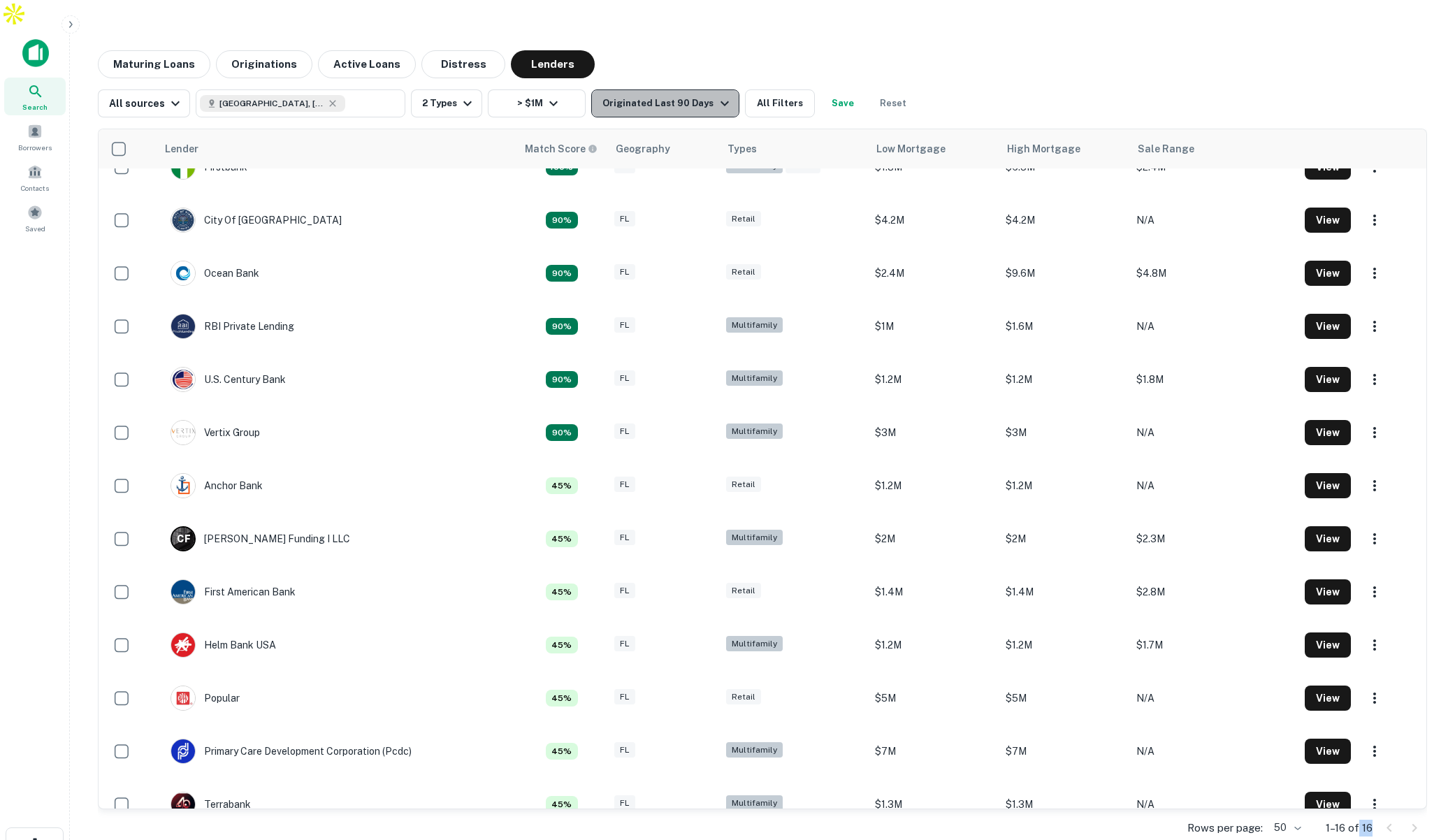
click at [684, 95] on div "Originated Last 90 Days" at bounding box center [667, 103] width 130 height 17
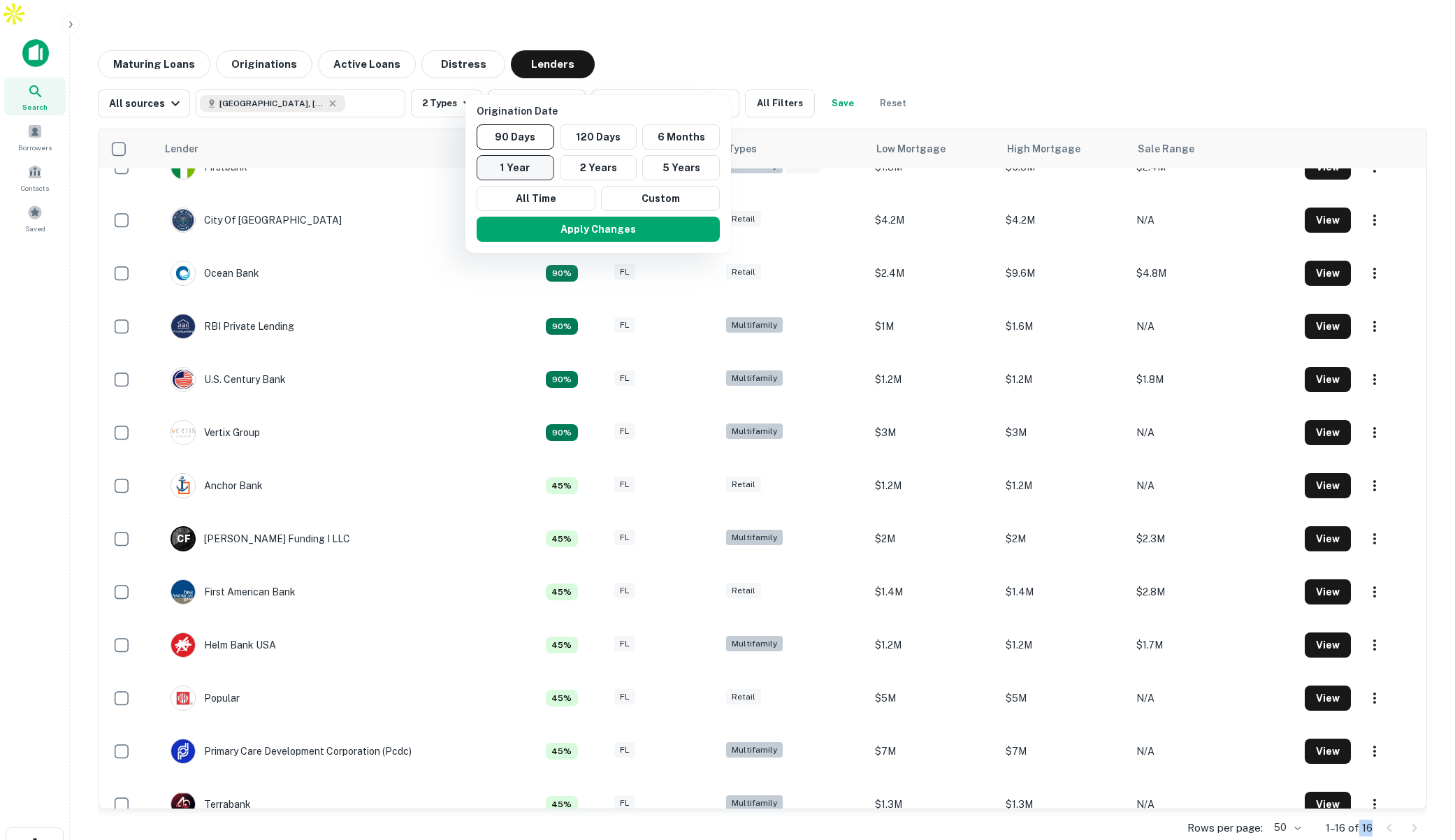
click at [536, 168] on button "1 Year" at bounding box center [515, 167] width 77 height 25
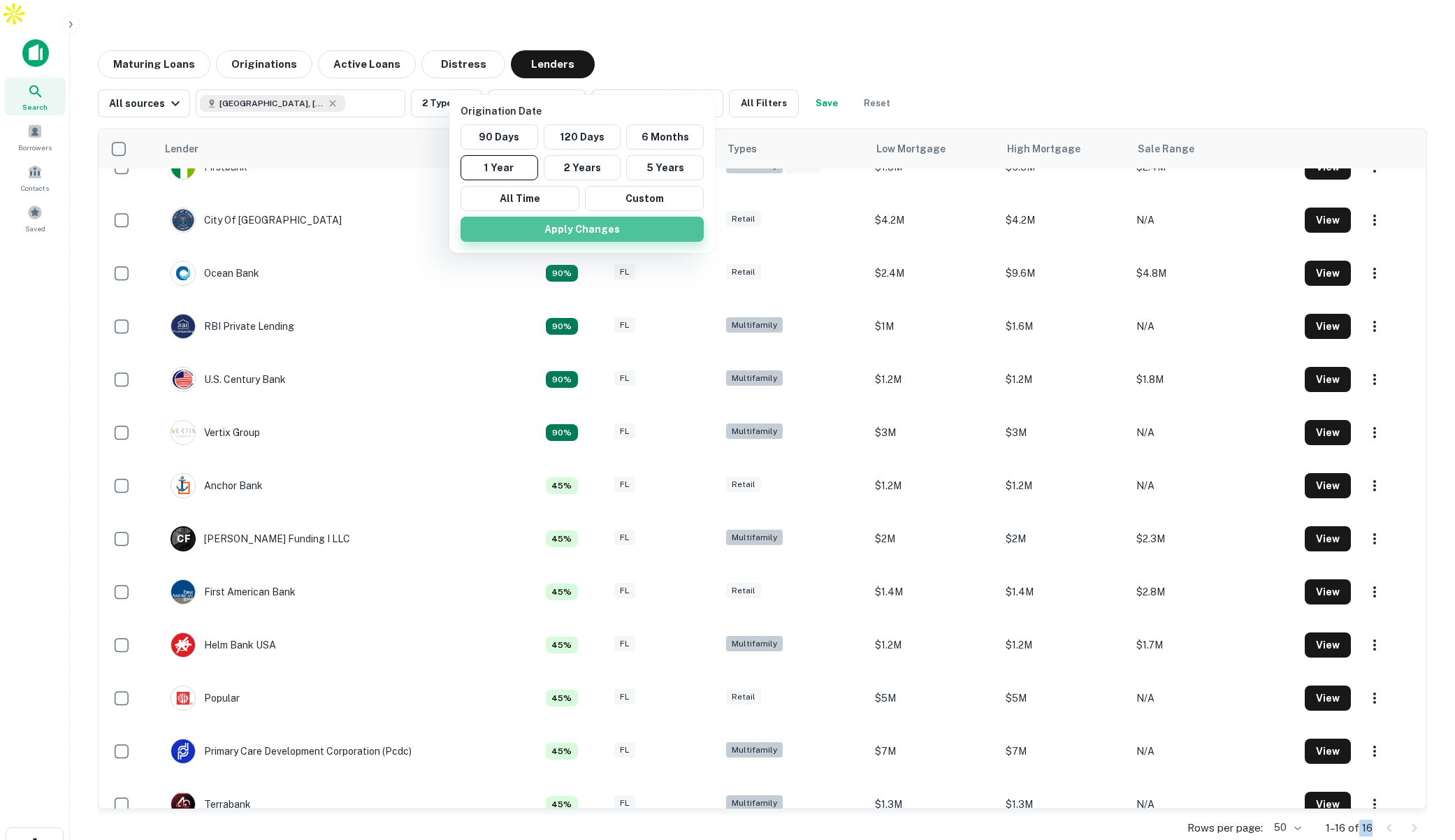
click at [590, 226] on button "Apply Changes" at bounding box center [582, 229] width 243 height 25
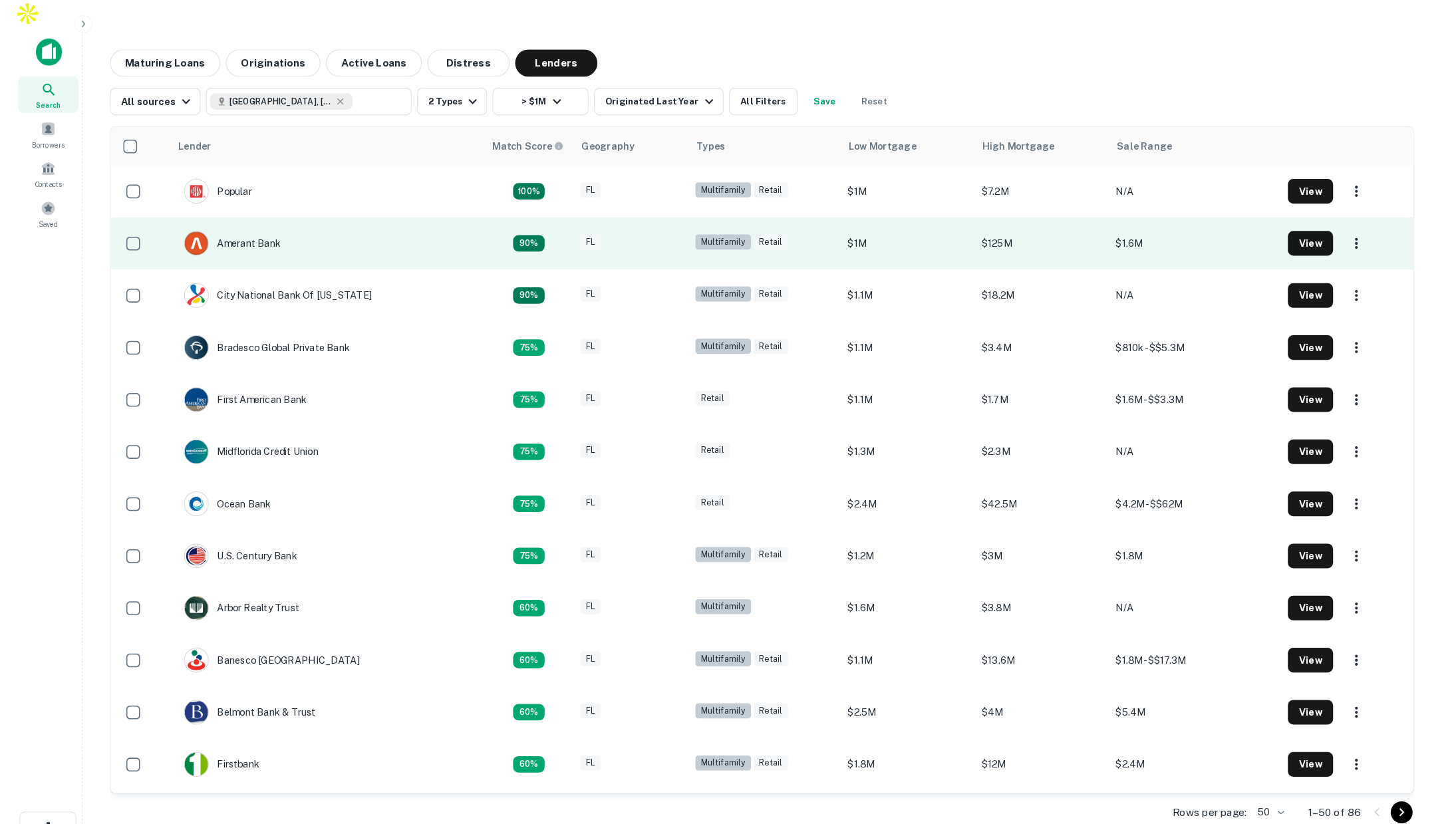
scroll to position [1, 0]
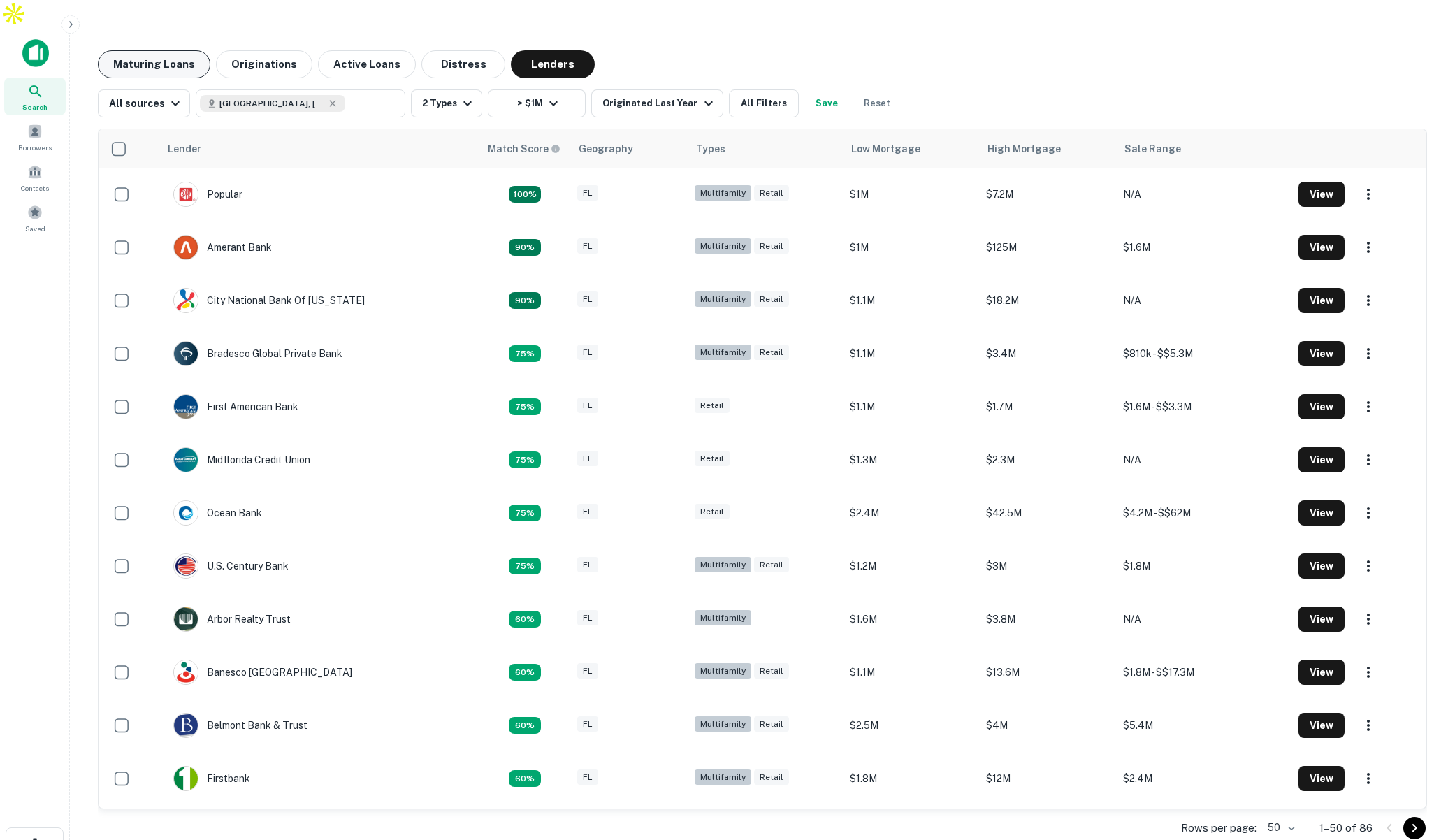
click at [172, 51] on button "Maturing Loans" at bounding box center [153, 64] width 112 height 28
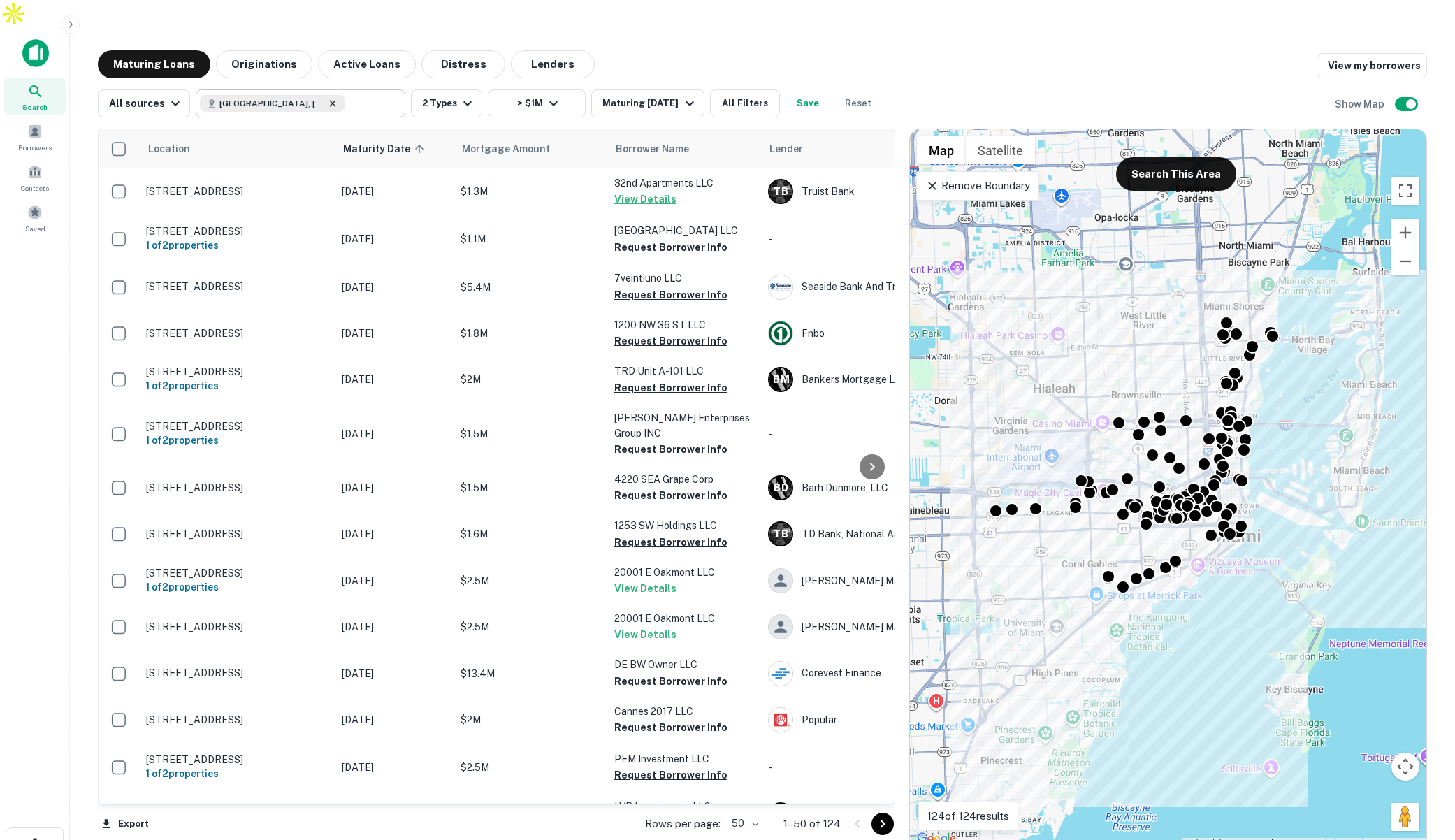
click at [327, 98] on icon at bounding box center [332, 103] width 11 height 11
type input "**********"
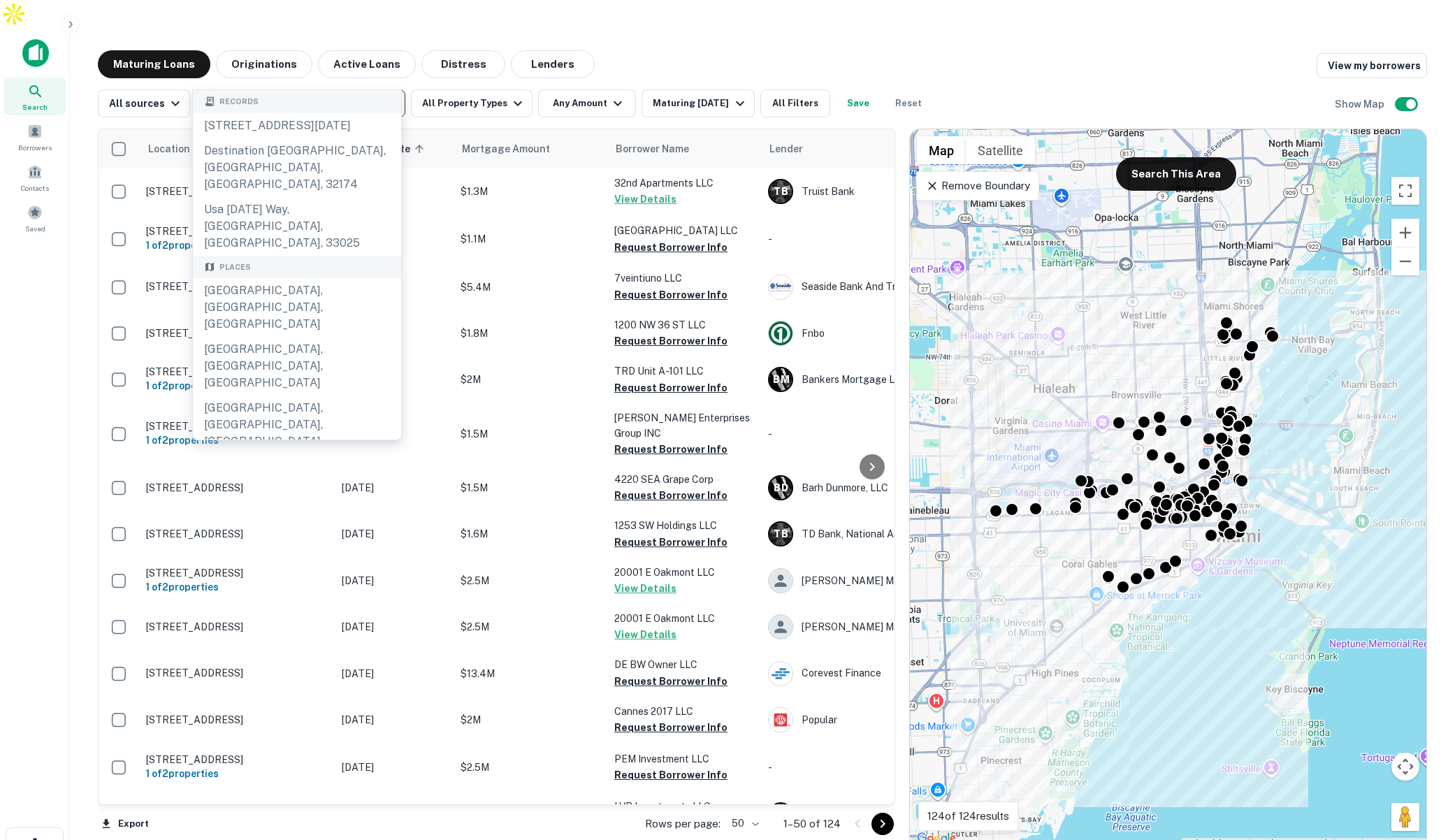
click at [387, 96] on icon "Clear" at bounding box center [390, 103] width 14 height 14
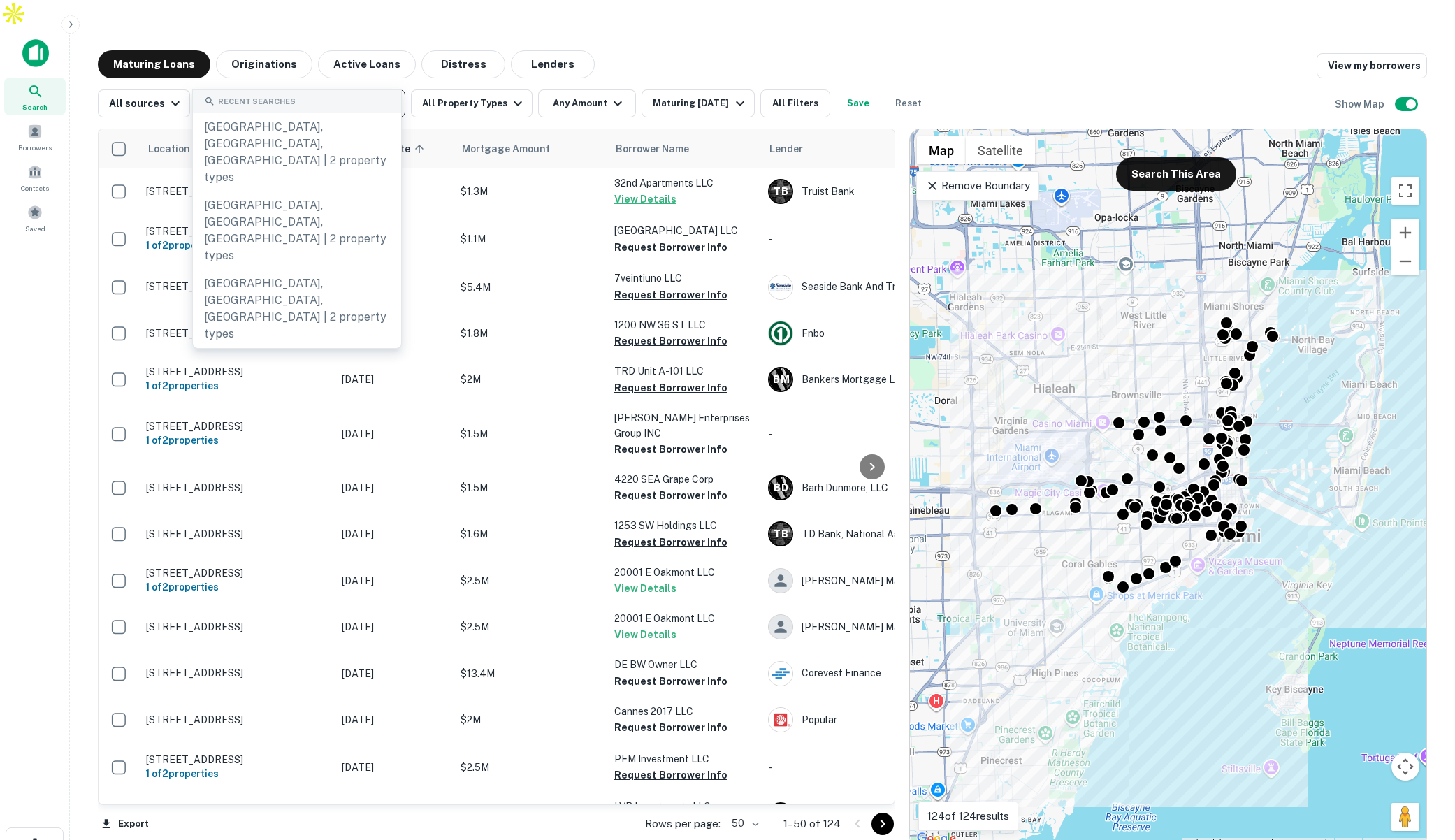
click at [347, 93] on input "text" at bounding box center [299, 103] width 199 height 20
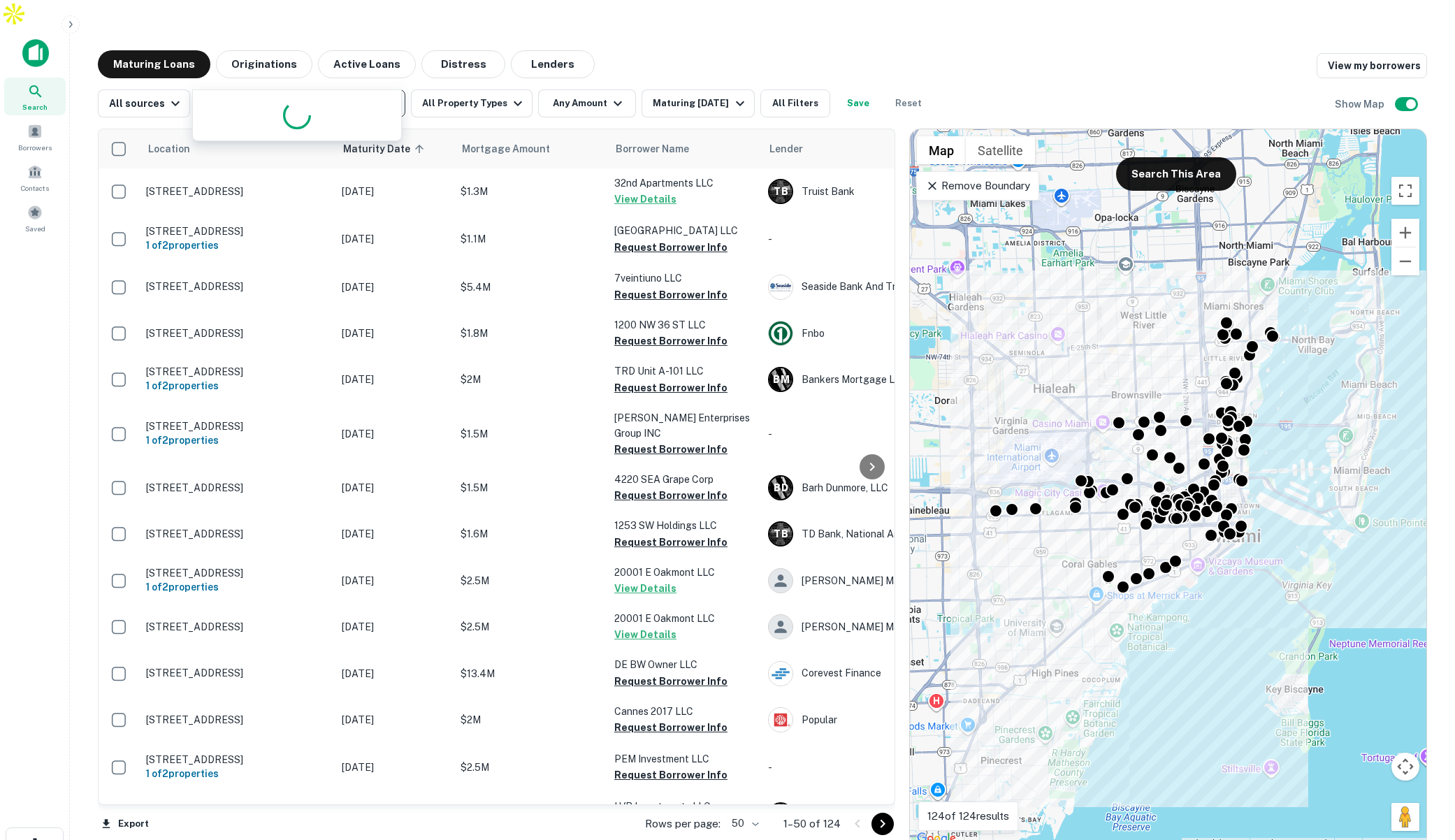
type input "******"
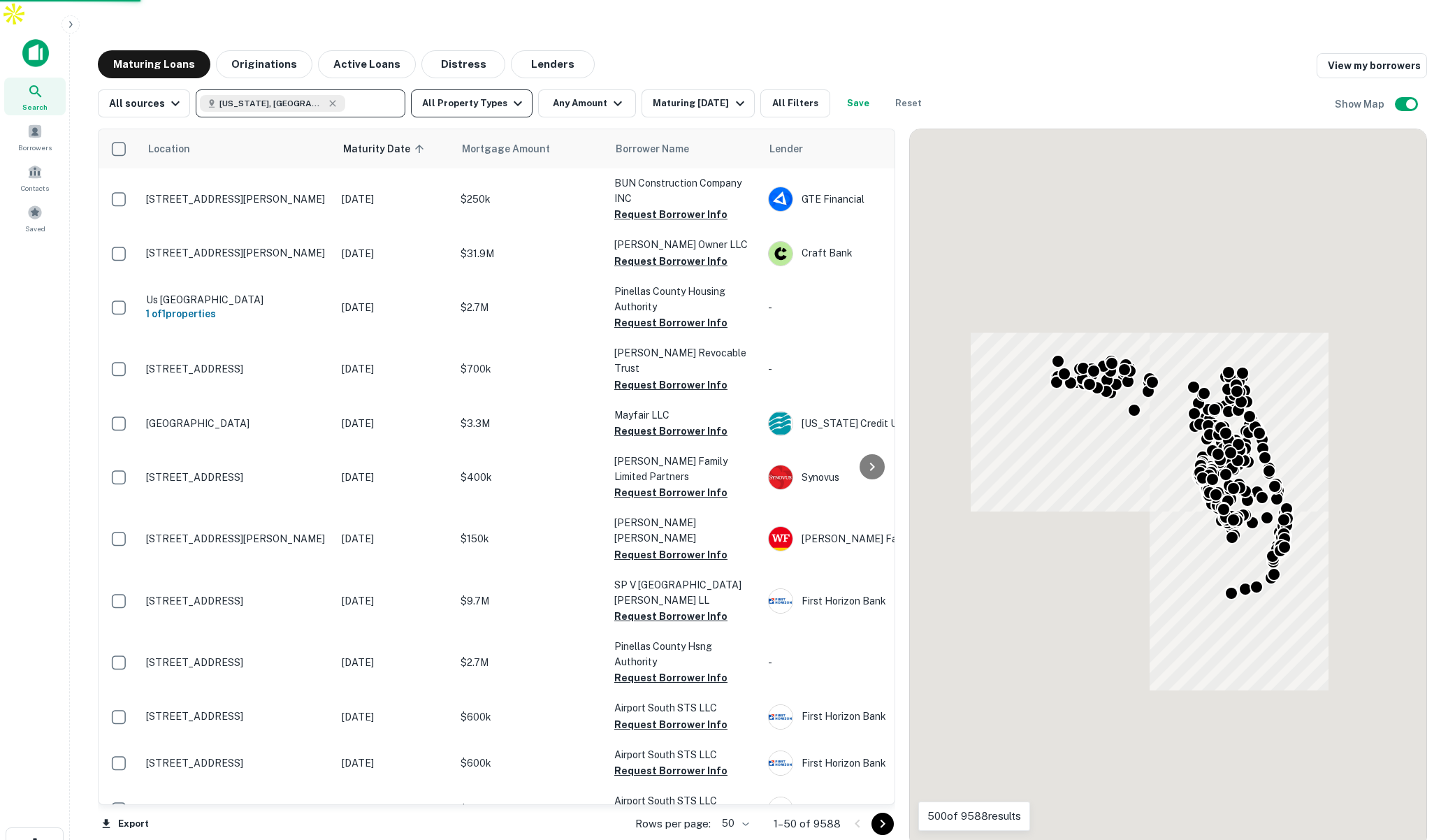
click at [486, 90] on button "All Property Types" at bounding box center [472, 103] width 122 height 28
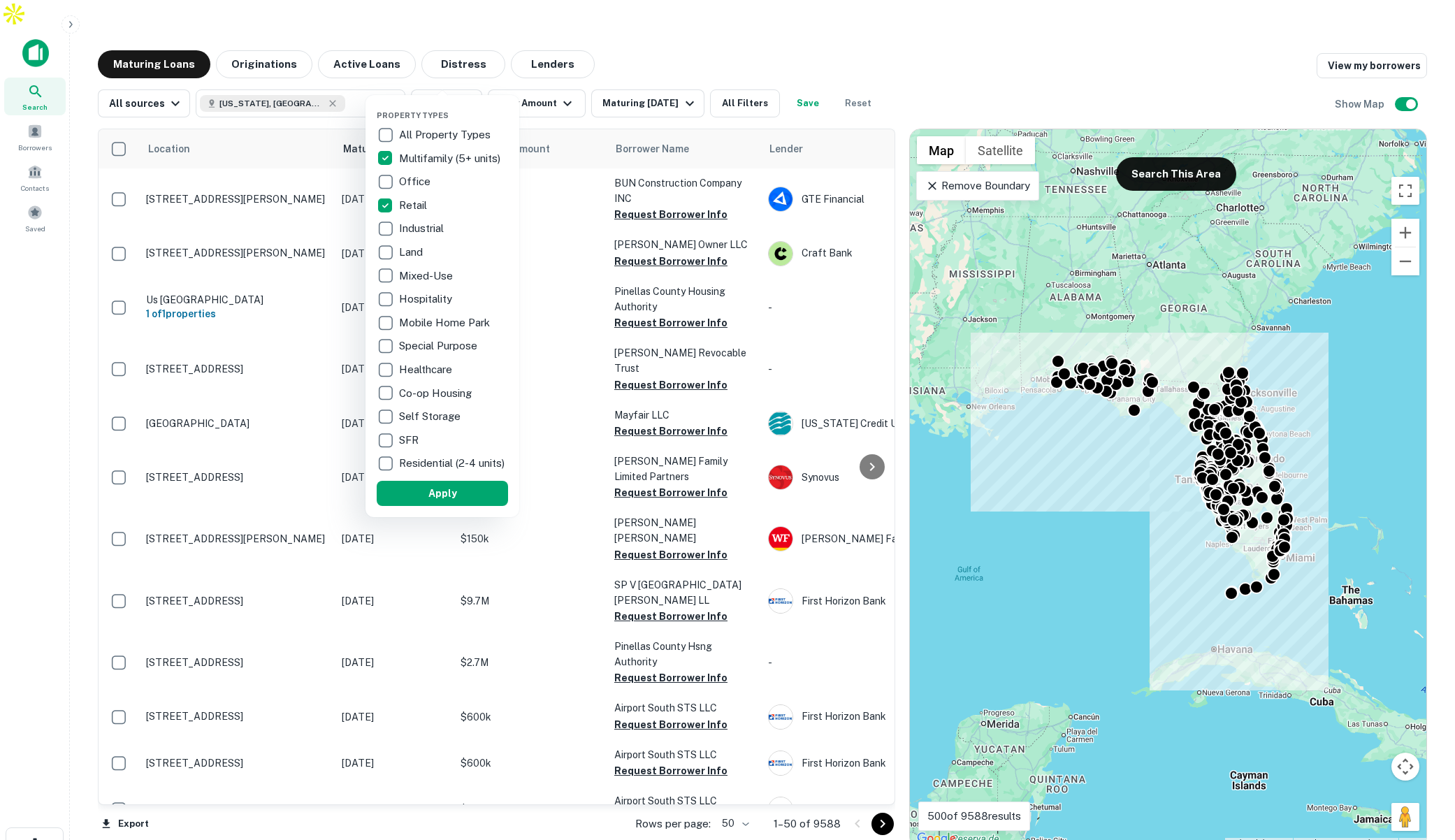
drag, startPoint x: 490, startPoint y: 501, endPoint x: 534, endPoint y: 103, distance: 400.4
click at [490, 501] on button "Apply" at bounding box center [442, 493] width 132 height 25
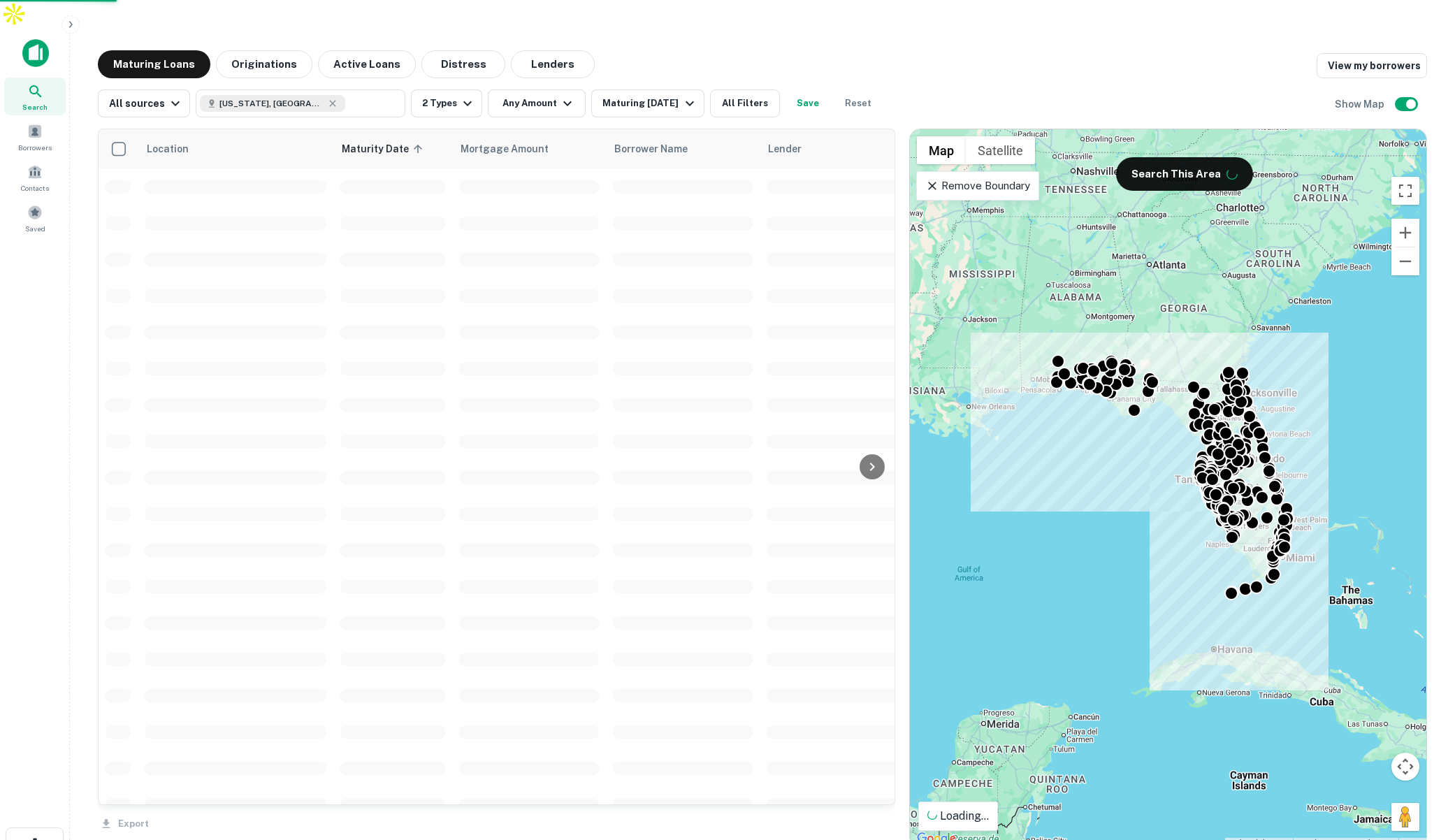
click at [546, 80] on div "Property Types All Property Types Multifamily (5+ units) Office Retail Industri…" at bounding box center [728, 420] width 1455 height 840
click at [549, 90] on button "Any Amount" at bounding box center [536, 103] width 98 height 28
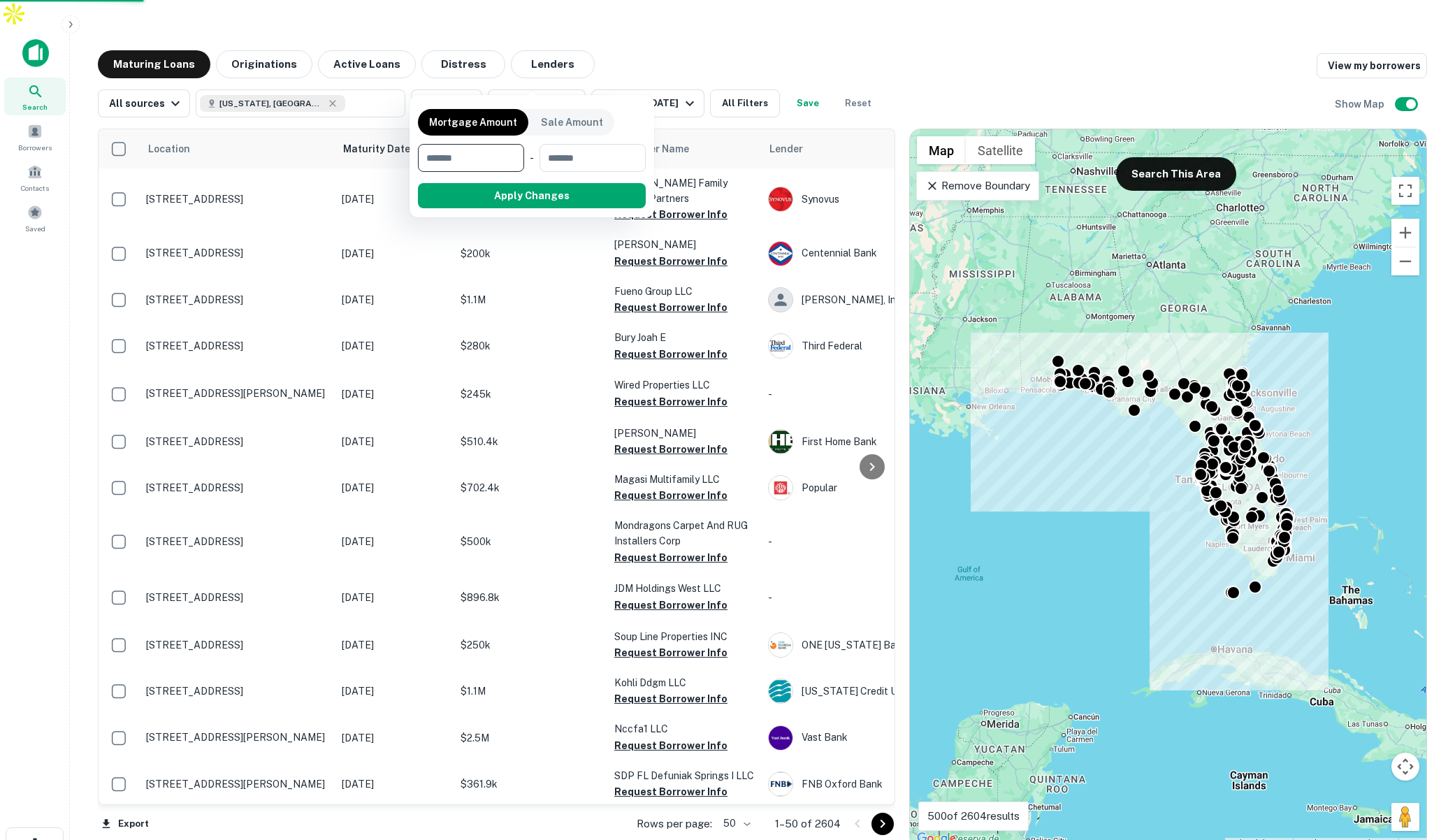
click at [505, 156] on input "number" at bounding box center [465, 158] width 96 height 28
type input "*******"
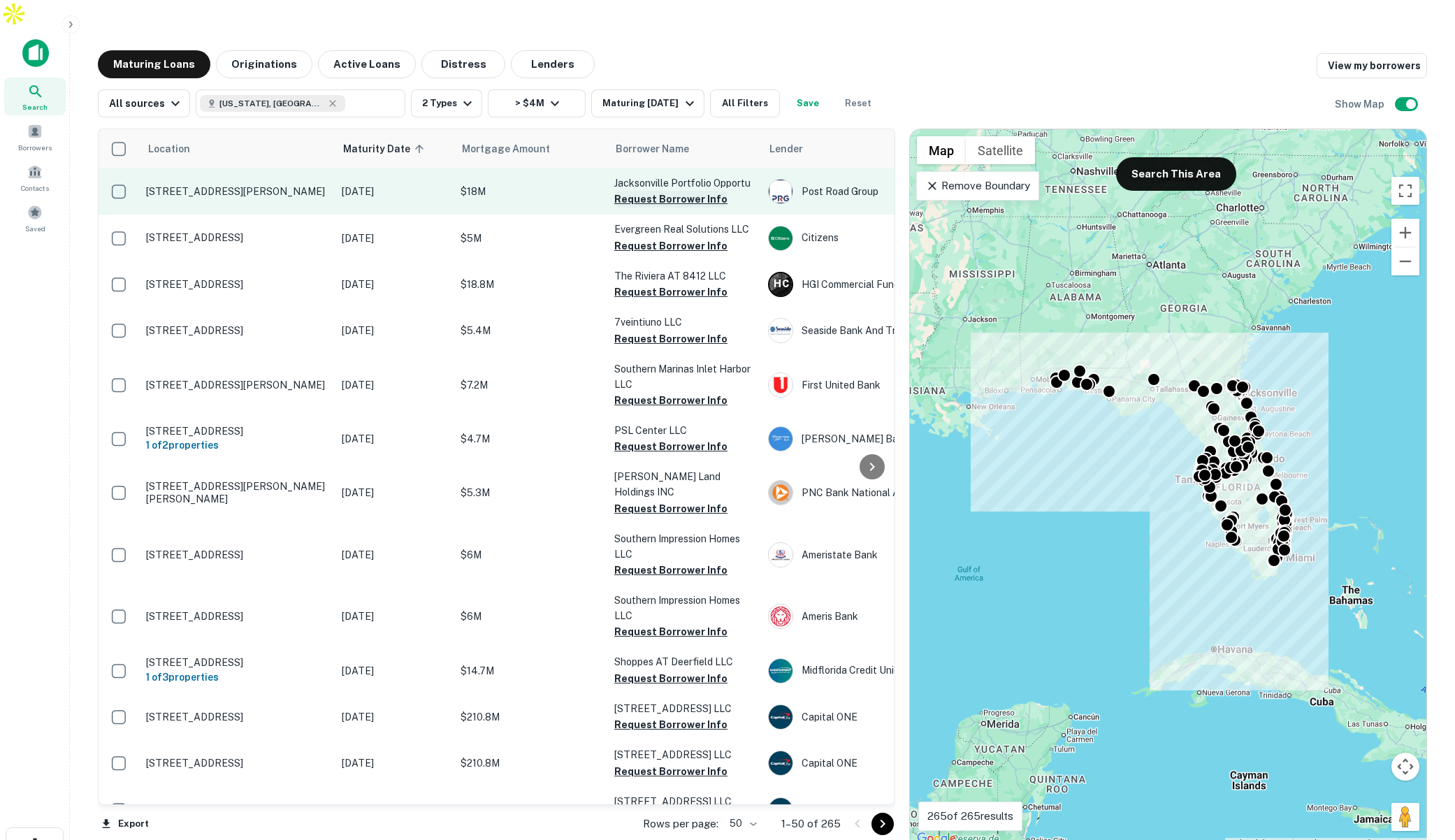
click at [650, 191] on button "Request Borrower Info" at bounding box center [671, 199] width 113 height 17
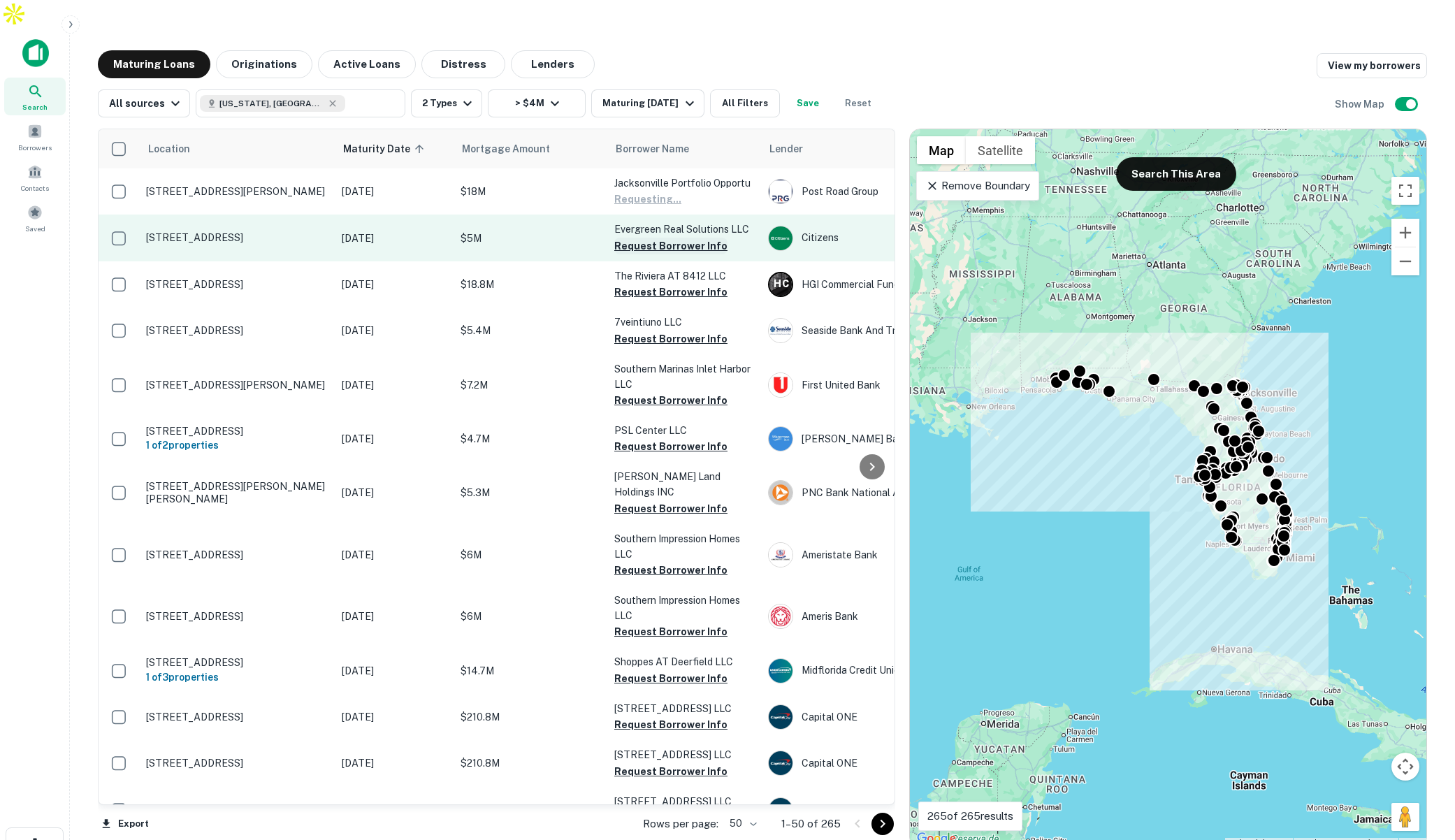
click at [641, 237] on button "Request Borrower Info" at bounding box center [671, 245] width 113 height 17
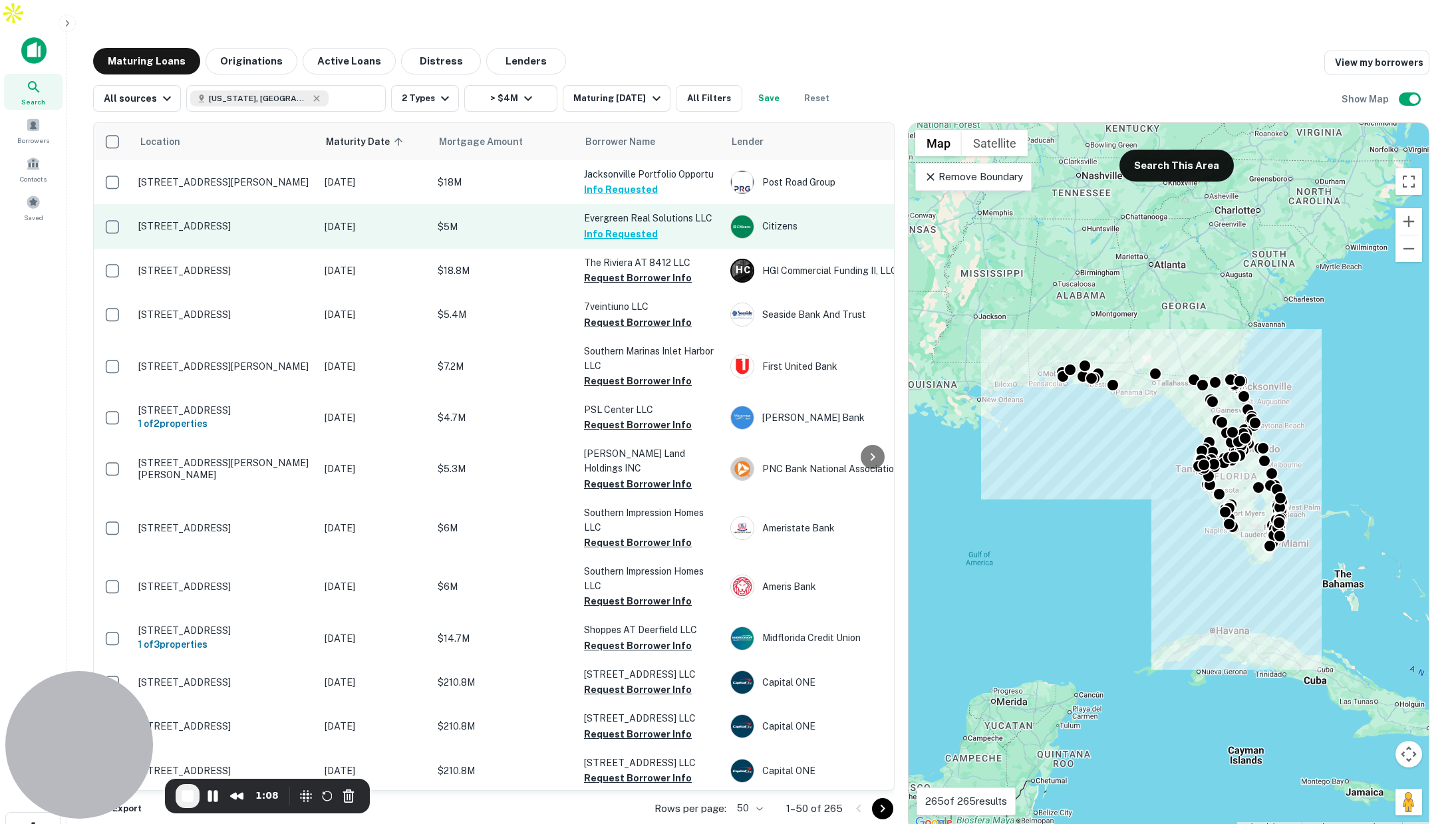
scroll to position [0, 8]
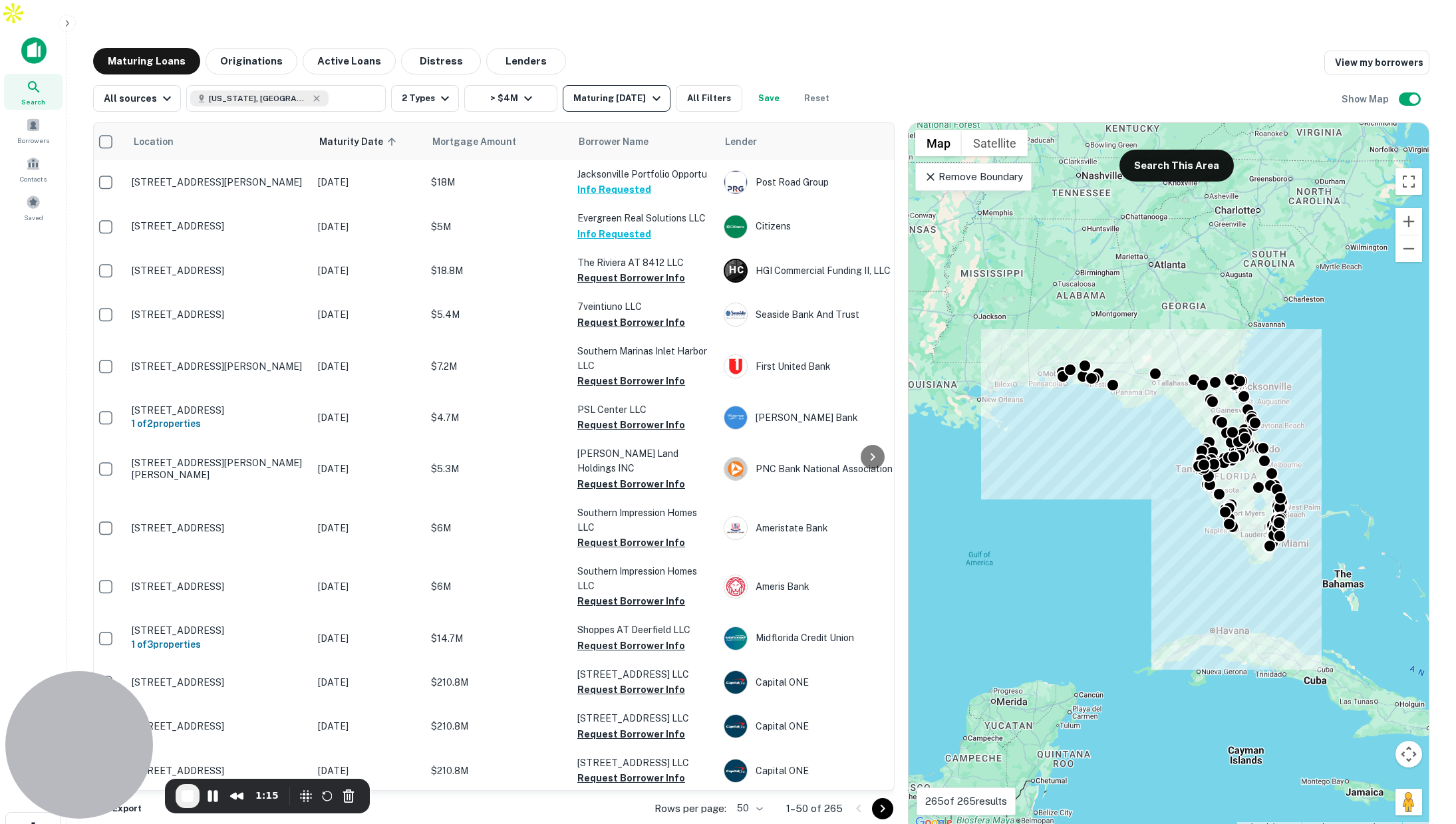
click at [609, 90] on div "Maturing In 6 Months" at bounding box center [618, 98] width 90 height 16
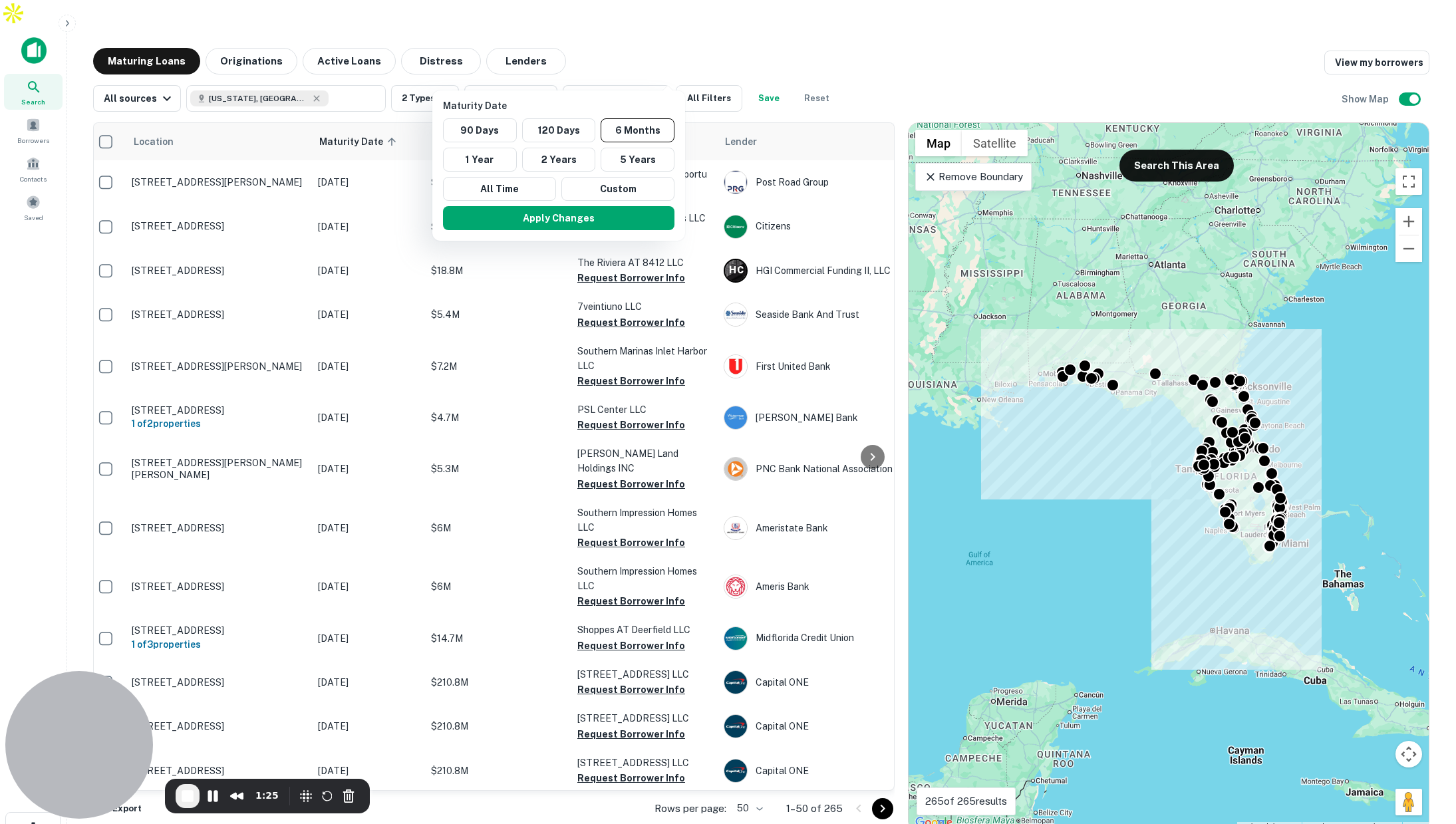
click at [791, 27] on div at bounding box center [728, 412] width 1456 height 824
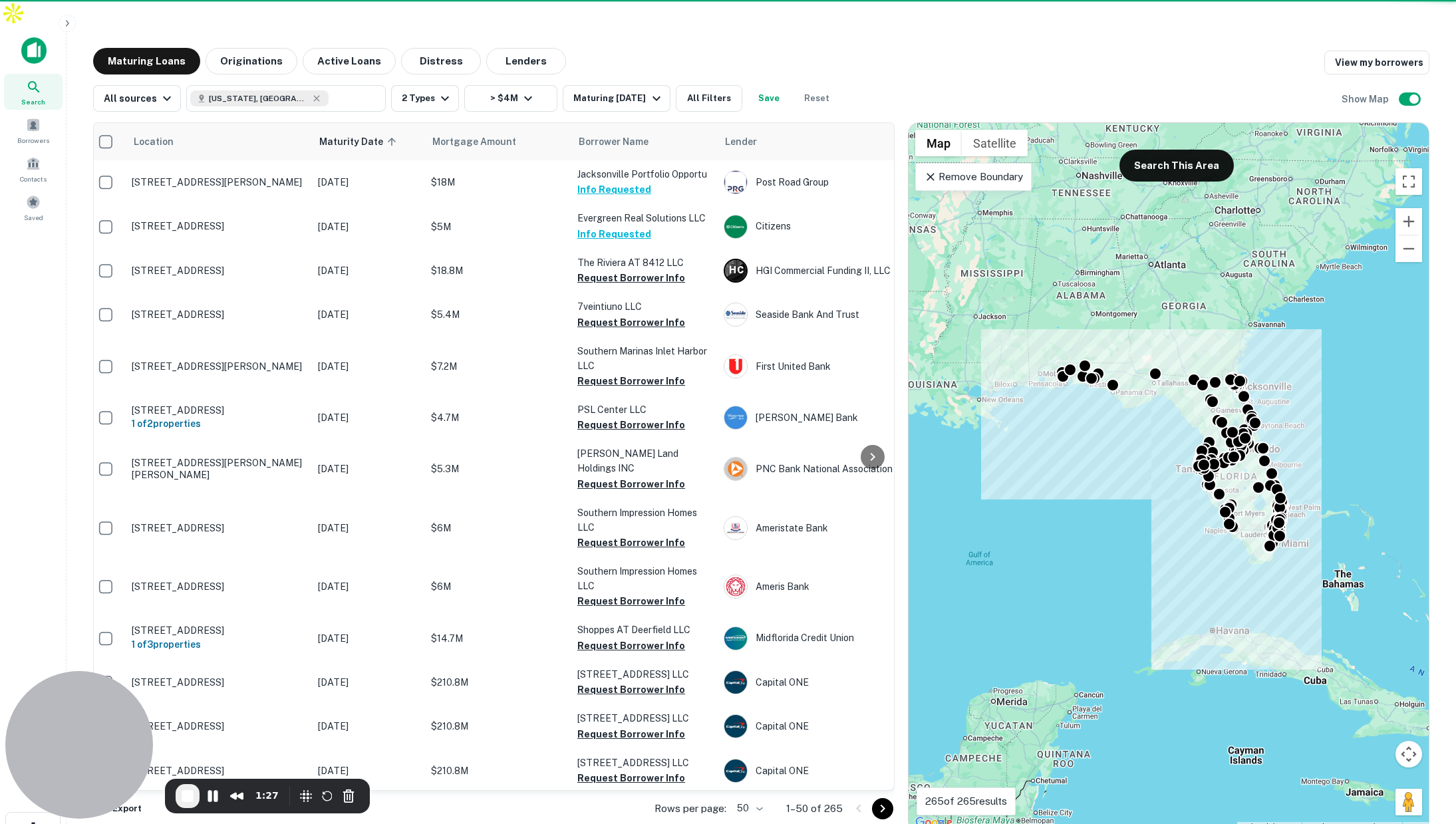
click at [724, 85] on button "All Filters" at bounding box center [709, 99] width 67 height 27
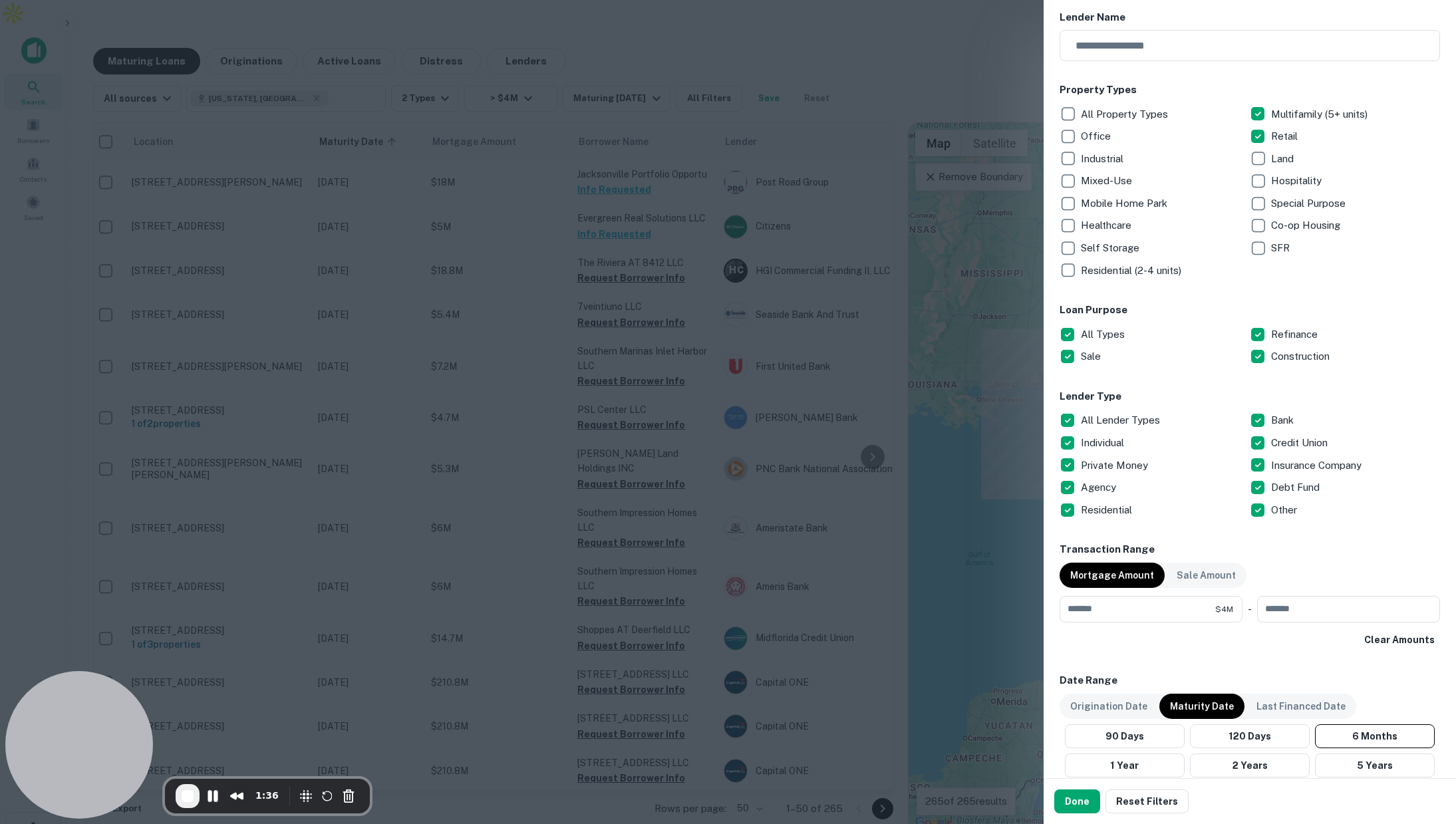
scroll to position [151, 0]
click at [880, 189] on div at bounding box center [728, 412] width 1456 height 824
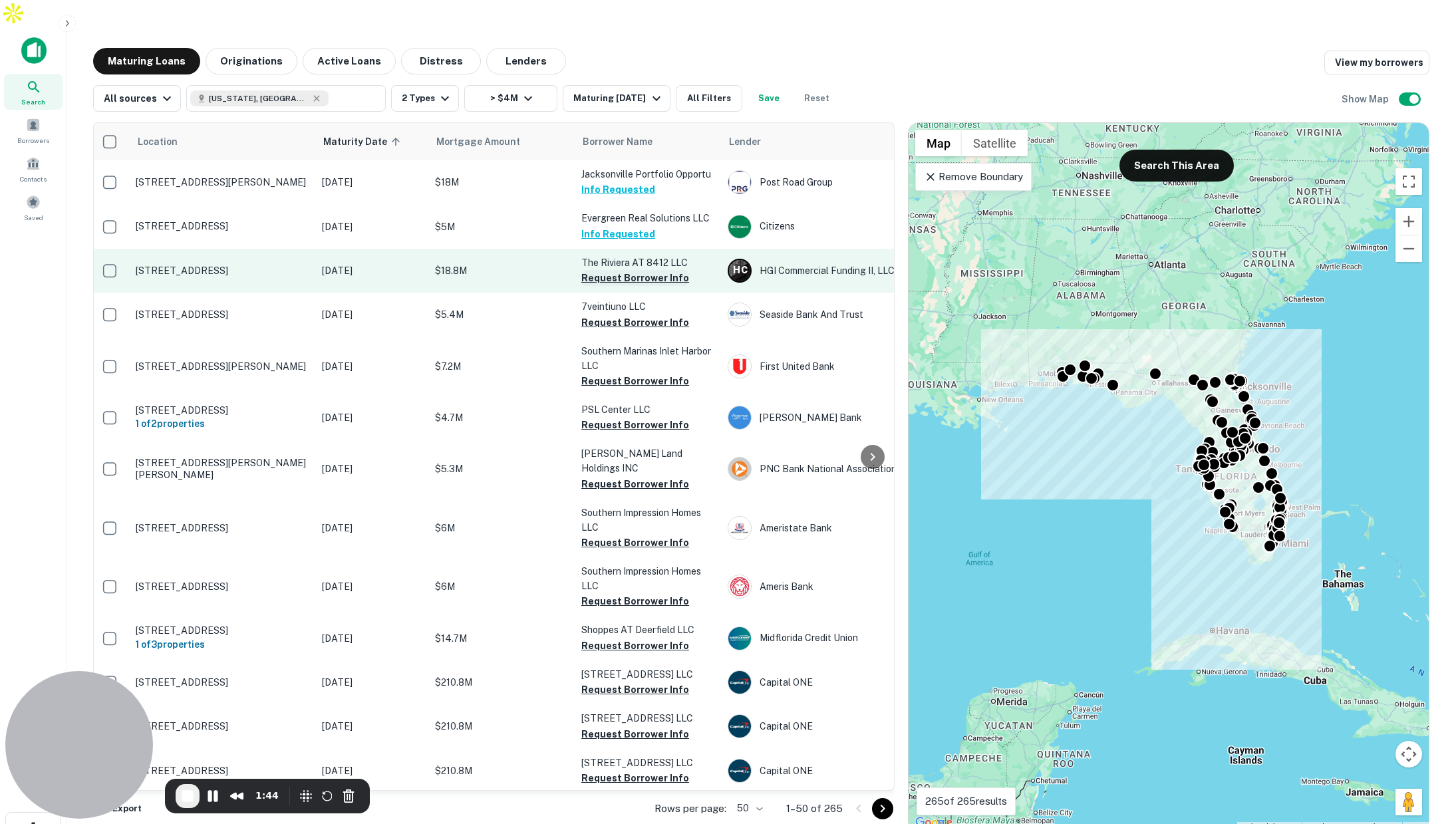
scroll to position [0, 3]
click at [621, 270] on button "Request Borrower Info" at bounding box center [636, 278] width 107 height 16
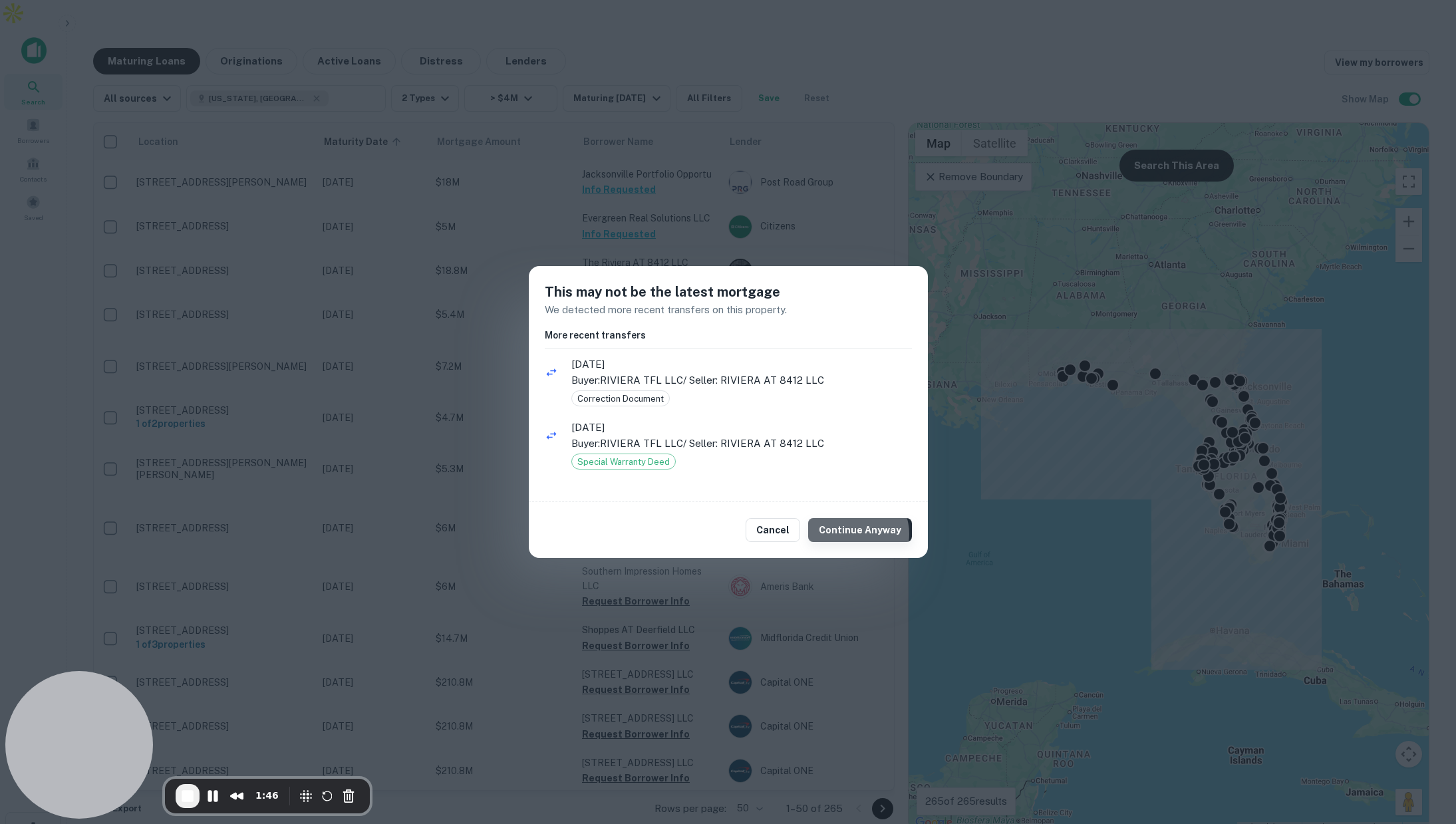
click at [859, 533] on button "Continue Anyway" at bounding box center [860, 530] width 104 height 24
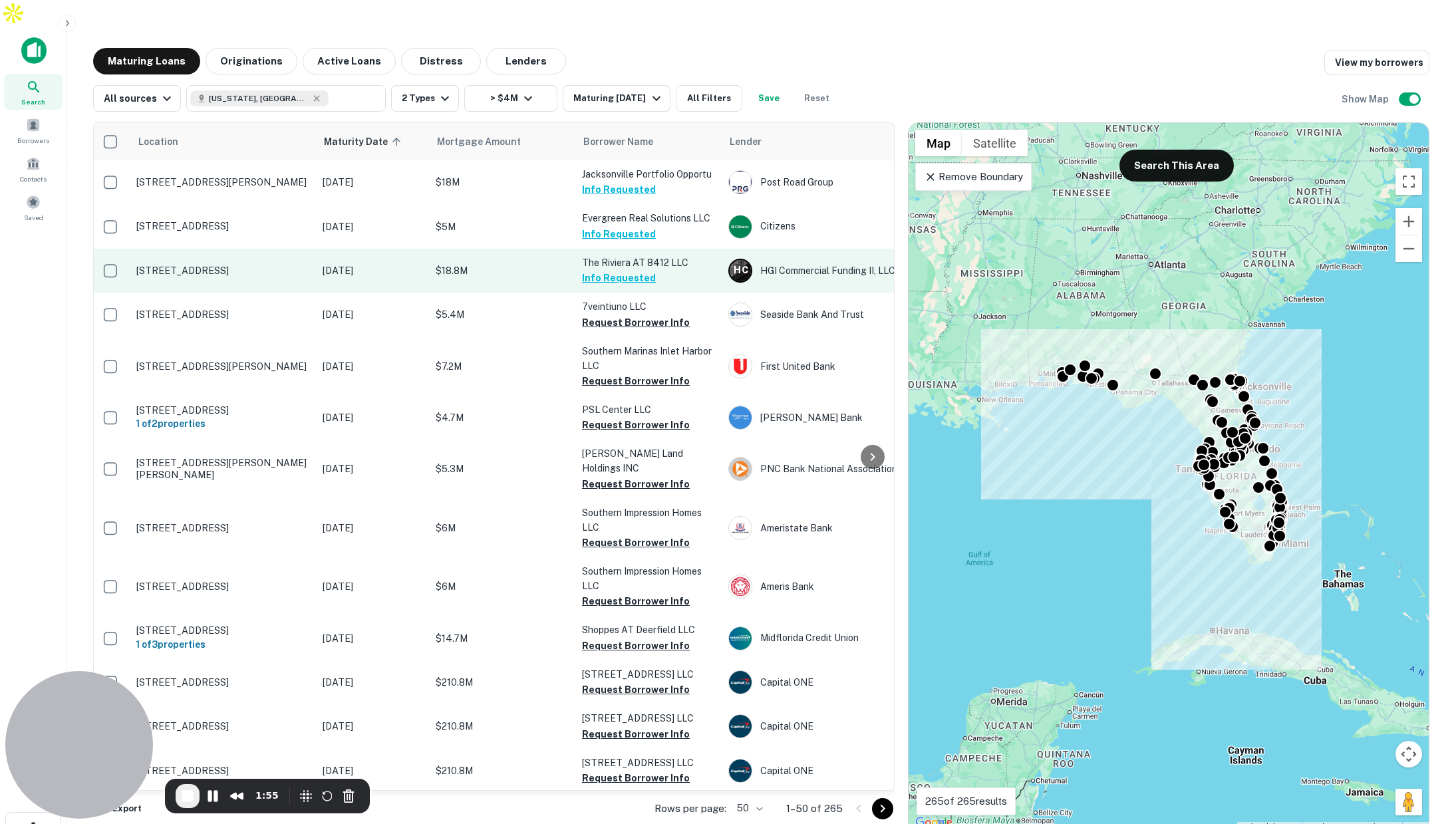
scroll to position [0, 2]
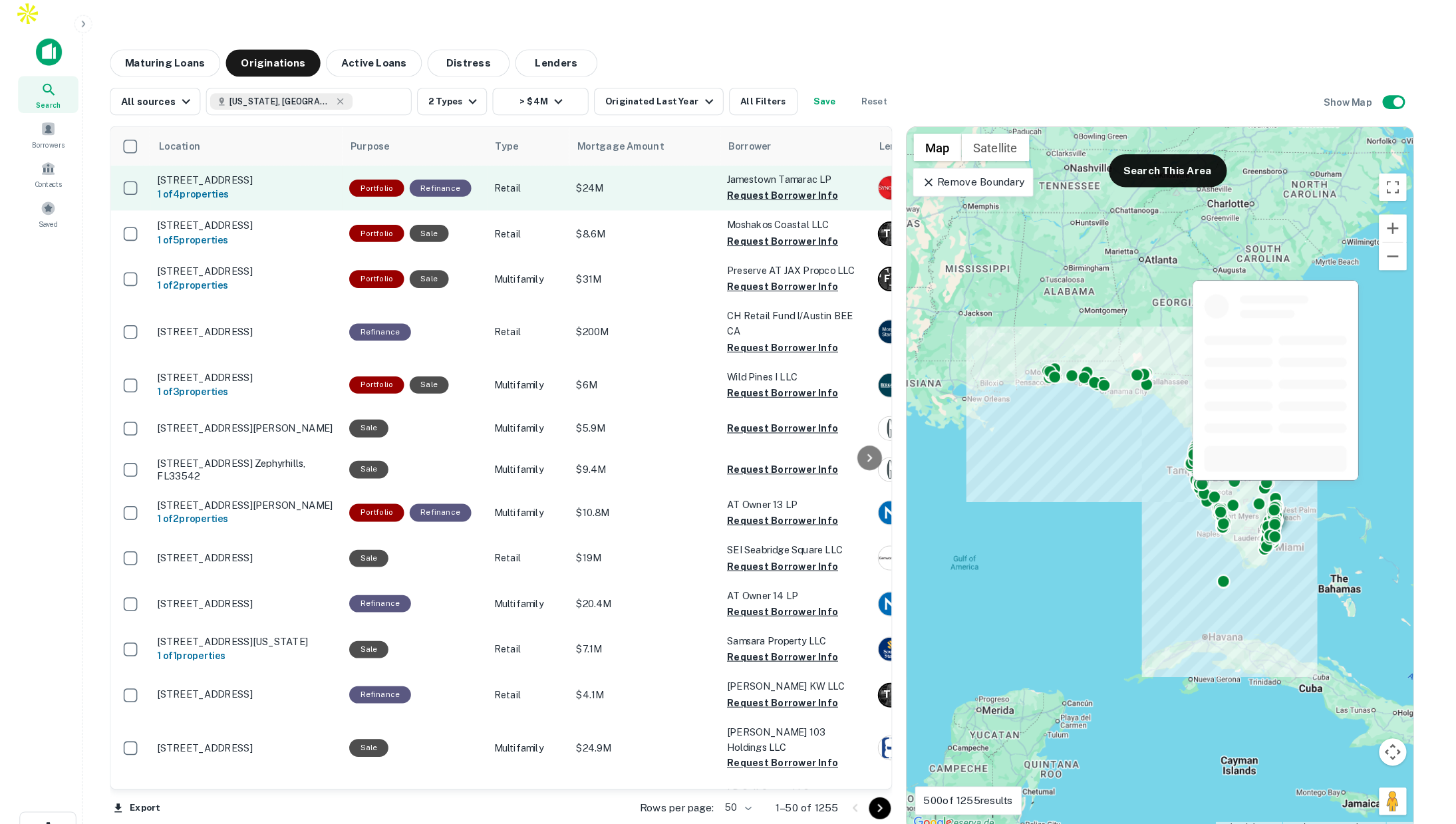
scroll to position [1, 0]
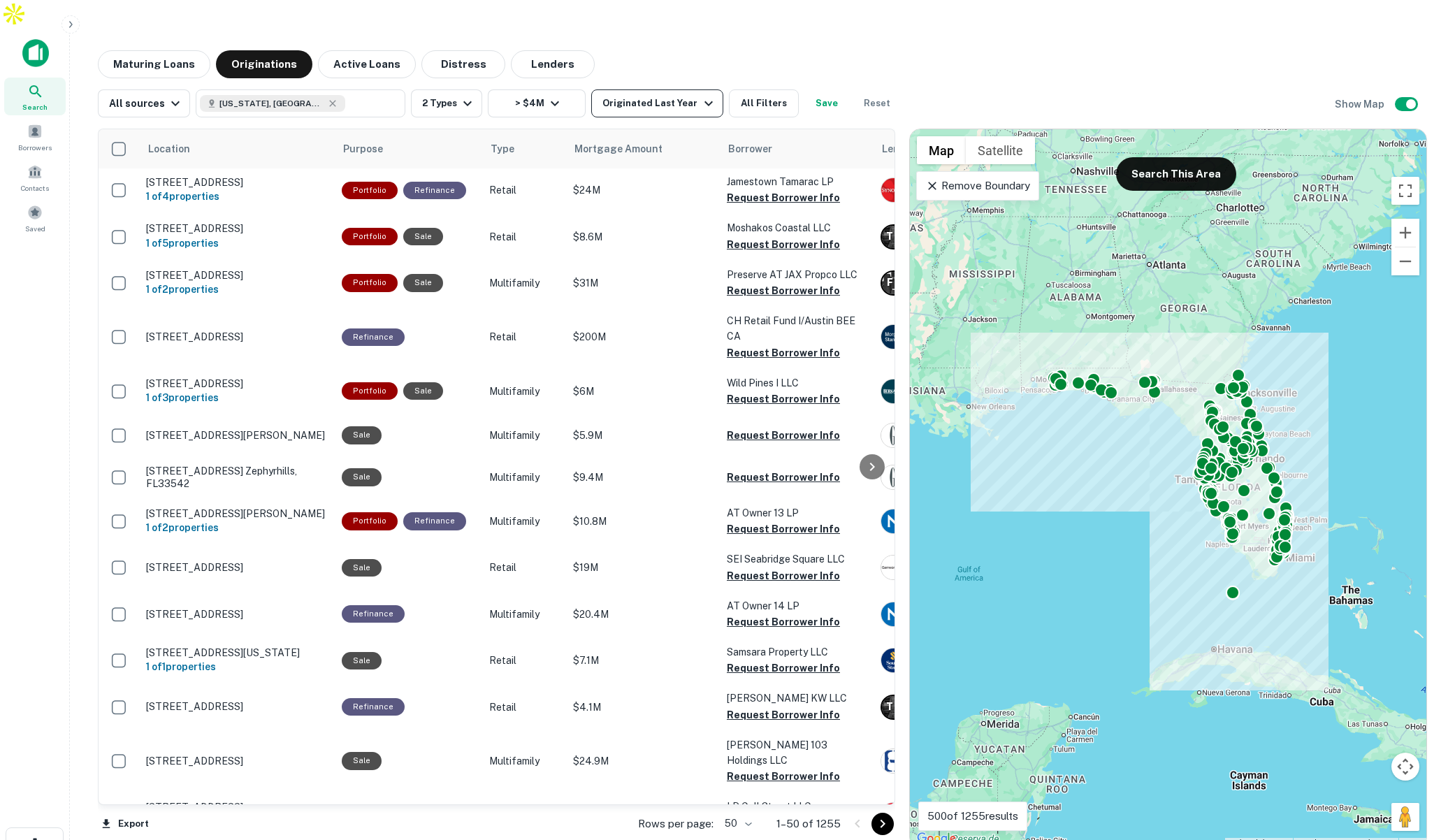
click at [679, 95] on div "Originated Last Year" at bounding box center [659, 103] width 114 height 17
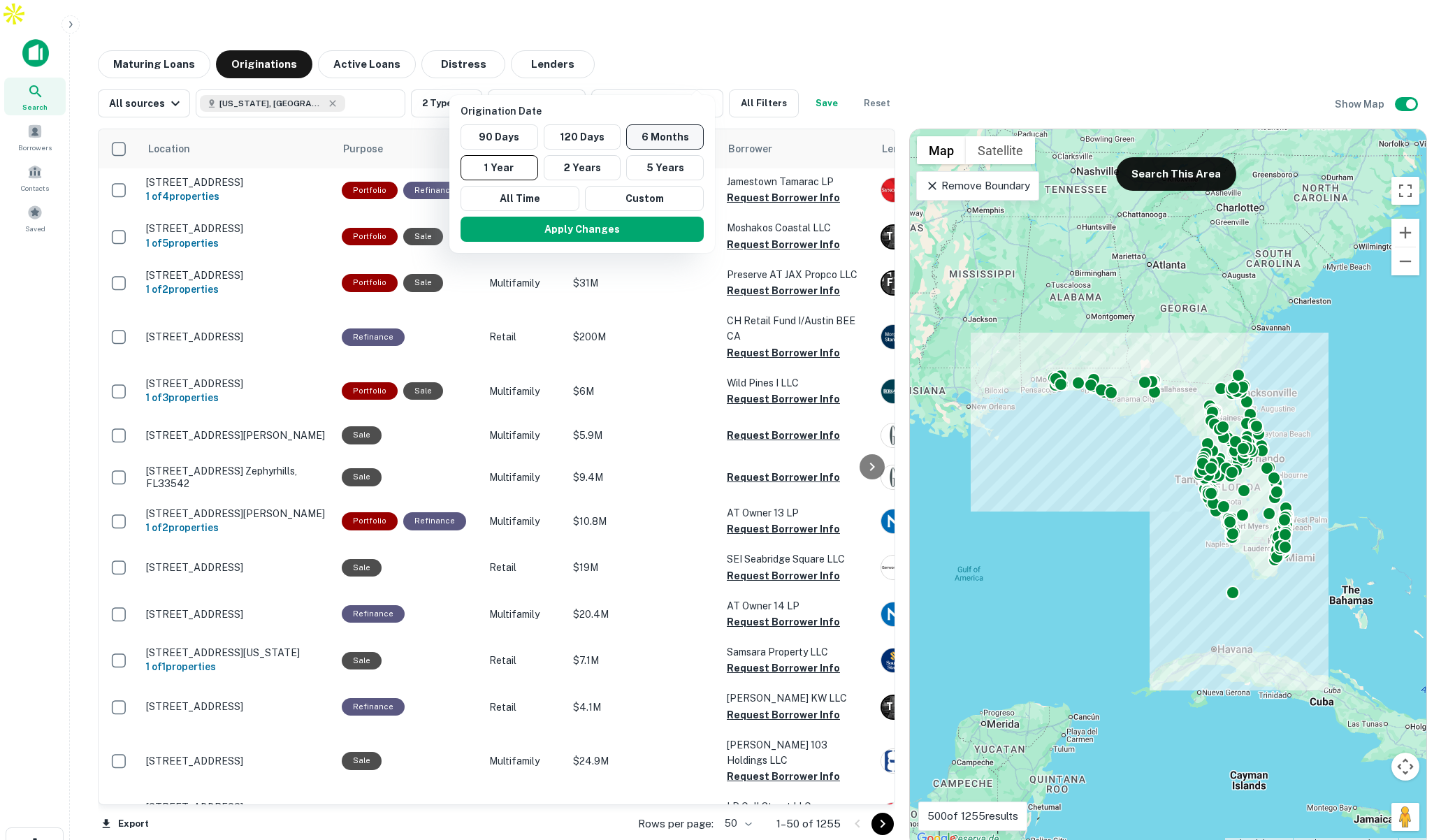
click at [655, 141] on button "6 Months" at bounding box center [665, 137] width 77 height 25
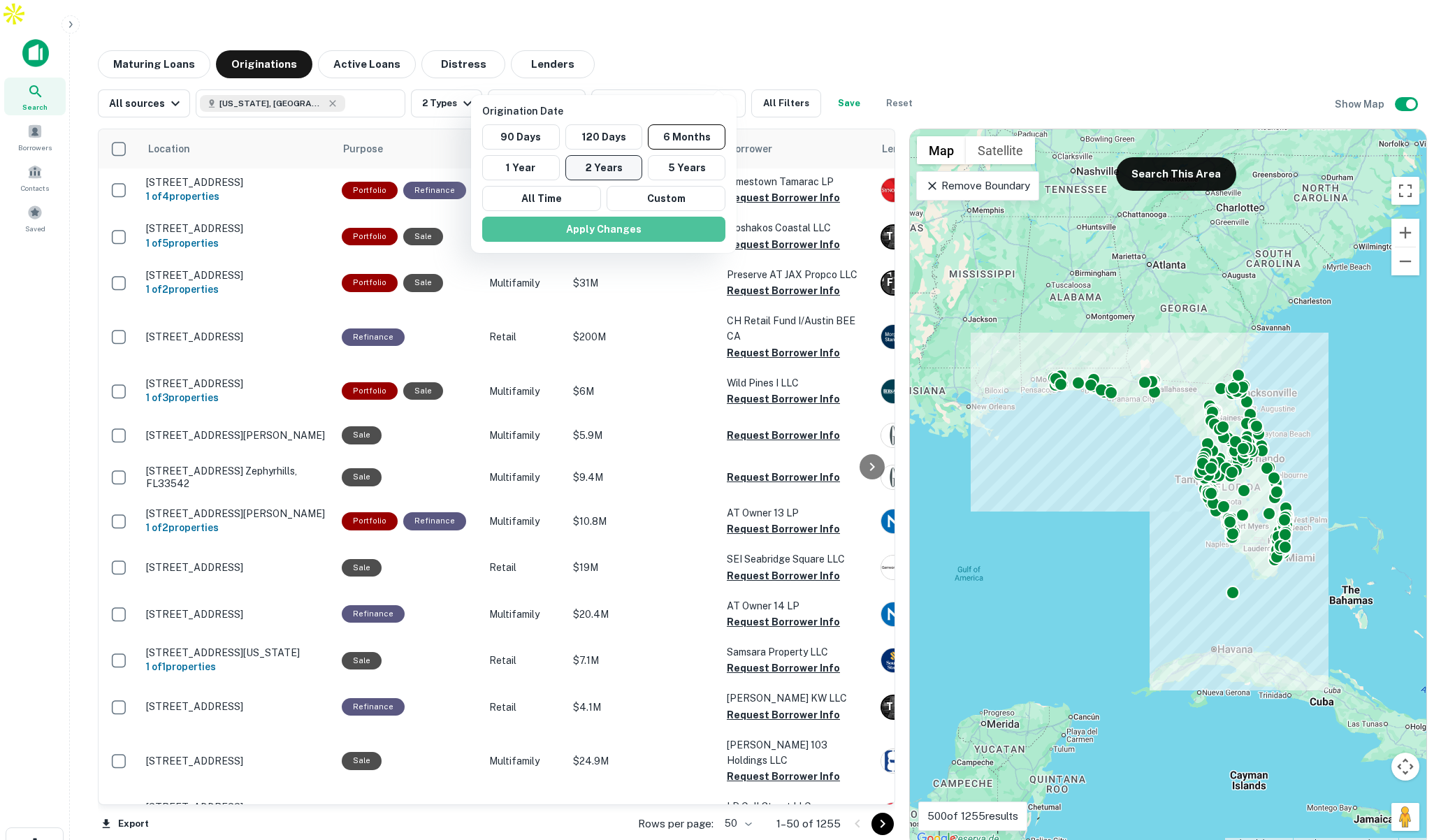
drag, startPoint x: 645, startPoint y: 230, endPoint x: 609, endPoint y: 165, distance: 74.3
click at [645, 230] on button "Apply Changes" at bounding box center [604, 229] width 243 height 25
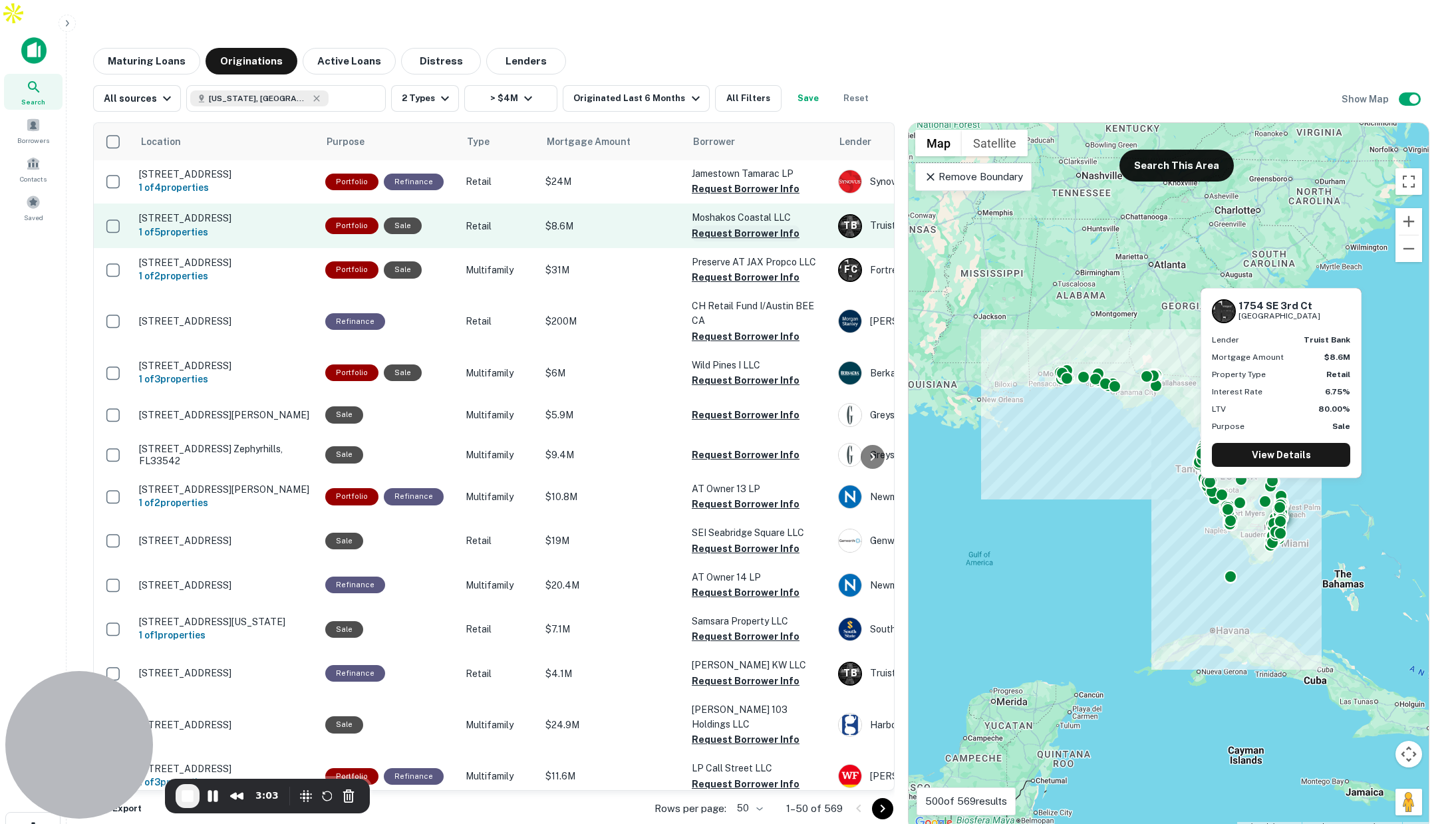
scroll to position [2, 0]
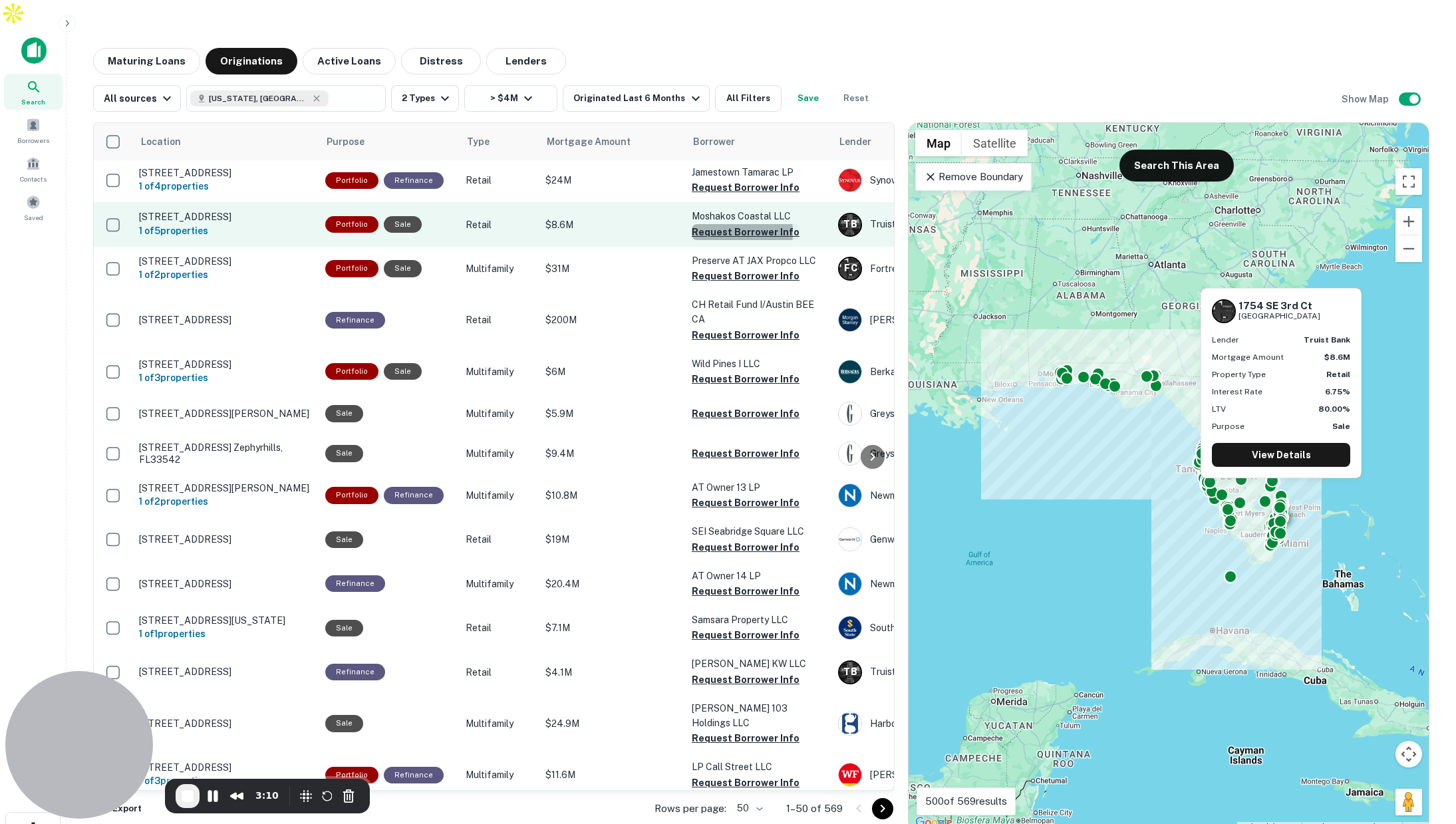
click at [711, 224] on button "Request Borrower Info" at bounding box center [745, 231] width 107 height 16
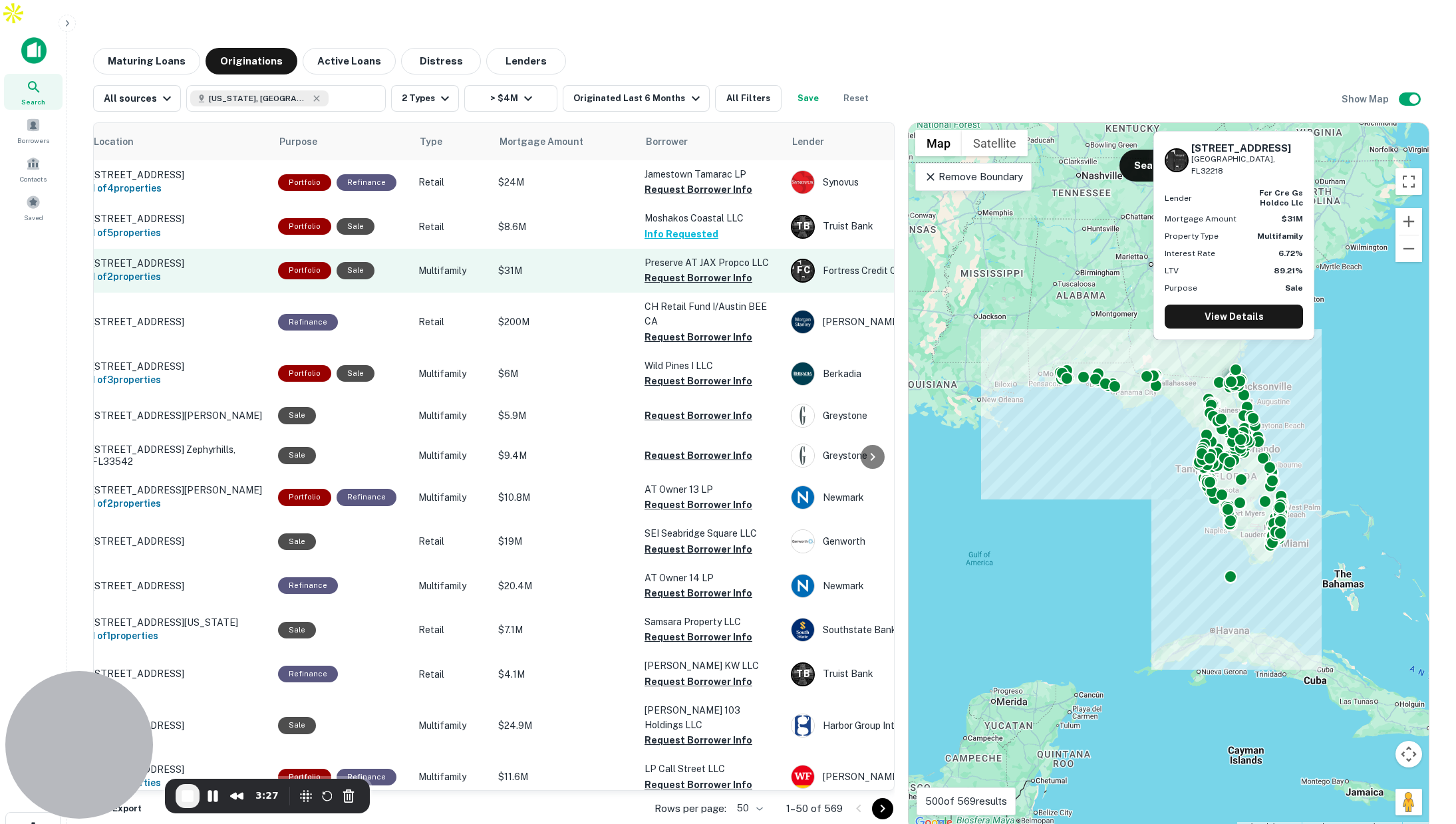
scroll to position [0, 0]
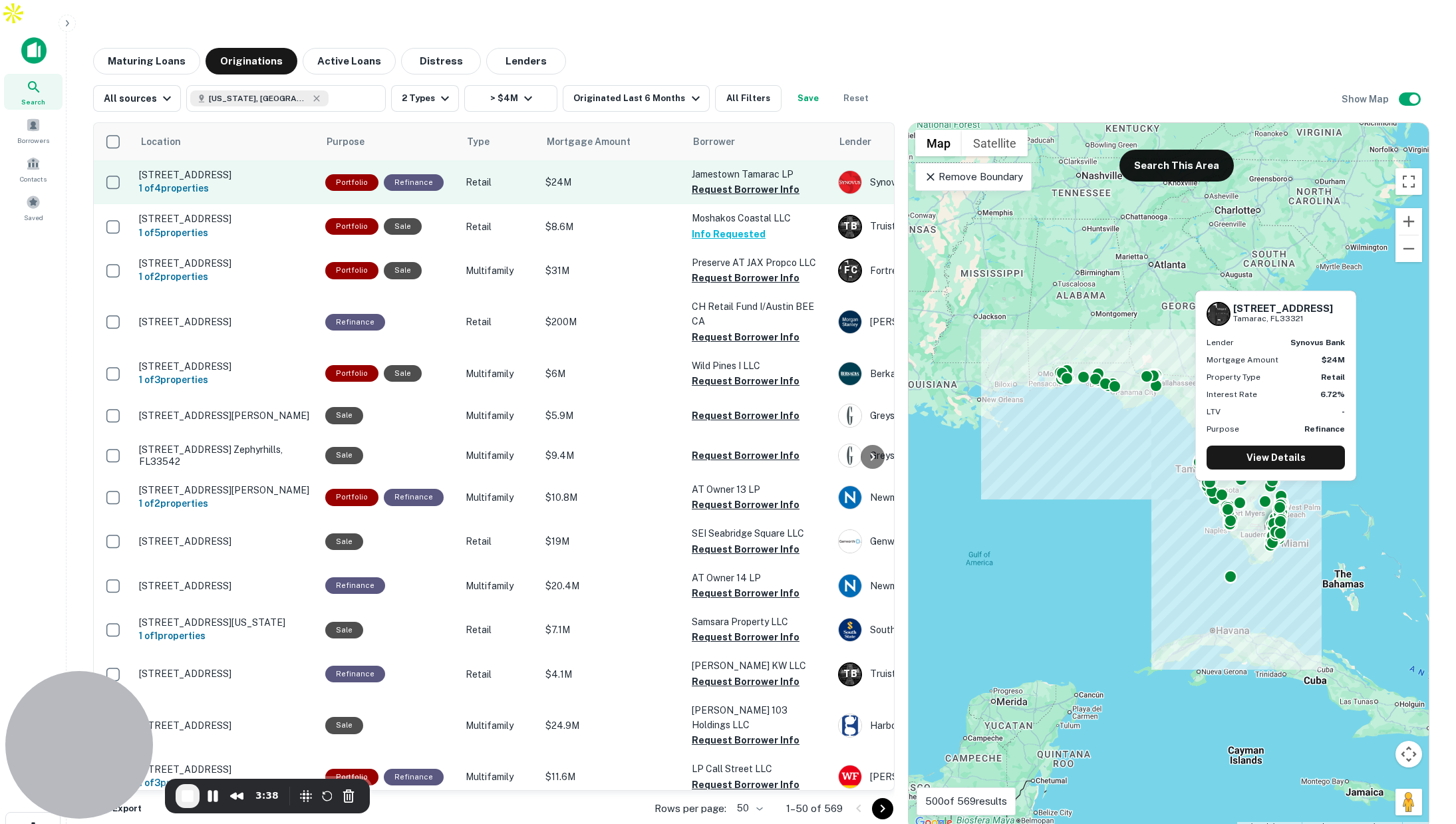
click at [292, 169] on p "[STREET_ADDRESS]" at bounding box center [225, 174] width 173 height 12
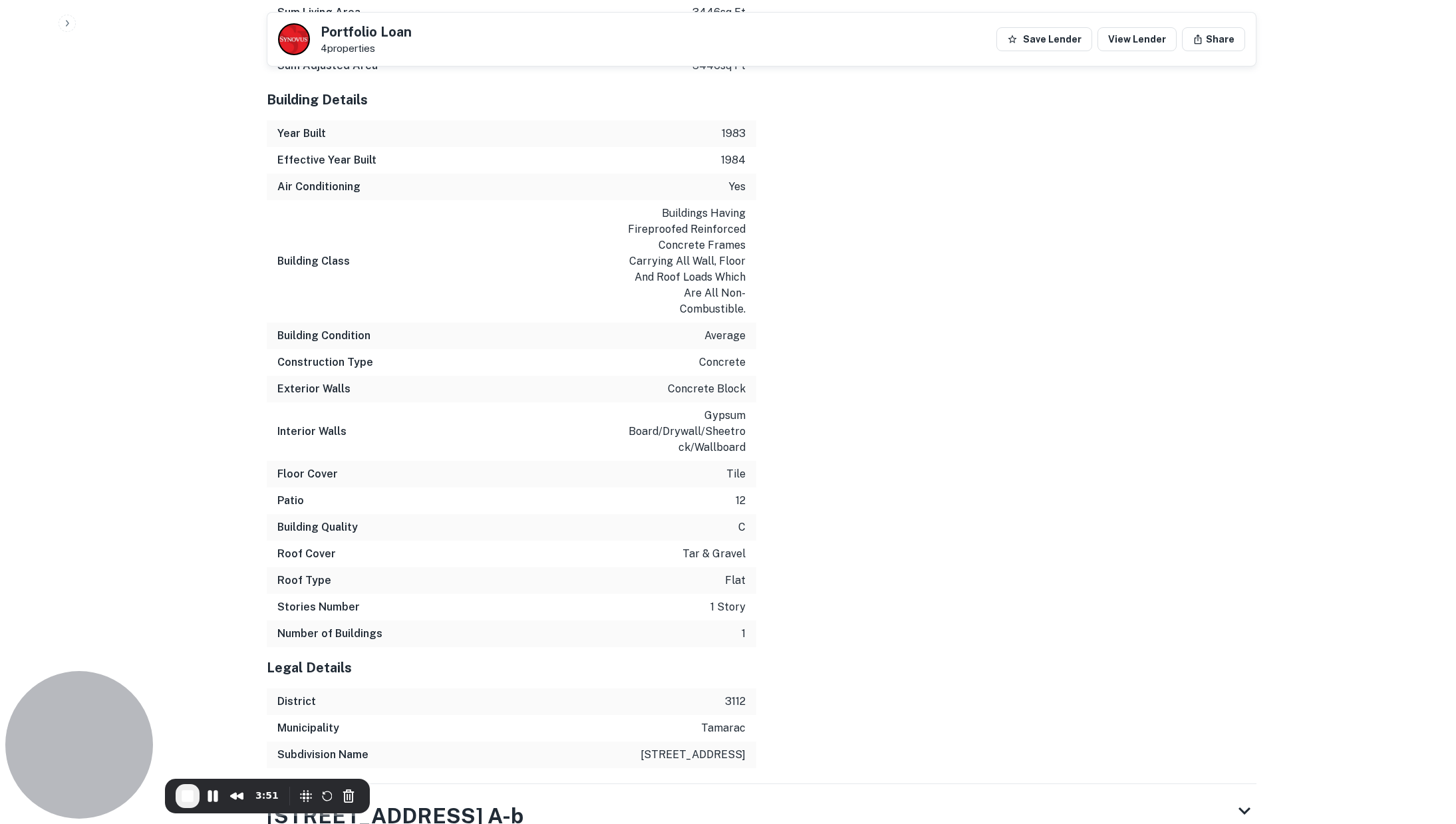
scroll to position [1945, 0]
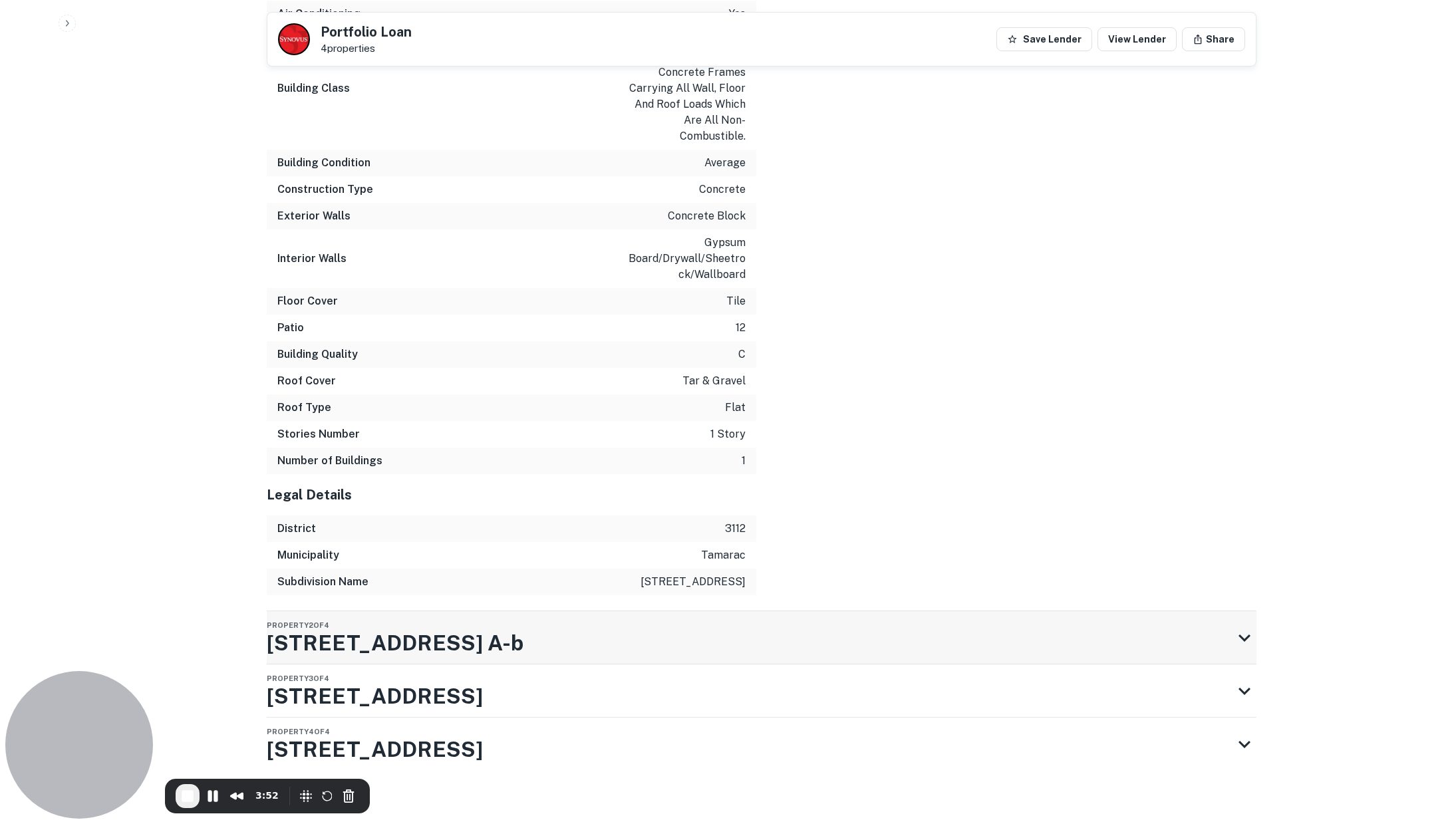
click at [1169, 634] on div "Property 2 of 4 [STREET_ADDRESS] A-b" at bounding box center [749, 637] width 966 height 53
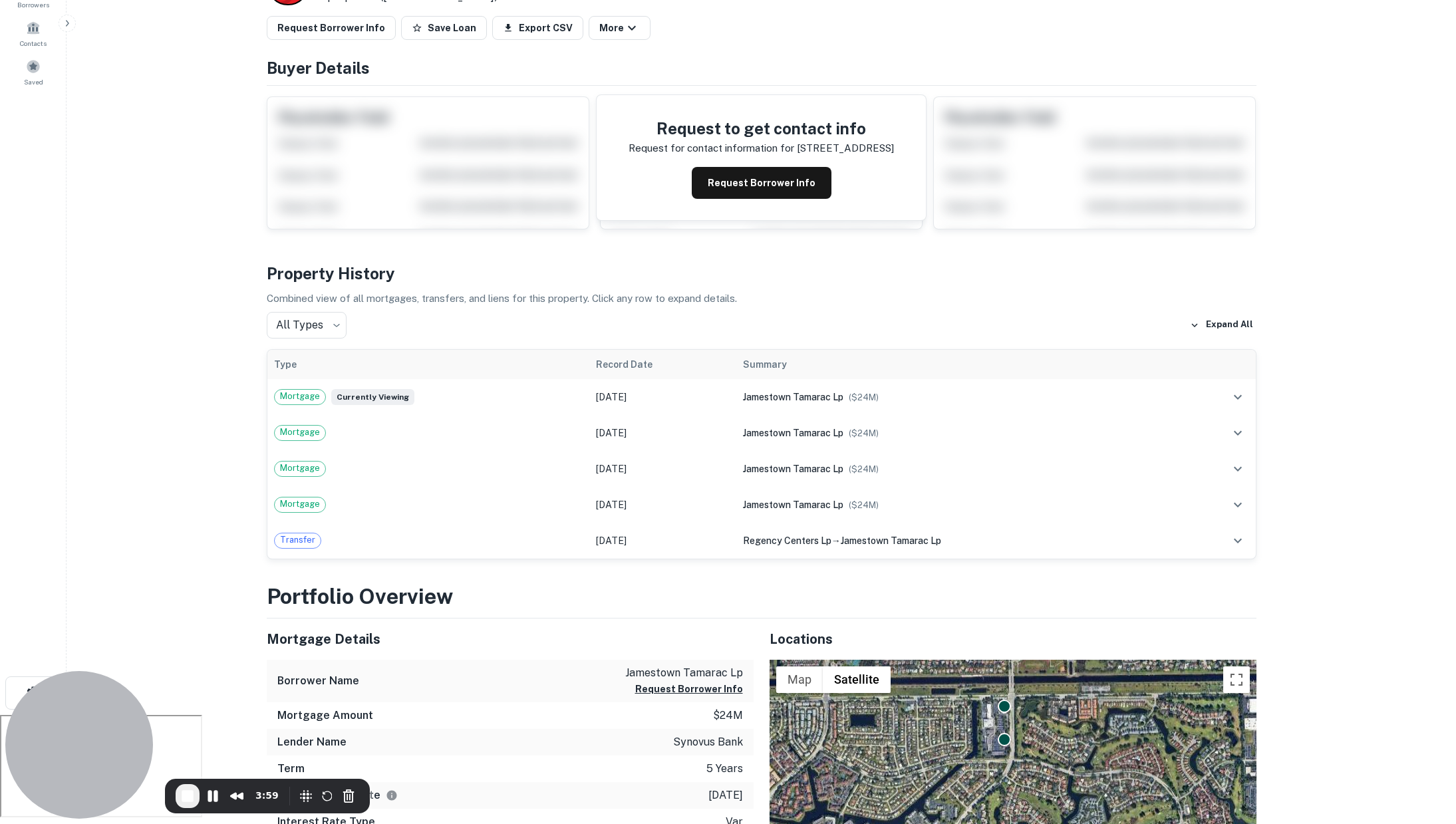
scroll to position [0, 0]
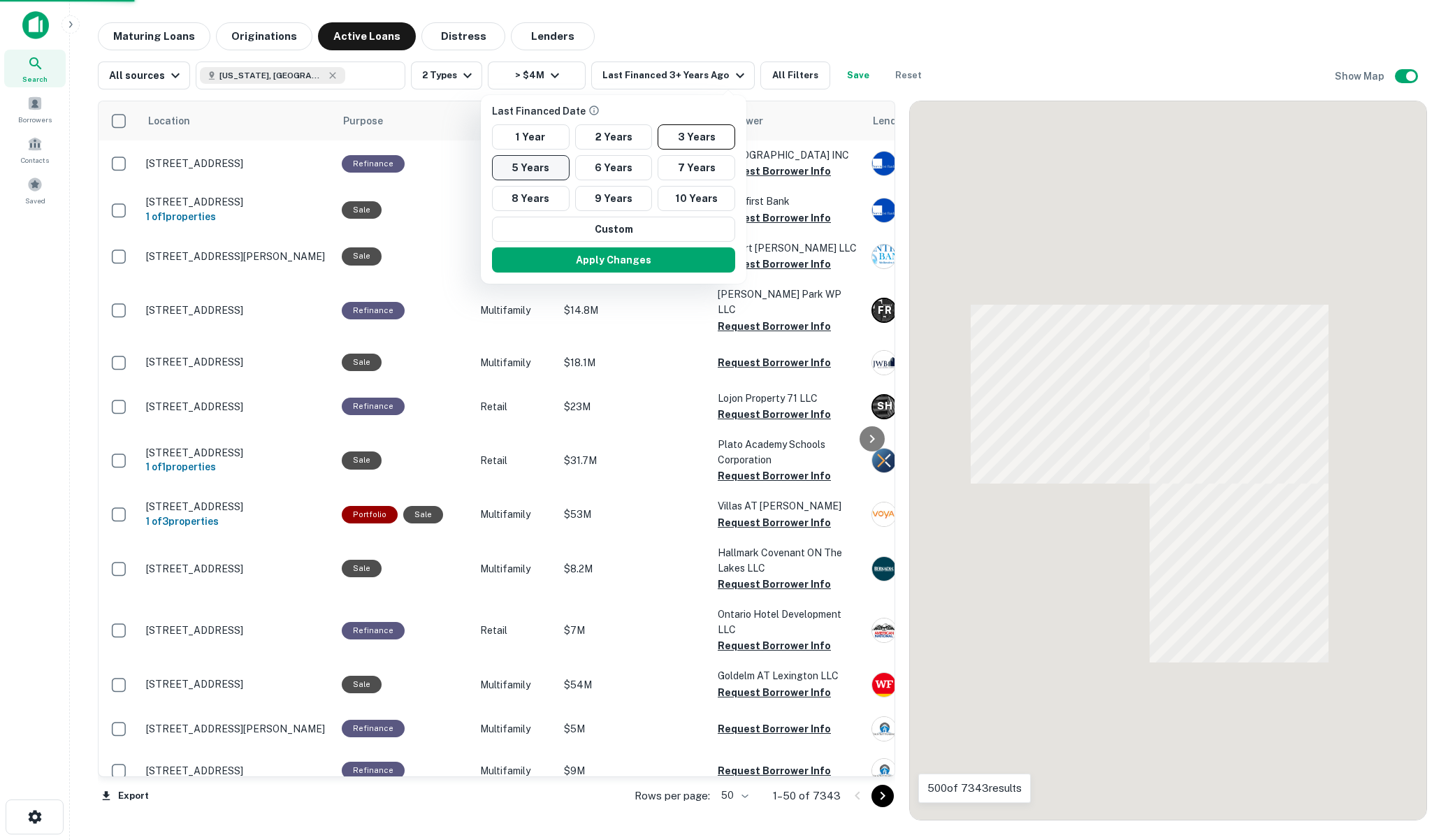
click at [528, 162] on button "5 Years" at bounding box center [531, 167] width 77 height 25
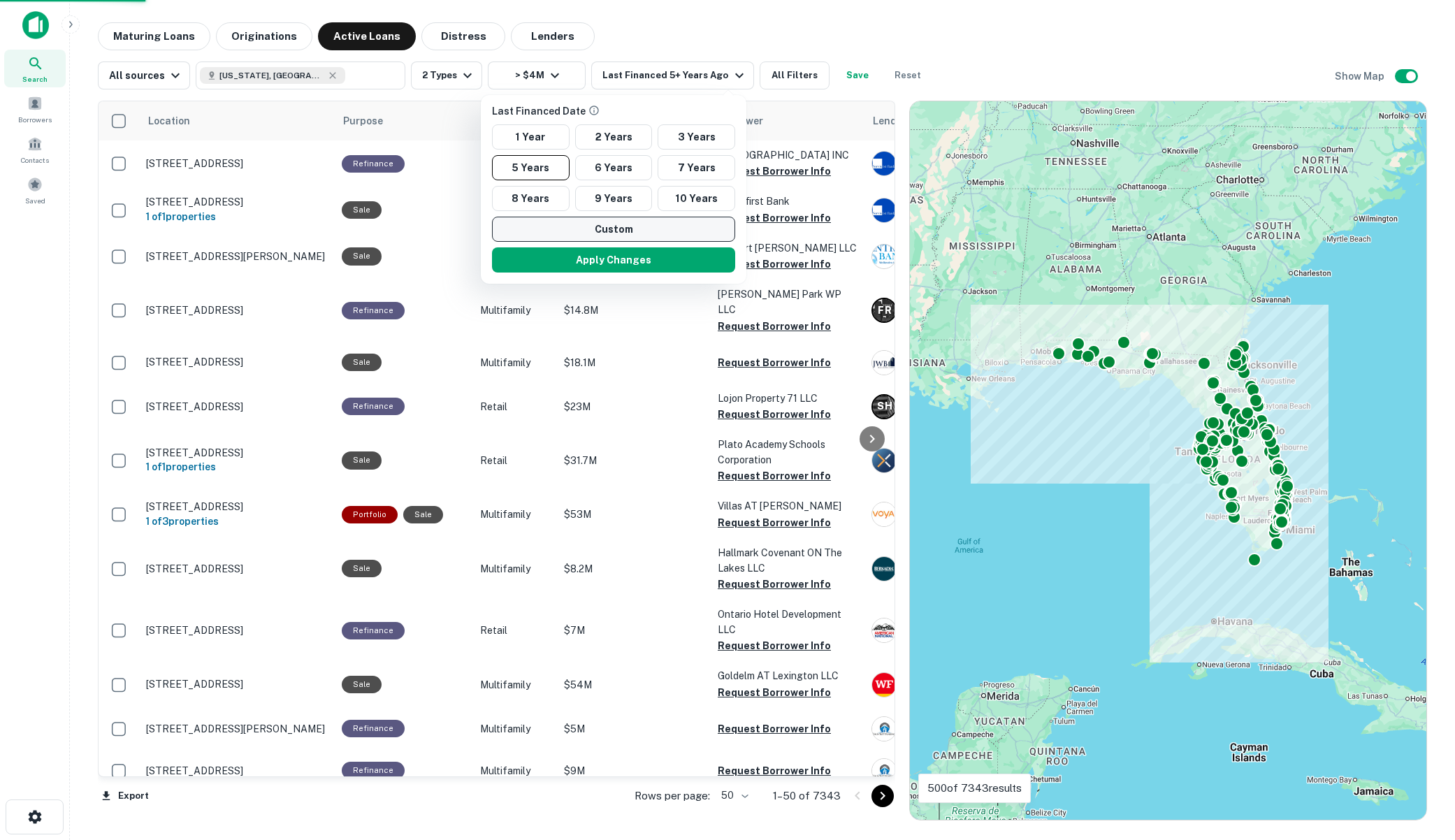
scroll to position [1, 0]
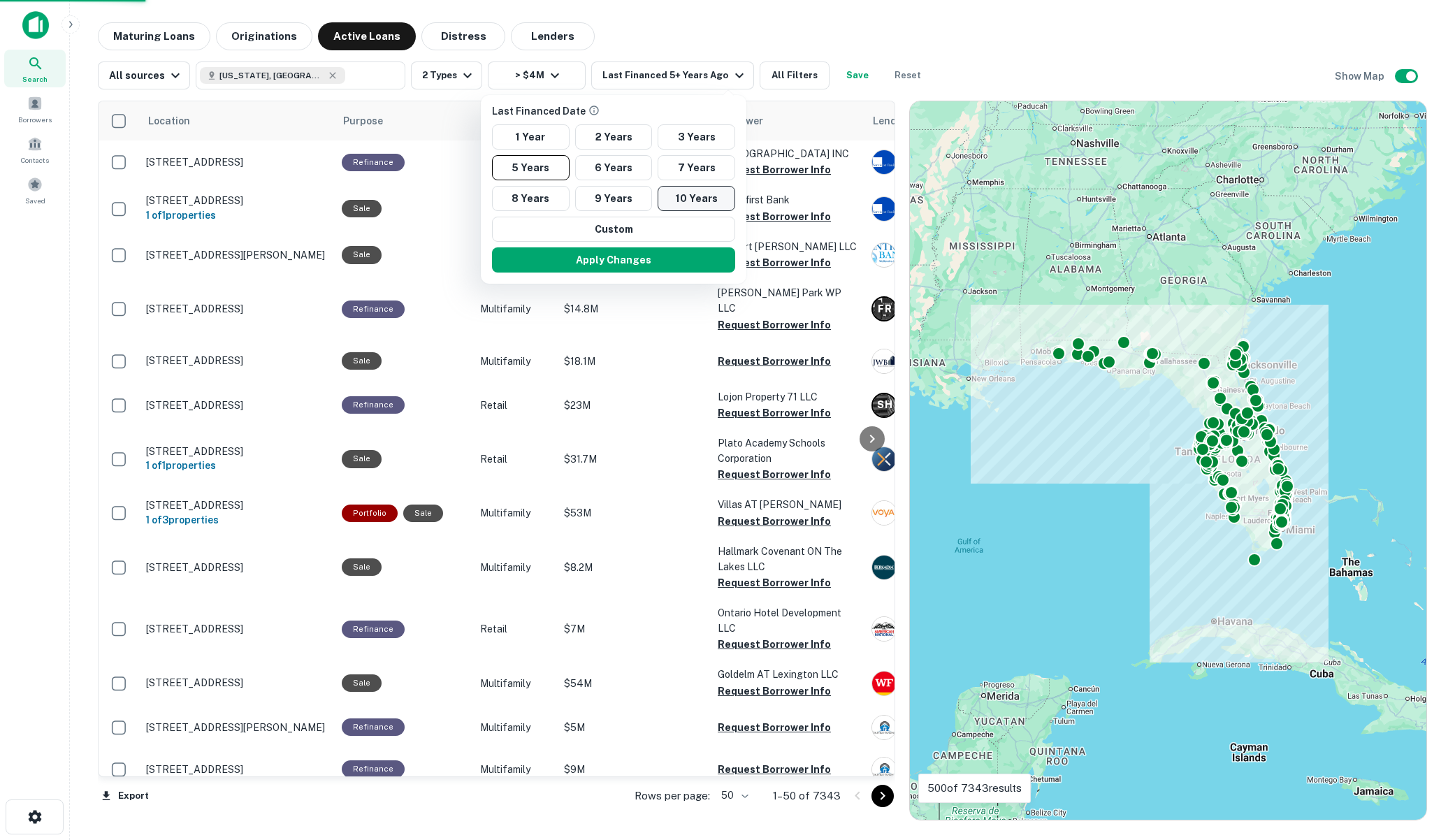
click at [659, 259] on button "Apply Changes" at bounding box center [614, 260] width 243 height 25
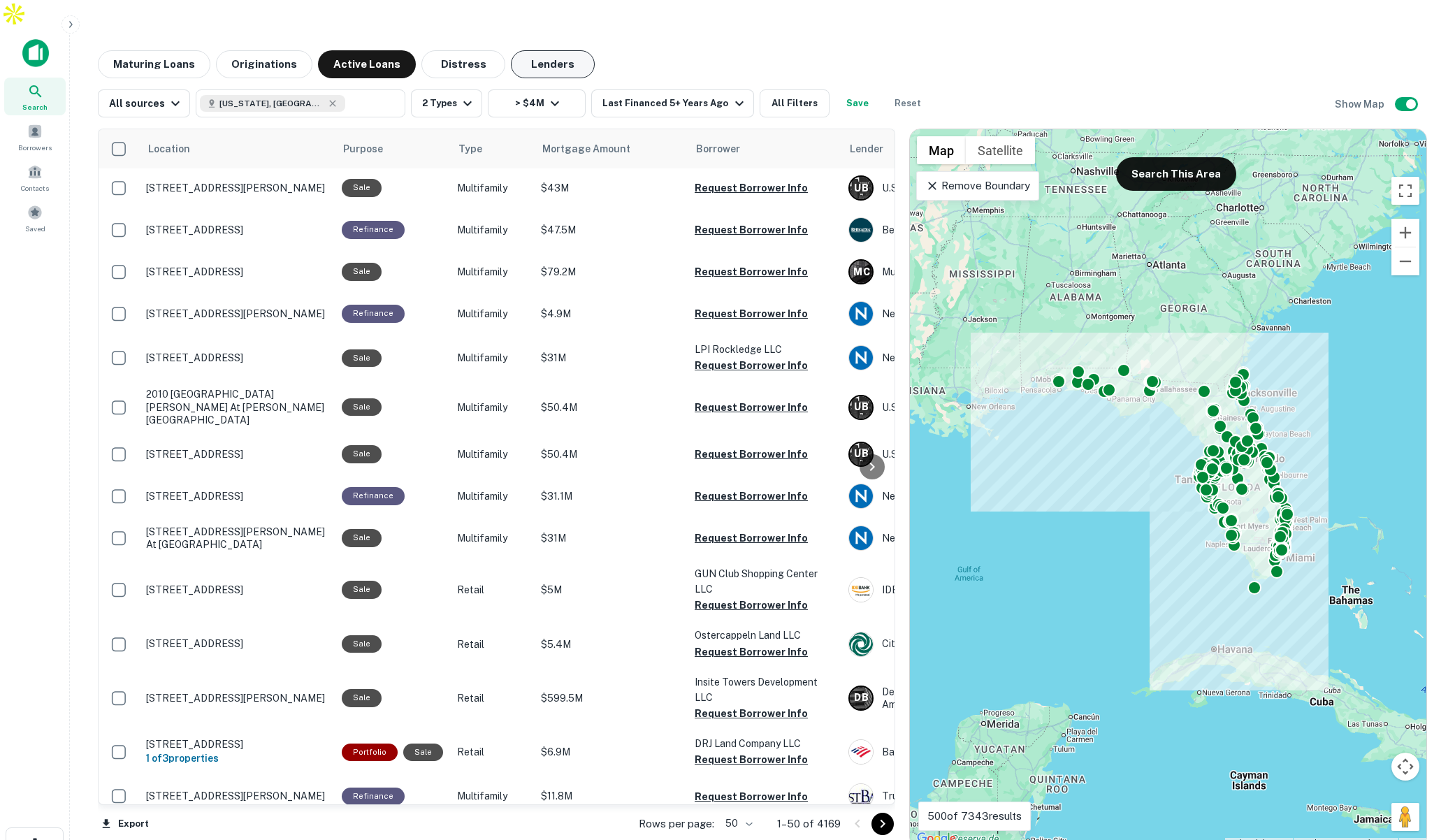
click at [534, 51] on button "Lenders" at bounding box center [553, 64] width 84 height 28
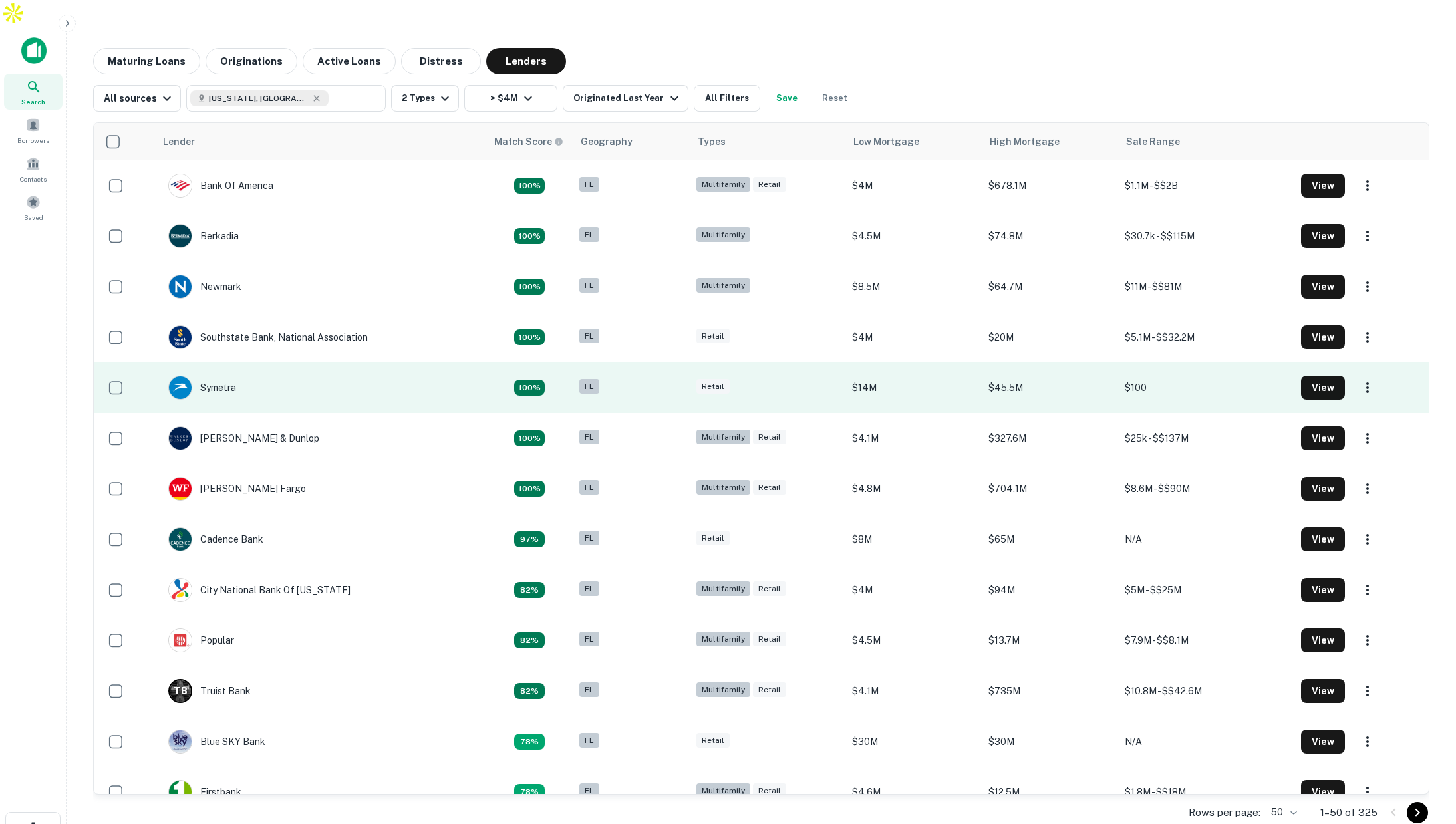
scroll to position [1, 0]
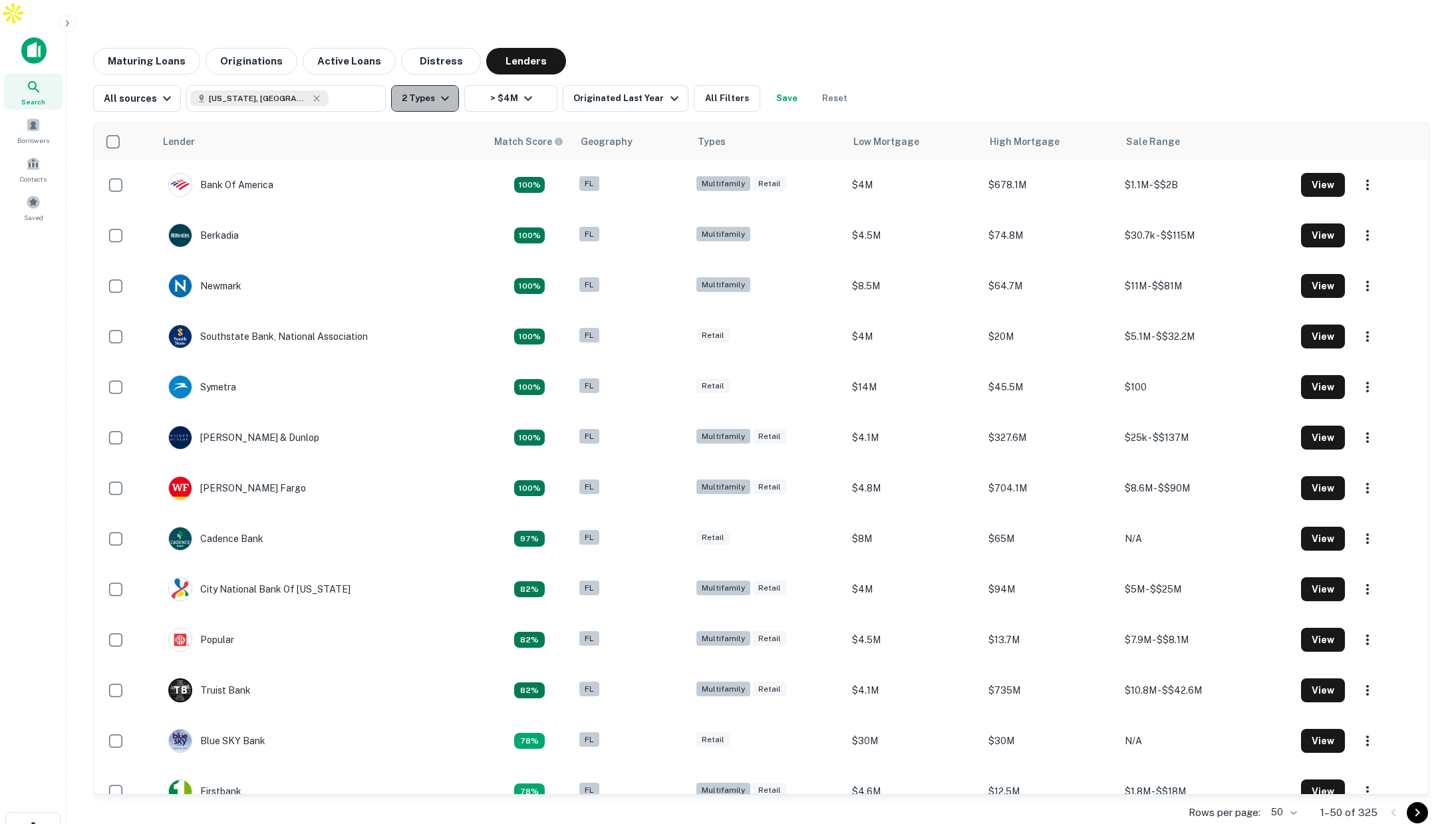
click at [417, 85] on button "2 Types" at bounding box center [425, 99] width 67 height 27
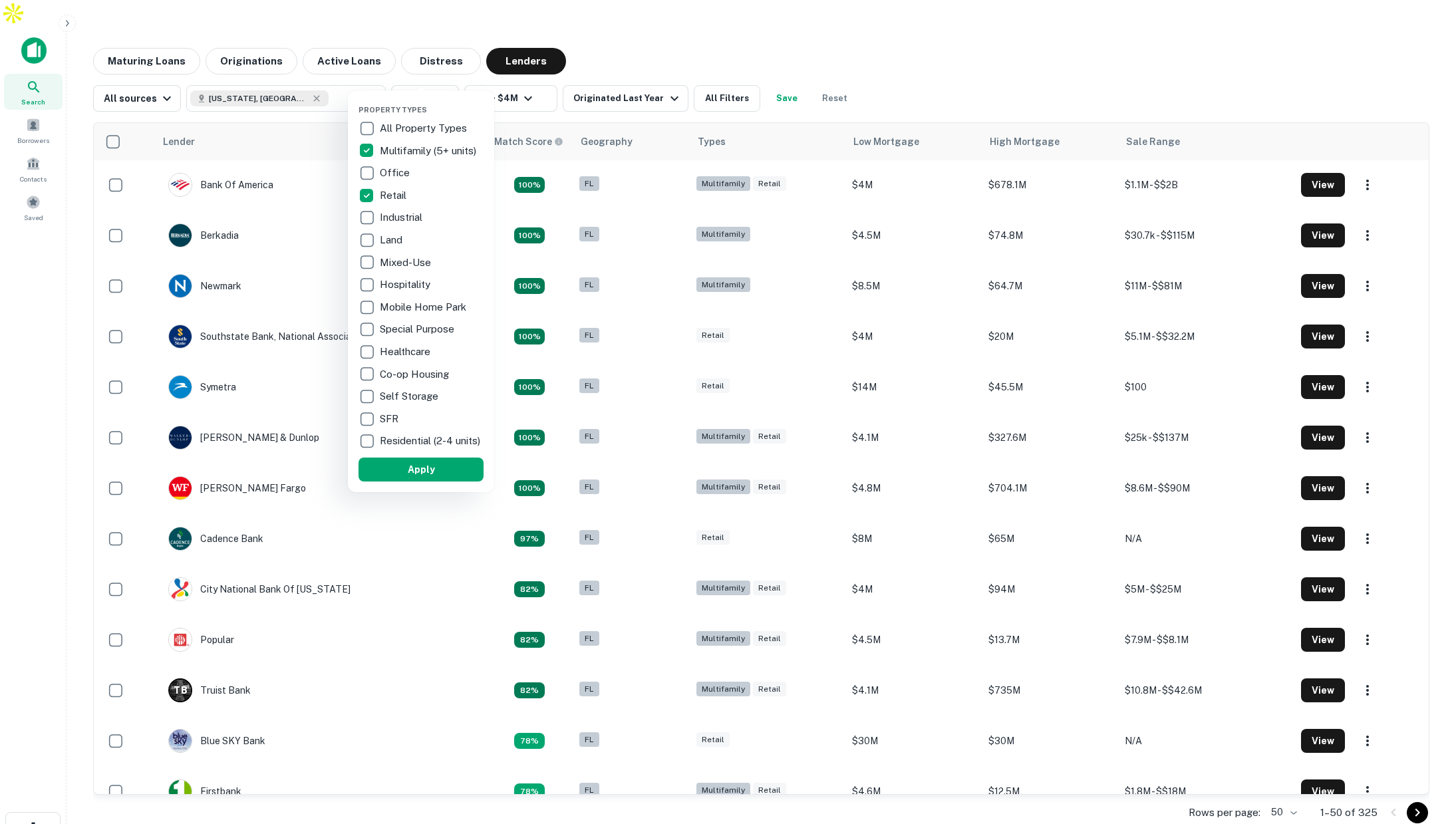
click at [708, 18] on div at bounding box center [728, 412] width 1456 height 824
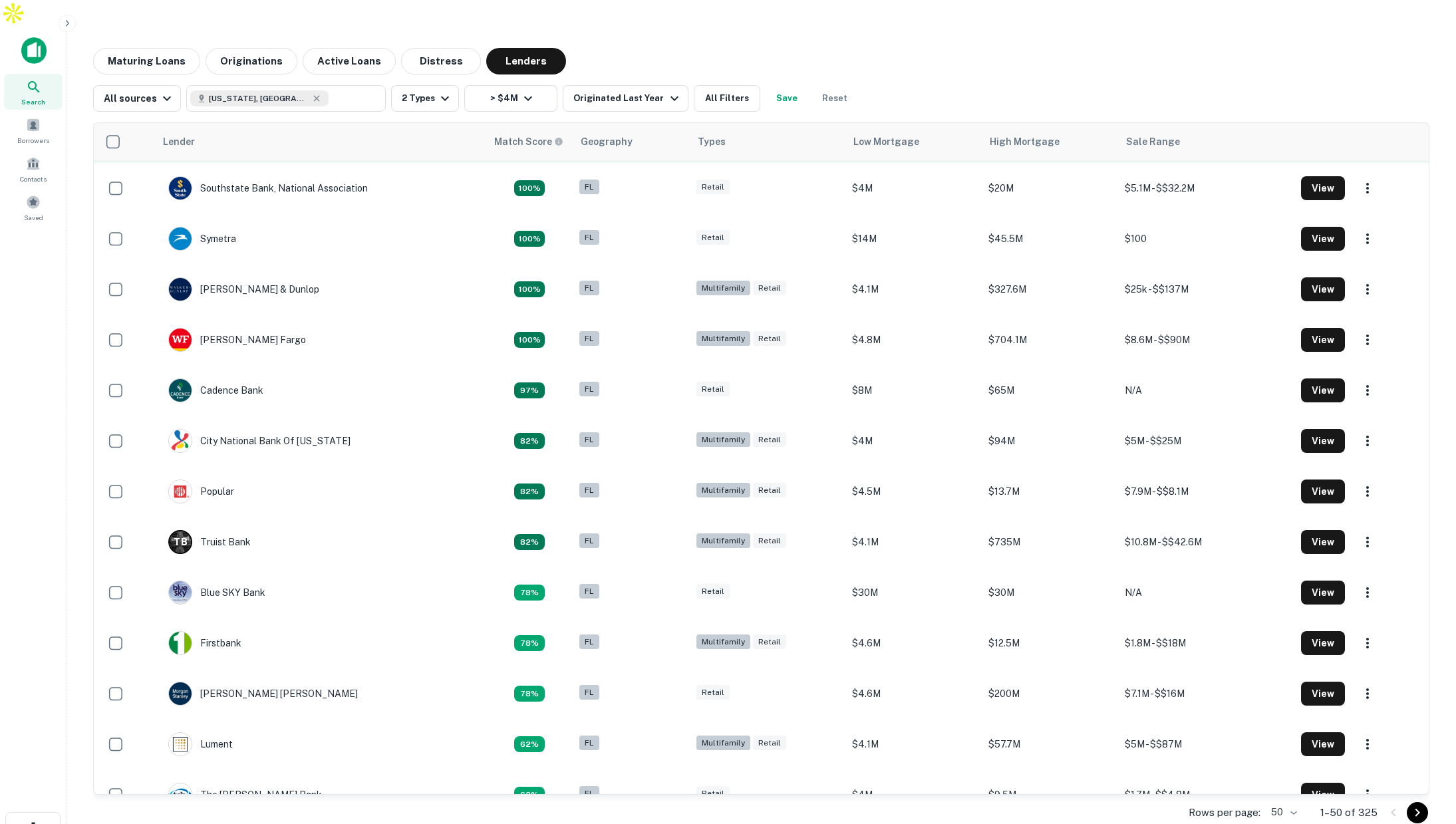
scroll to position [94, 0]
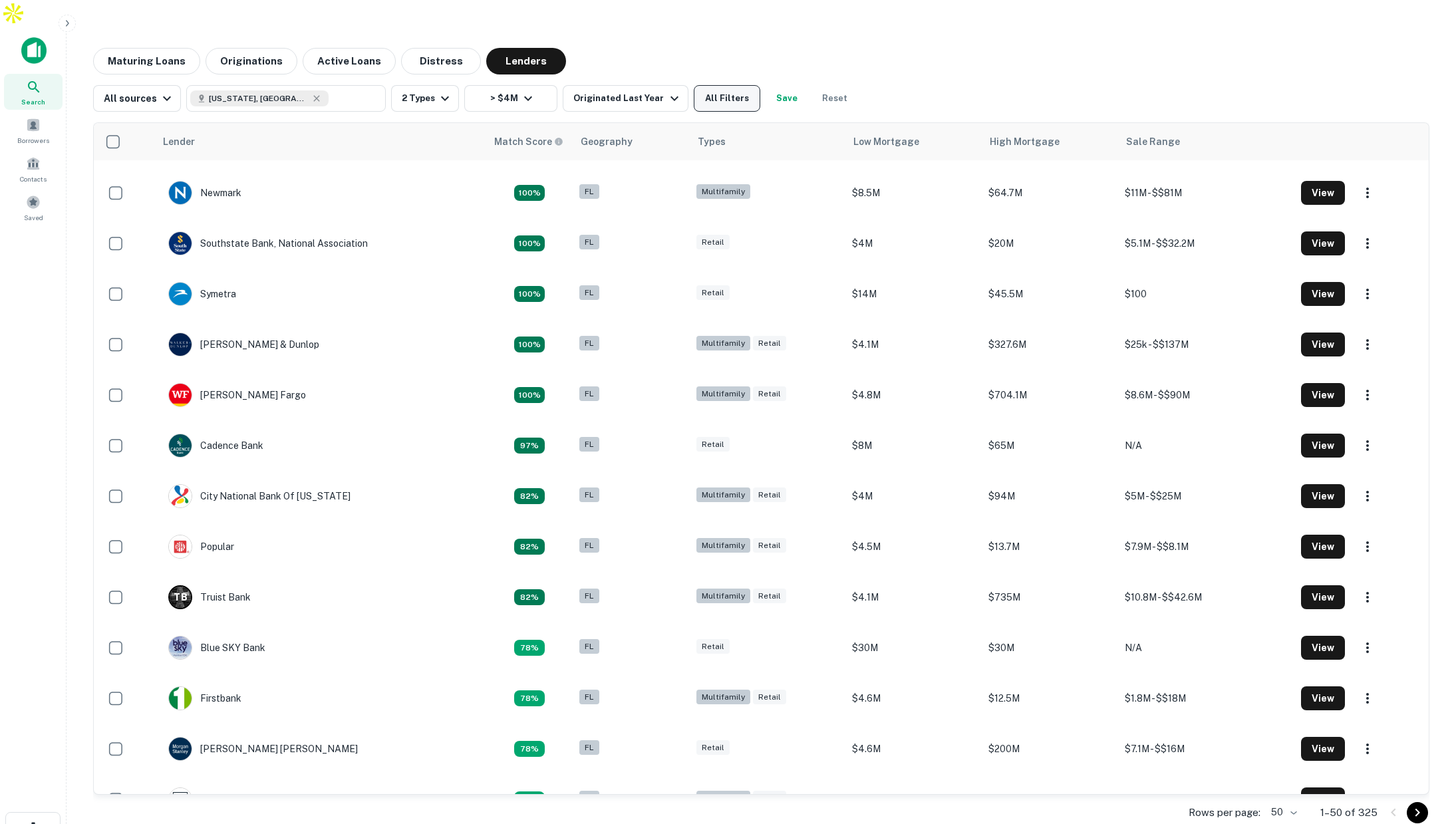
click at [718, 85] on button "All Filters" at bounding box center [727, 99] width 67 height 27
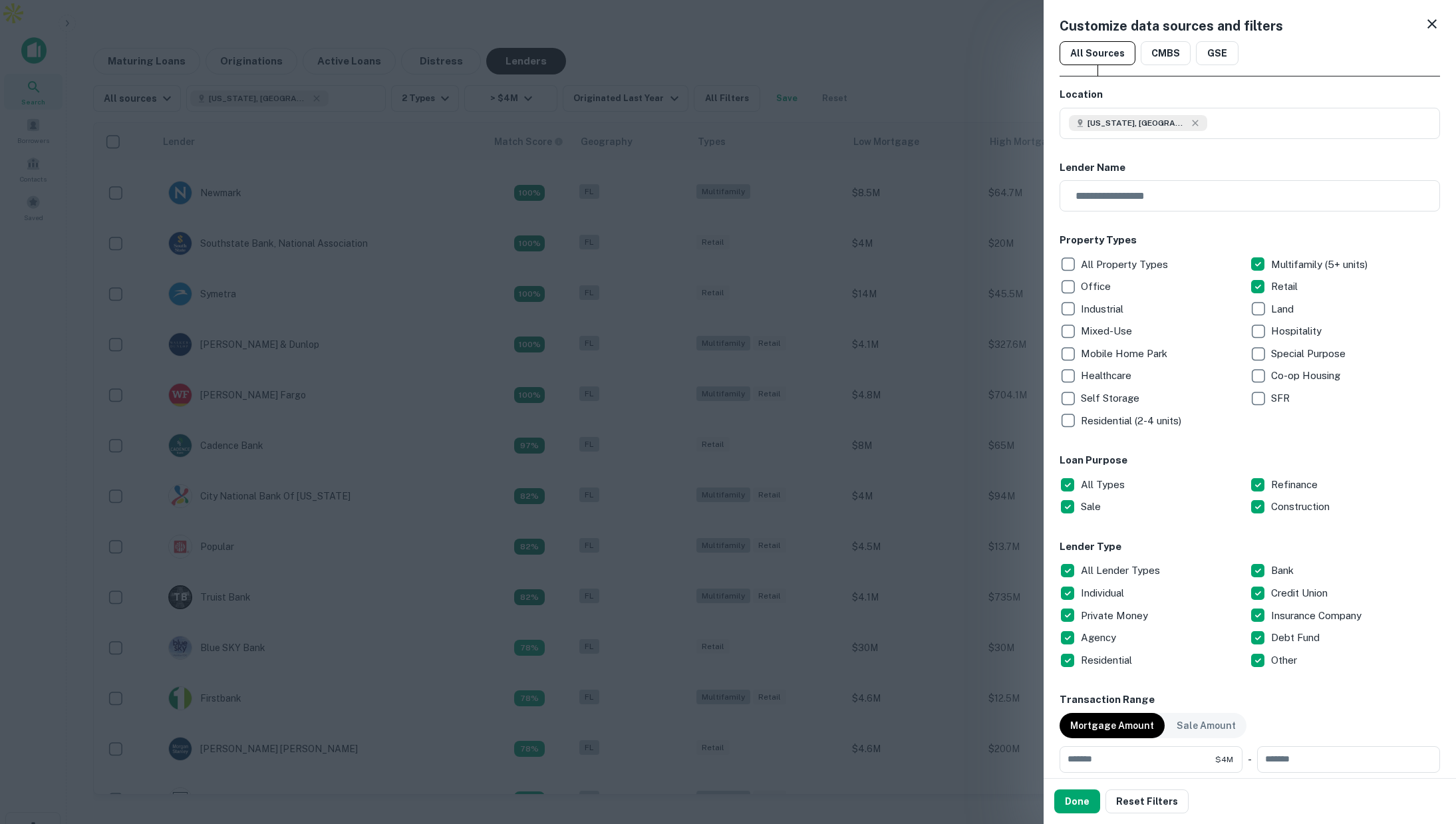
click at [822, 249] on div at bounding box center [728, 412] width 1456 height 824
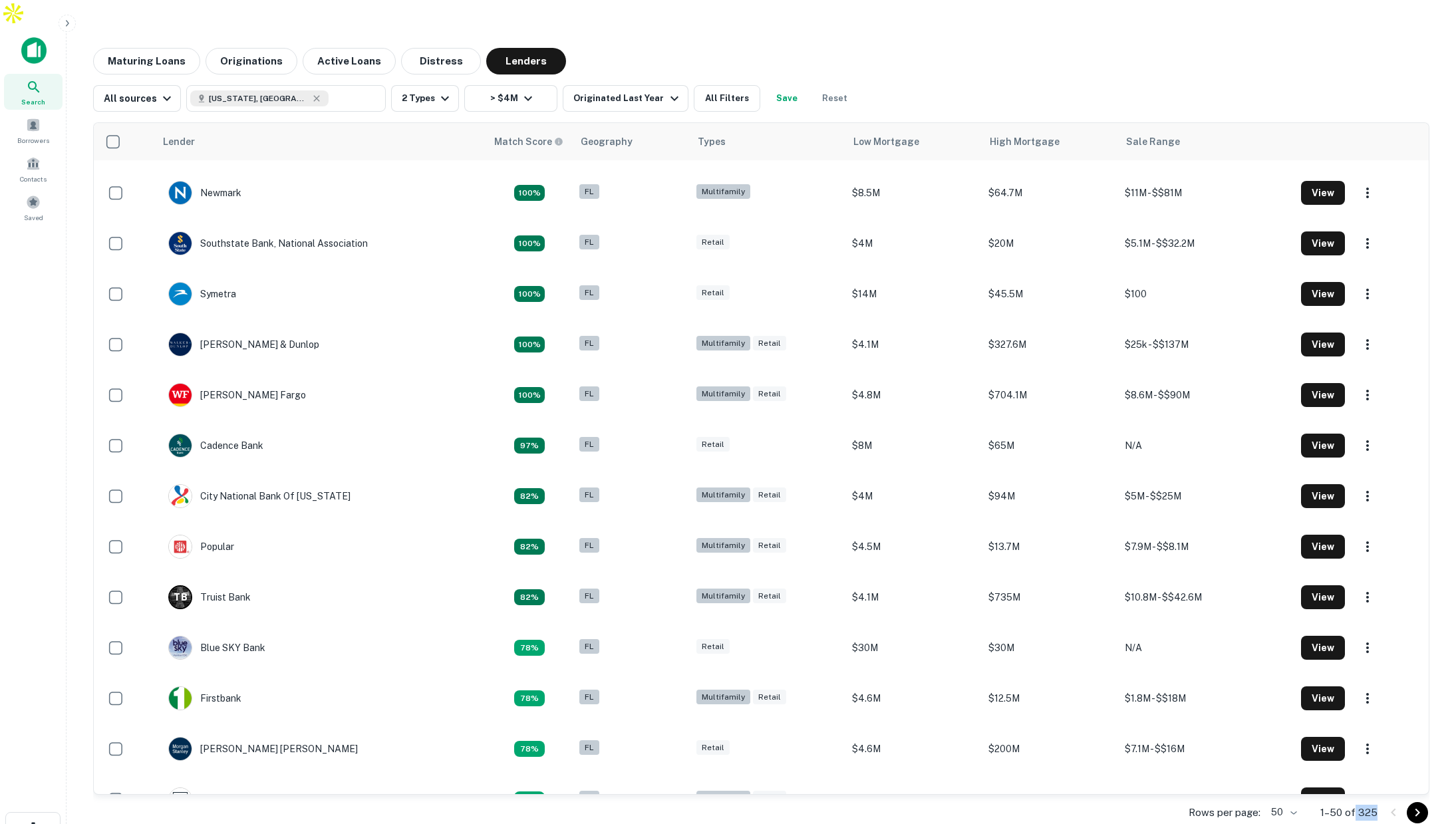
drag, startPoint x: 1355, startPoint y: 785, endPoint x: 1376, endPoint y: 787, distance: 21.1
click at [1376, 799] on p "1–50 of 325" at bounding box center [1349, 812] width 57 height 16
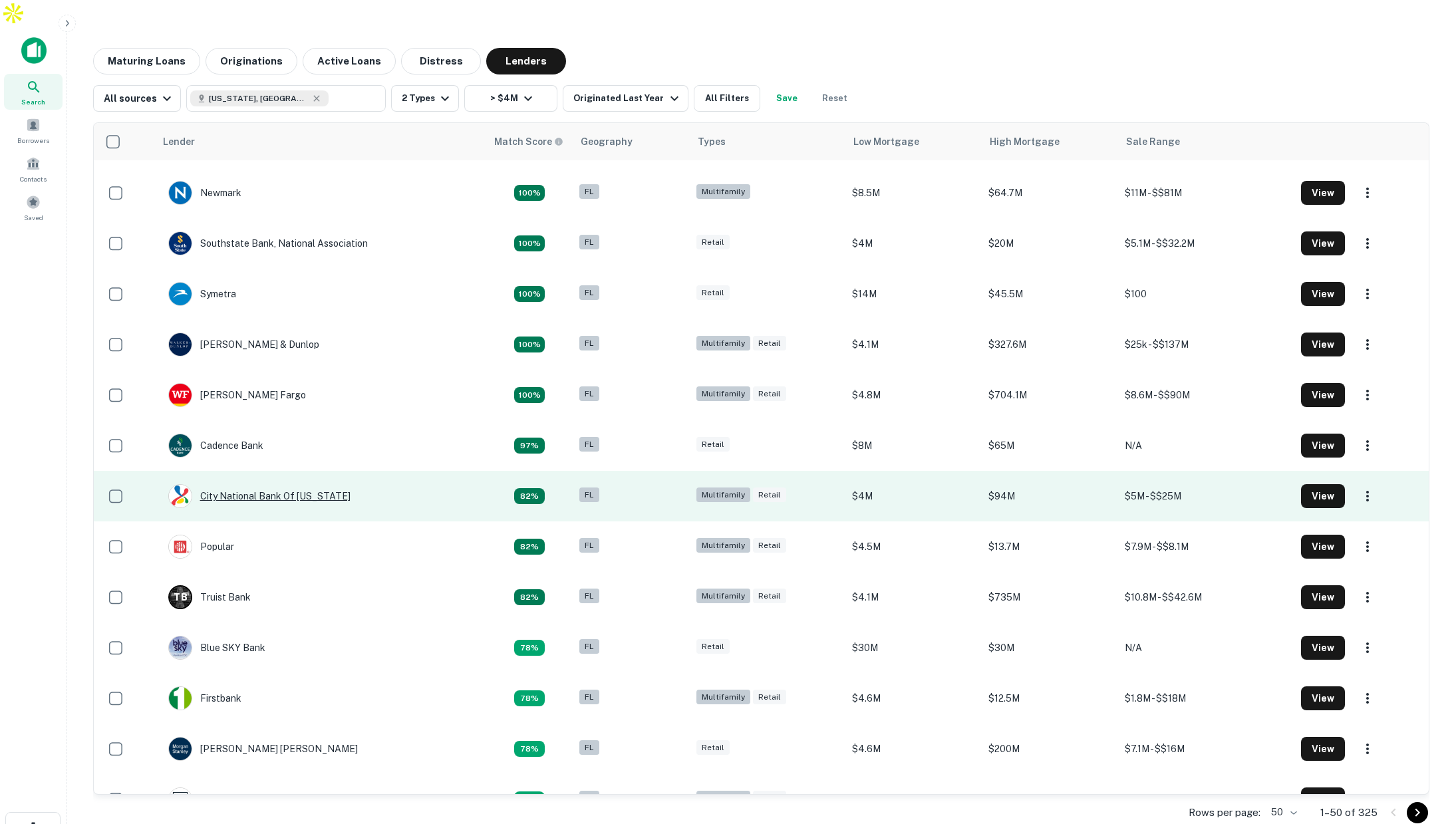
click at [273, 484] on div "City National Bank Of Florida" at bounding box center [259, 496] width 183 height 24
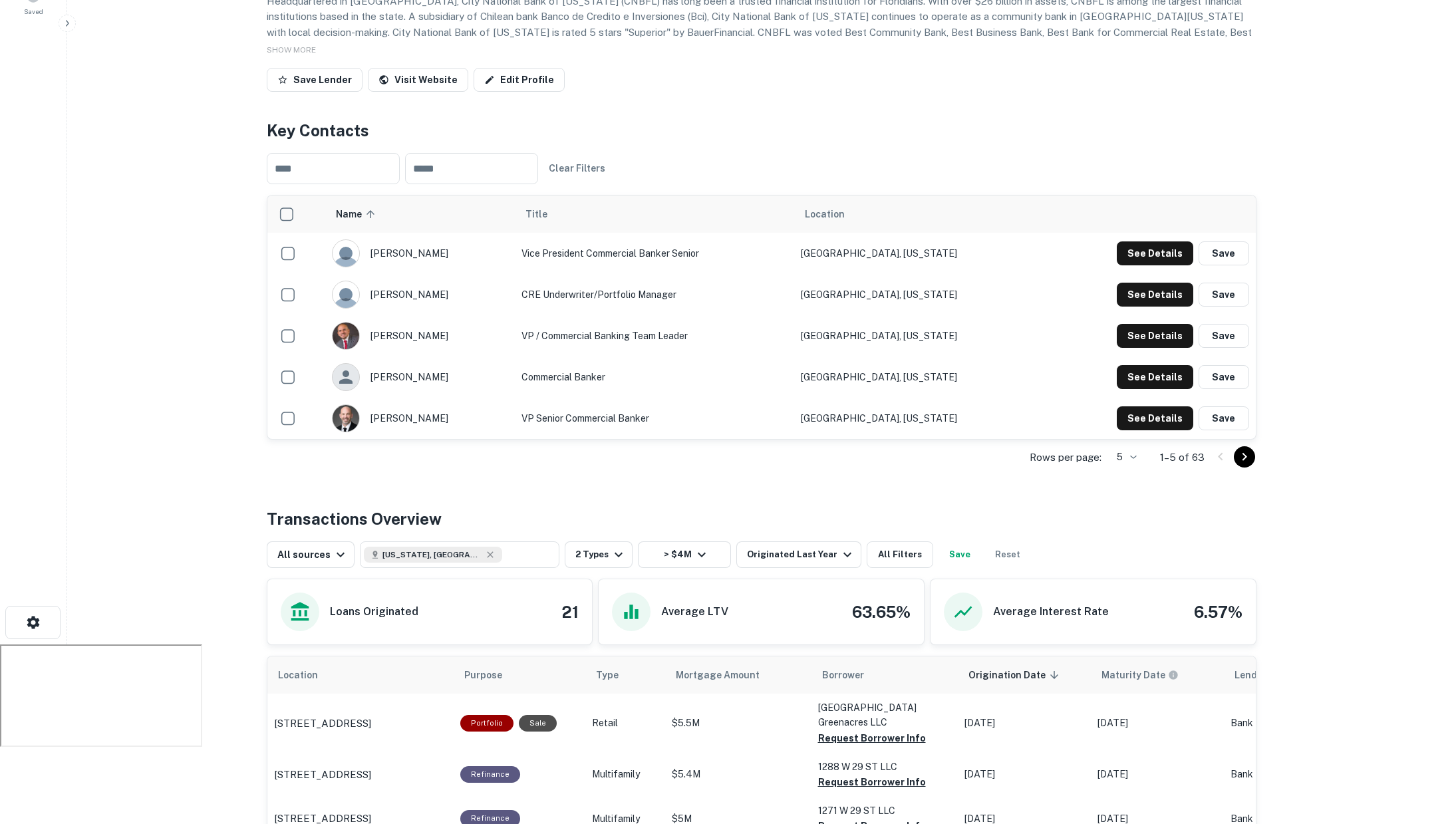
scroll to position [260, 0]
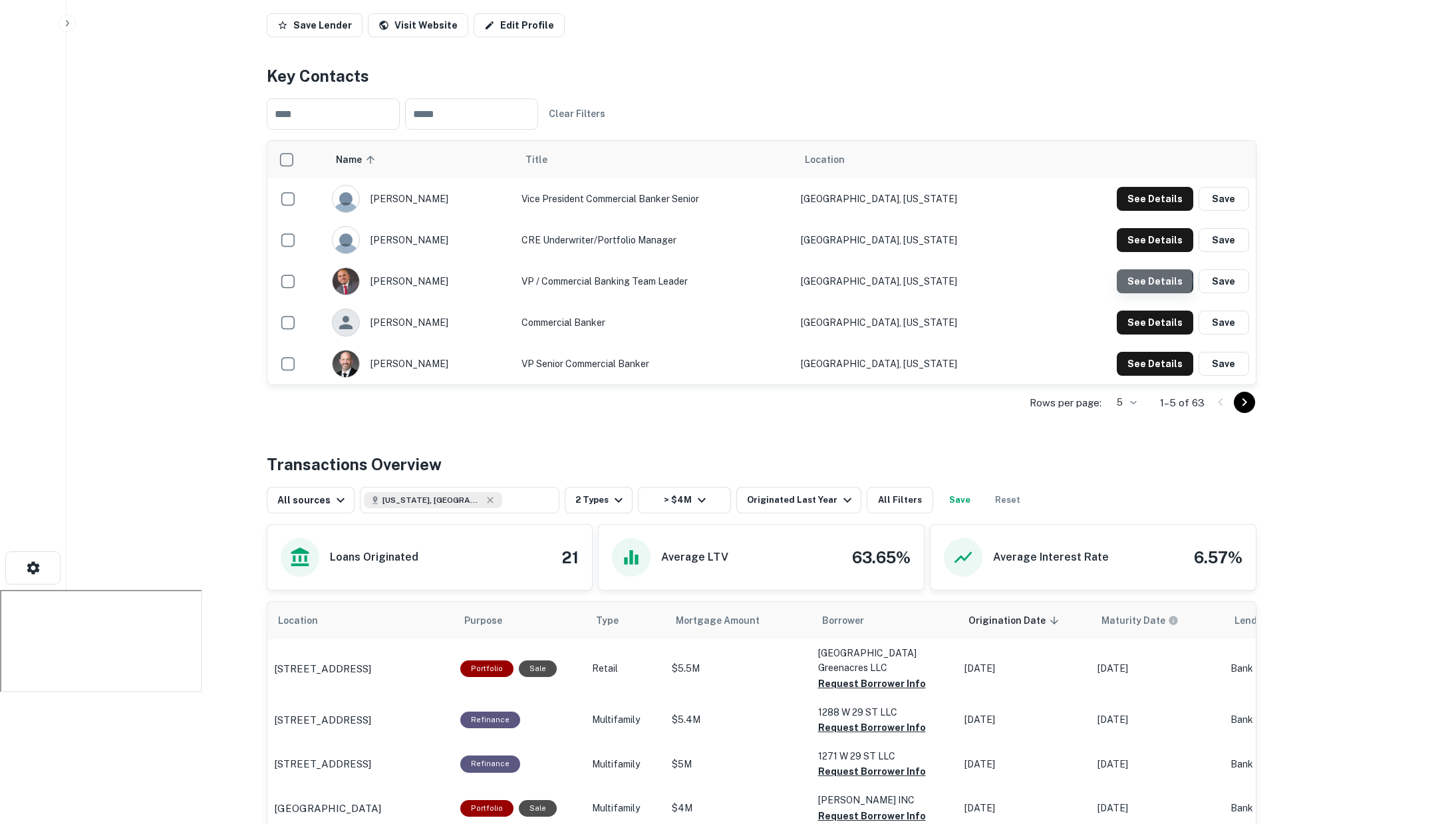
click at [1146, 269] on button "See Details" at bounding box center [1154, 281] width 76 height 24
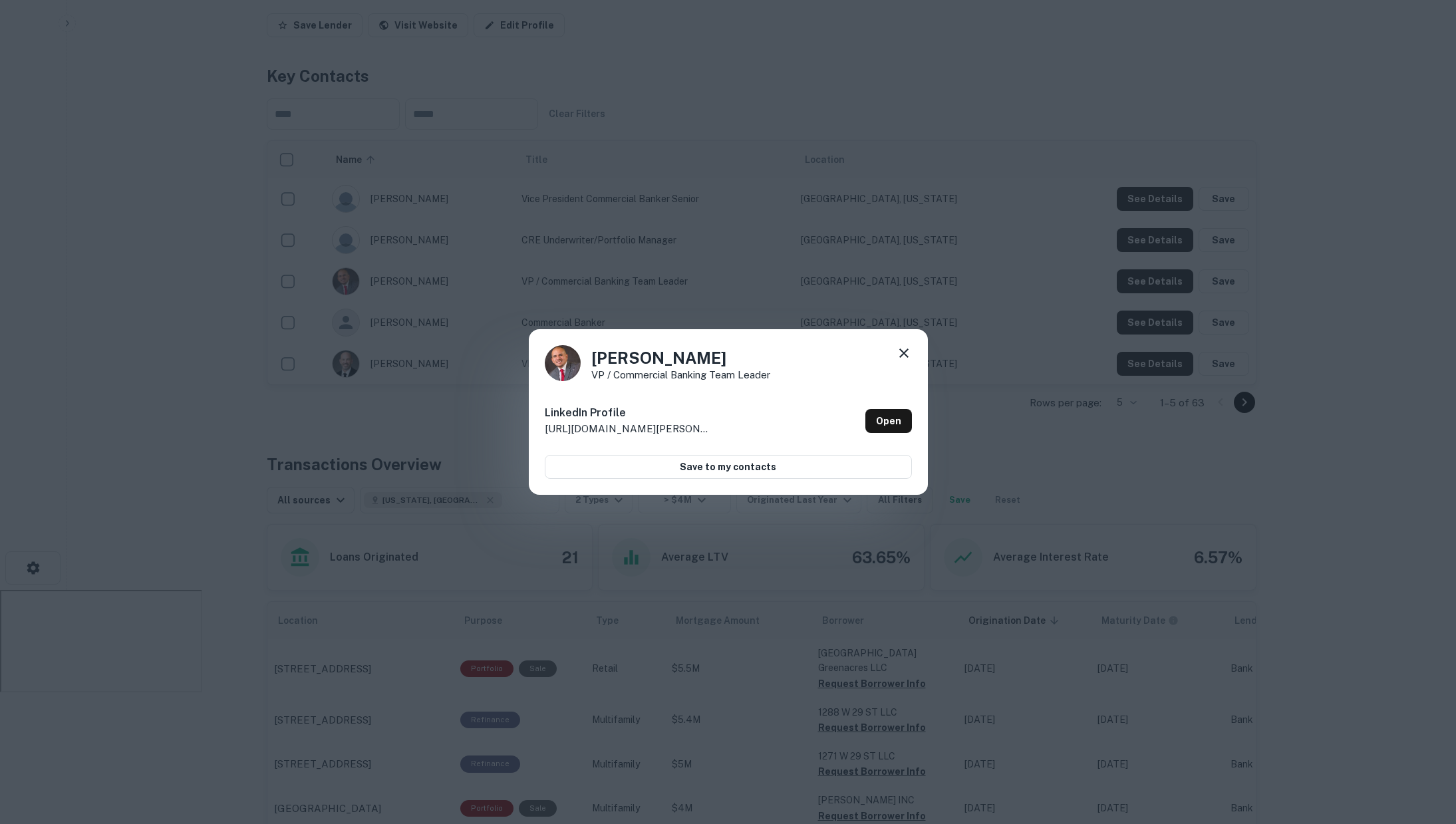
click at [904, 349] on icon at bounding box center [904, 353] width 16 height 16
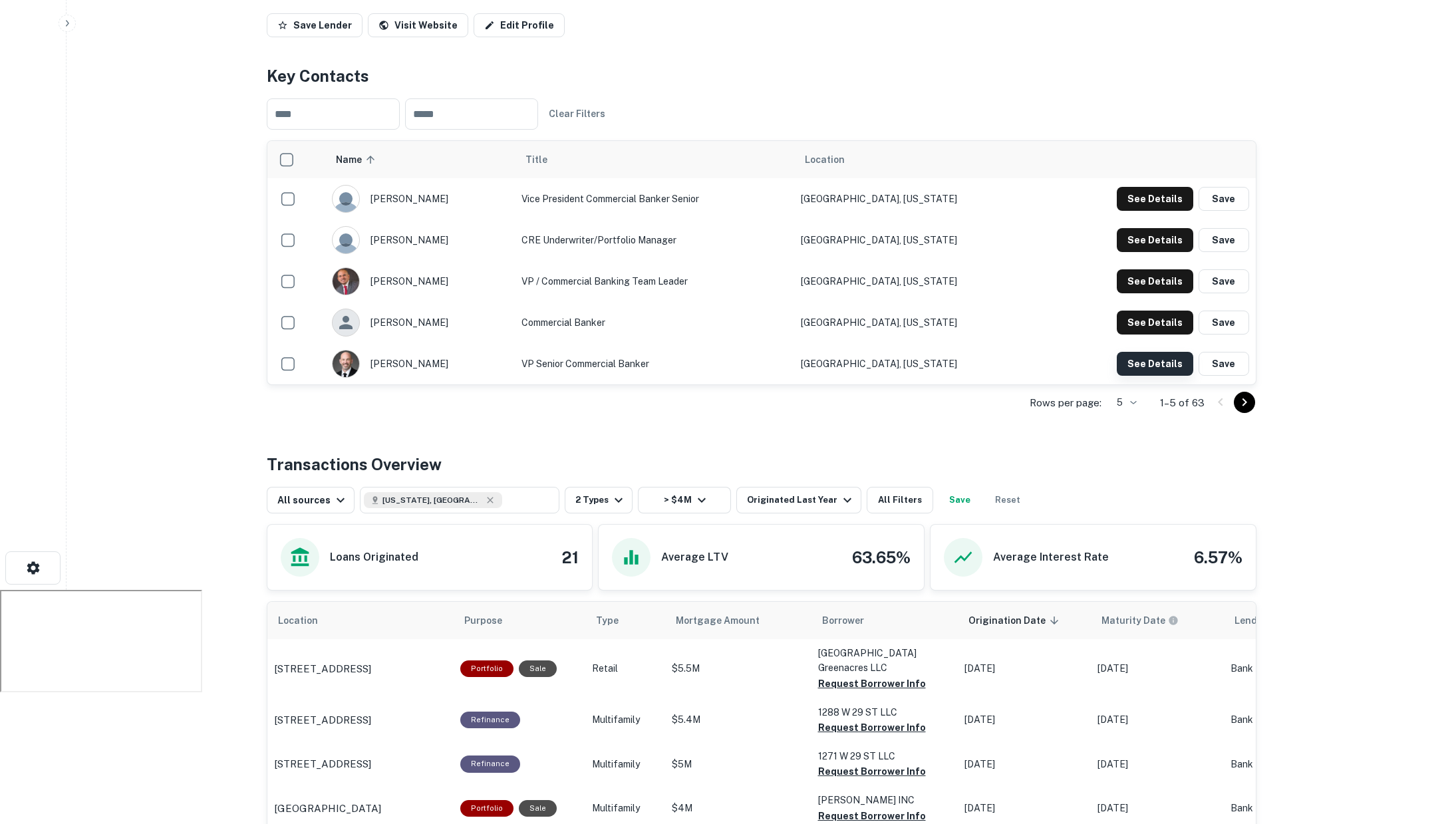
click at [1130, 352] on button "See Details" at bounding box center [1154, 364] width 76 height 24
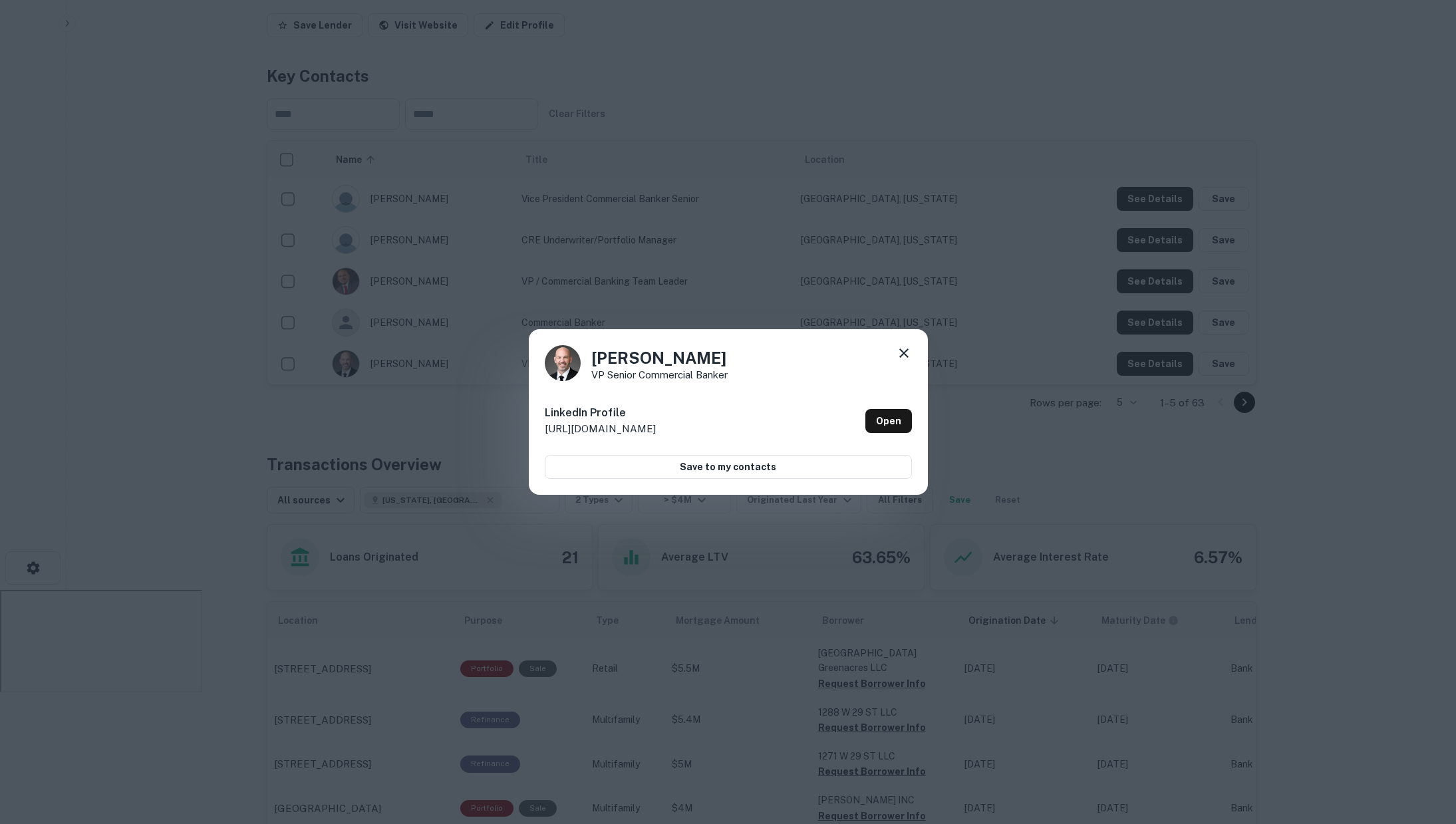
click at [911, 358] on icon at bounding box center [904, 353] width 16 height 16
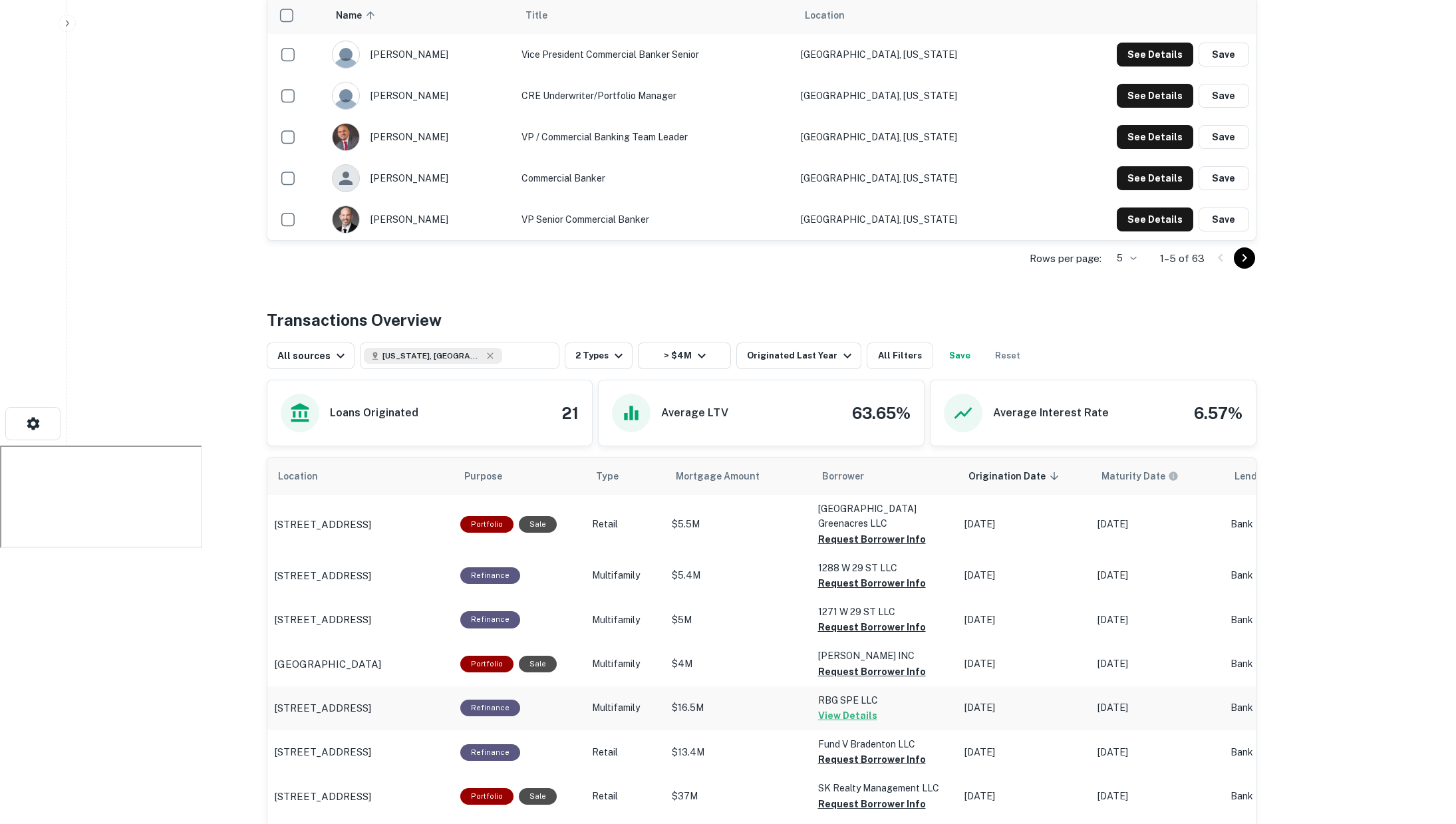
scroll to position [389, 0]
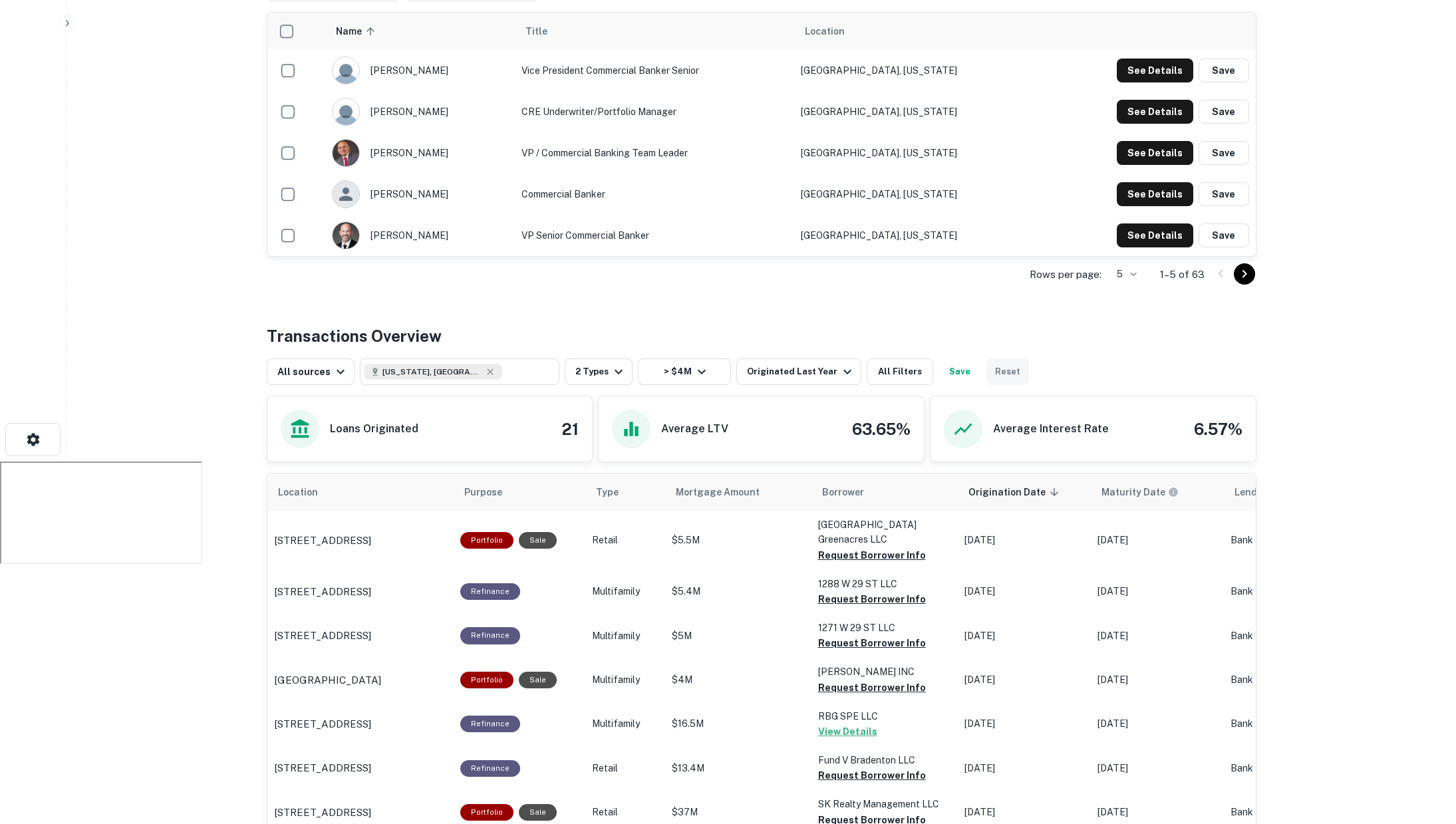
click at [1000, 358] on button "Reset" at bounding box center [1008, 371] width 43 height 27
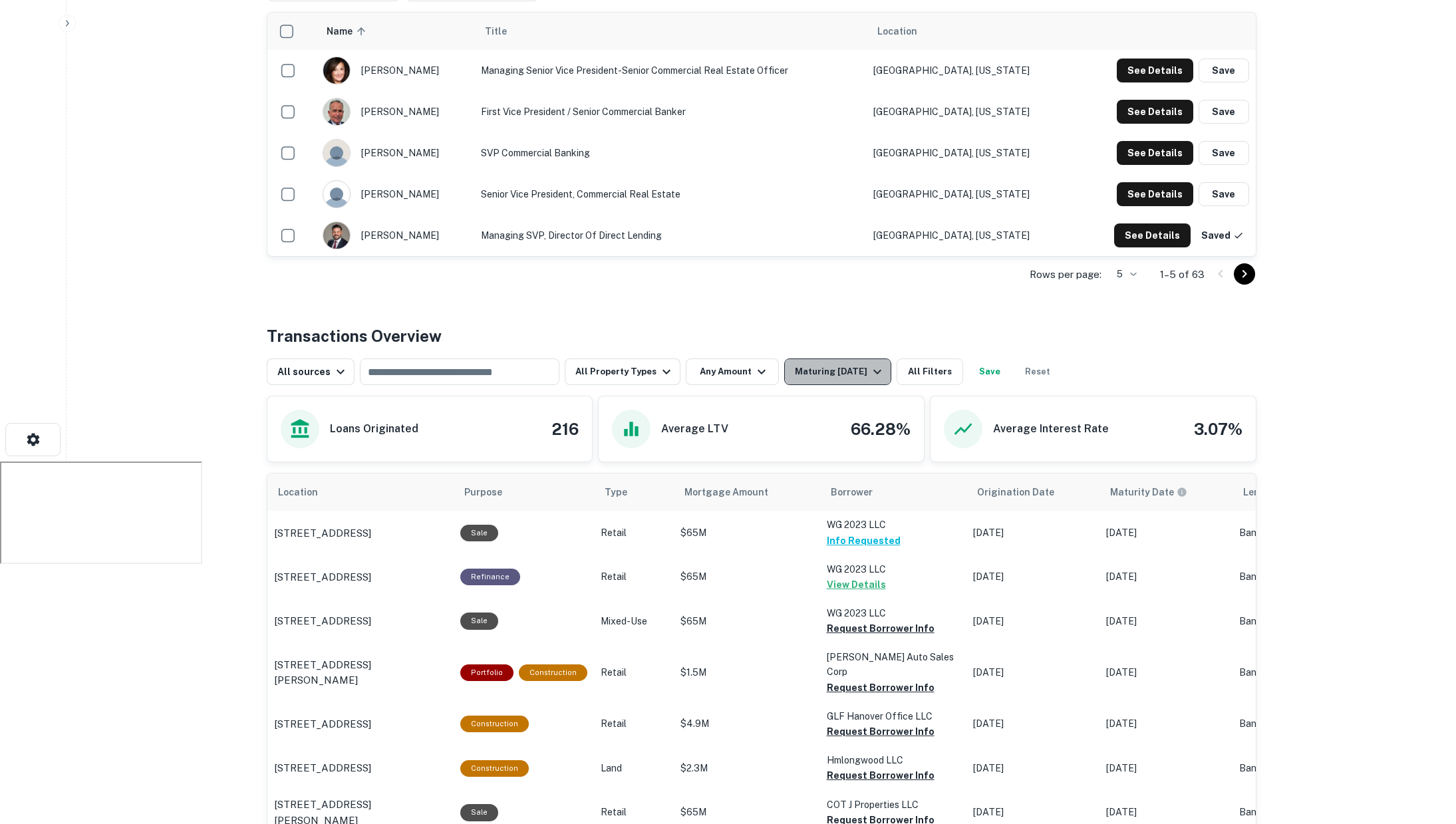
click at [825, 364] on div "Maturing In 1 Year" at bounding box center [840, 371] width 90 height 16
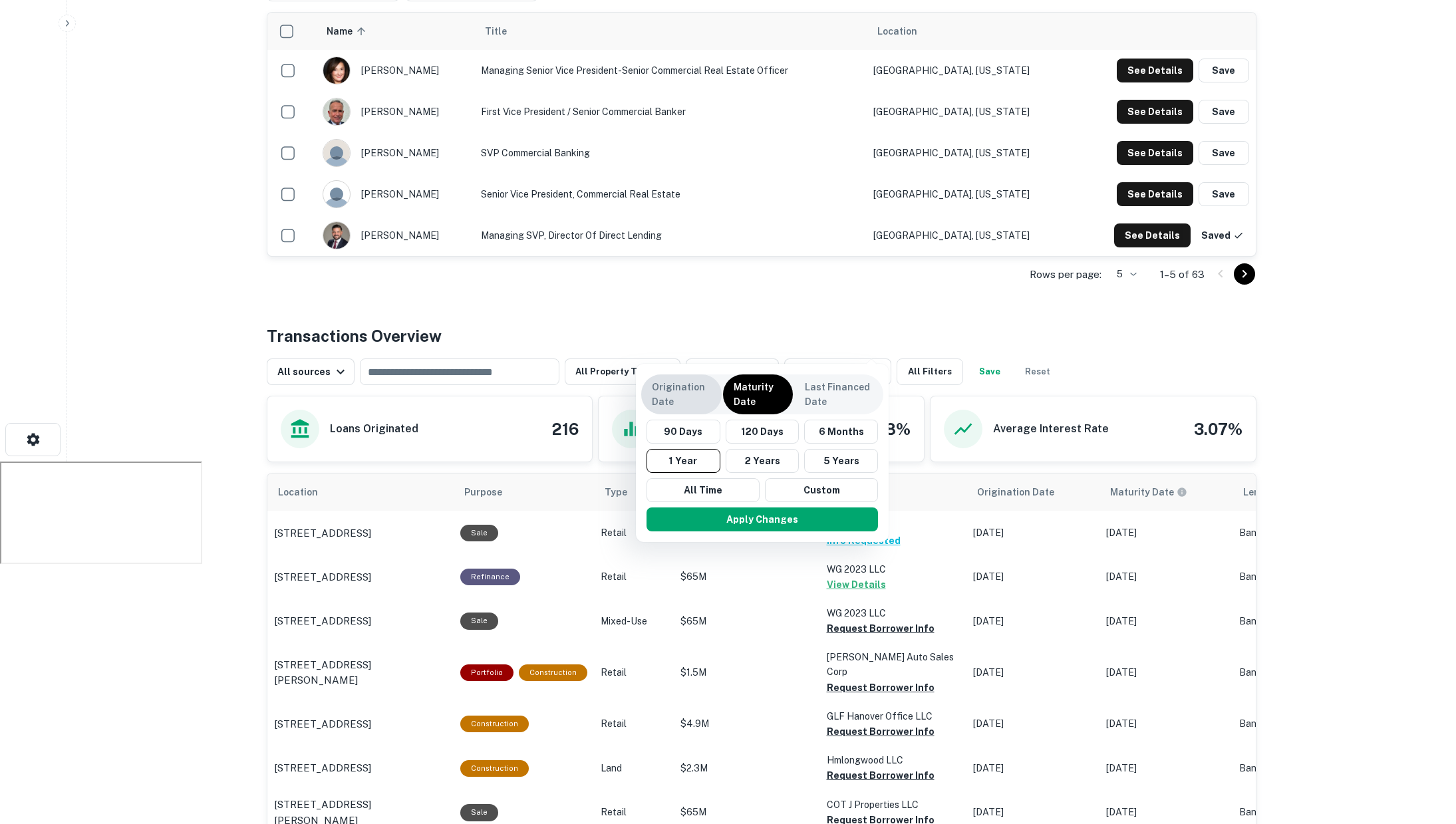
click at [687, 384] on p "Origination Date" at bounding box center [681, 394] width 59 height 29
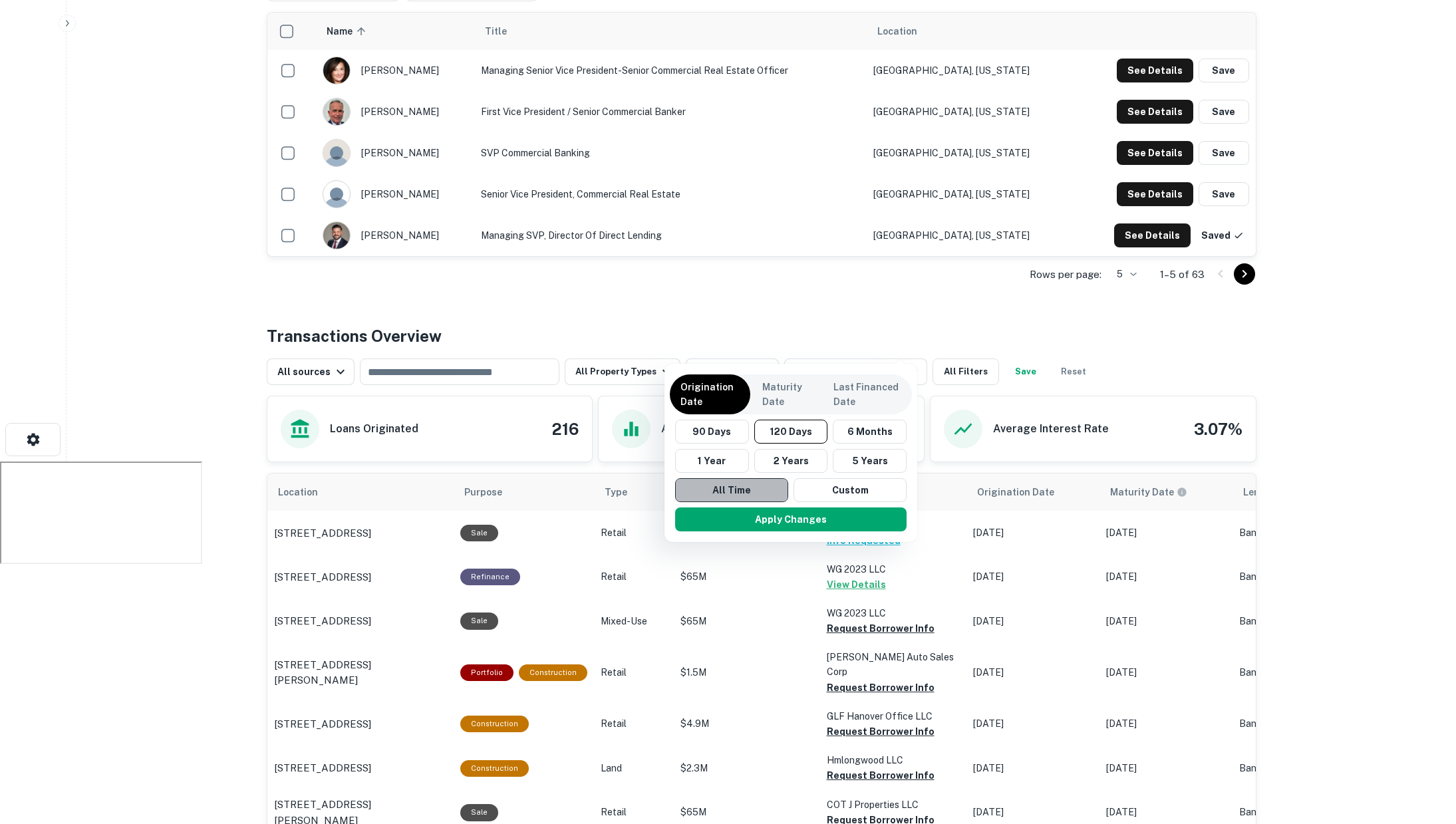
click at [736, 491] on button "All Time" at bounding box center [731, 490] width 113 height 24
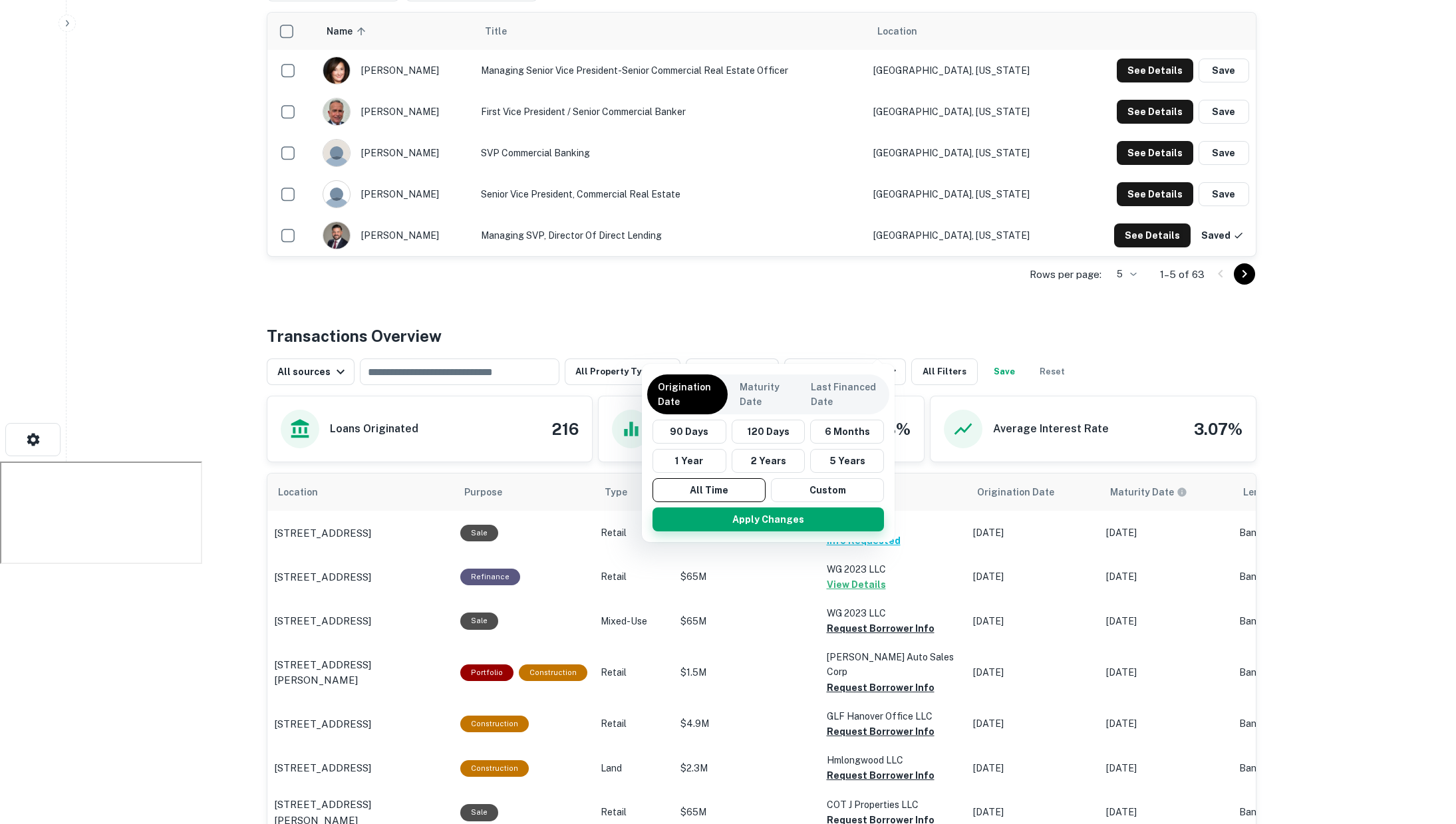
click at [787, 522] on button "Apply Changes" at bounding box center [768, 519] width 231 height 24
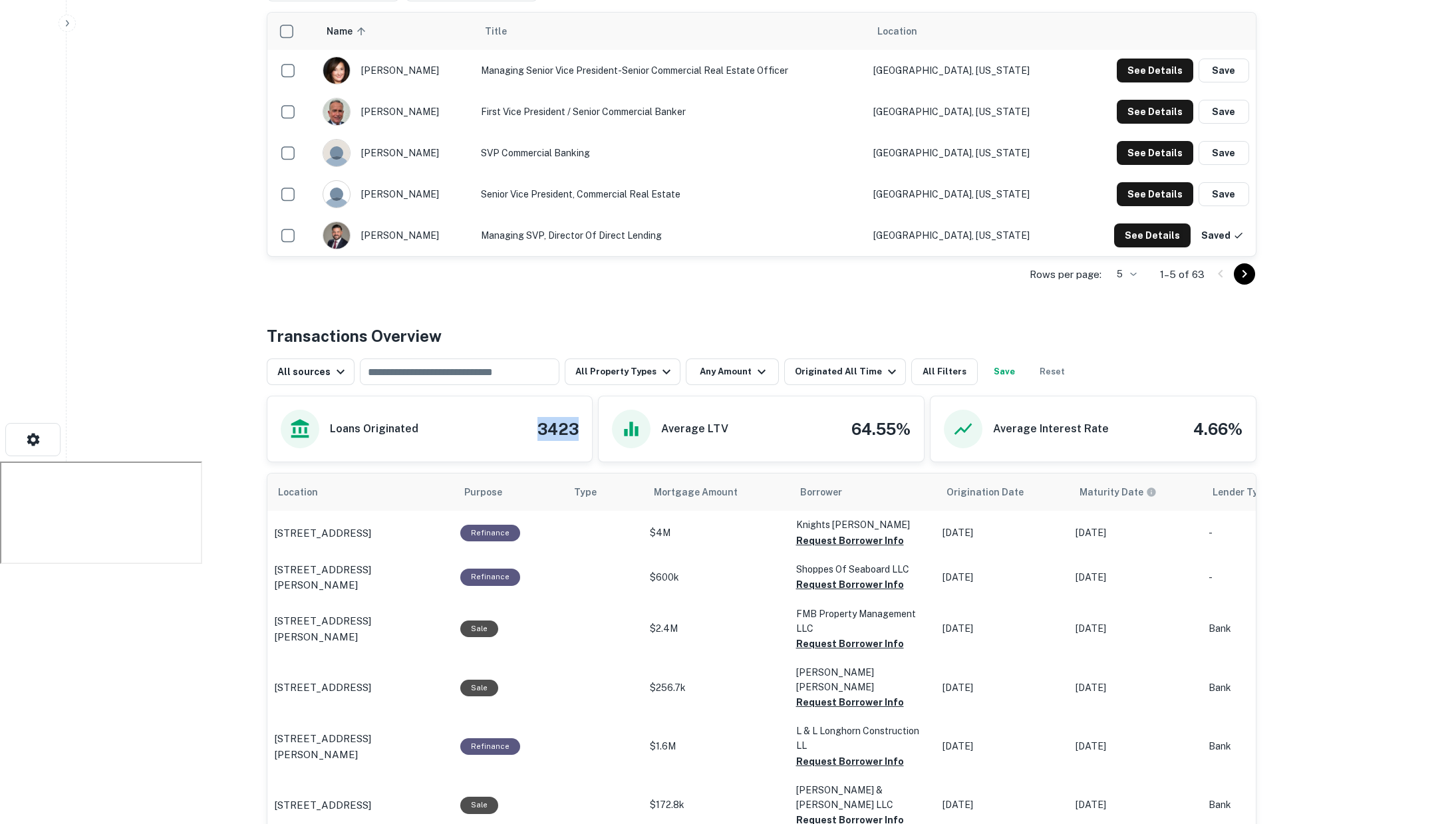
drag, startPoint x: 534, startPoint y: 400, endPoint x: 587, endPoint y: 403, distance: 53.1
click at [587, 403] on div "Loans Originated 3423" at bounding box center [430, 429] width 325 height 65
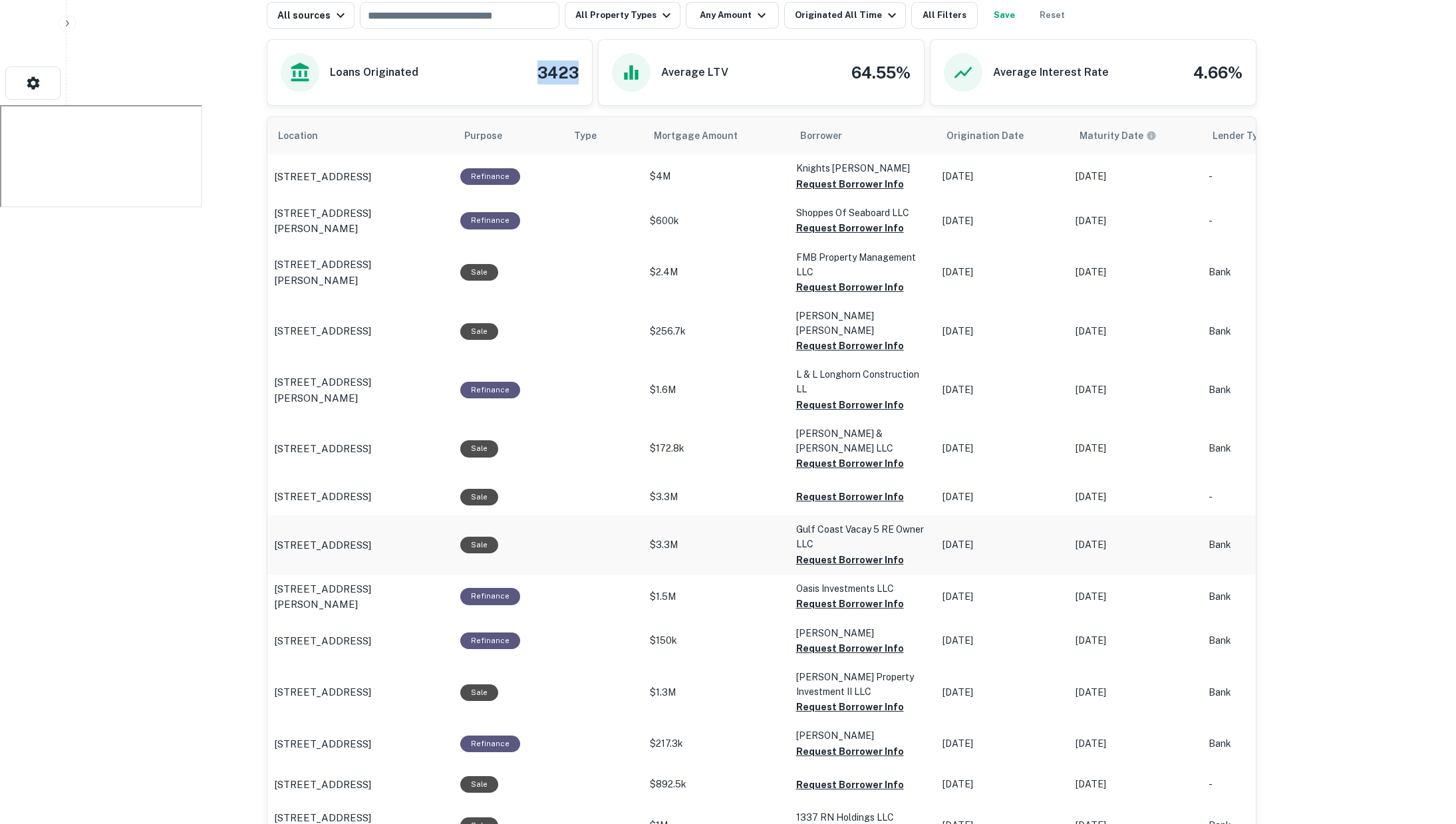
scroll to position [818, 0]
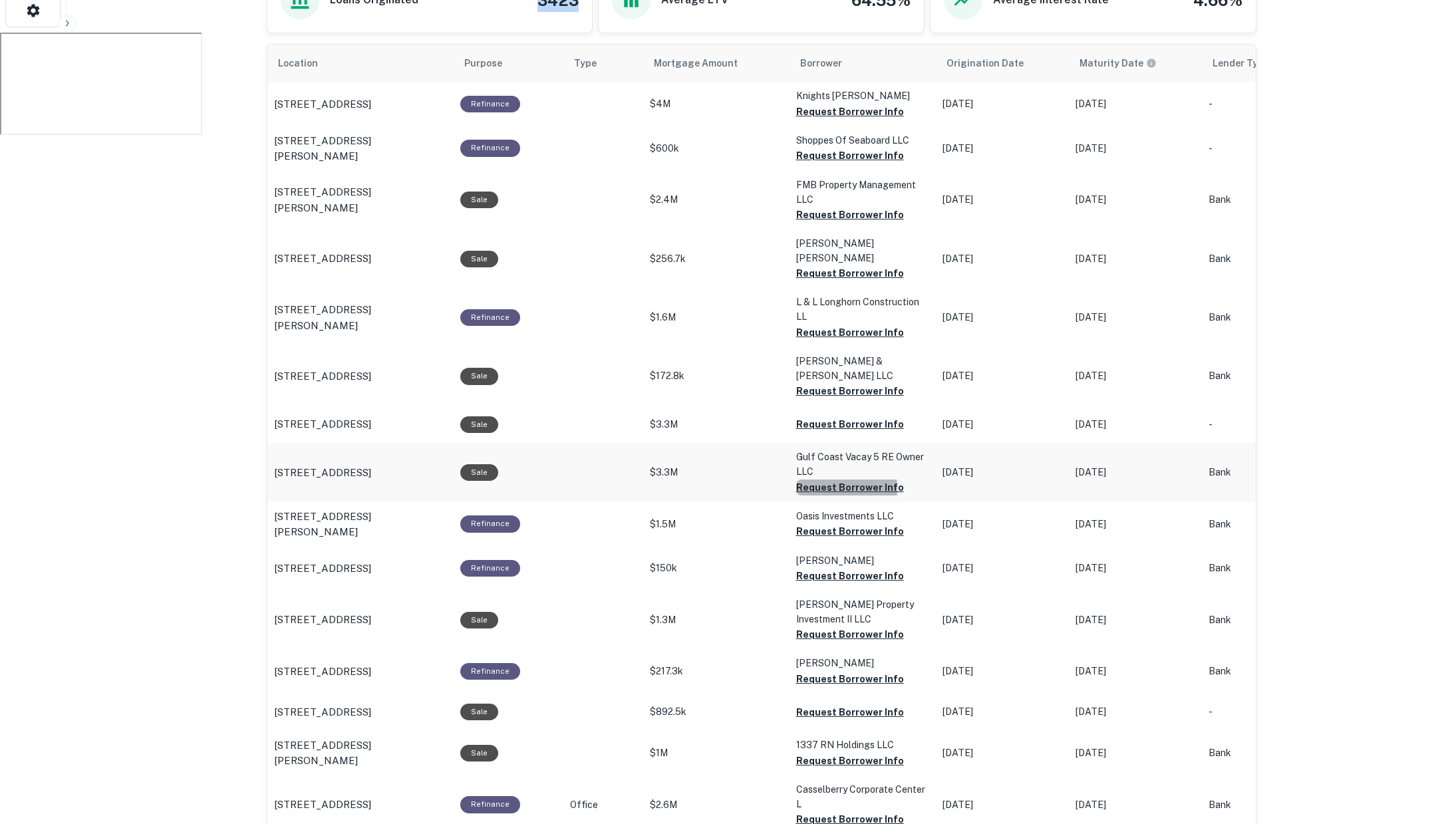
click at [818, 480] on button "Request Borrower Info" at bounding box center [850, 487] width 107 height 16
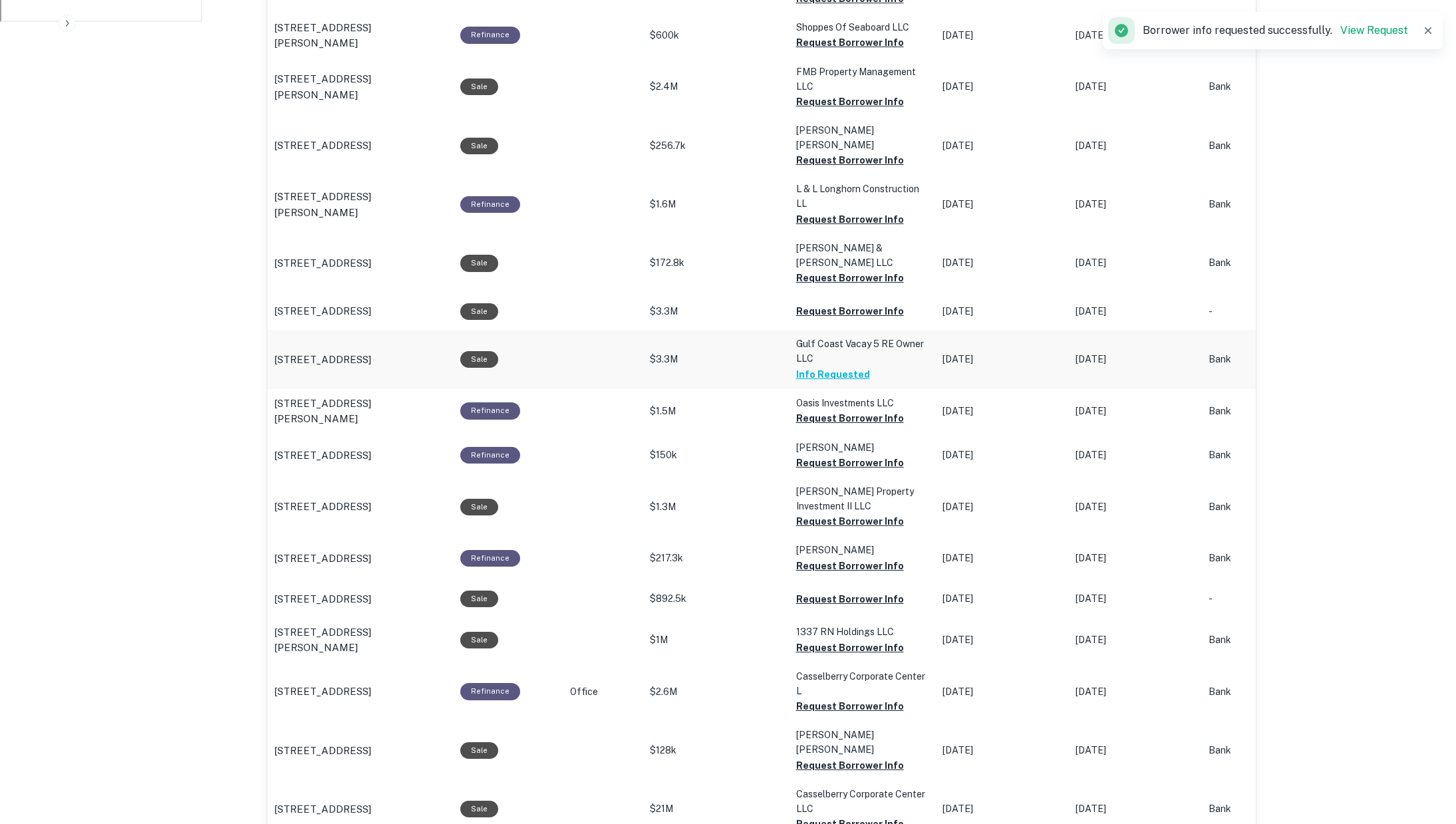
scroll to position [968, 0]
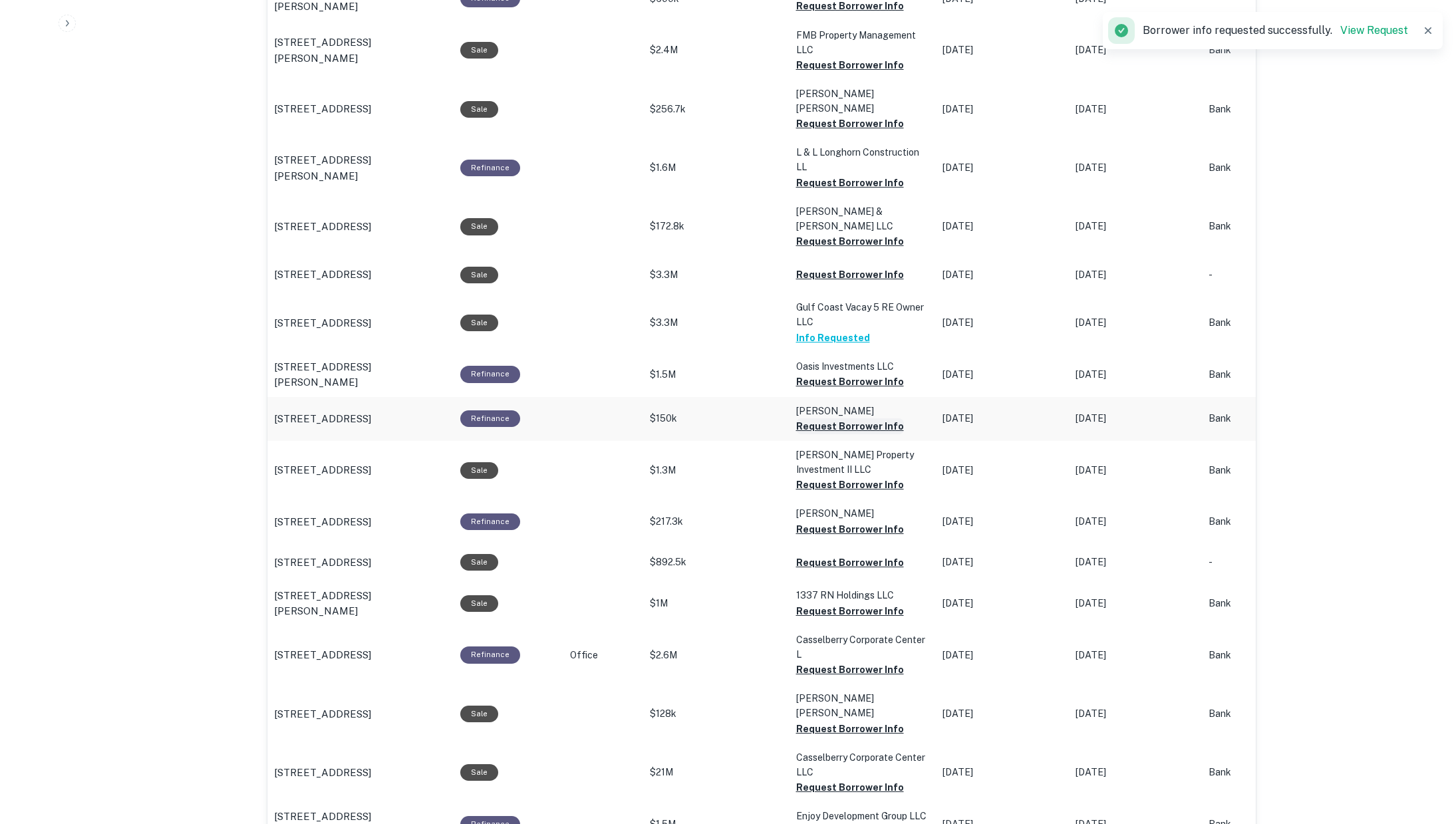
click at [824, 418] on button "Request Borrower Info" at bounding box center [850, 426] width 107 height 16
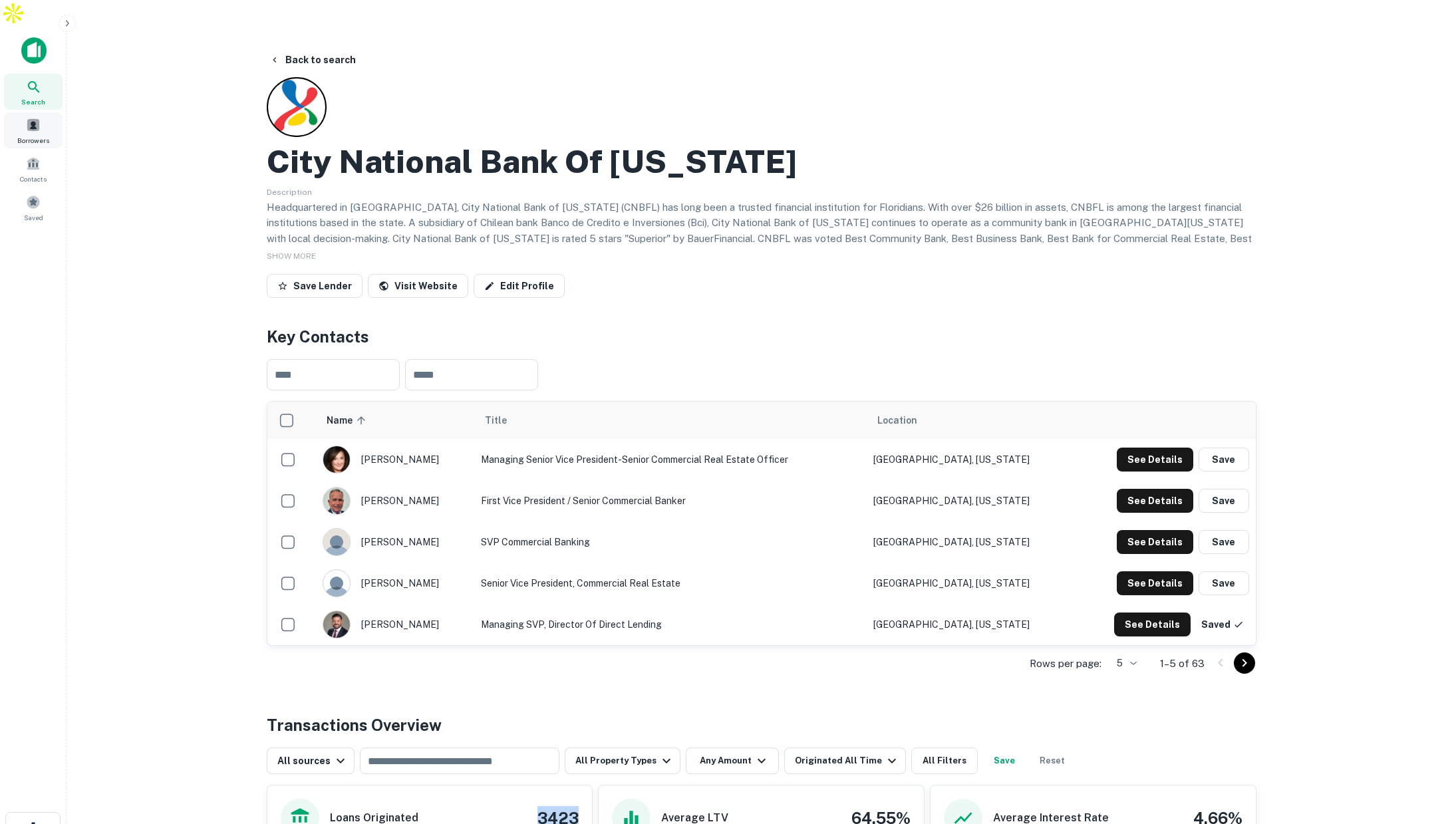
scroll to position [0, 10]
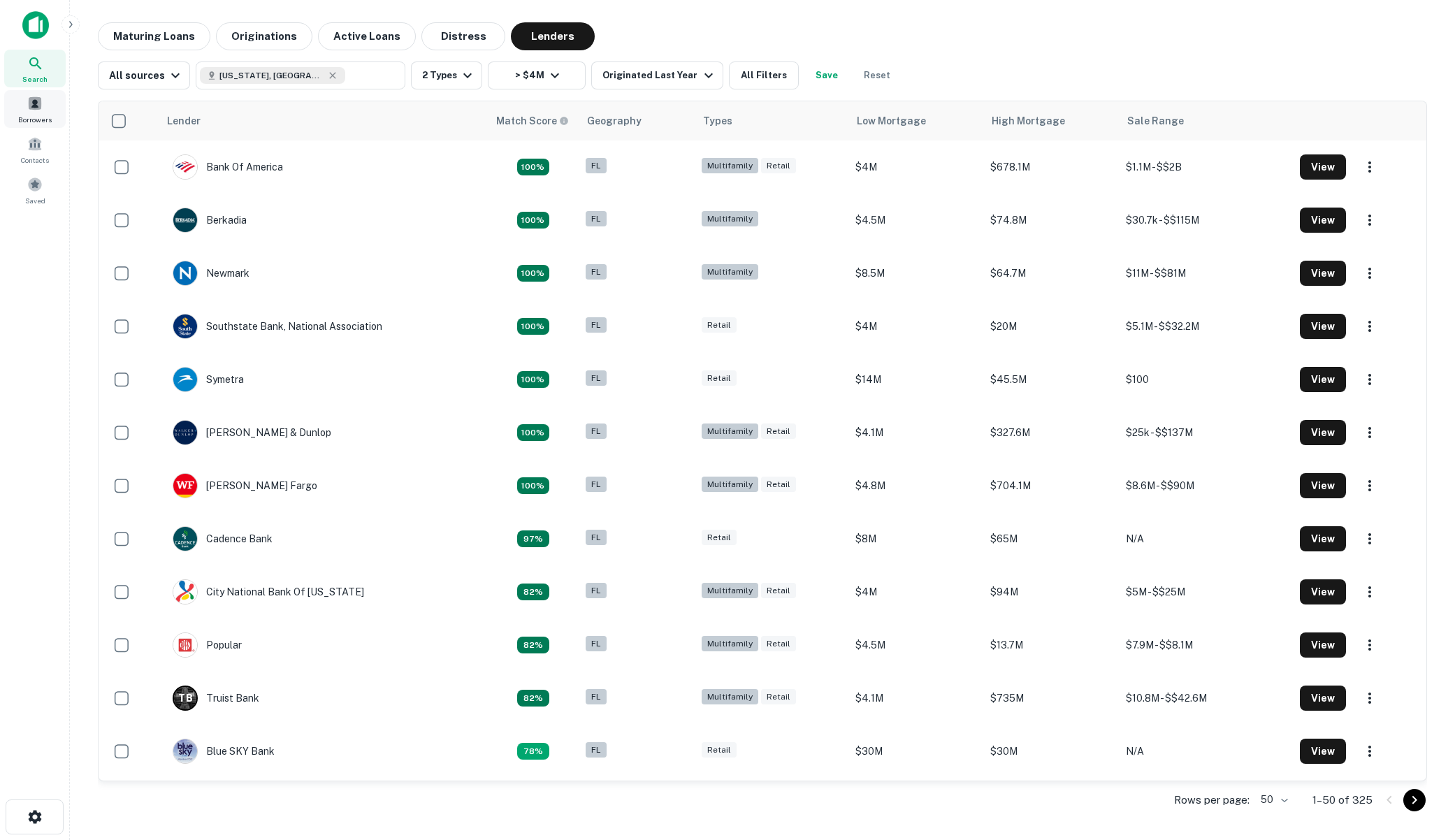
scroll to position [1, 0]
click at [38, 114] on span "Borrowers" at bounding box center [35, 119] width 33 height 11
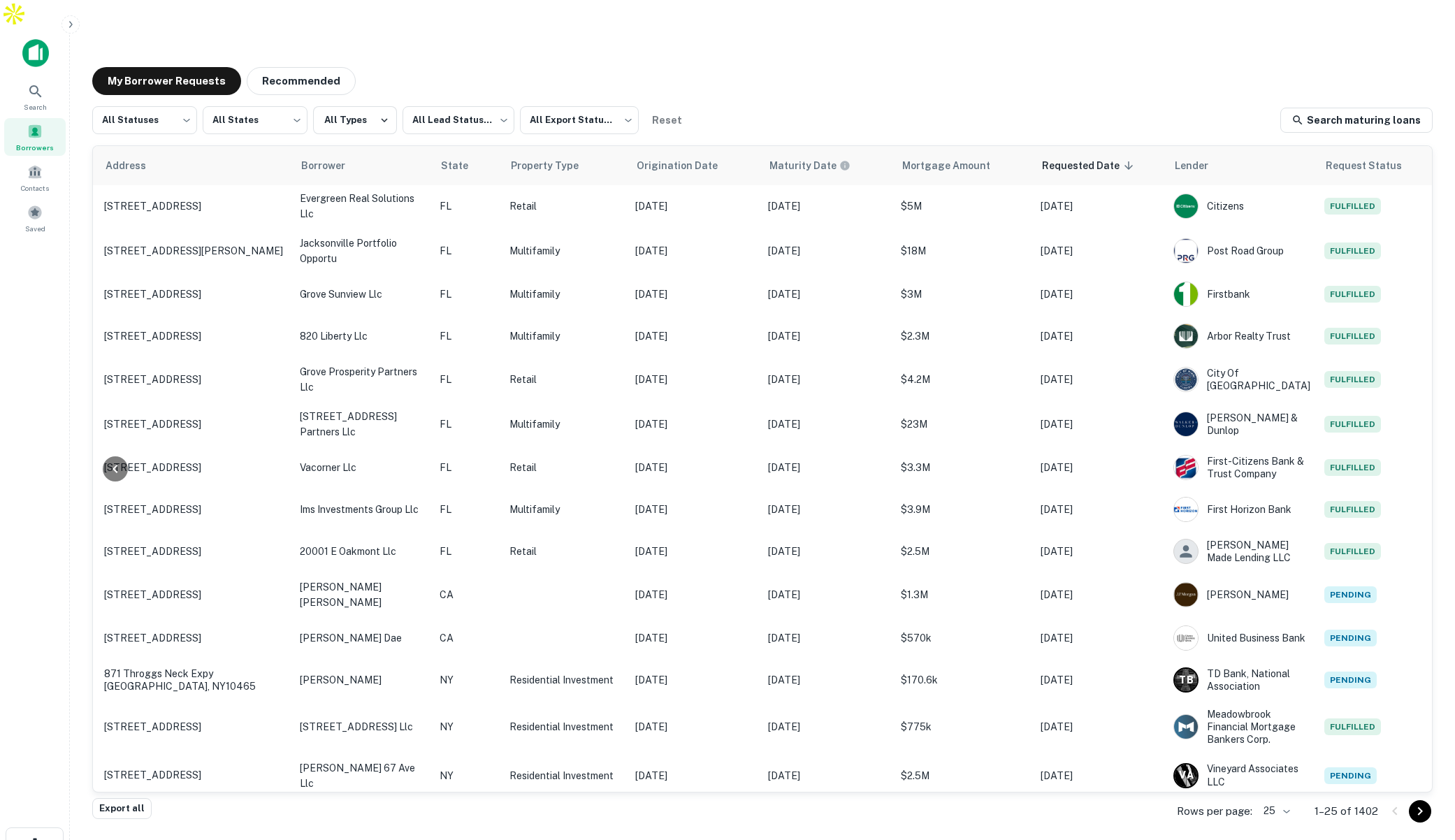
scroll to position [0, 162]
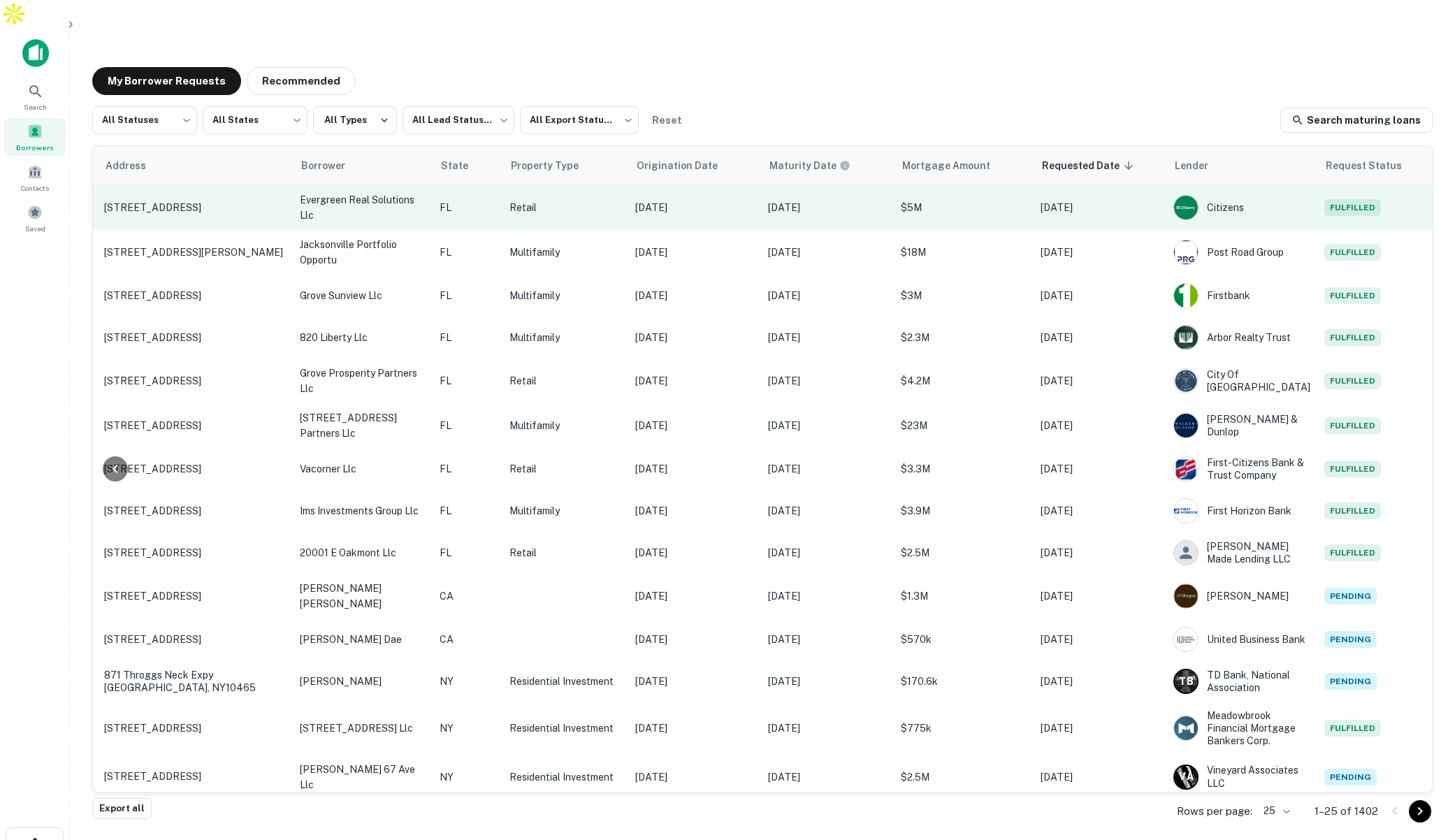
click at [594, 200] on p "Retail" at bounding box center [565, 207] width 111 height 15
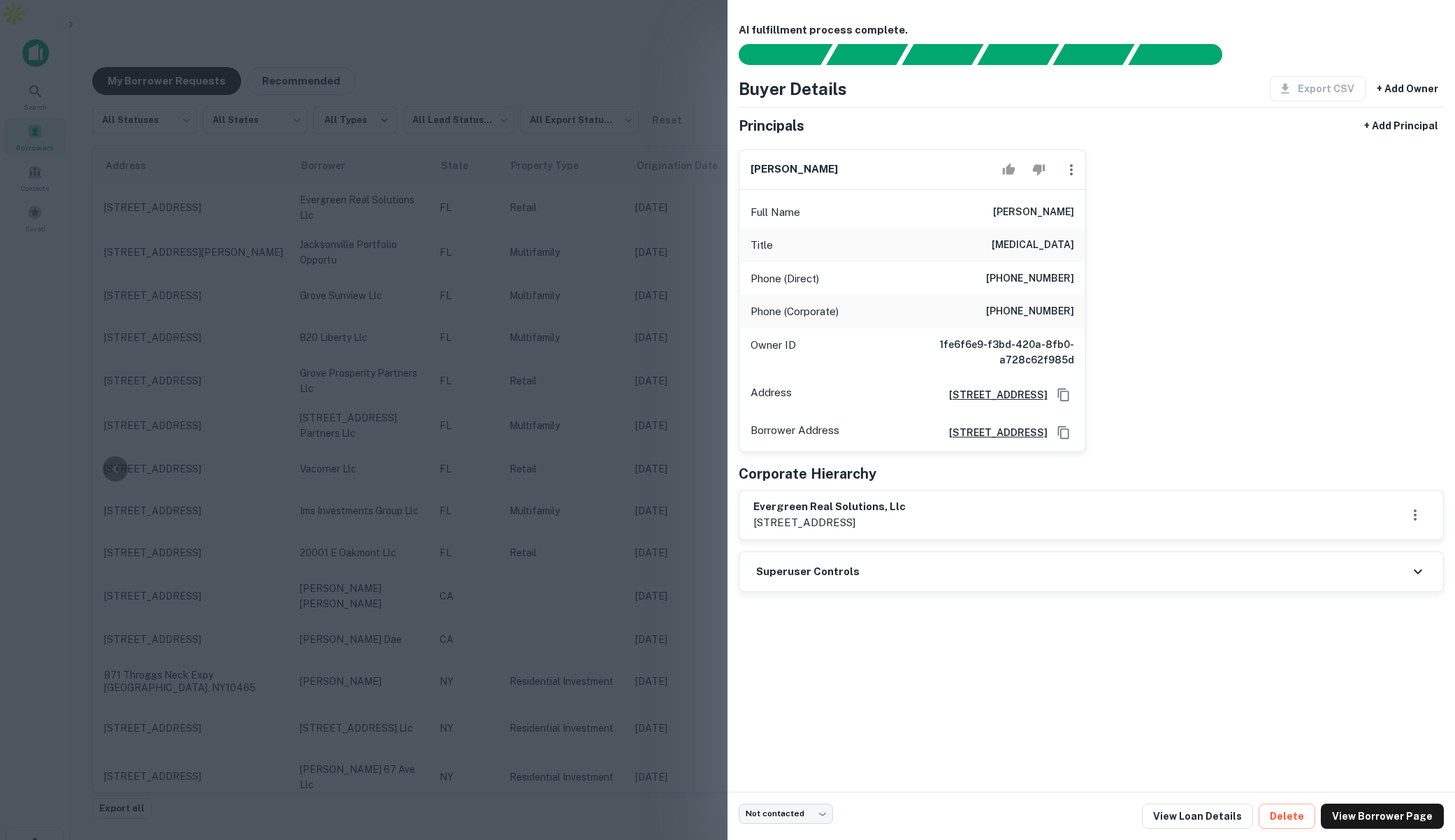
click at [598, 187] on div at bounding box center [728, 420] width 1455 height 840
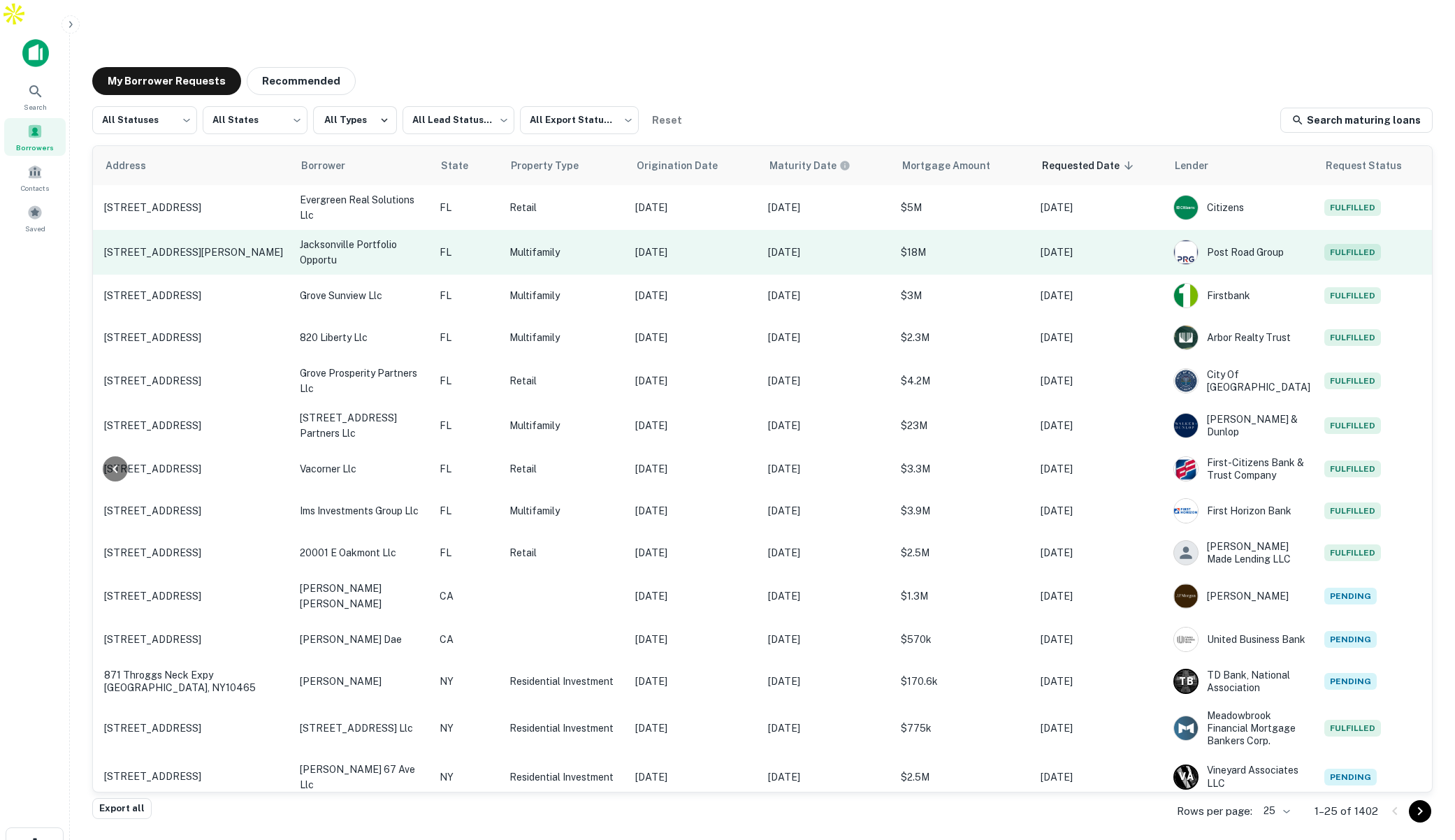
click at [599, 245] on p "Multifamily" at bounding box center [565, 252] width 111 height 15
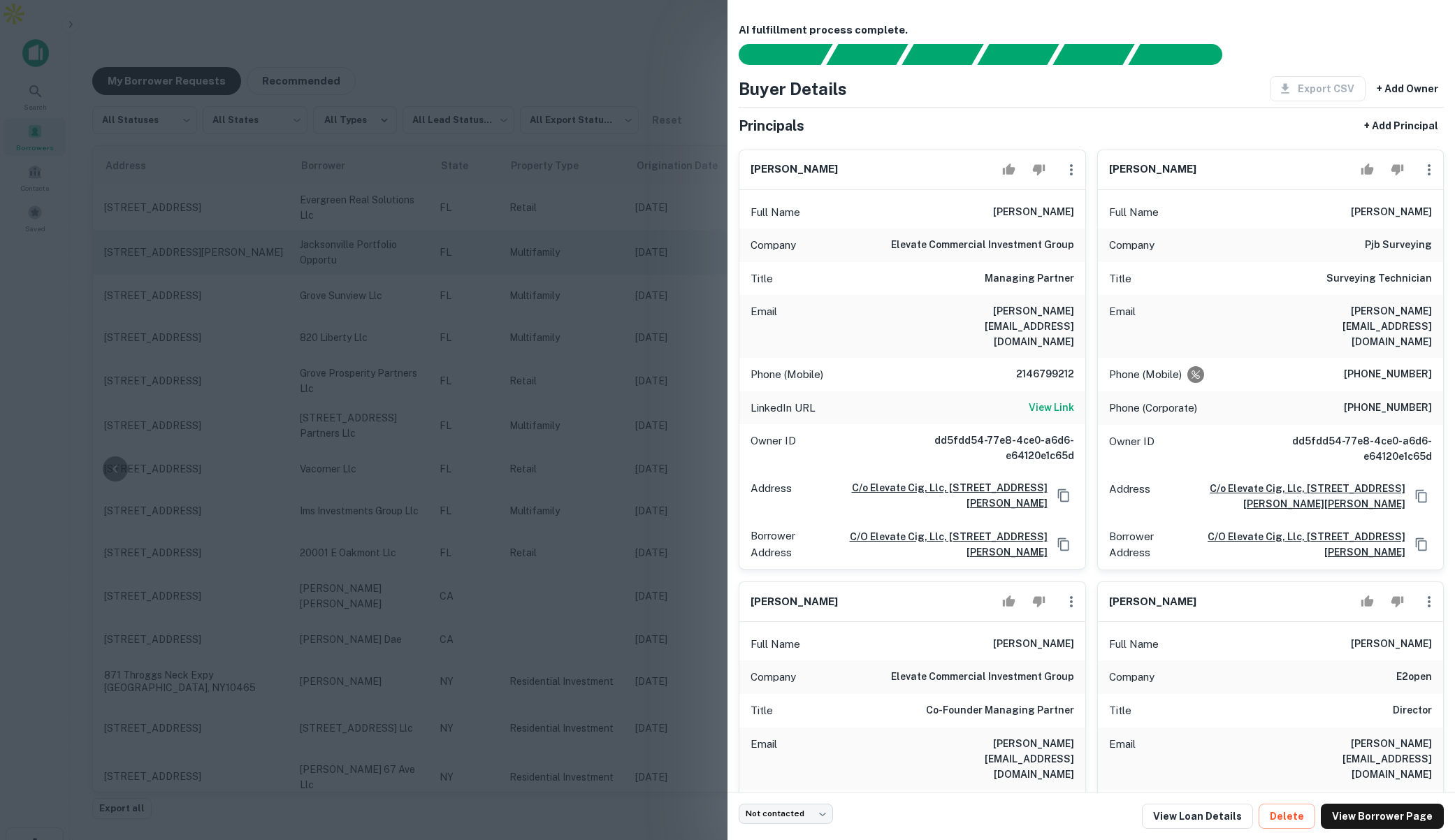
click at [599, 222] on div at bounding box center [728, 420] width 1455 height 840
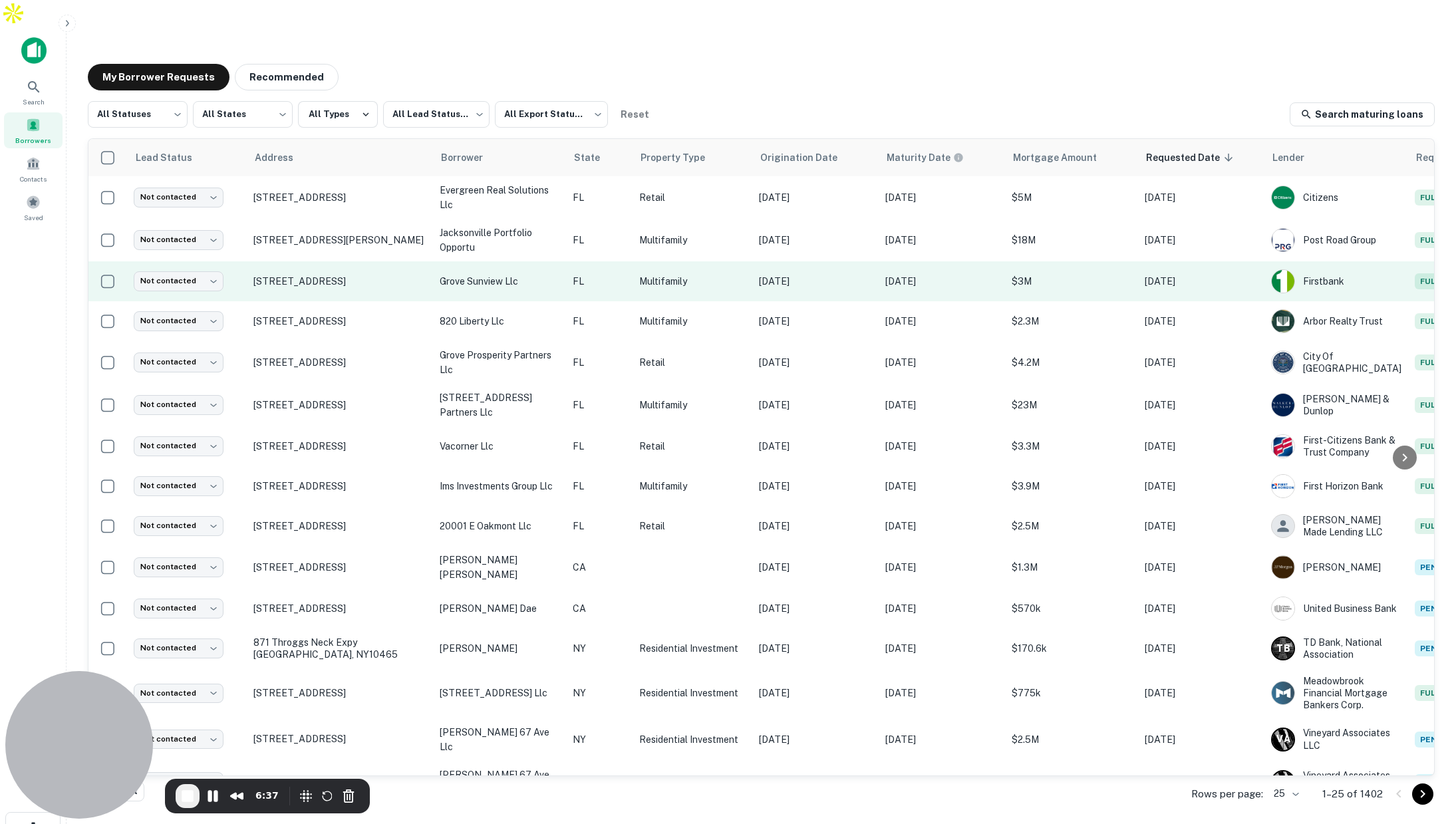
scroll to position [1, 0]
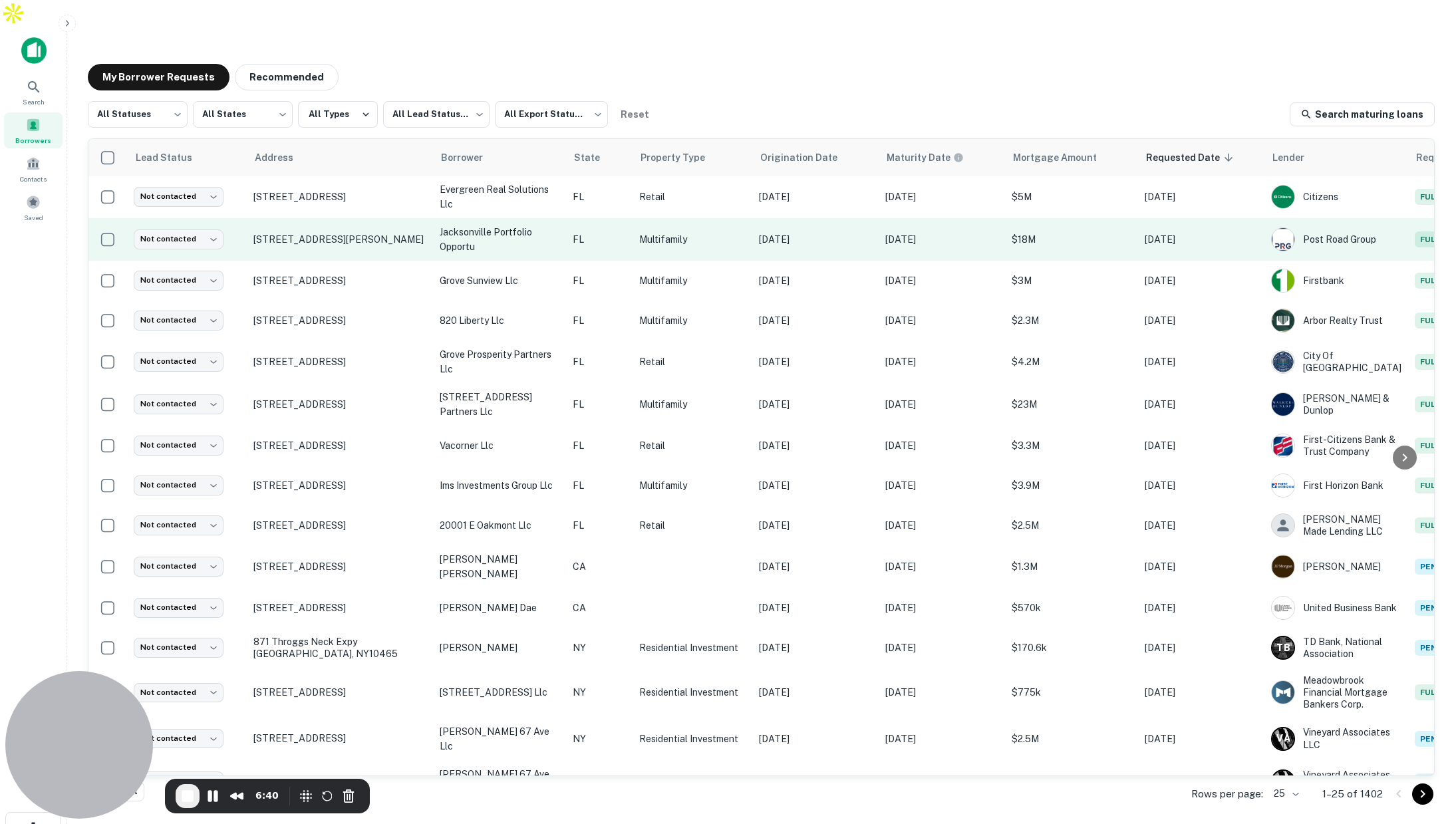
click at [614, 232] on p "FL" at bounding box center [599, 239] width 53 height 14
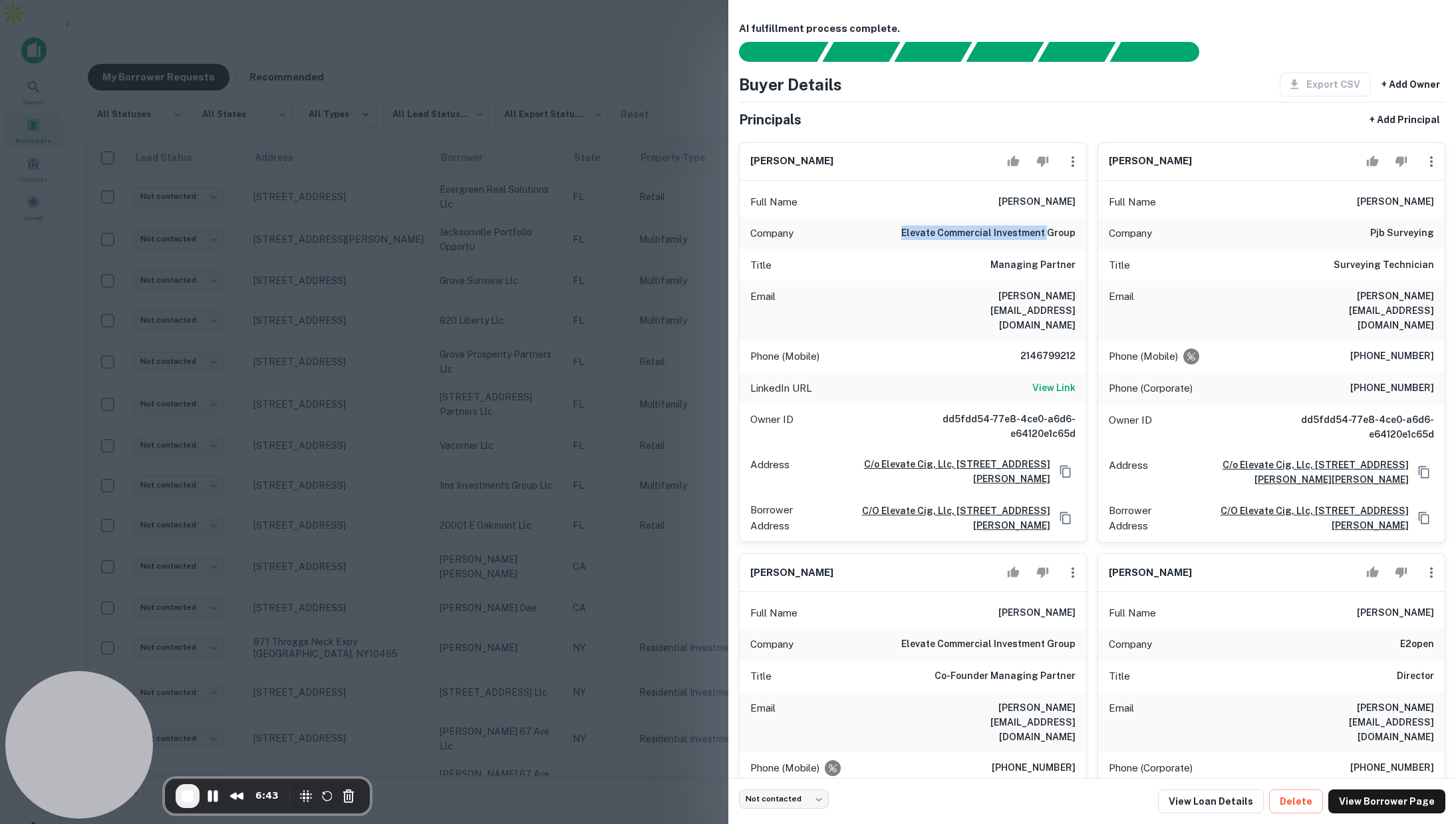
drag, startPoint x: 904, startPoint y: 231, endPoint x: 1049, endPoint y: 240, distance: 145.3
click at [1049, 240] on div "Company elevate commercial investment group" at bounding box center [913, 234] width 346 height 32
drag, startPoint x: 1023, startPoint y: 326, endPoint x: 1083, endPoint y: 329, distance: 60.1
click at [1083, 340] on div "Phone (Mobile) [PHONE_NUMBER]" at bounding box center [913, 356] width 346 height 32
drag, startPoint x: 998, startPoint y: 260, endPoint x: 1070, endPoint y: 267, distance: 72.3
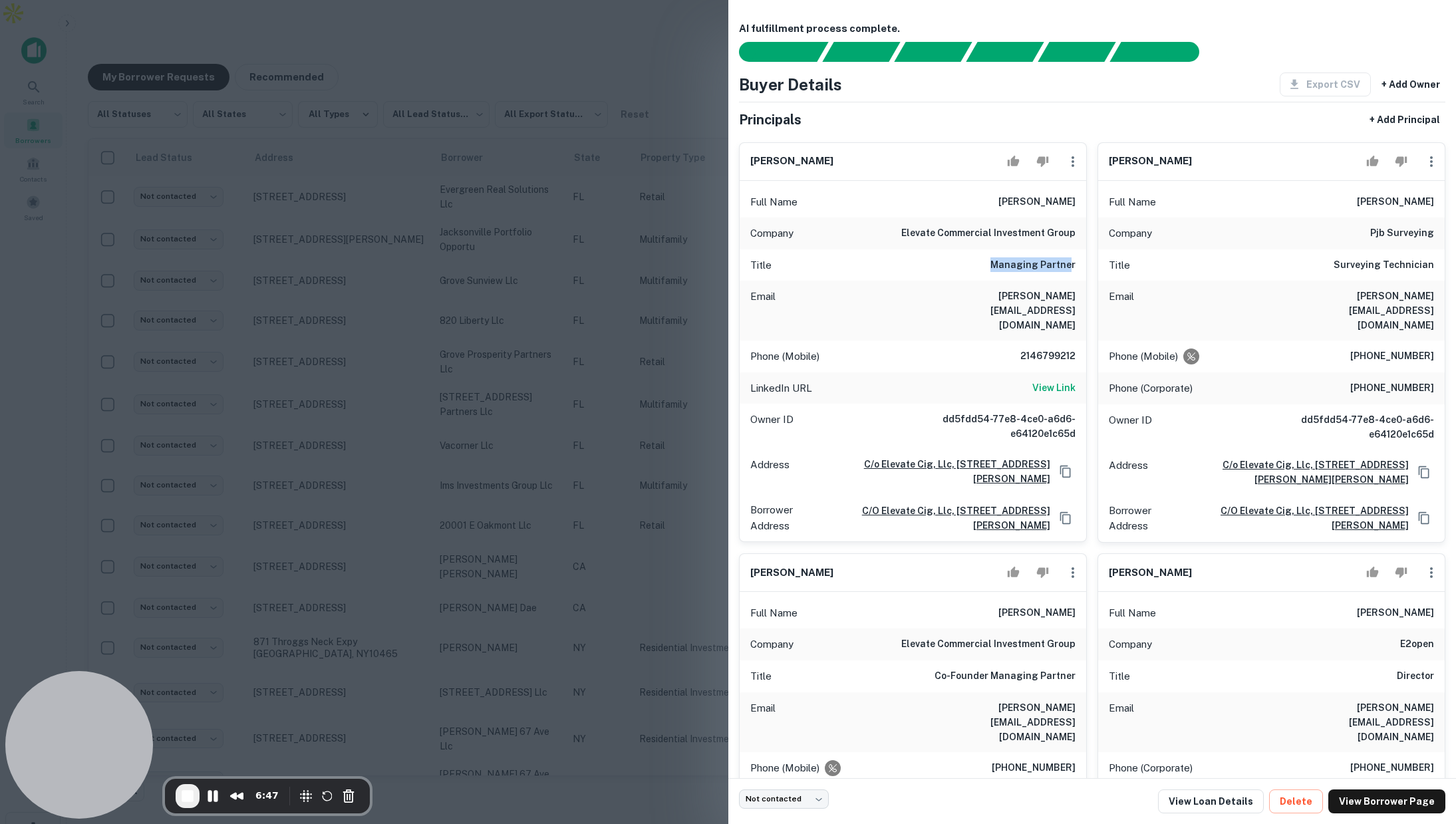
click at [1070, 267] on div "Title Managing Partner" at bounding box center [913, 265] width 346 height 32
click at [697, 55] on div at bounding box center [728, 412] width 1456 height 824
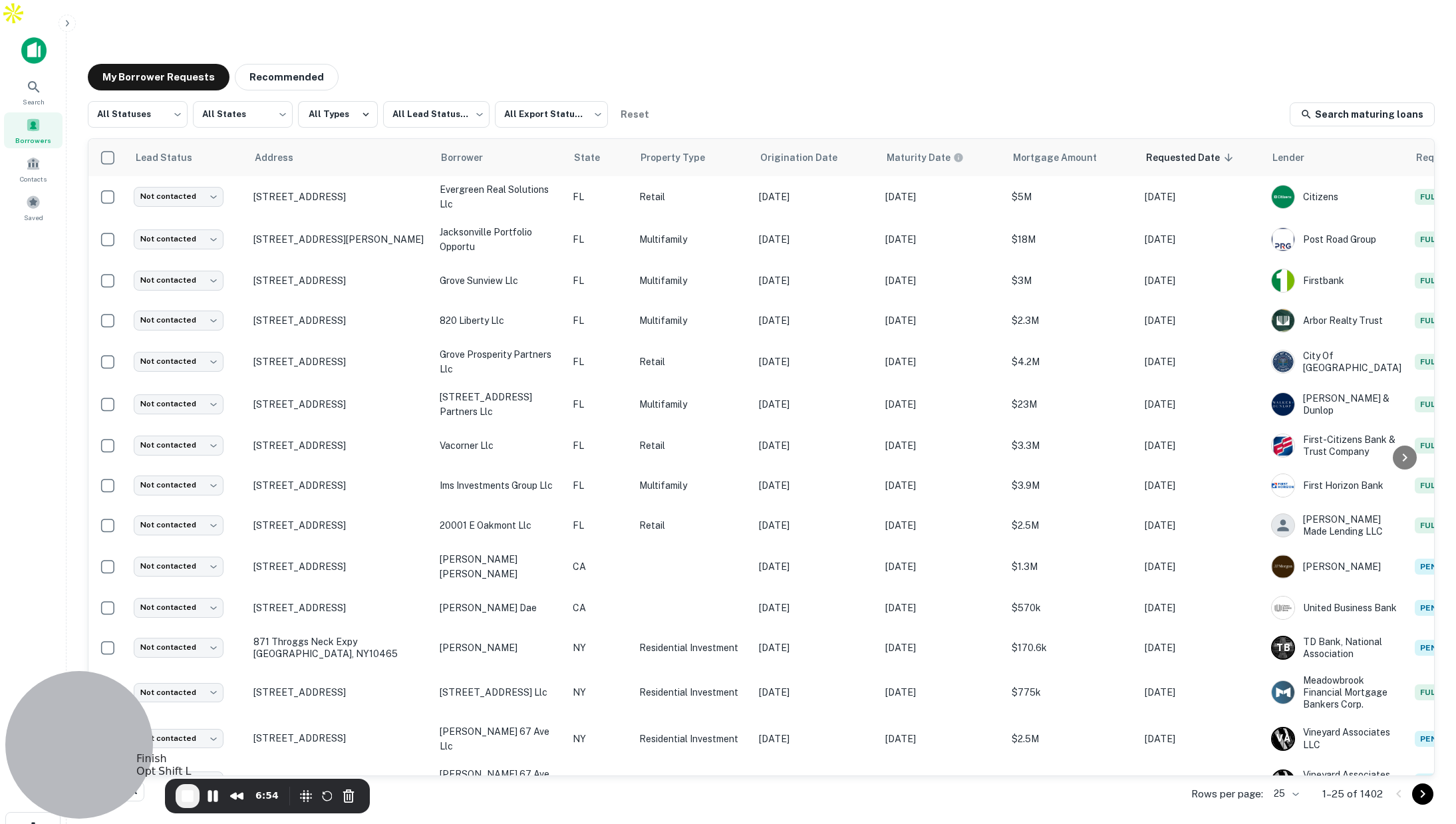
click at [189, 796] on span "End Recording" at bounding box center [187, 796] width 16 height 16
